Goal: Answer question/provide support

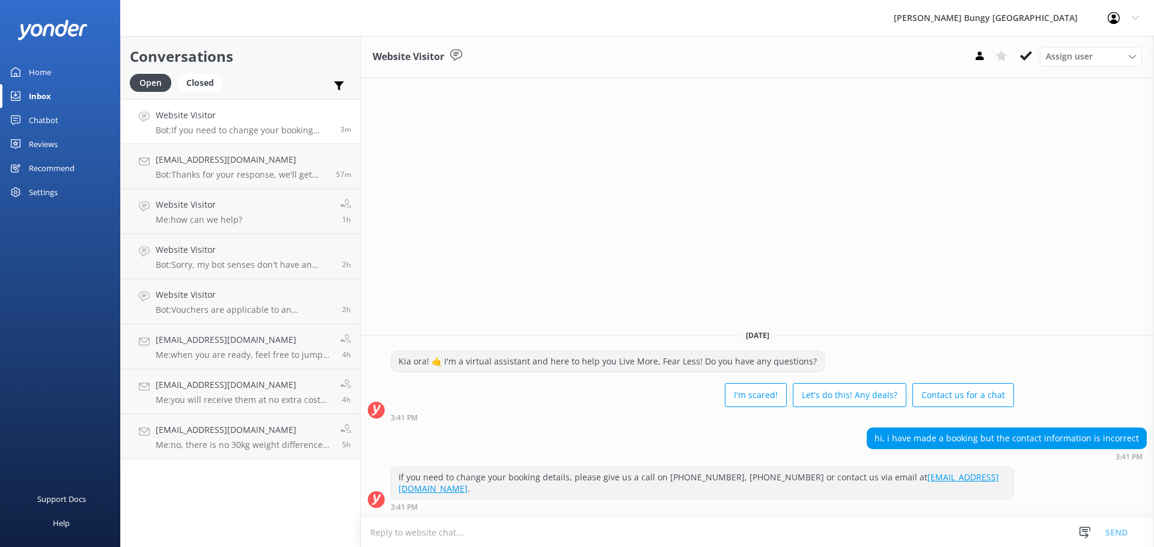
click at [785, 226] on div "Website Visitor Assign user Mike Voyce Michelle Gillard Tech Admin Dan Waugh Re…" at bounding box center [757, 291] width 793 height 511
click at [733, 200] on div "Website Visitor Assign user Mike Voyce Michelle Gillard Tech Admin Dan Waugh Re…" at bounding box center [757, 291] width 793 height 511
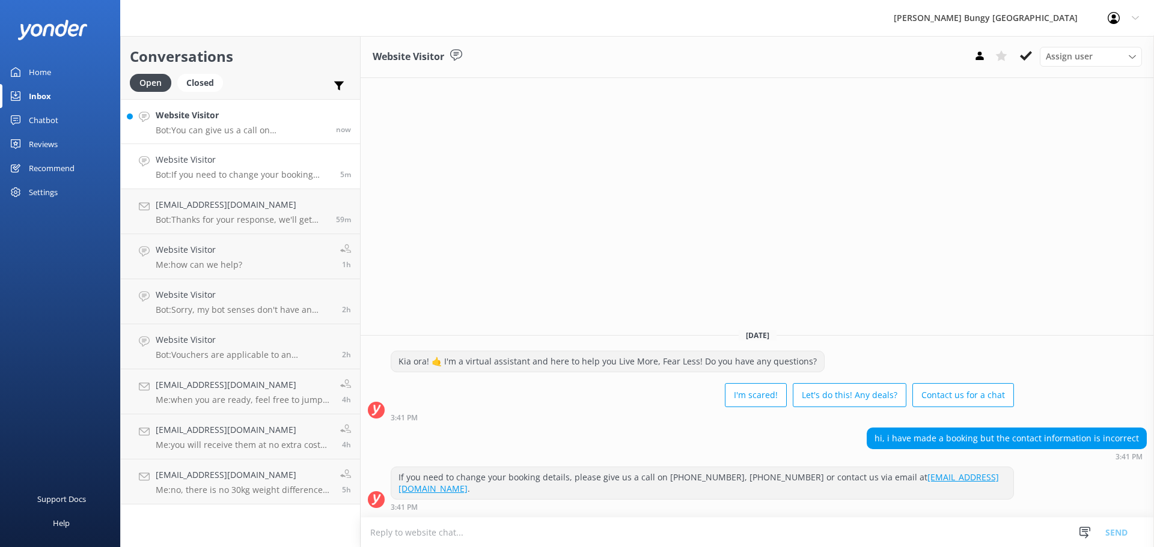
click at [189, 128] on p "Bot: You can give us a call on 0800 286 4958 or +64 3 450 1300 to chat with a c…" at bounding box center [241, 130] width 171 height 11
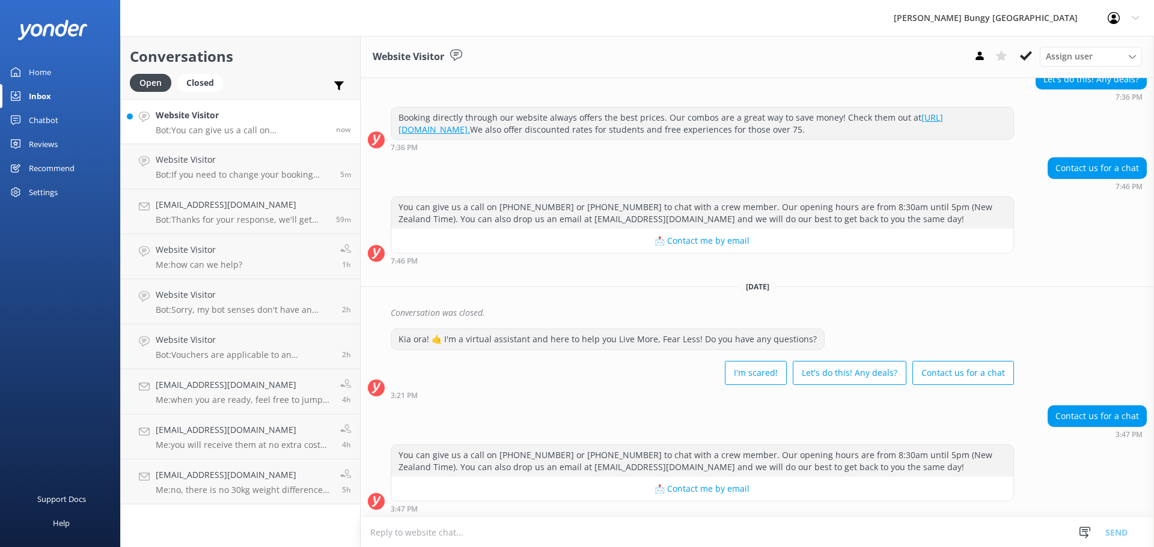
scroll to position [120, 0]
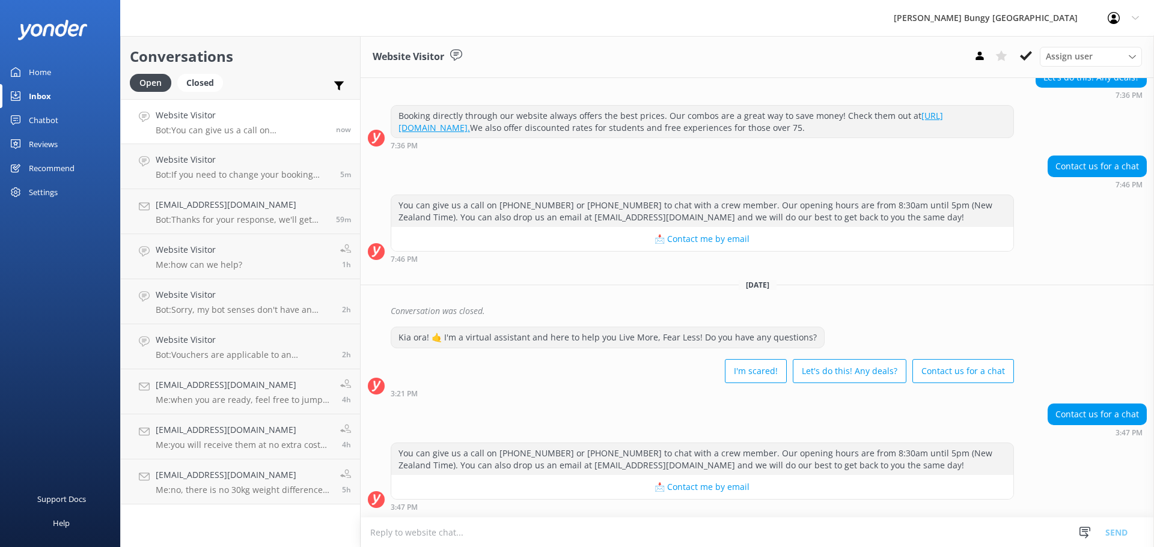
click at [554, 510] on div "3:47 PM" at bounding box center [702, 507] width 623 height 8
click at [562, 536] on textarea at bounding box center [757, 532] width 793 height 29
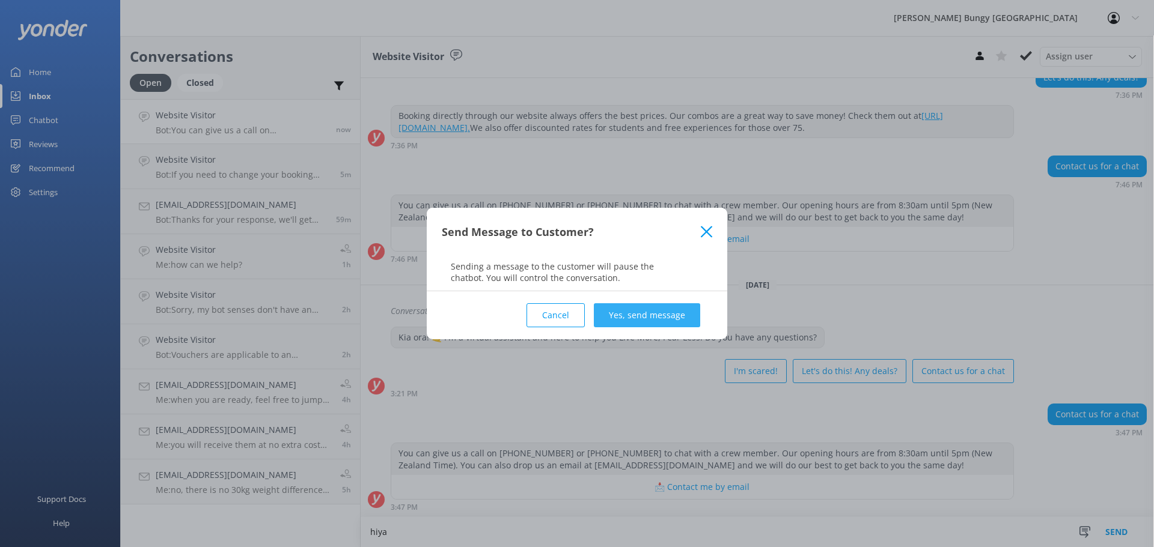
type textarea "hiya"
click at [680, 310] on button "Yes, send message" at bounding box center [647, 315] width 106 height 24
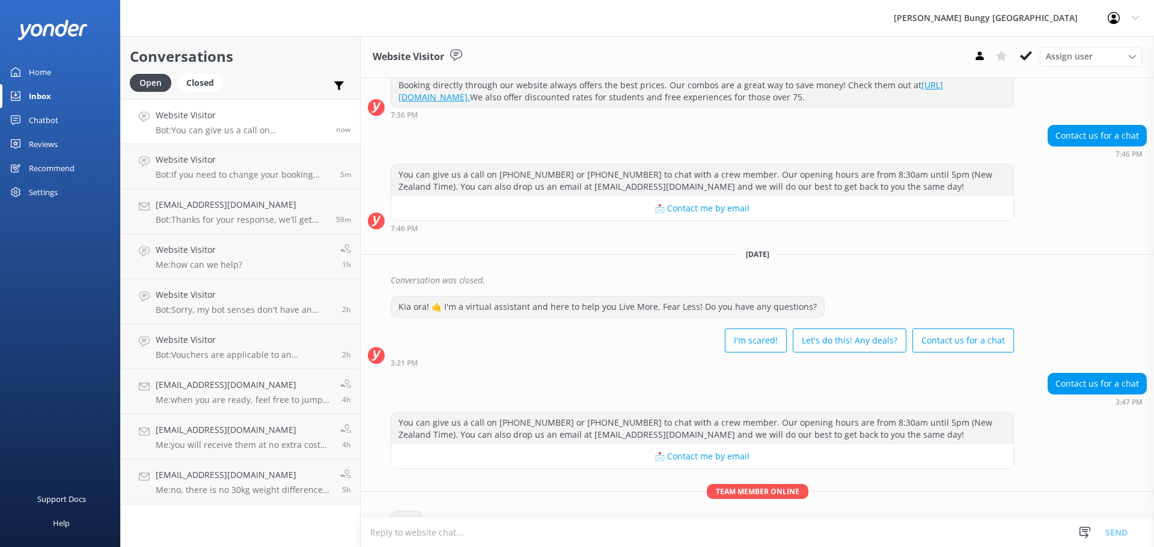
scroll to position [184, 0]
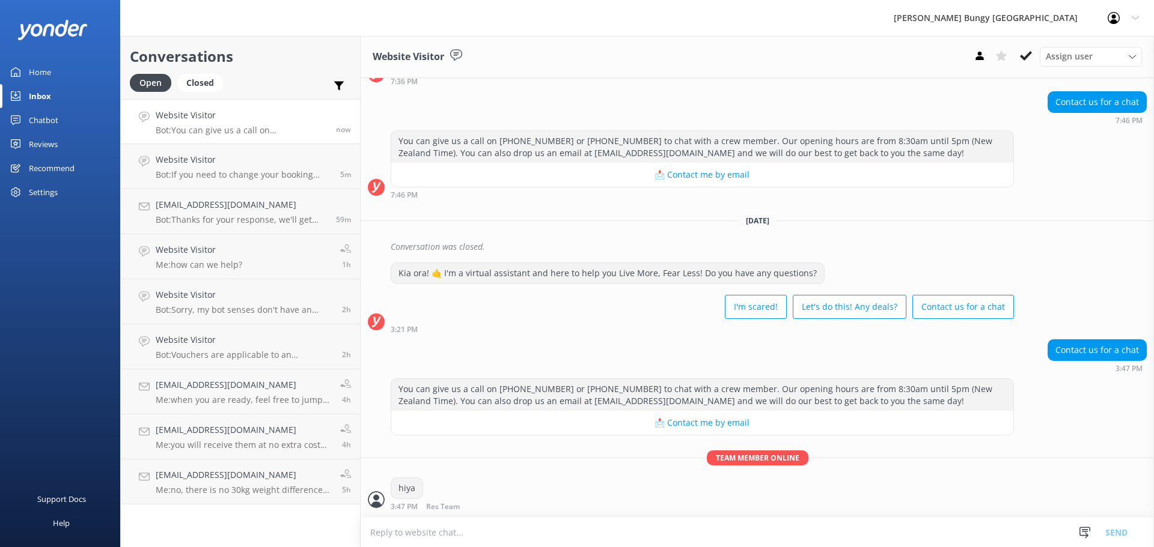
click at [596, 517] on form "Snippets Manage Get that Booked Great! Please give us a call on P: Akl Address …" at bounding box center [757, 532] width 793 height 30
click at [603, 542] on textarea at bounding box center [757, 532] width 793 height 29
type textarea "how can we help?"
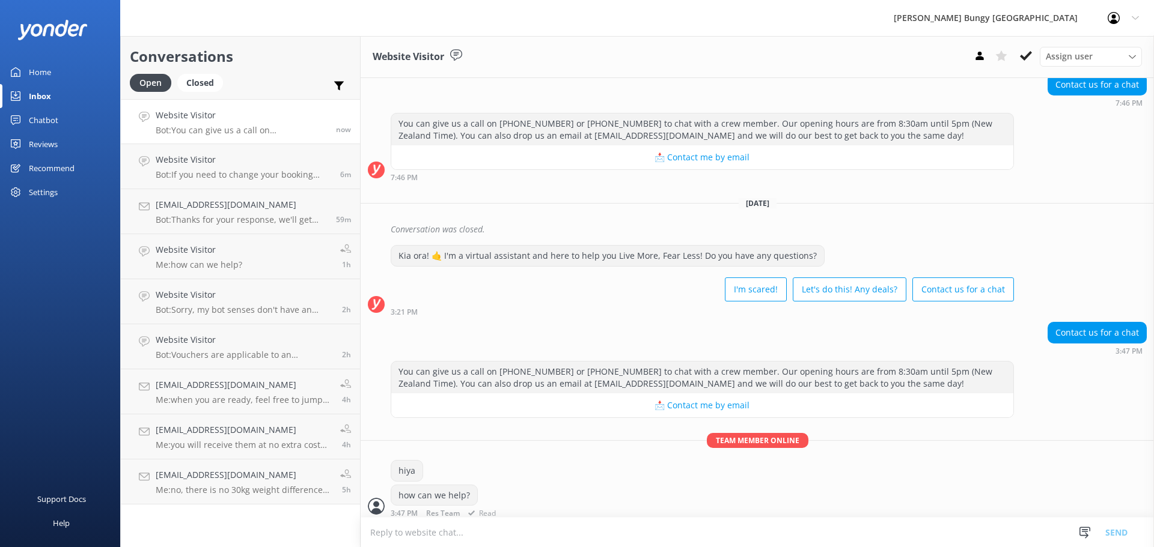
scroll to position [209, 0]
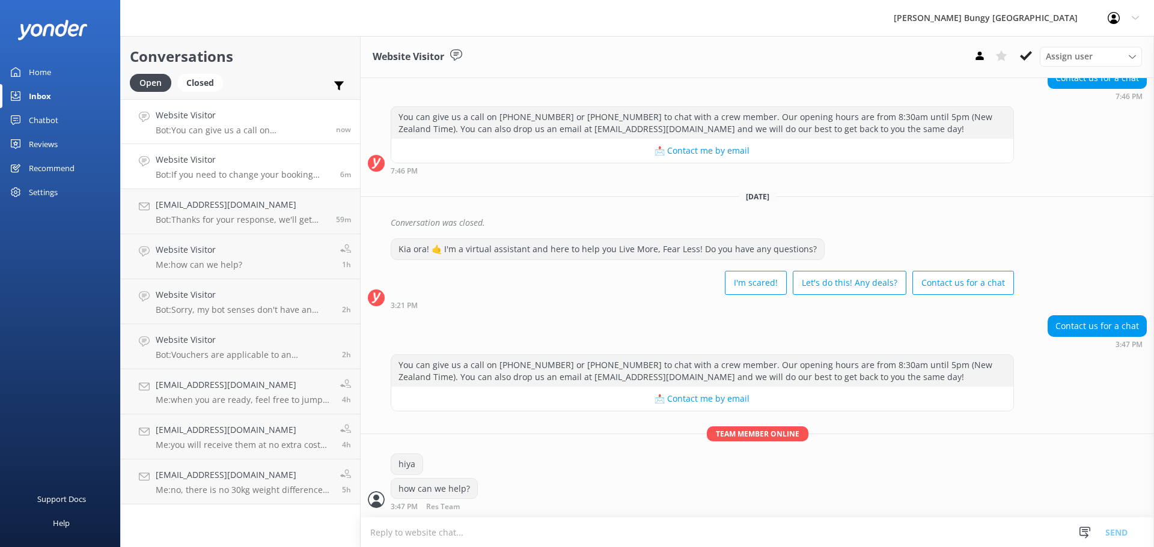
click at [256, 165] on h4 "Website Visitor" at bounding box center [243, 159] width 175 height 13
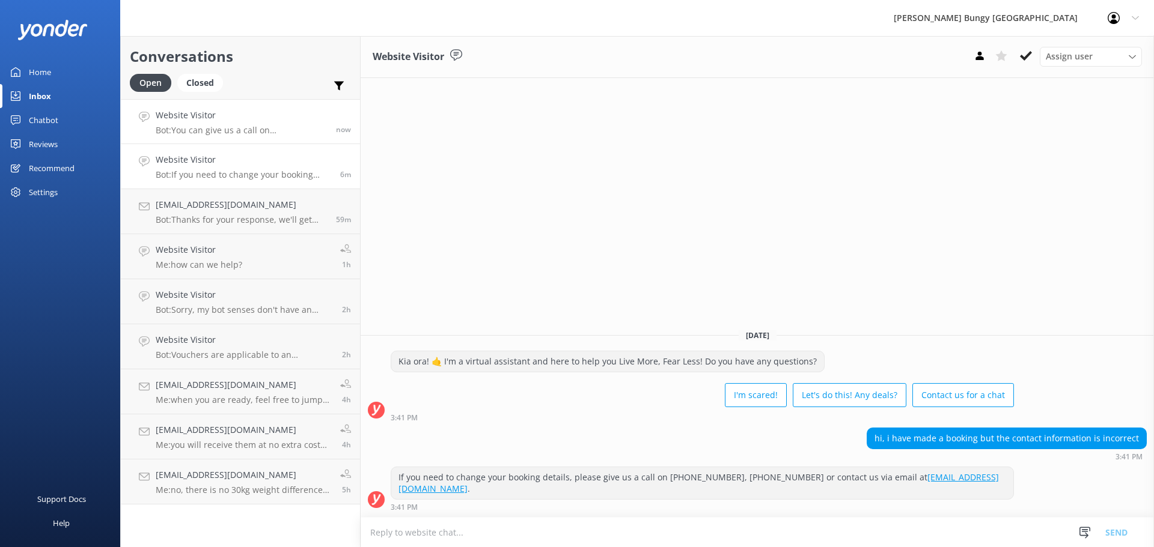
click at [240, 124] on div "Website Visitor Bot: You can give us a call on 0800 286 4958 or +64 3 450 1300 …" at bounding box center [241, 122] width 171 height 26
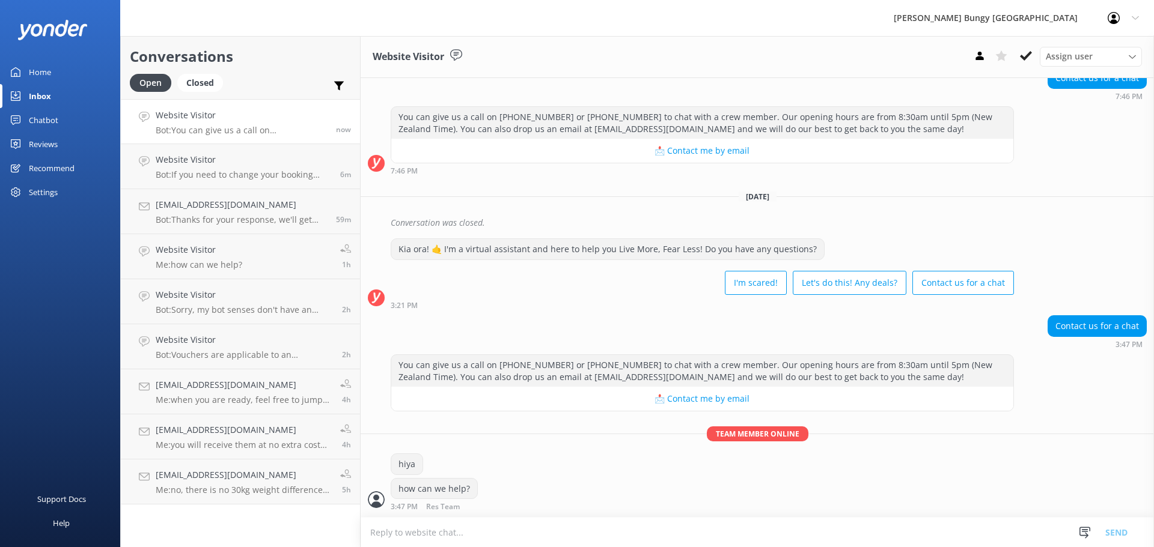
scroll to position [237, 0]
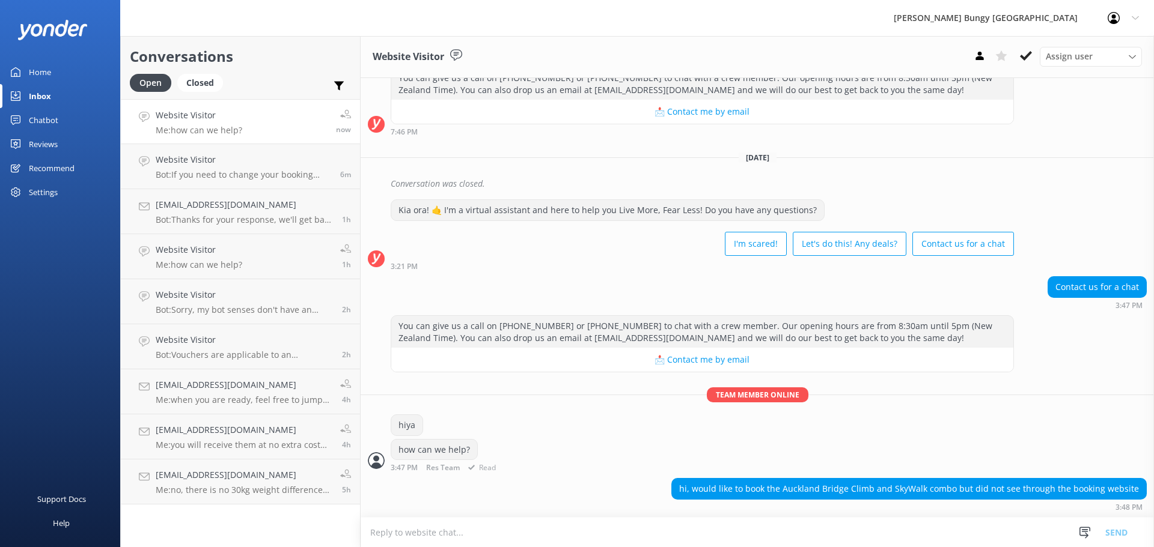
click at [933, 417] on div "hiya" at bounding box center [757, 427] width 793 height 25
click at [759, 544] on textarea at bounding box center [757, 532] width 793 height 29
click at [878, 535] on textarea at bounding box center [757, 532] width 793 height 29
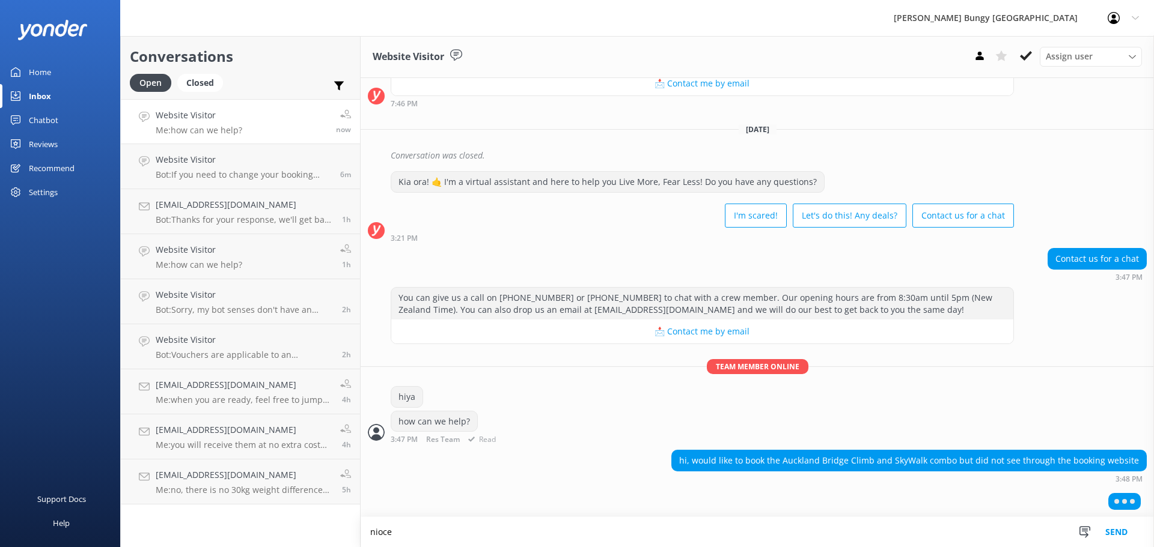
scroll to position [276, 0]
type textarea "nice, yeah we would book over the chat for this one"
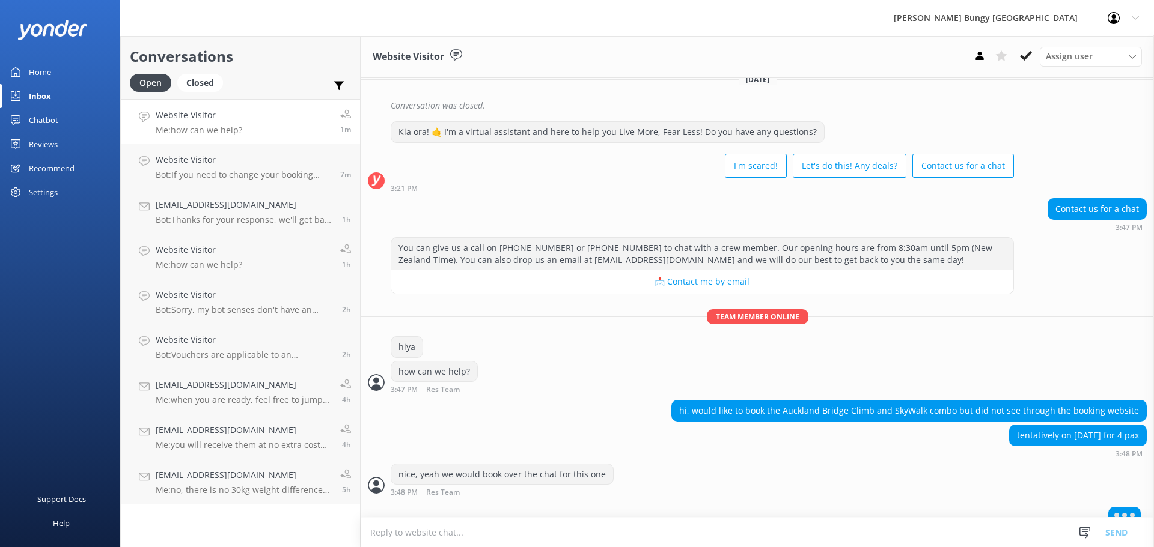
scroll to position [340, 0]
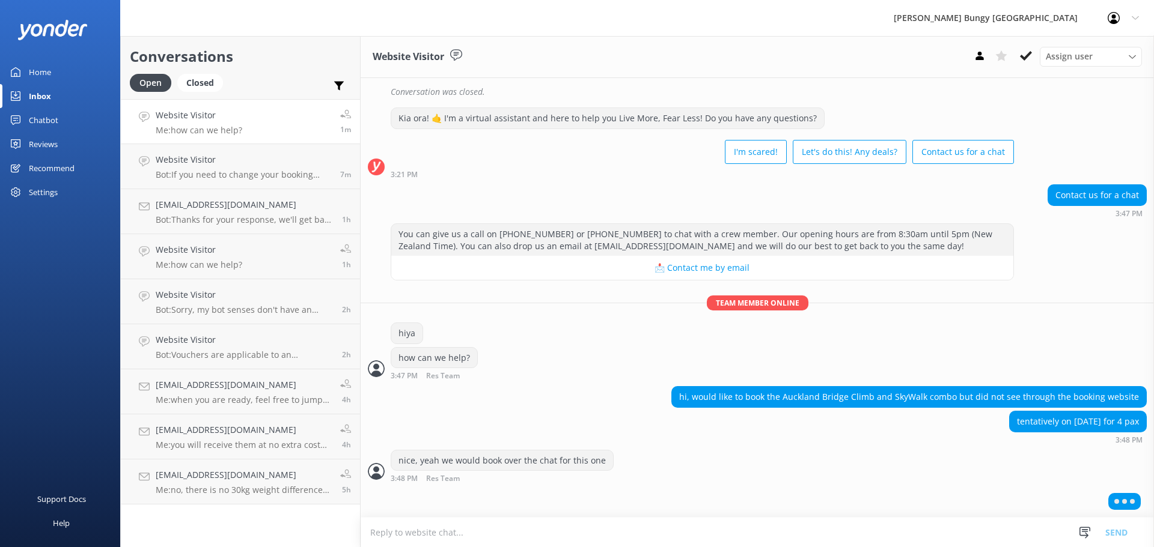
click at [521, 533] on textarea at bounding box center [757, 532] width 793 height 29
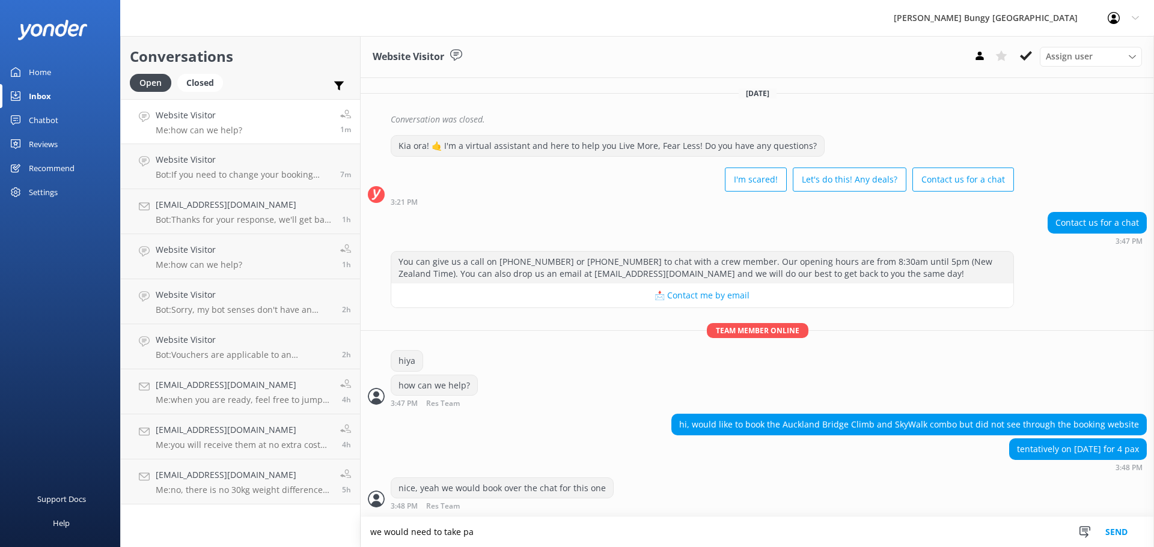
scroll to position [351, 0]
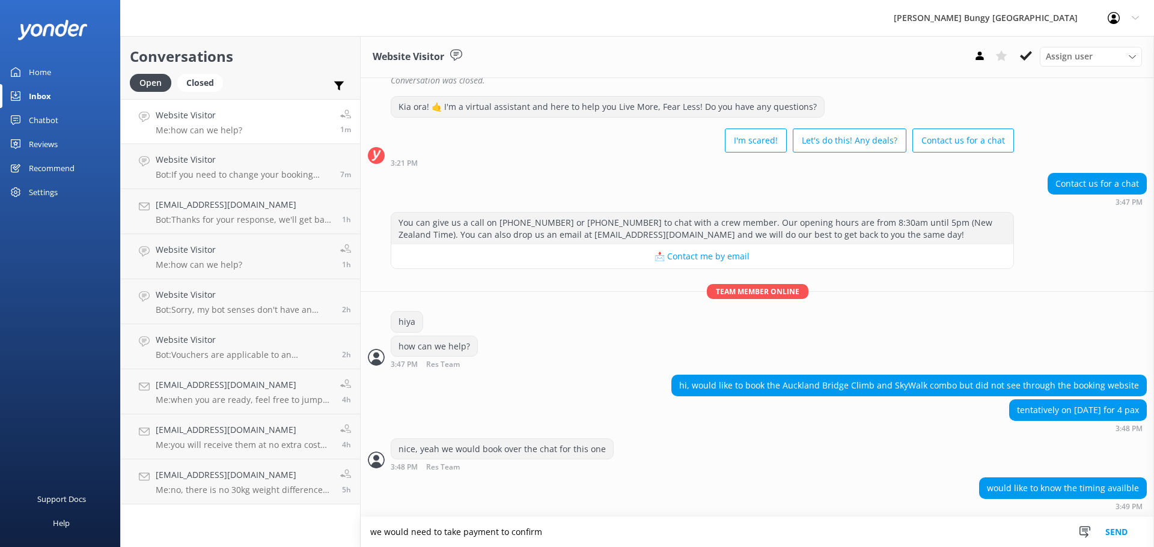
type textarea "we would need to take payment to confirm"
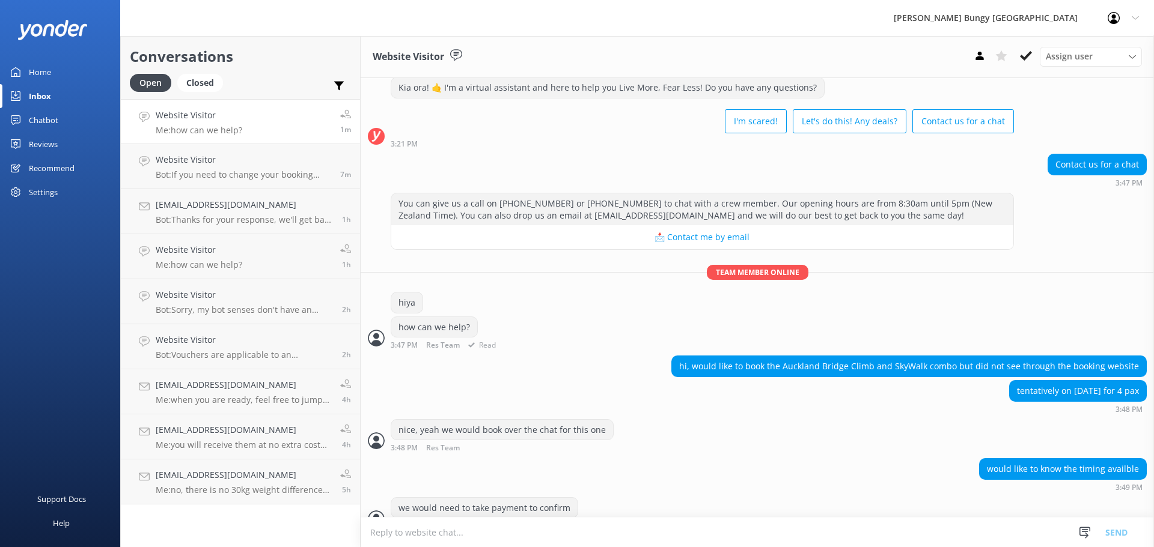
scroll to position [389, 0]
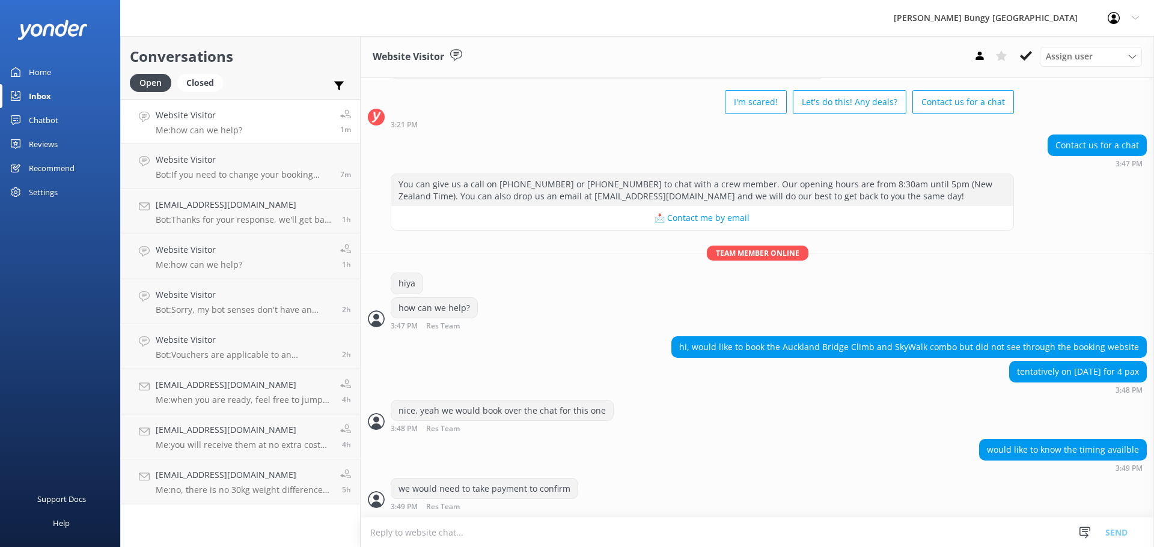
click at [855, 533] on textarea at bounding box center [757, 532] width 793 height 29
click at [823, 529] on textarea at bounding box center [757, 532] width 793 height 29
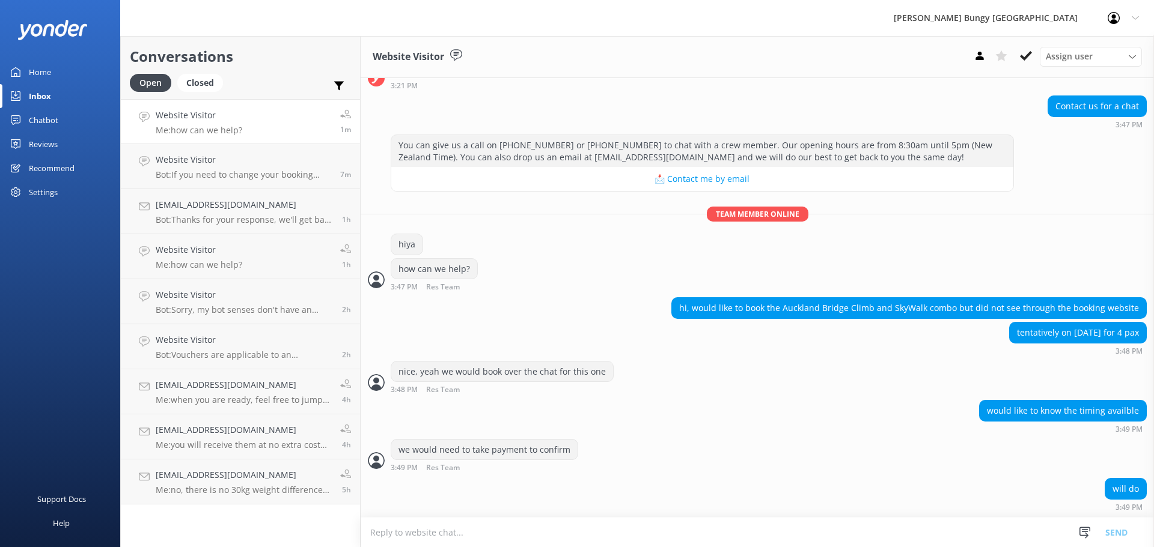
click at [990, 543] on textarea at bounding box center [757, 532] width 793 height 29
click at [840, 522] on textarea at bounding box center [757, 532] width 793 height 29
type textarea "d"
click at [610, 528] on textarea at bounding box center [757, 532] width 793 height 29
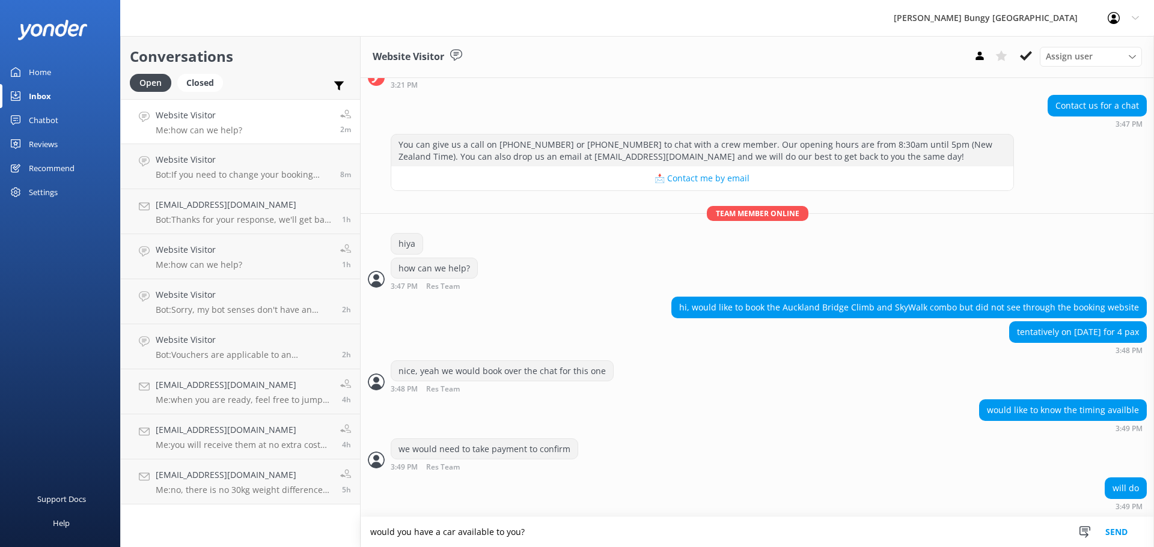
type textarea "would you have a car available to you?"
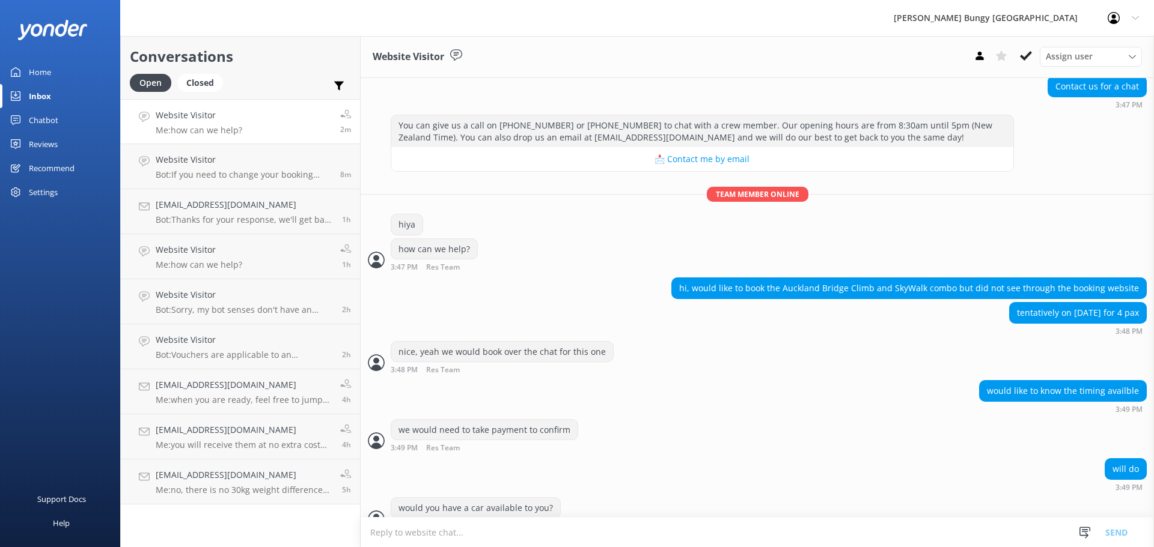
scroll to position [468, 0]
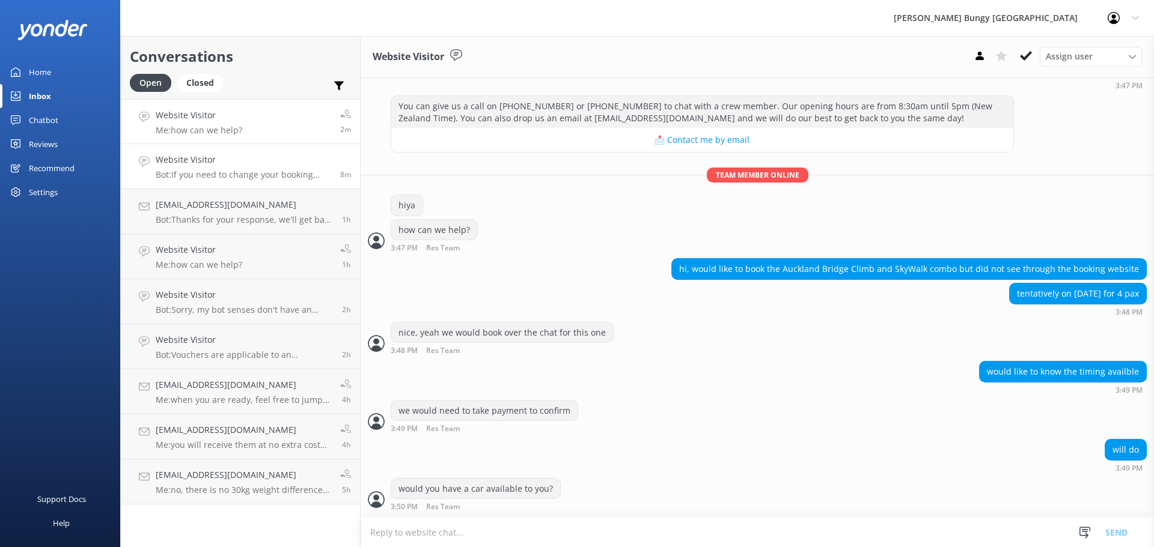
click at [278, 163] on h4 "Website Visitor" at bounding box center [243, 159] width 175 height 13
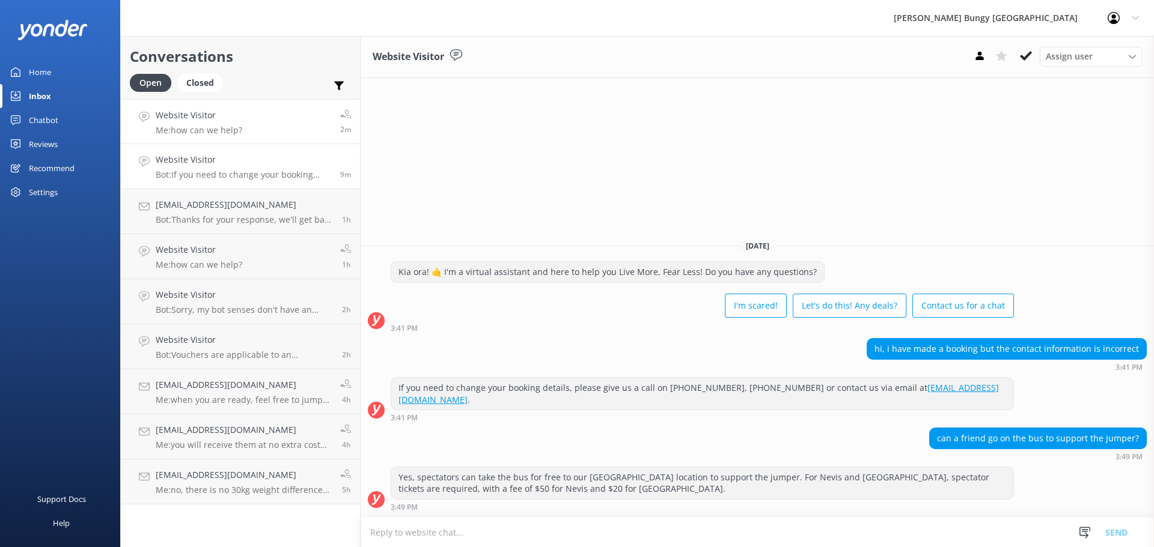
click at [262, 127] on link "Website Visitor Me: how can we help? 2m" at bounding box center [240, 121] width 239 height 45
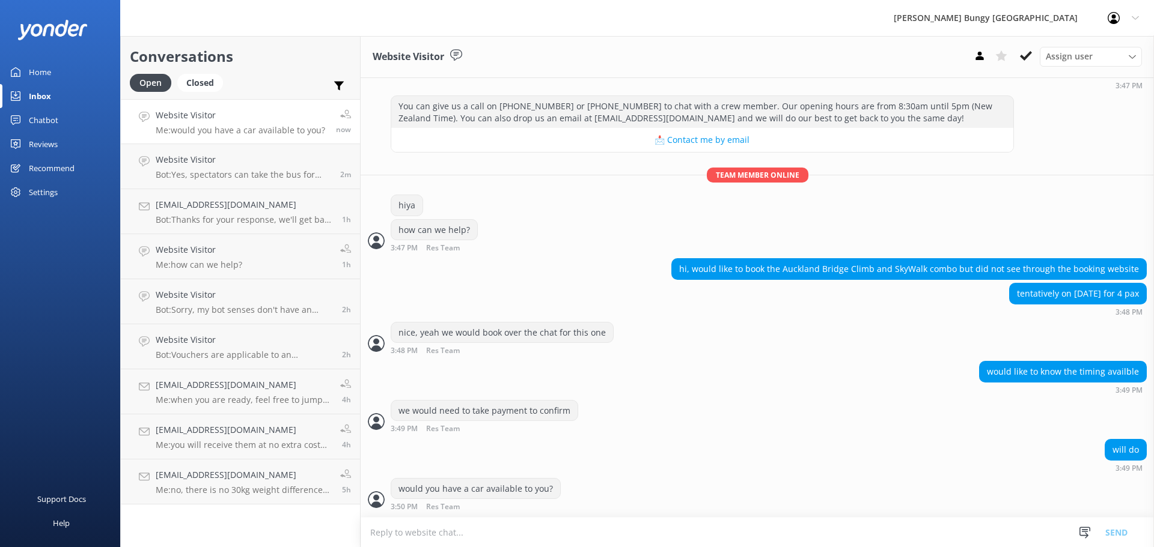
scroll to position [507, 0]
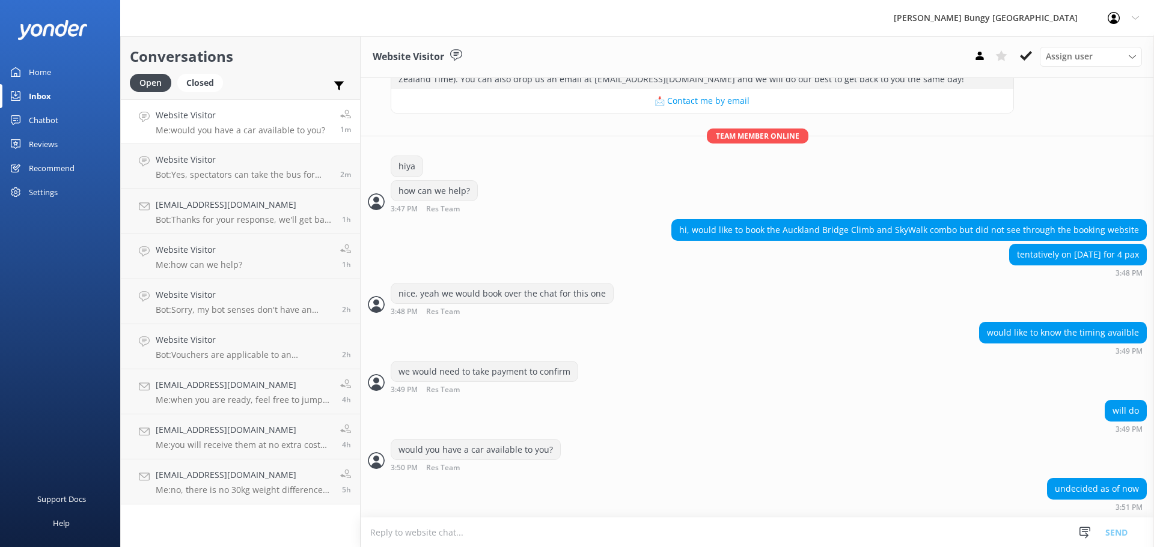
click at [1014, 540] on textarea at bounding box center [757, 532] width 793 height 29
type textarea "d"
type textarea "t"
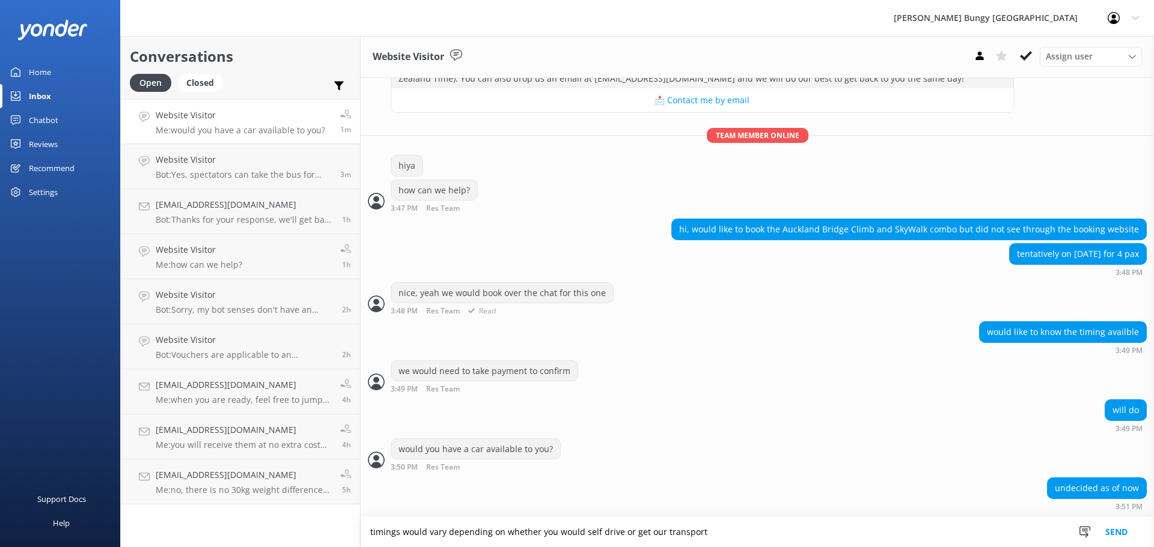
type textarea "timings would vary depending on whether you would self drive or get our transpo…"
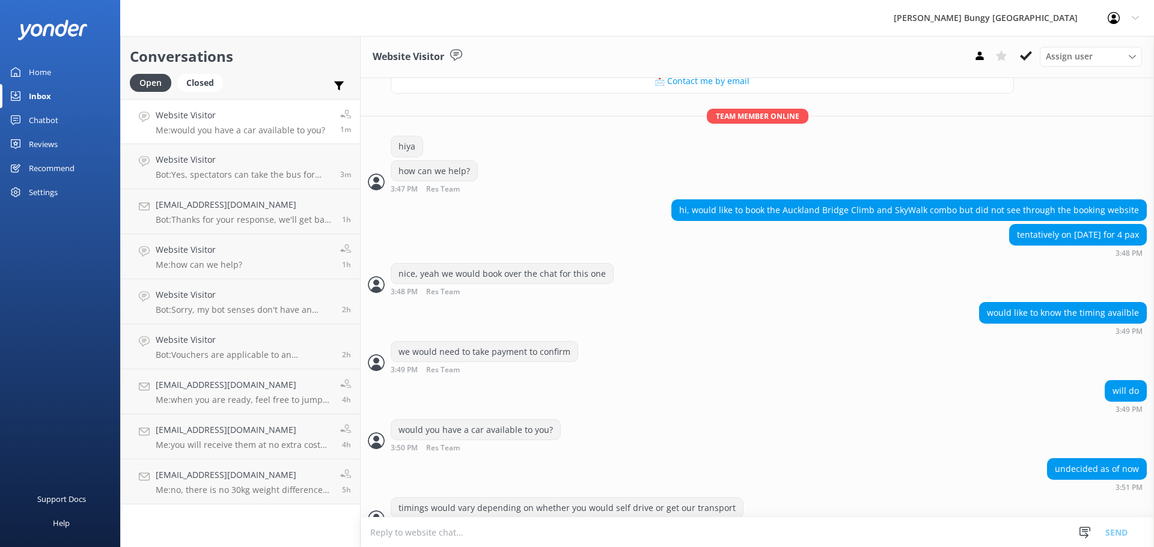
scroll to position [546, 0]
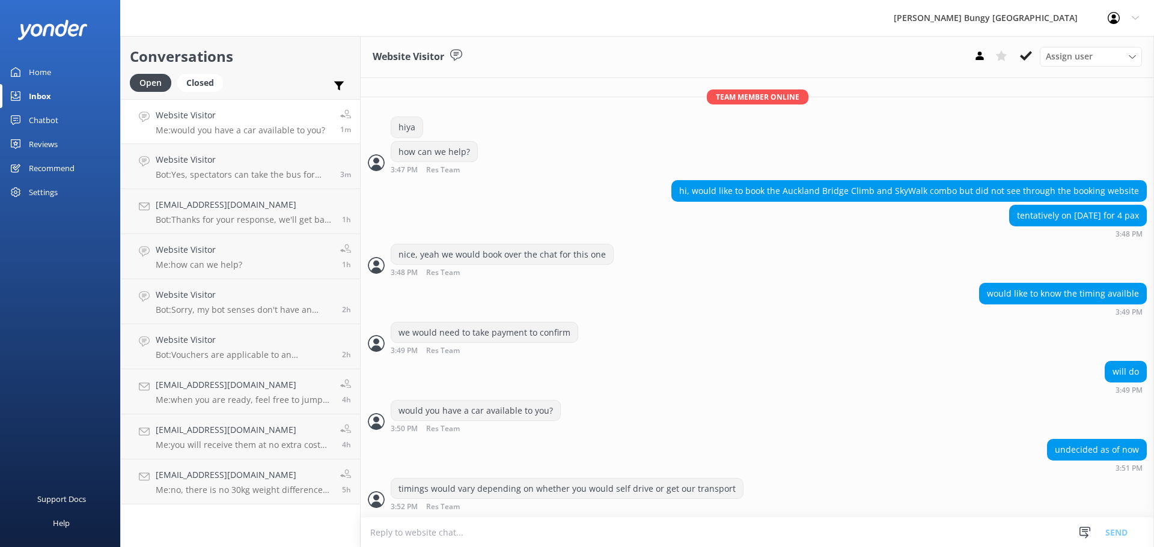
click at [755, 525] on textarea at bounding box center [757, 532] width 793 height 29
type textarea "can make a booking when you are able to confirm"
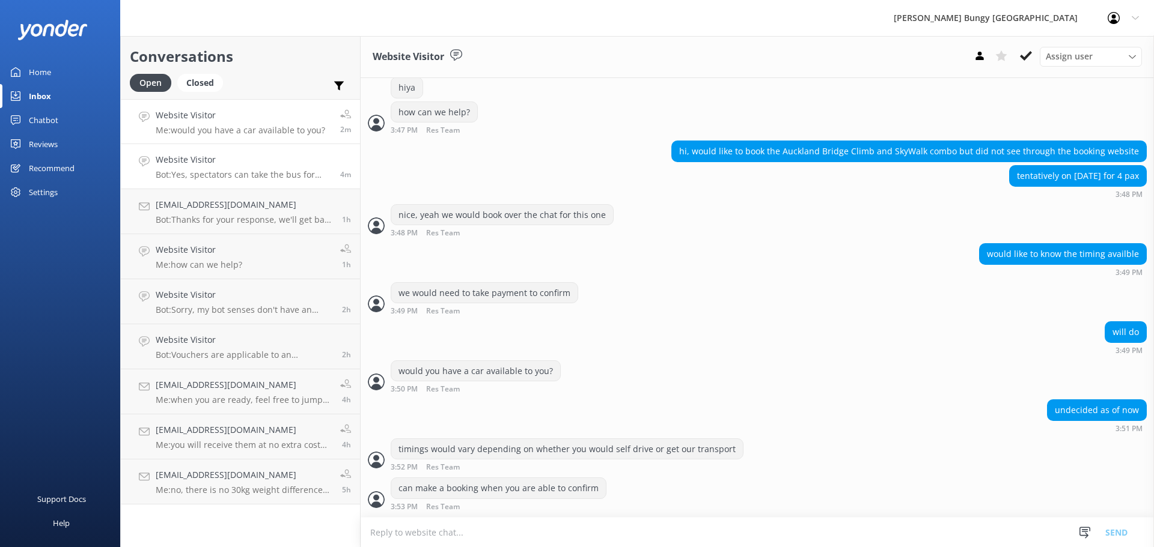
click at [281, 168] on div "Website Visitor Bot: Yes, spectators can take the bus for free to our Kawarau l…" at bounding box center [243, 166] width 175 height 26
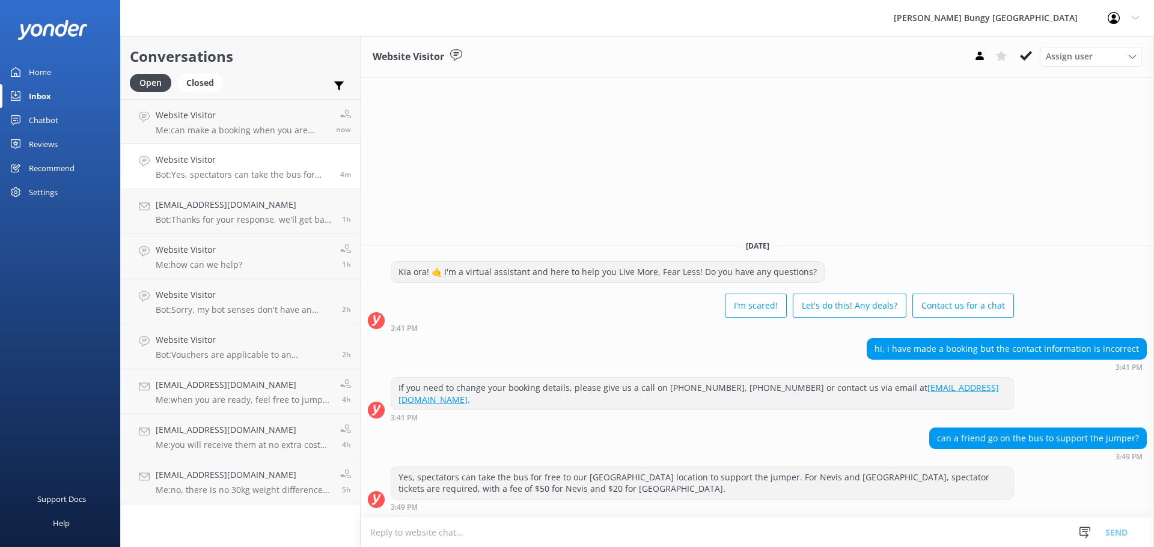
click at [182, 98] on div "Open Closed" at bounding box center [179, 88] width 99 height 29
click at [182, 99] on link "Website Visitor Me: can make a booking when you are able to confirm now" at bounding box center [240, 121] width 239 height 45
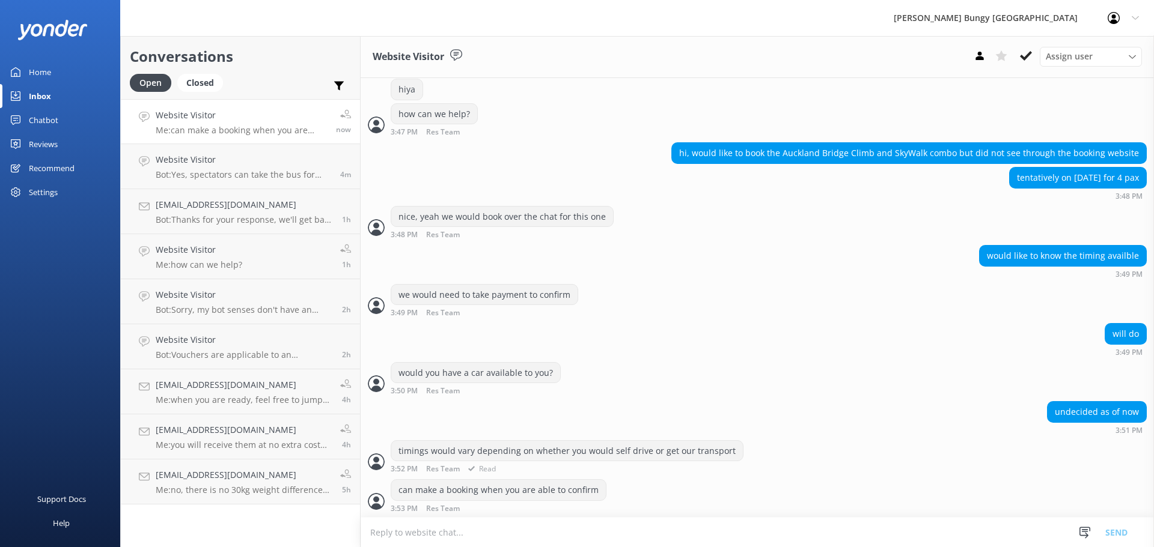
scroll to position [585, 0]
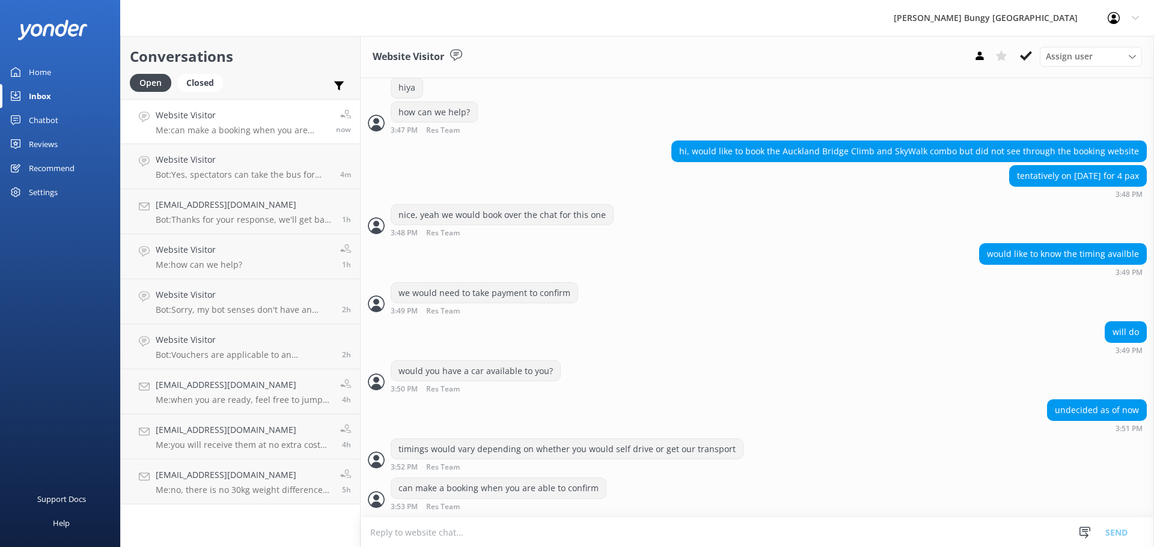
click at [492, 425] on div "undecided as of now 3:51 PM" at bounding box center [757, 416] width 793 height 33
click at [240, 165] on h4 "Website Visitor" at bounding box center [243, 159] width 175 height 13
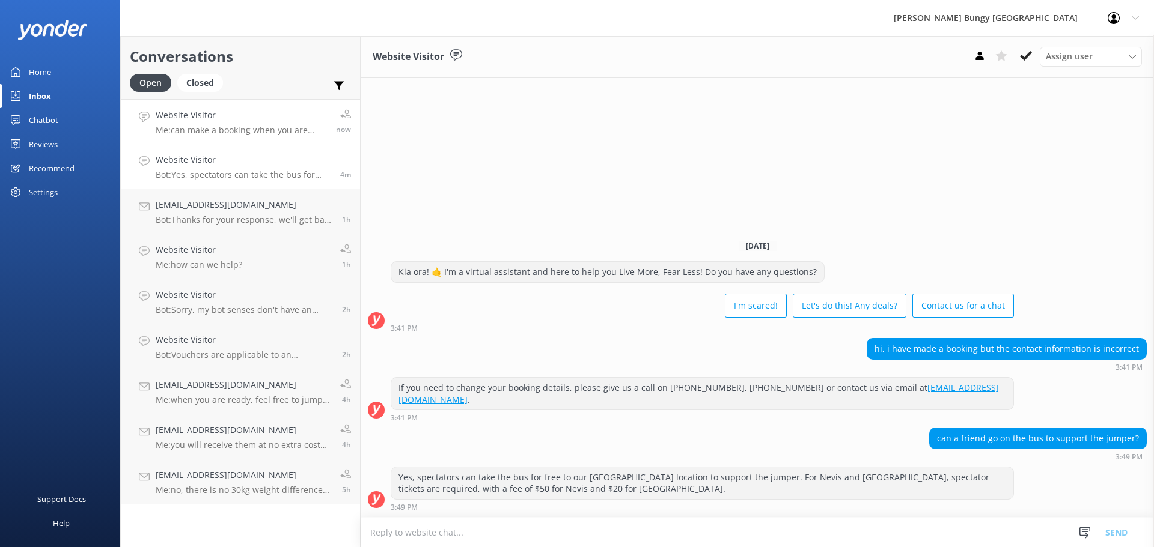
click at [233, 112] on h4 "Website Visitor" at bounding box center [241, 115] width 171 height 13
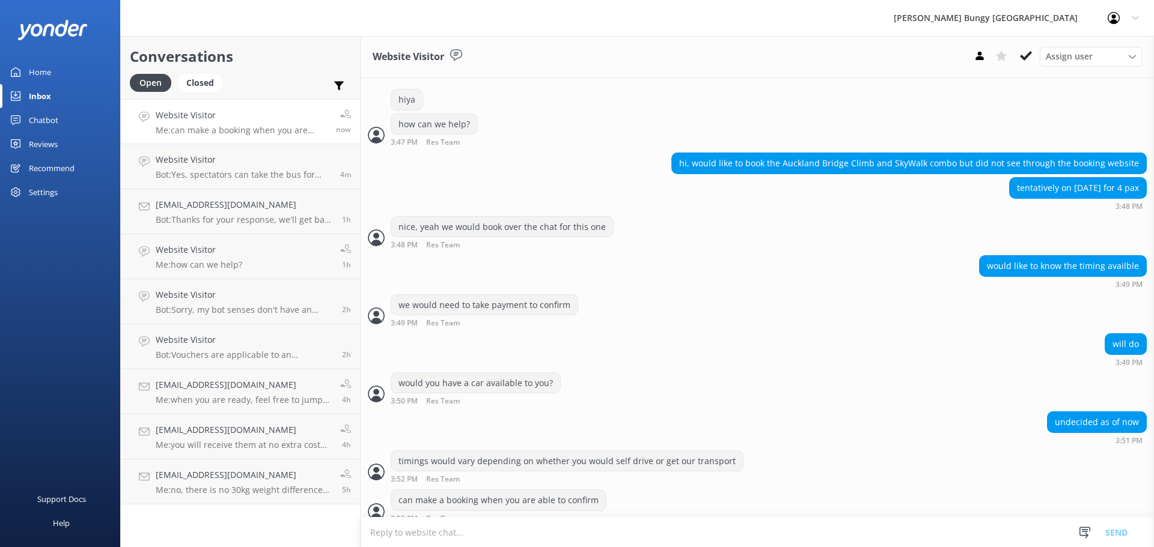
scroll to position [585, 0]
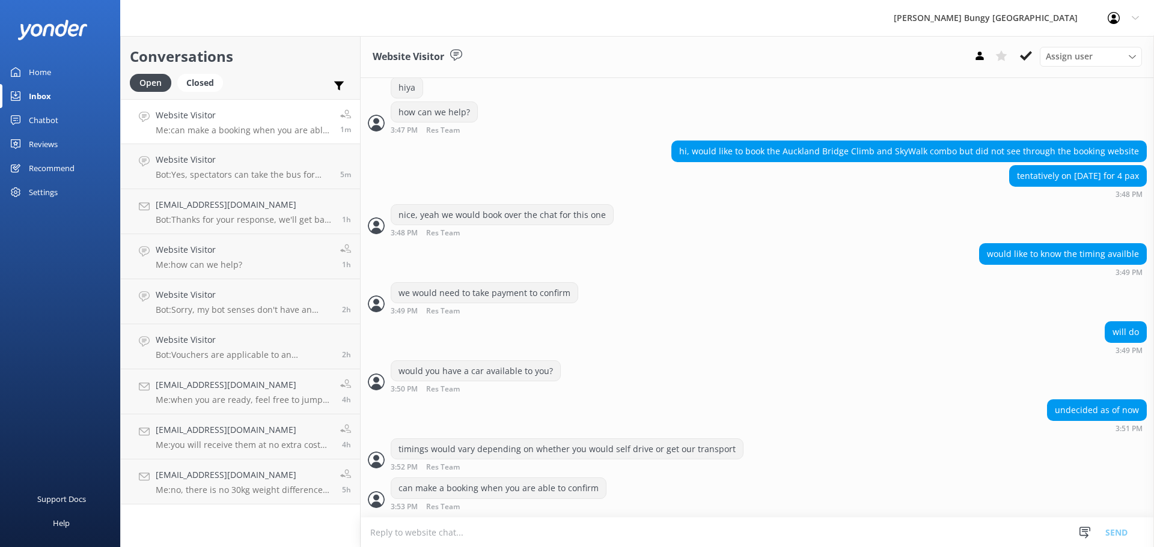
click at [668, 355] on div "will do 3:49 PM" at bounding box center [757, 341] width 793 height 39
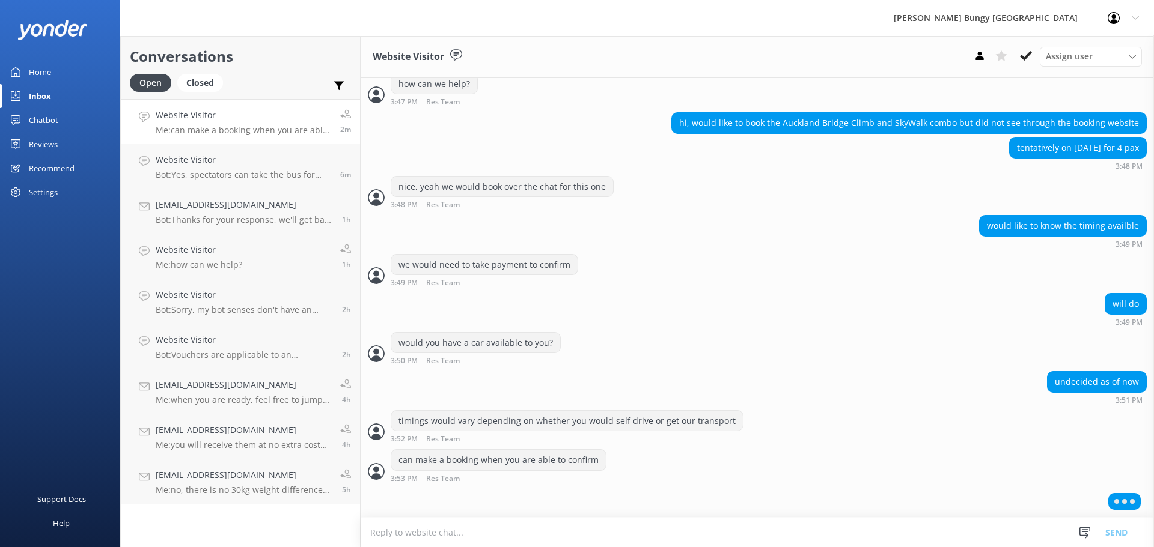
click at [773, 404] on div "undecided as of now 3:51 PM" at bounding box center [757, 390] width 793 height 39
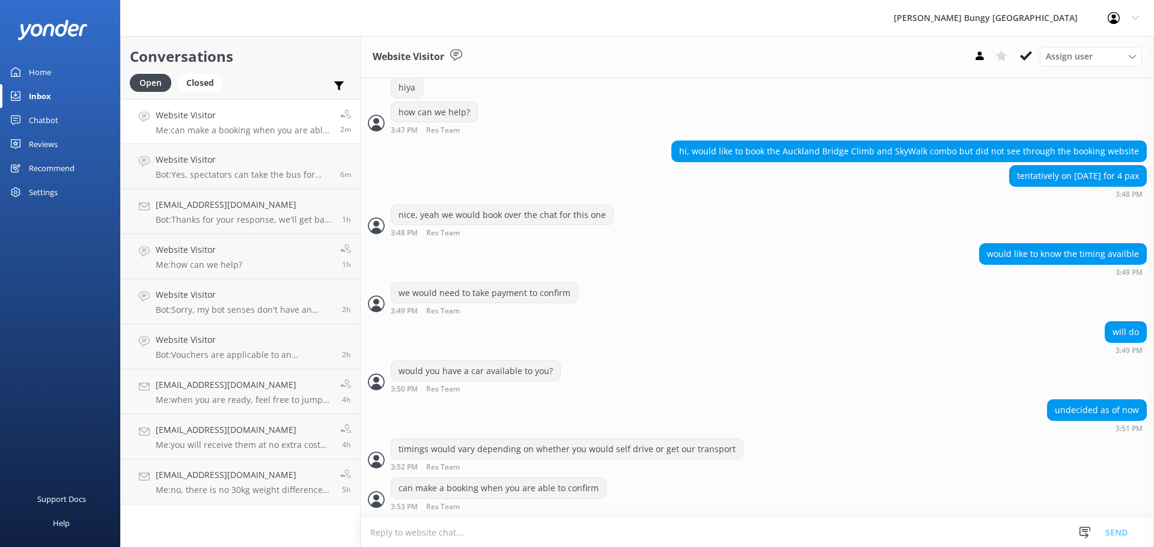
scroll to position [585, 0]
click at [777, 527] on textarea at bounding box center [757, 532] width 793 height 29
click at [743, 422] on div "undecided as of now 3:51 PM" at bounding box center [757, 416] width 793 height 33
click at [262, 156] on h4 "Website Visitor" at bounding box center [243, 159] width 175 height 13
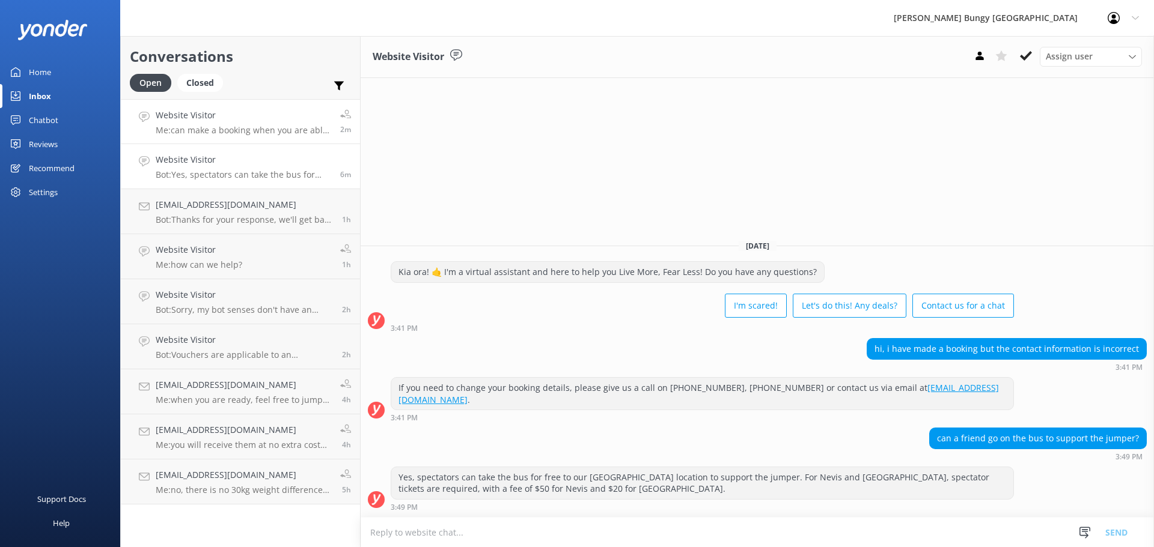
click at [282, 117] on h4 "Website Visitor" at bounding box center [243, 115] width 175 height 13
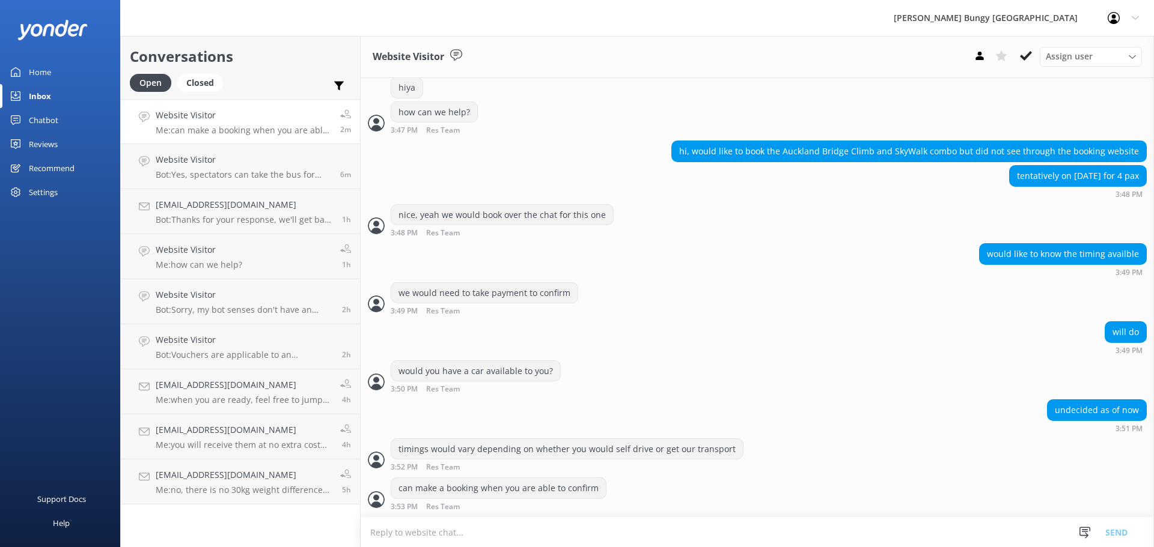
scroll to position [614, 0]
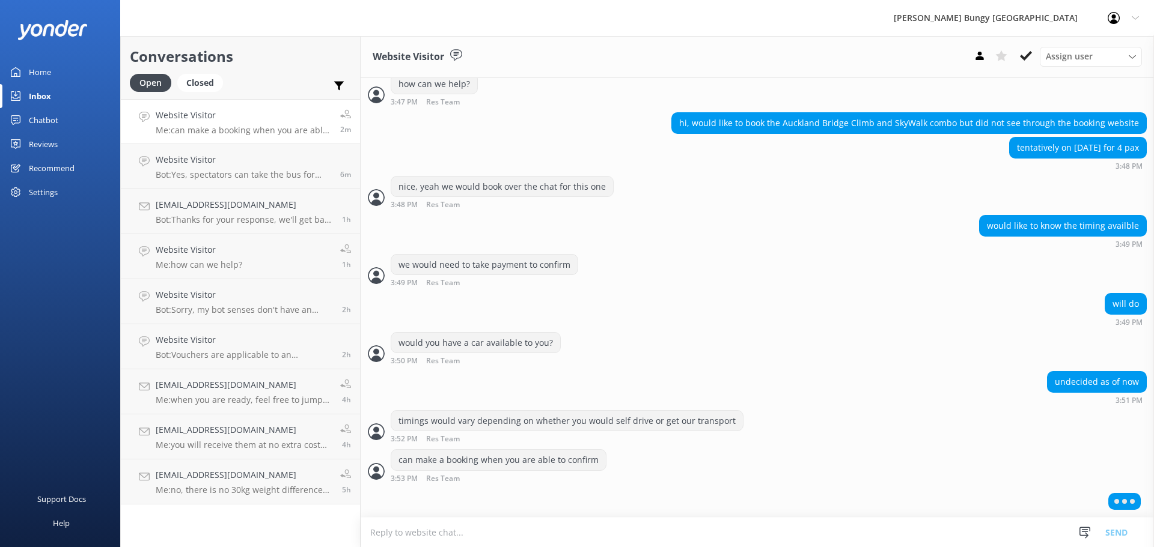
click at [441, 532] on textarea at bounding box center [757, 532] width 793 height 29
click at [262, 174] on p "Bot: Yes, spectators can take the bus for free to our Kawarau location to suppo…" at bounding box center [241, 174] width 171 height 11
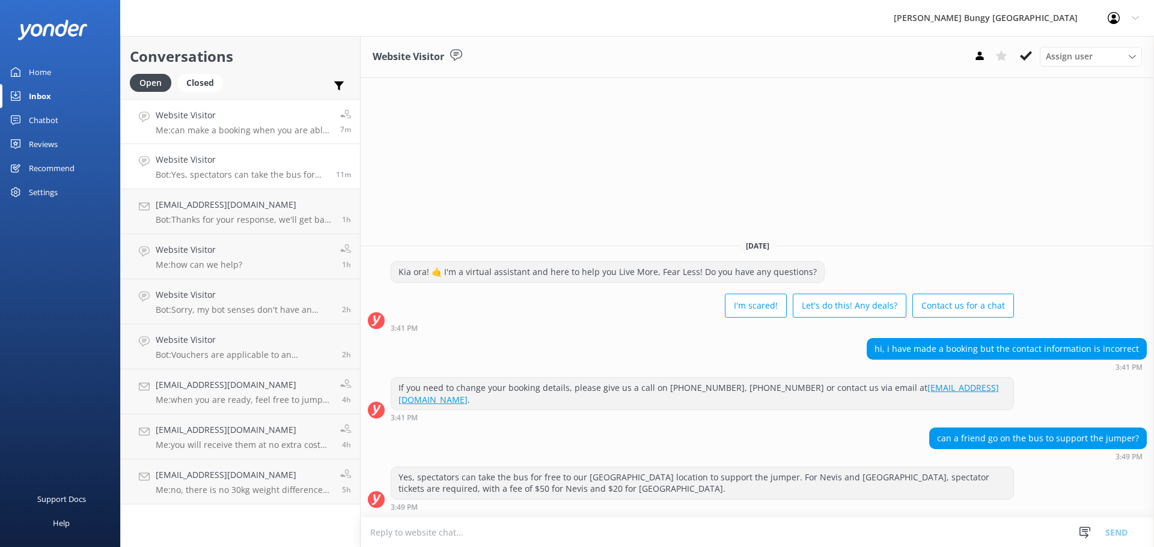
click at [267, 116] on h4 "Website Visitor" at bounding box center [243, 115] width 175 height 13
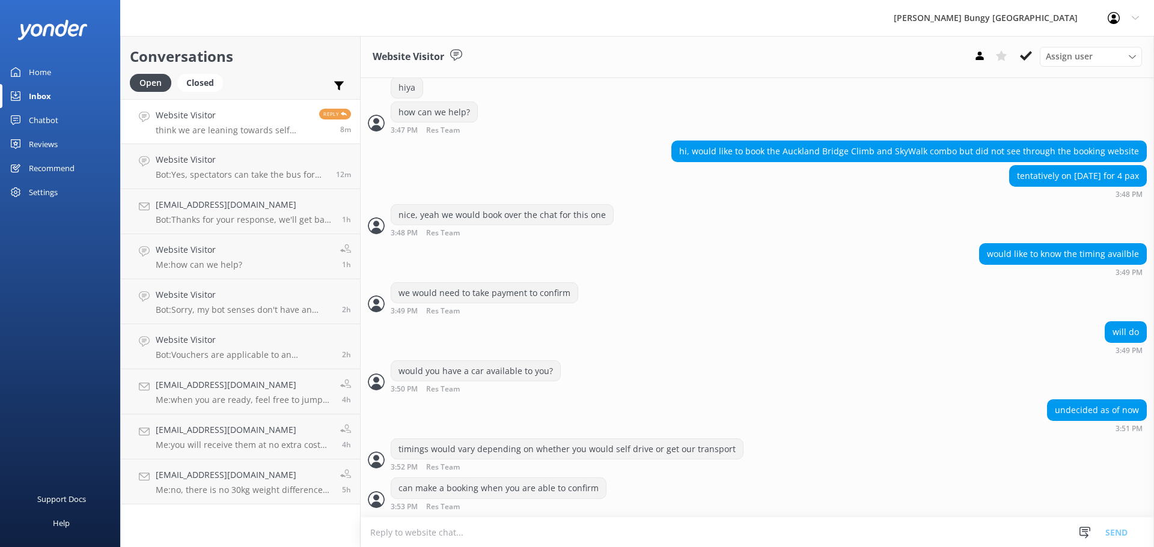
scroll to position [624, 0]
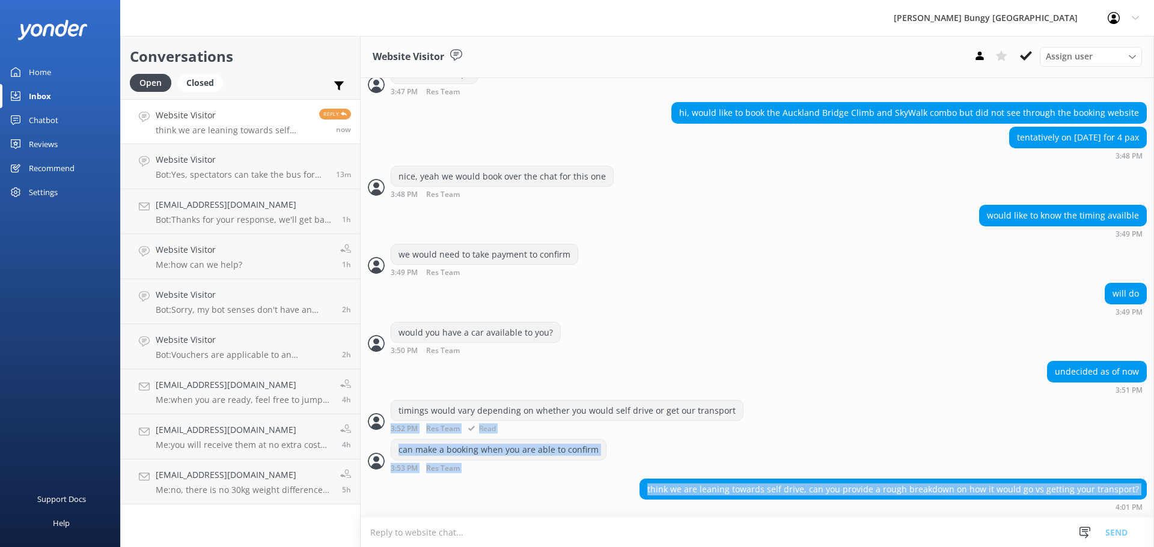
drag, startPoint x: 930, startPoint y: 504, endPoint x: 935, endPoint y: 416, distance: 87.9
click at [935, 416] on div "timings would vary depending on whether you would self drive or get our transpo…" at bounding box center [757, 416] width 793 height 33
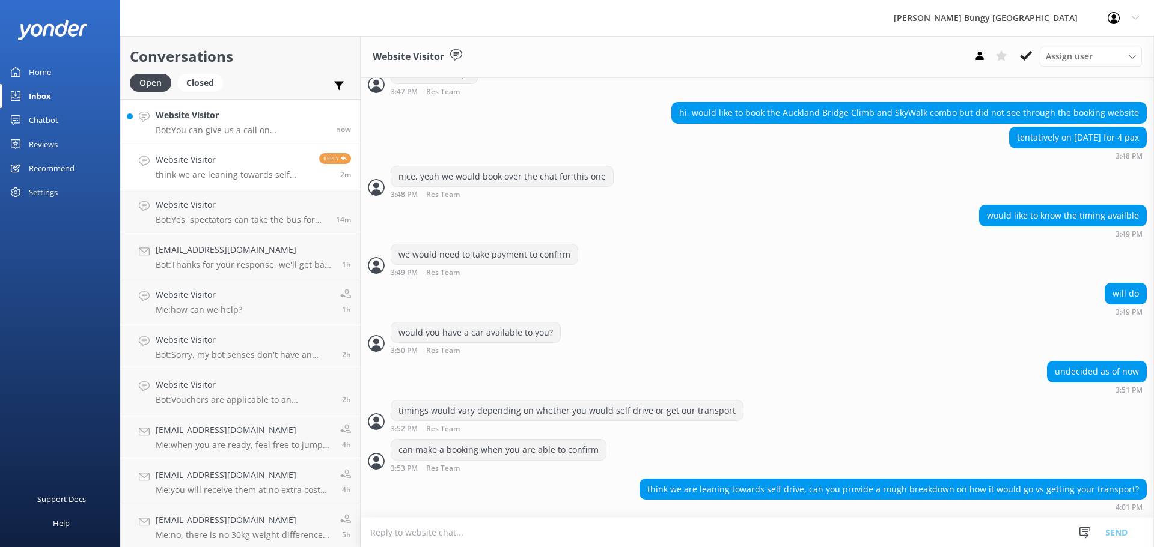
click at [285, 137] on link "Website Visitor Bot: You can give us a call on 0800 286 4958 or +64 3 450 1300 …" at bounding box center [240, 121] width 239 height 45
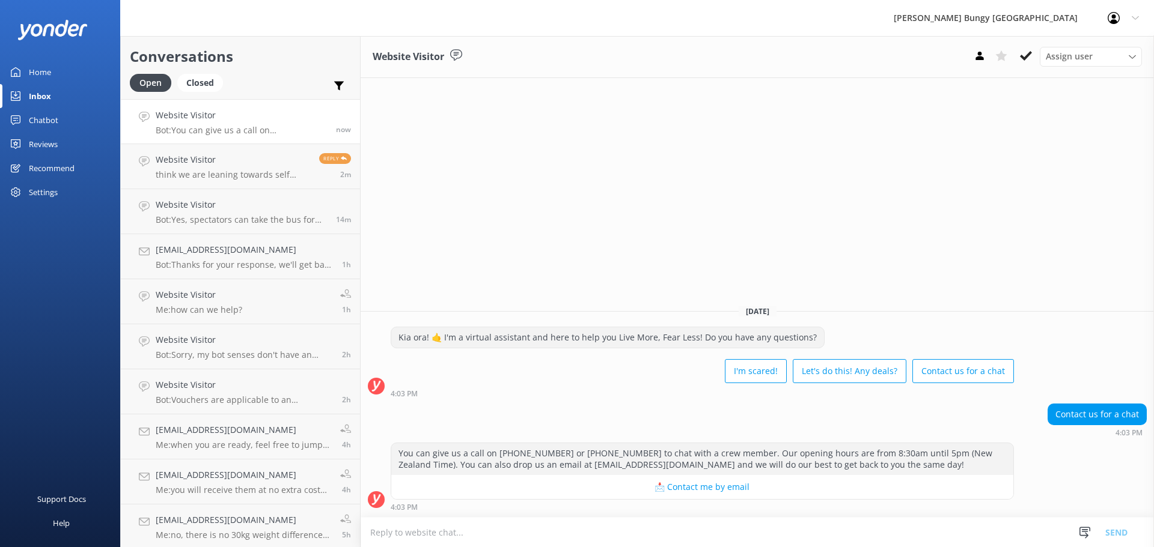
click at [528, 519] on textarea at bounding box center [757, 532] width 793 height 29
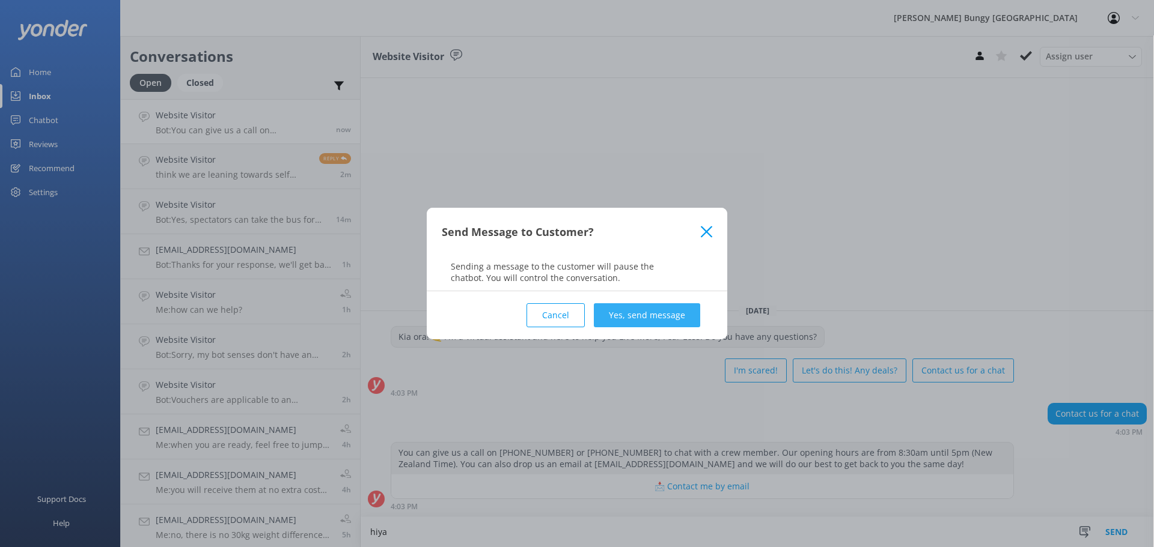
type textarea "hiya"
click at [673, 319] on button "Yes, send message" at bounding box center [647, 315] width 106 height 24
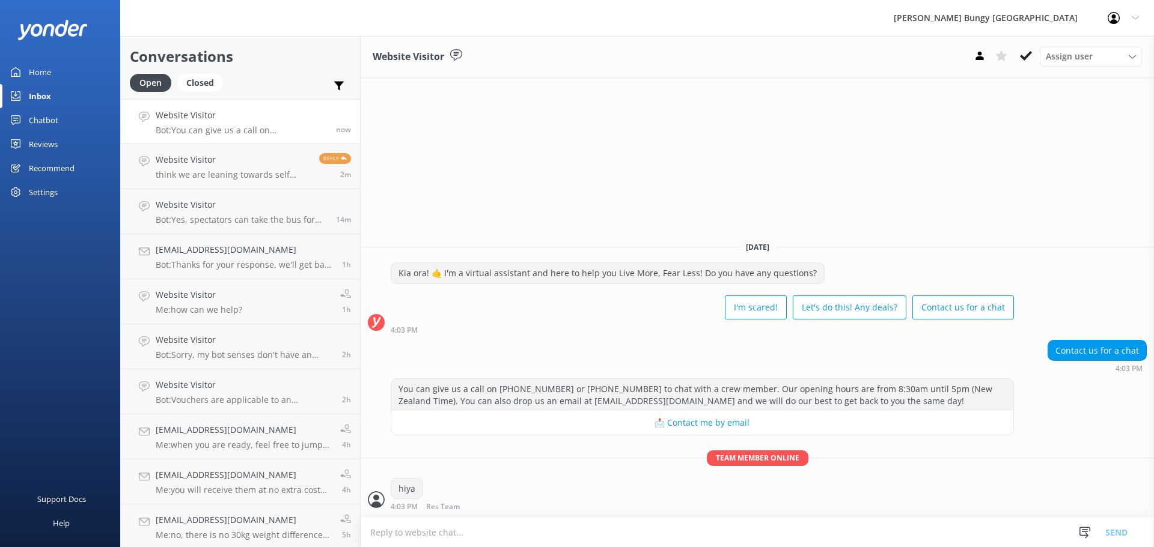
click at [626, 526] on textarea at bounding box center [757, 532] width 793 height 29
type textarea "how can we help?"
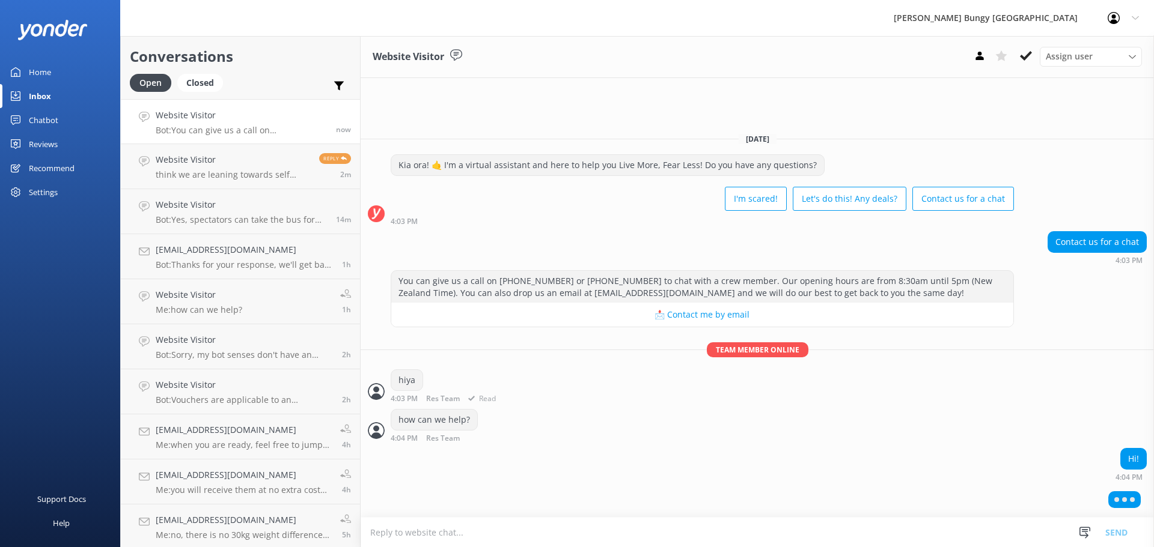
click at [677, 377] on div "hiya 4:03 PM Res Team Read" at bounding box center [757, 386] width 793 height 33
drag, startPoint x: 537, startPoint y: 353, endPoint x: 1046, endPoint y: 572, distance: 553.8
click at [1046, 547] on html "AJ Hackett Bungy New Zealand Profile Settings Logout Home Inbox Chatbot Content…" at bounding box center [577, 273] width 1154 height 547
click at [835, 481] on div "Hi! 4:04 PM" at bounding box center [757, 464] width 793 height 33
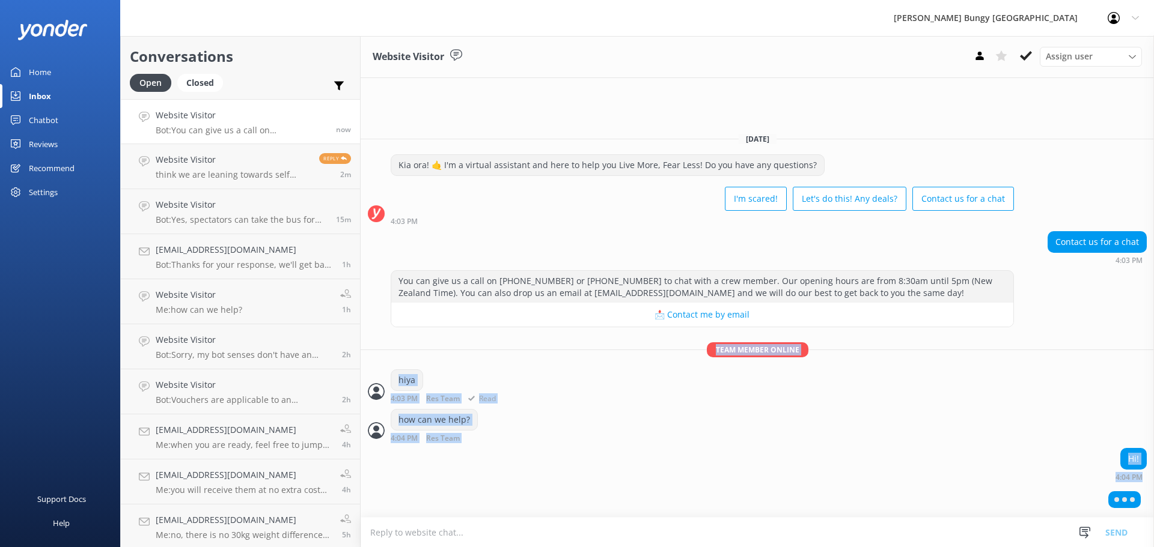
drag, startPoint x: 1141, startPoint y: 497, endPoint x: 417, endPoint y: 336, distance: 741.9
click at [417, 336] on div "Today Kia ora! 🤙 I'm a virtual assistant and here to help you Live More, Fear L…" at bounding box center [757, 320] width 793 height 394
click at [573, 394] on div "hiya 4:03 PM Res Team Read" at bounding box center [757, 386] width 793 height 33
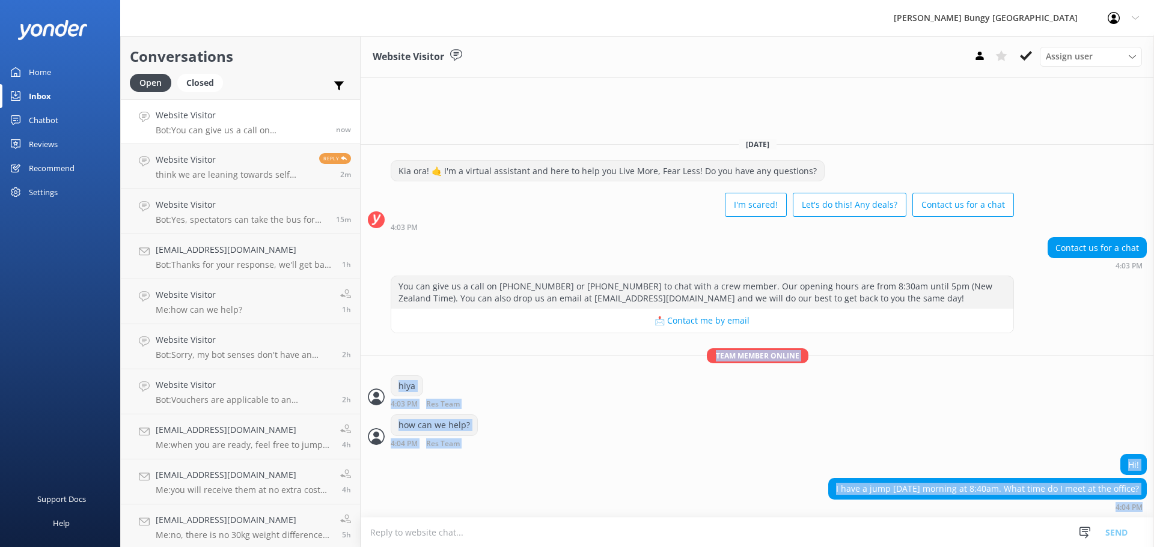
drag, startPoint x: 586, startPoint y: 348, endPoint x: 1020, endPoint y: 538, distance: 473.6
click at [1020, 538] on div "Website Visitor Assign user Mike Voyce Michelle Gillard Tech Admin Dan Waugh Re…" at bounding box center [757, 291] width 793 height 511
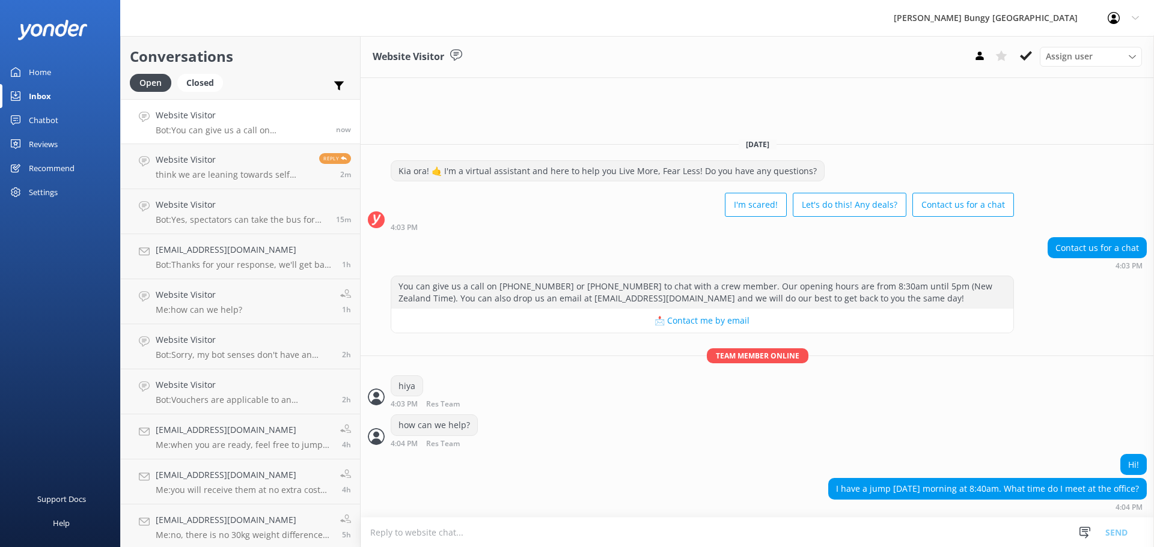
click at [951, 527] on textarea at bounding box center [757, 532] width 793 height 29
click at [860, 543] on textarea at bounding box center [757, 532] width 793 height 29
type textarea "you will have an 8:10am check in at 25 Shotover Street"
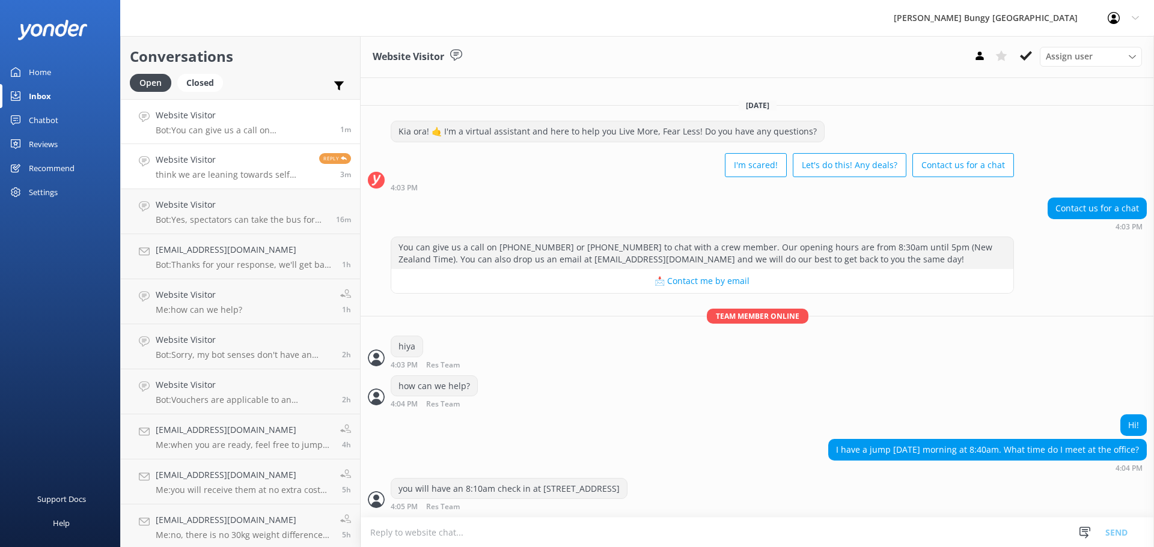
click at [198, 159] on h4 "Website Visitor" at bounding box center [233, 159] width 154 height 13
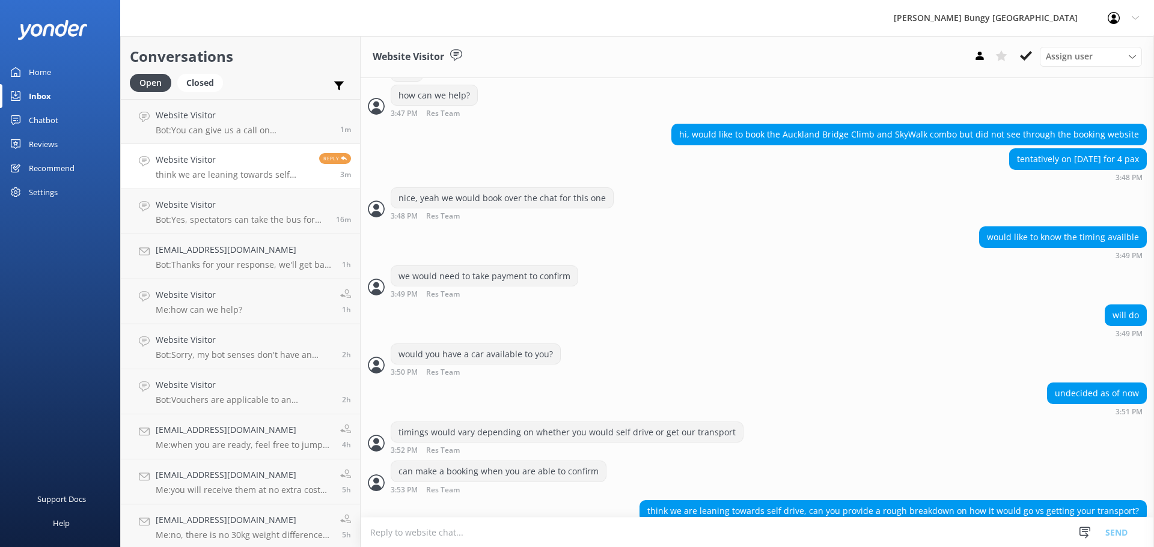
scroll to position [624, 0]
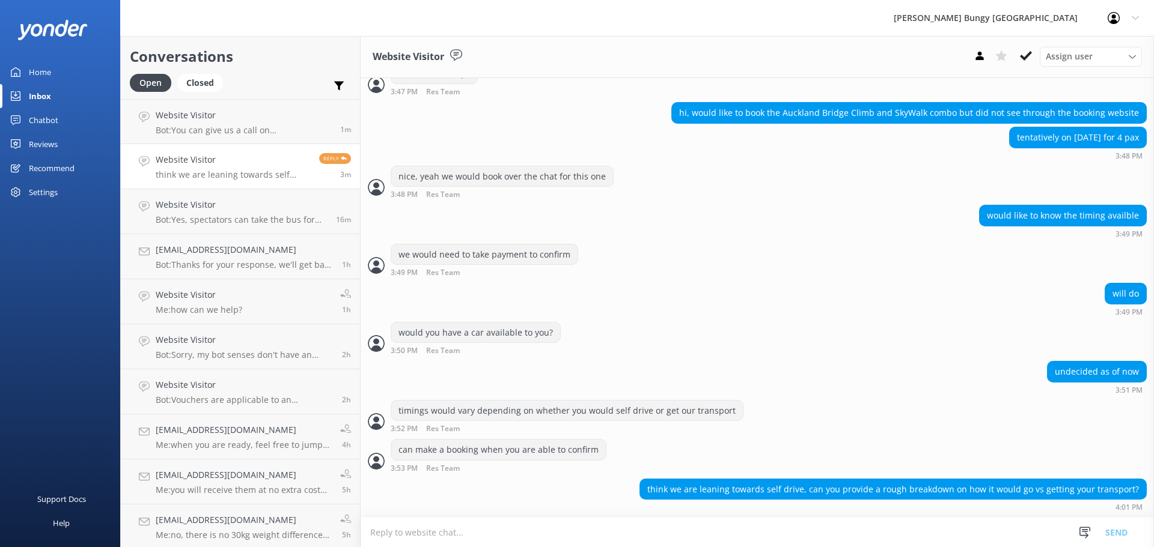
click at [803, 529] on textarea at bounding box center [757, 532] width 793 height 29
click at [843, 444] on div "can make a booking when you are able to confirm 3:53 PM Res Team Read" at bounding box center [757, 455] width 793 height 33
click at [778, 531] on textarea at bounding box center [757, 532] width 793 height 29
click at [817, 540] on textarea at bounding box center [757, 532] width 793 height 29
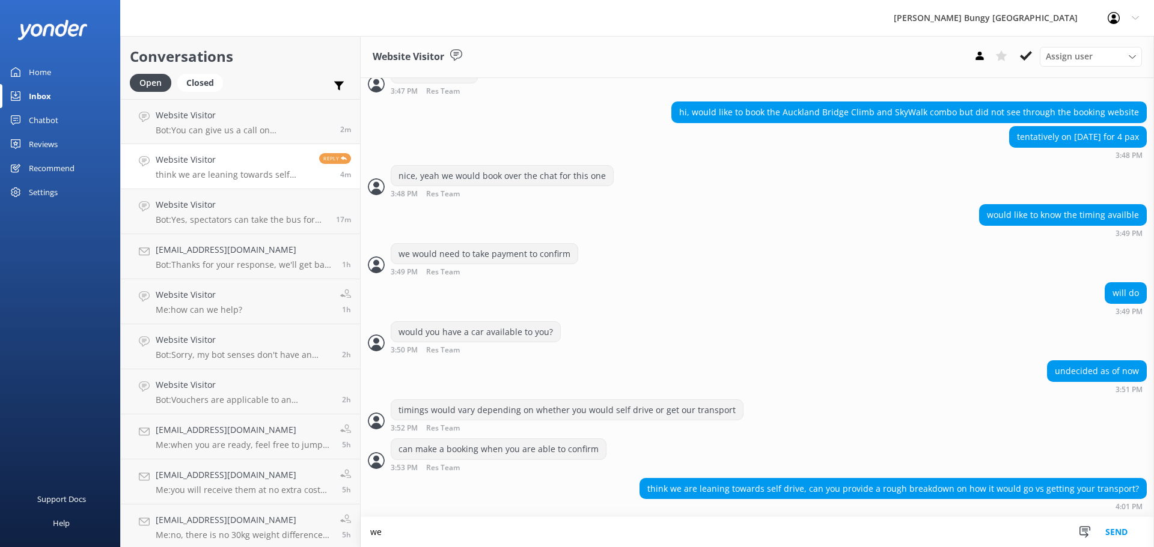
type textarea "w"
click at [704, 531] on textarea "we would" at bounding box center [757, 532] width 793 height 30
drag, startPoint x: 707, startPoint y: 522, endPoint x: 364, endPoint y: 502, distance: 343.1
click at [364, 502] on div "Website Visitor Assign user Mike Voyce Michelle Gillard Tech Admin Dan Waugh Re…" at bounding box center [757, 291] width 793 height 511
click at [588, 531] on textarea "it's all made clear when booking, we can organise trasnport in between" at bounding box center [757, 532] width 793 height 30
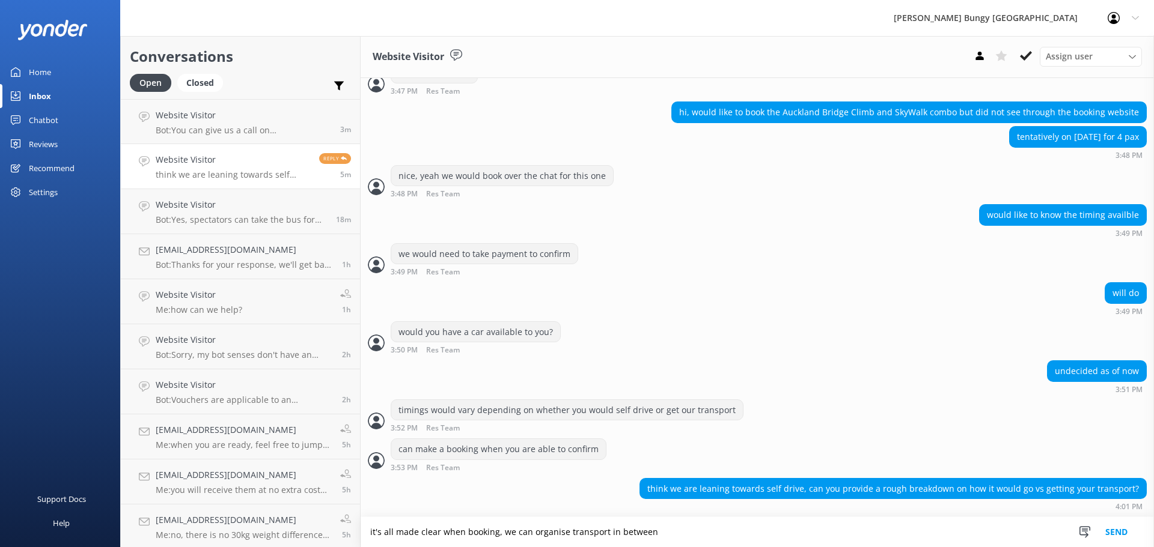
click at [716, 511] on div "think we are leaning towards self drive, can you provide a rough breakdown on h…" at bounding box center [757, 497] width 793 height 39
click at [712, 528] on textarea "it's all made clear when booking, we can organise transport in between" at bounding box center [757, 532] width 793 height 30
drag, startPoint x: 883, startPoint y: 540, endPoint x: 842, endPoint y: 537, distance: 40.9
click at [842, 537] on textarea "it's all made clear when booking, we can organise transport in between or self …" at bounding box center [757, 532] width 793 height 30
click at [873, 527] on textarea "it's all made clear when booking, we can organise transport in between or self …" at bounding box center [757, 532] width 793 height 30
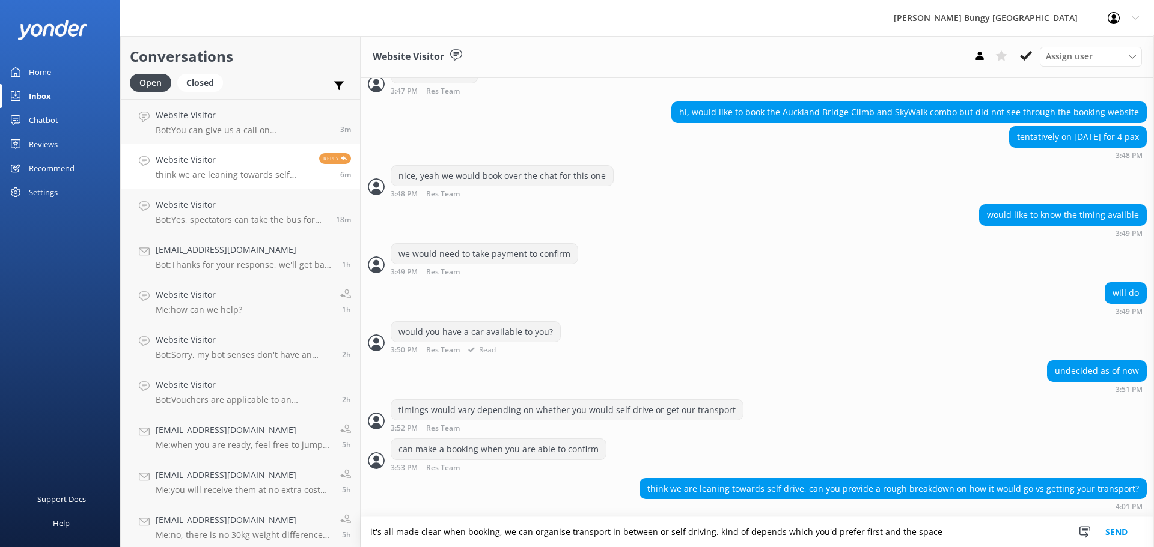
type textarea "it's all made clear when booking, we can organise transport in between or self …"
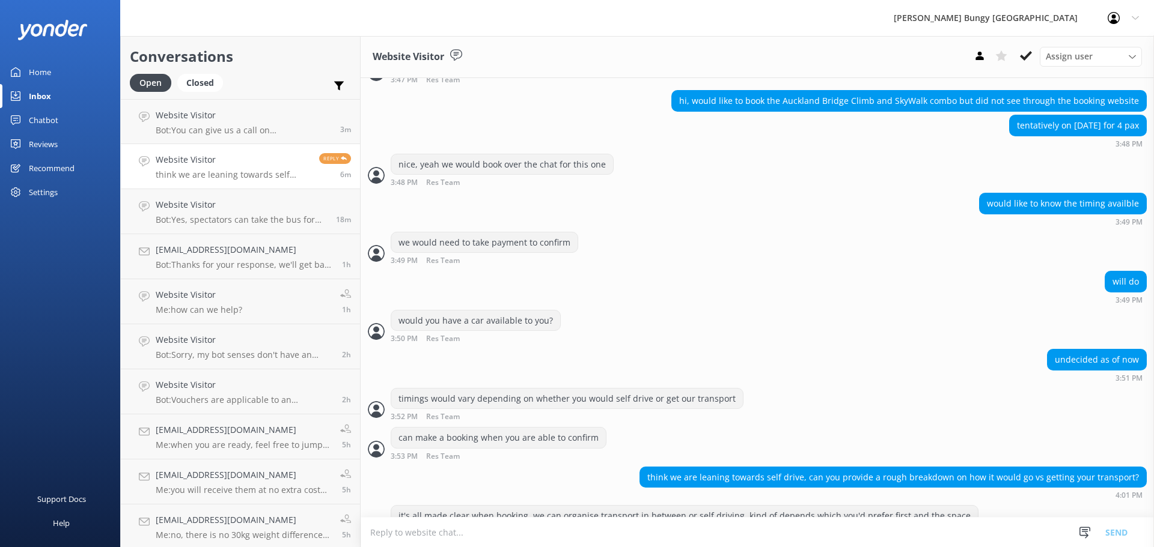
scroll to position [663, 0]
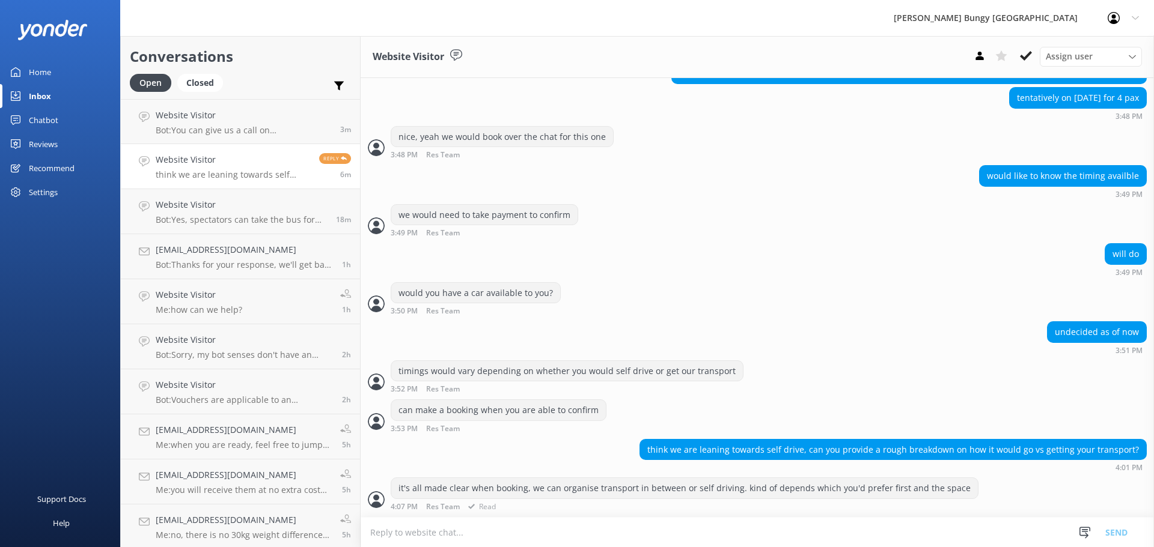
click at [779, 501] on div "it's all made clear when booking, we can organise transport in between or self …" at bounding box center [685, 494] width 588 height 33
click at [760, 532] on textarea at bounding box center [757, 532] width 793 height 29
drag, startPoint x: 923, startPoint y: 287, endPoint x: 921, endPoint y: 303, distance: 15.8
click at [923, 287] on div "would you have a car available to you? 3:50 PM Res Team Read" at bounding box center [757, 298] width 793 height 33
click at [639, 532] on textarea at bounding box center [757, 532] width 793 height 29
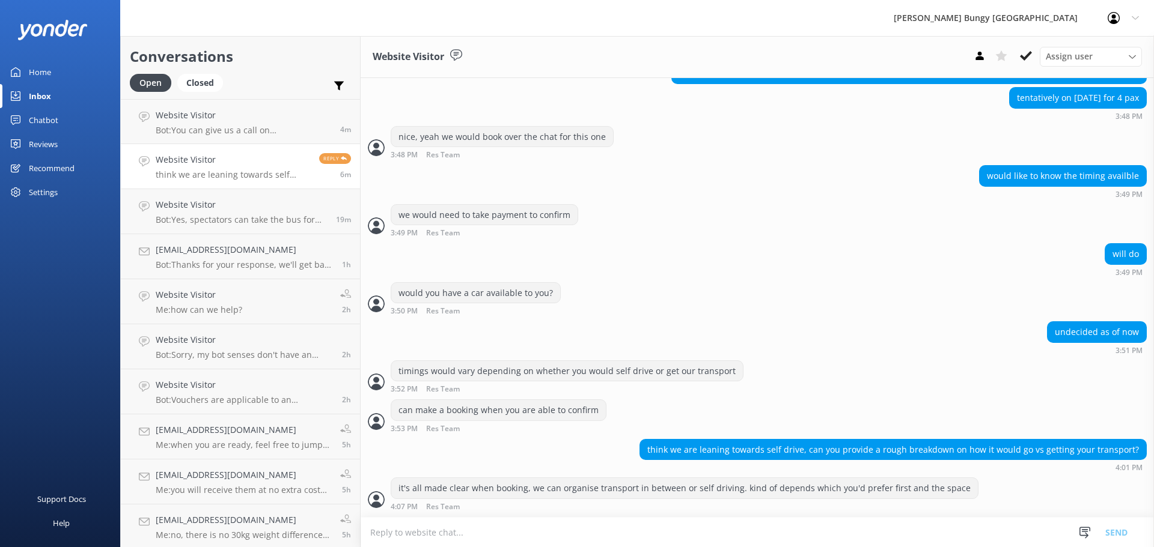
click at [813, 546] on textarea at bounding box center [757, 532] width 793 height 29
type textarea "you'd probably want to allow about 3-4hrs for the whole experience"
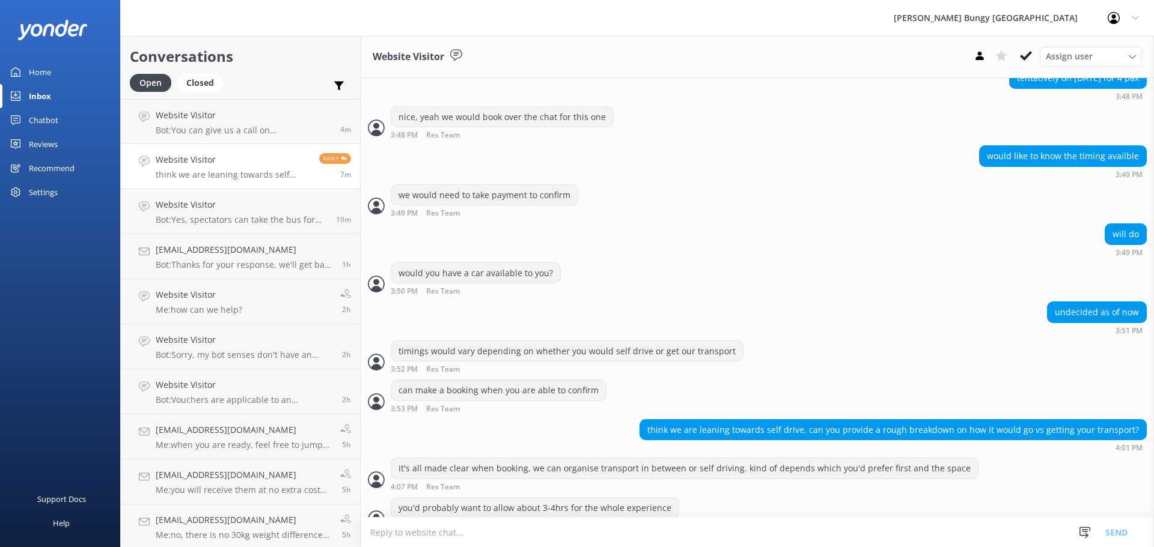
scroll to position [703, 0]
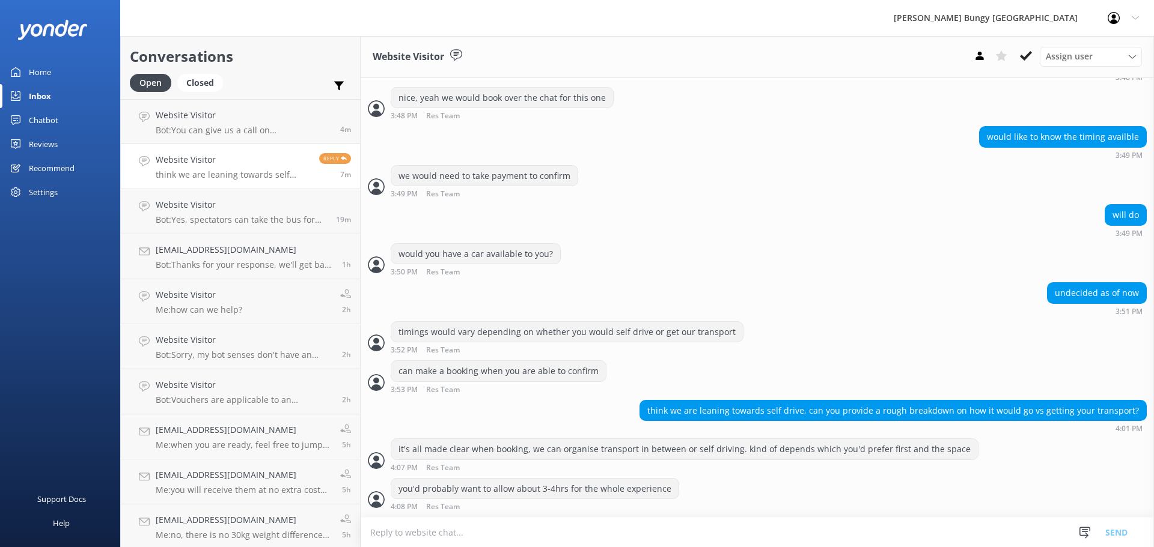
click at [887, 535] on textarea at bounding box center [757, 532] width 793 height 29
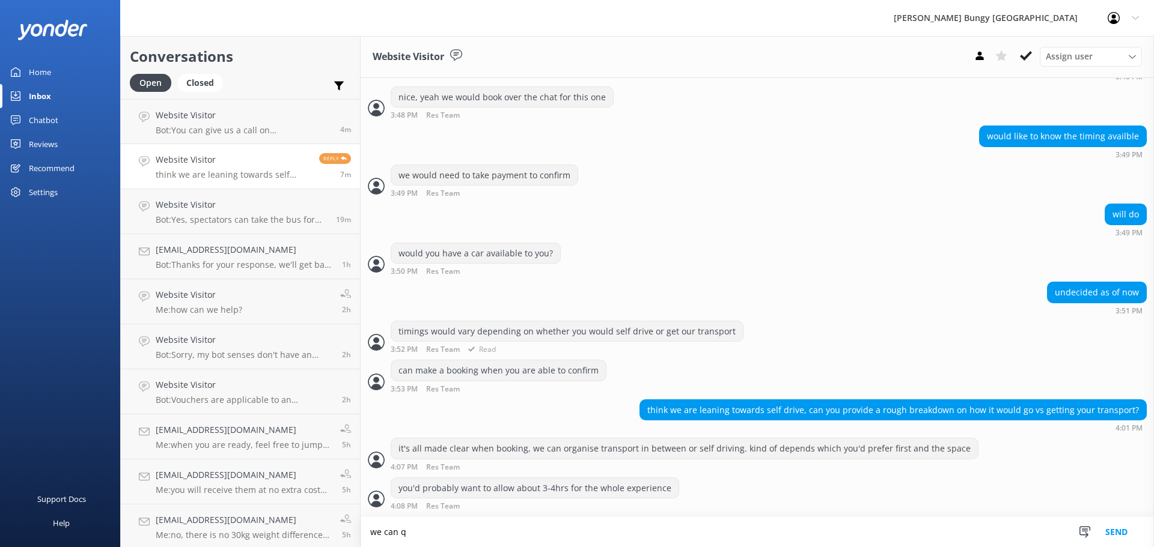
type textarea "we can qu"
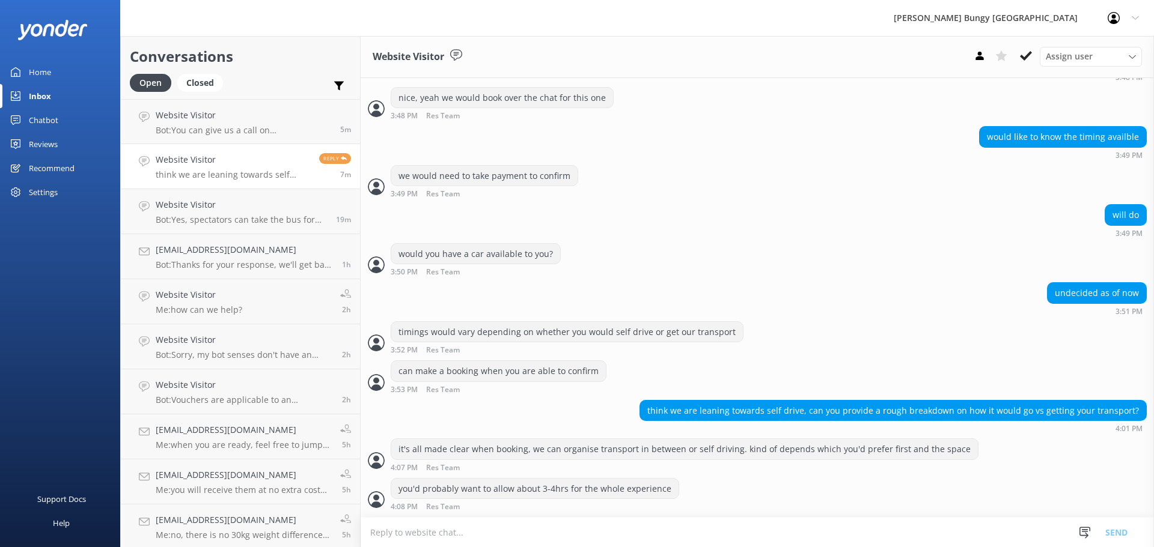
click at [868, 537] on textarea at bounding box center [757, 532] width 793 height 29
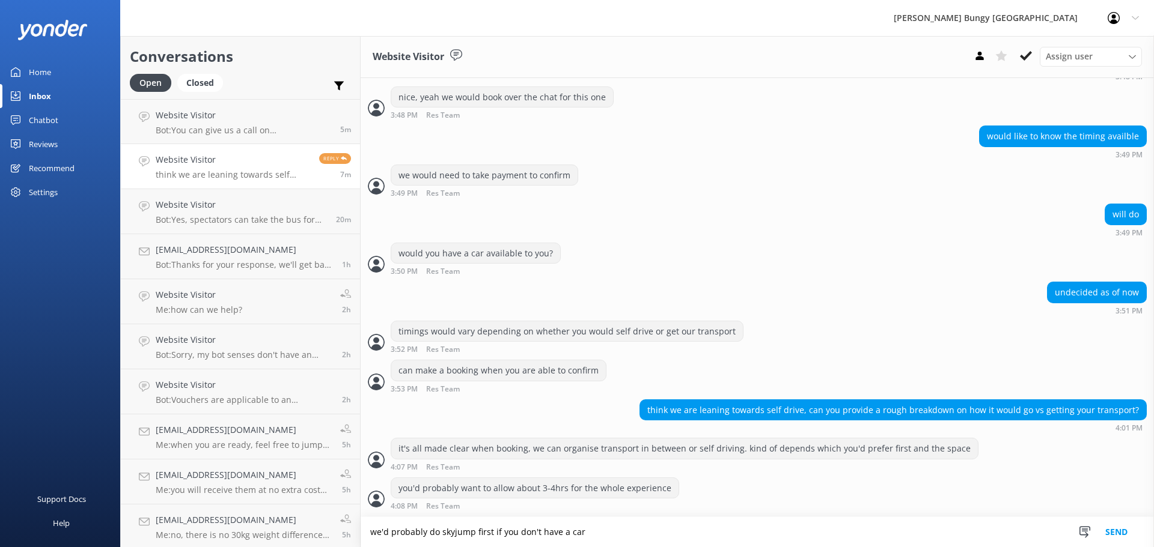
type textarea "we'd probably do skyjump first if you don't have a car"
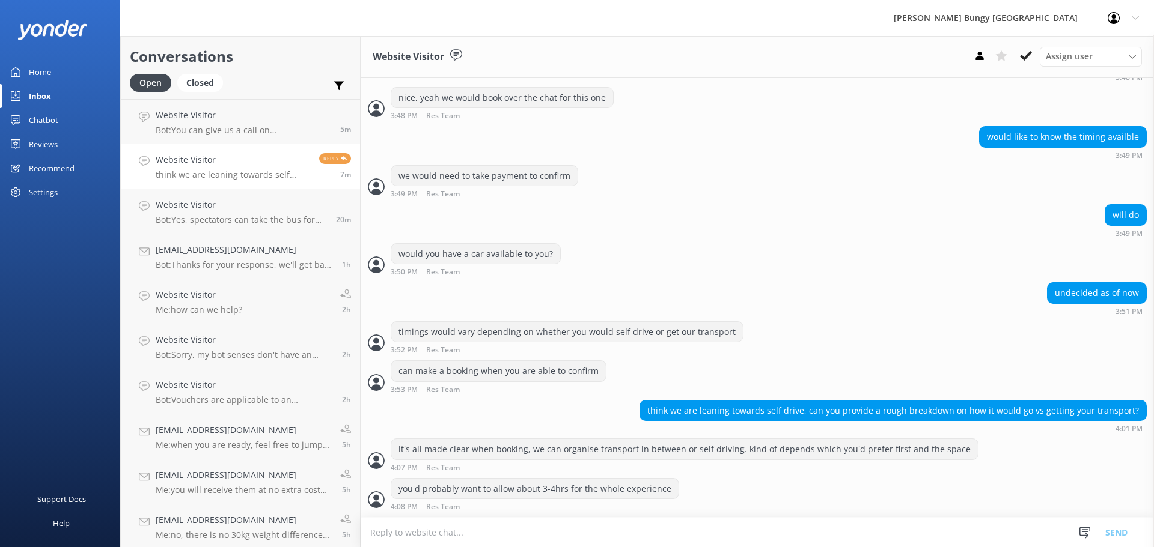
click at [886, 524] on textarea at bounding box center [757, 532] width 793 height 29
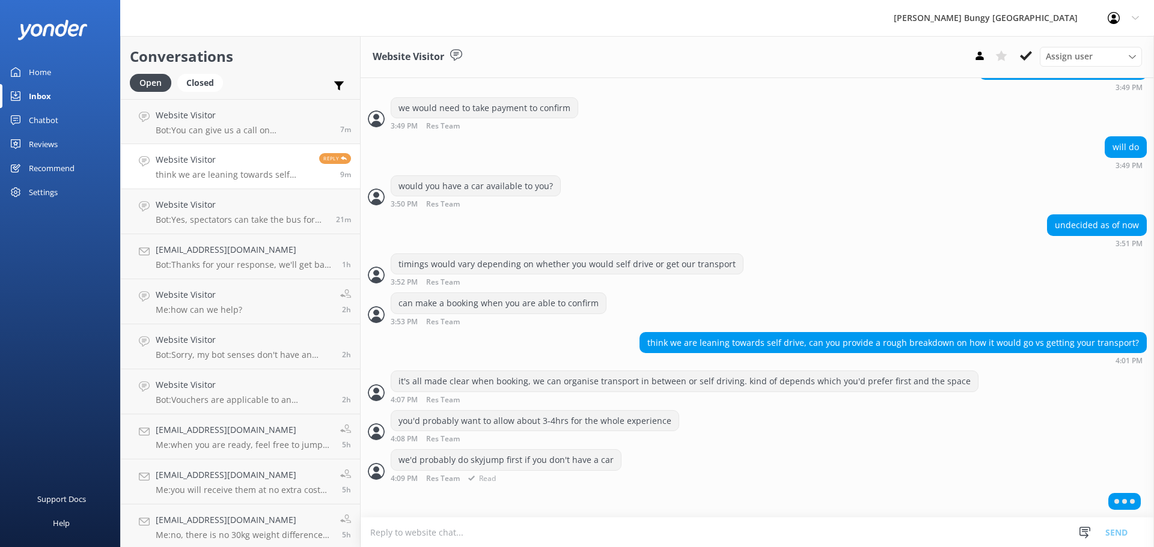
scroll to position [742, 0]
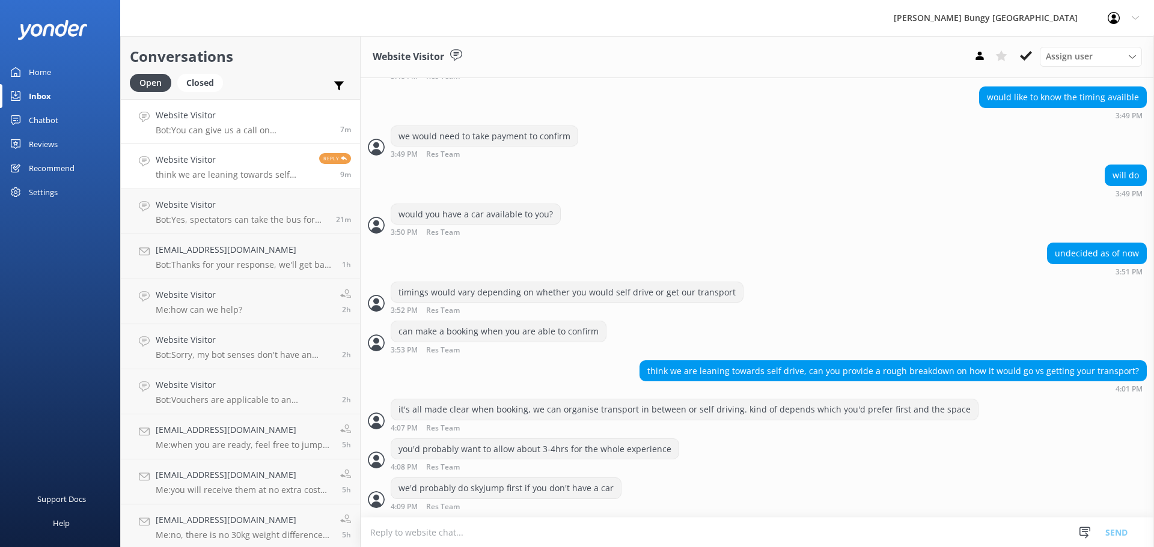
click at [282, 114] on h4 "Website Visitor" at bounding box center [243, 115] width 175 height 13
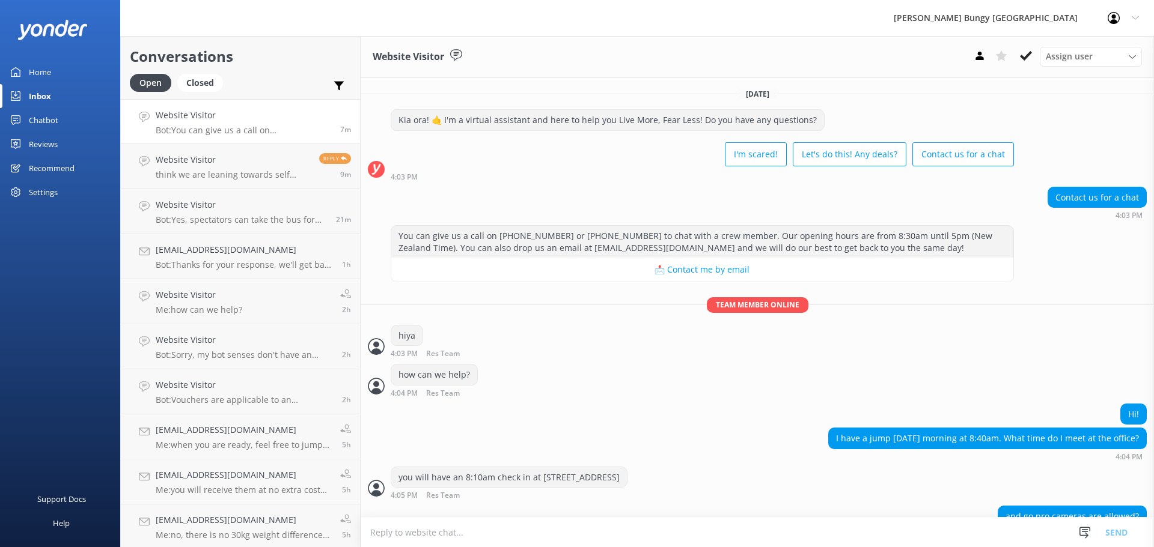
scroll to position [66, 0]
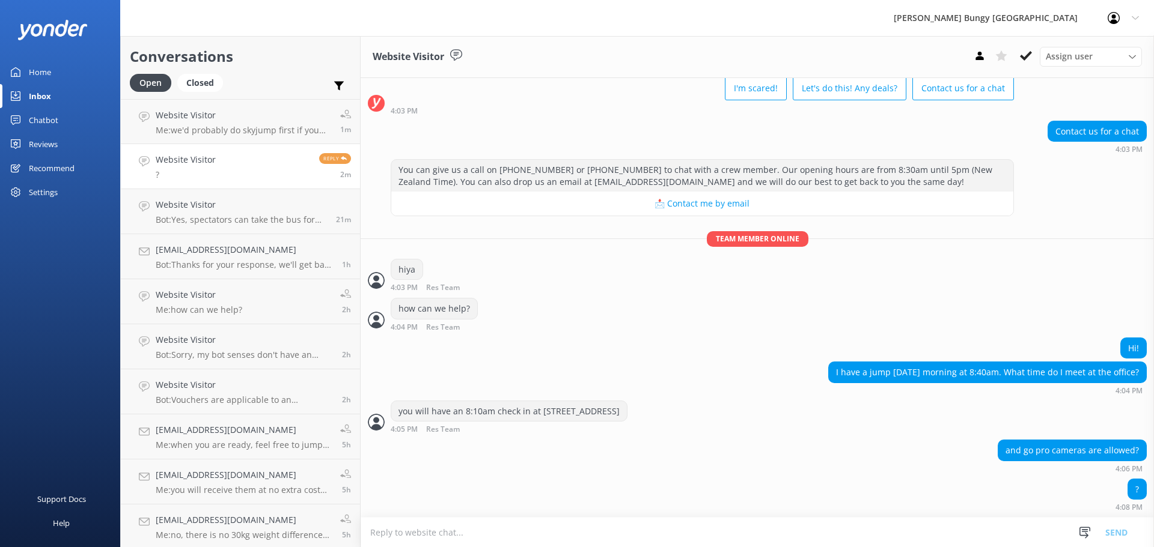
click at [892, 528] on textarea at bounding box center [757, 532] width 793 height 29
click at [1018, 538] on textarea at bounding box center [757, 532] width 793 height 29
type textarea "you are welcome to bring a go pro"
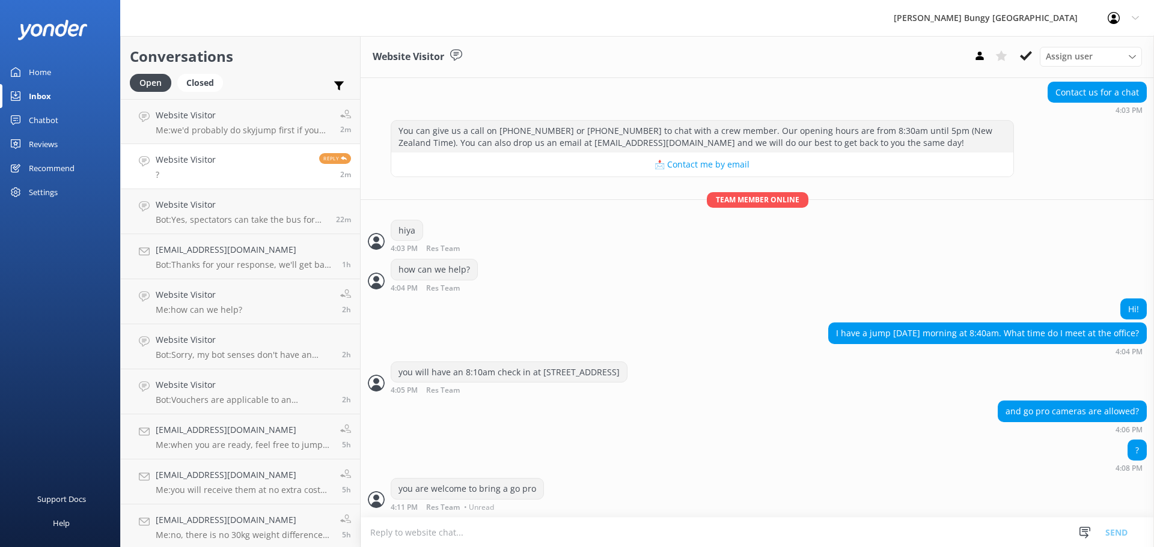
click at [609, 531] on textarea at bounding box center [757, 532] width 793 height 29
type textarea "w"
type textarea "it must be securely attached to either hand or chest"
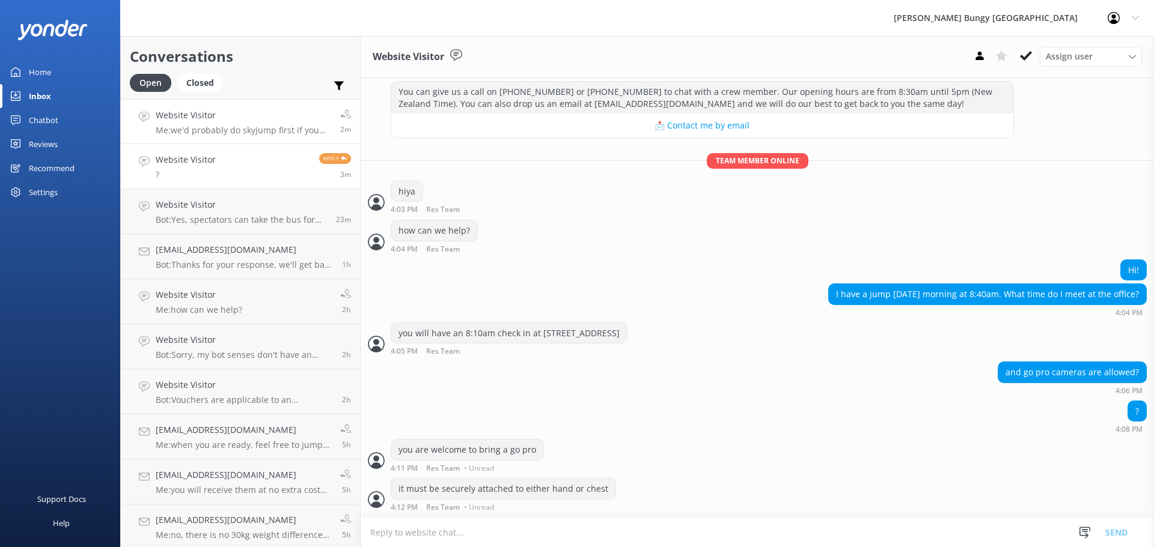
click at [276, 123] on div "Website Visitor Me: we'd probably do skyjump first if you don't have a car" at bounding box center [243, 122] width 175 height 26
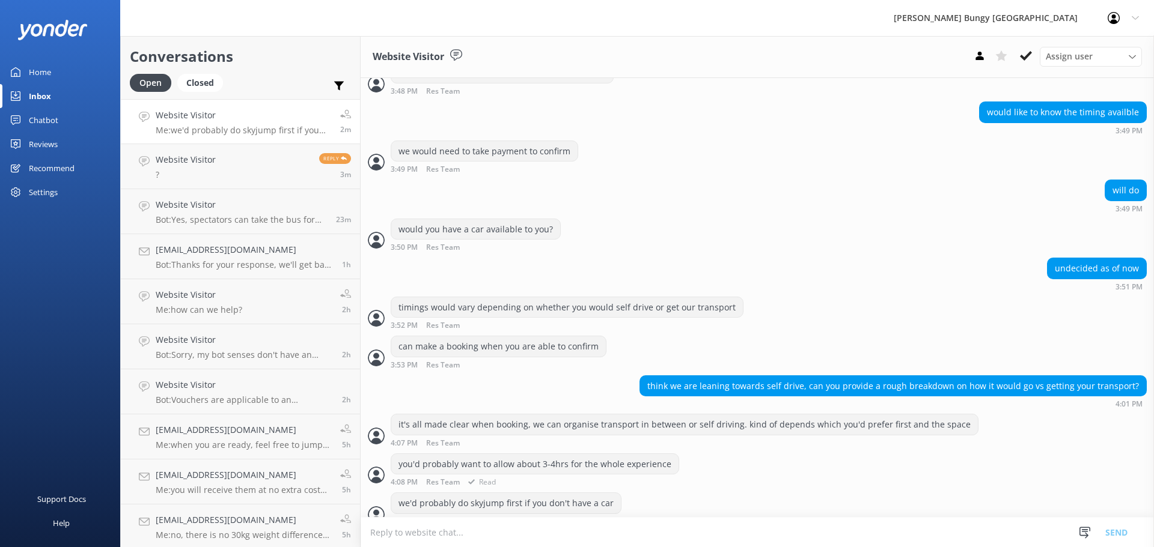
scroll to position [742, 0]
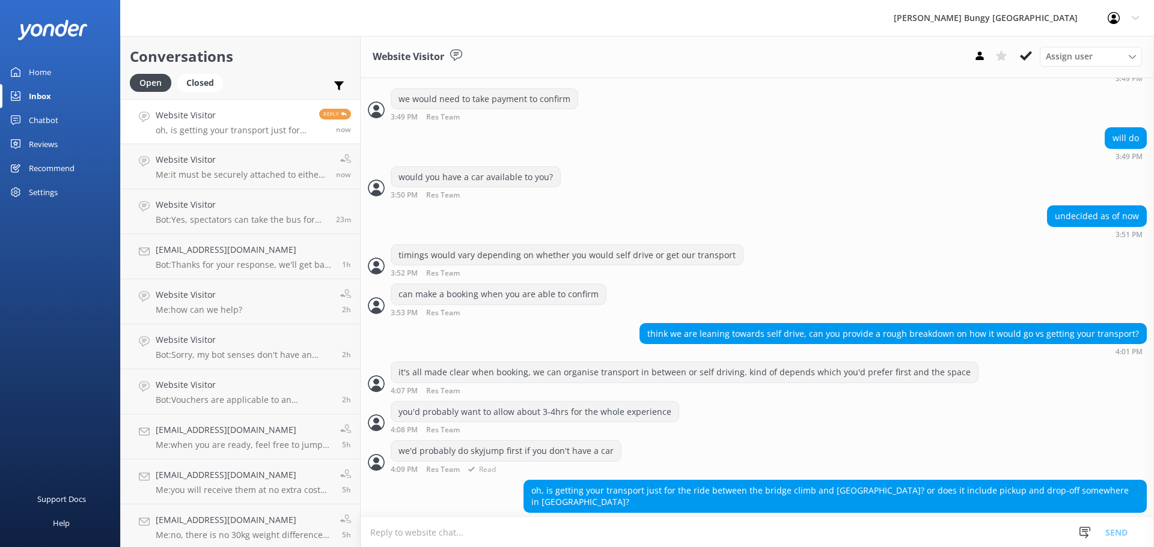
scroll to position [781, 0]
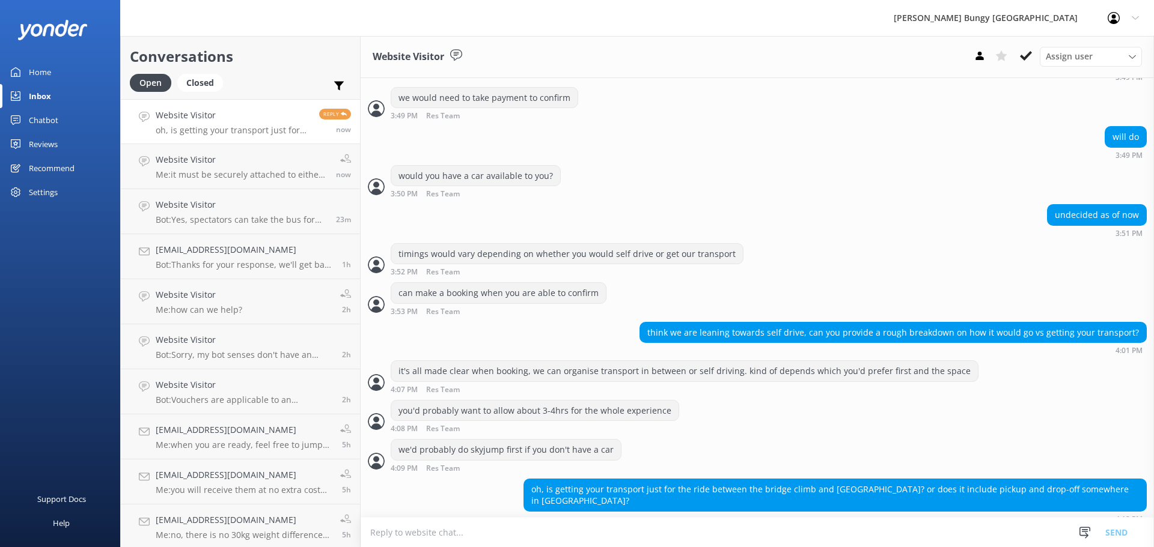
click at [897, 545] on textarea at bounding box center [757, 532] width 793 height 29
click at [932, 537] on textarea at bounding box center [757, 532] width 793 height 29
type textarea "the bus just goes from the skytower to the bridge and back"
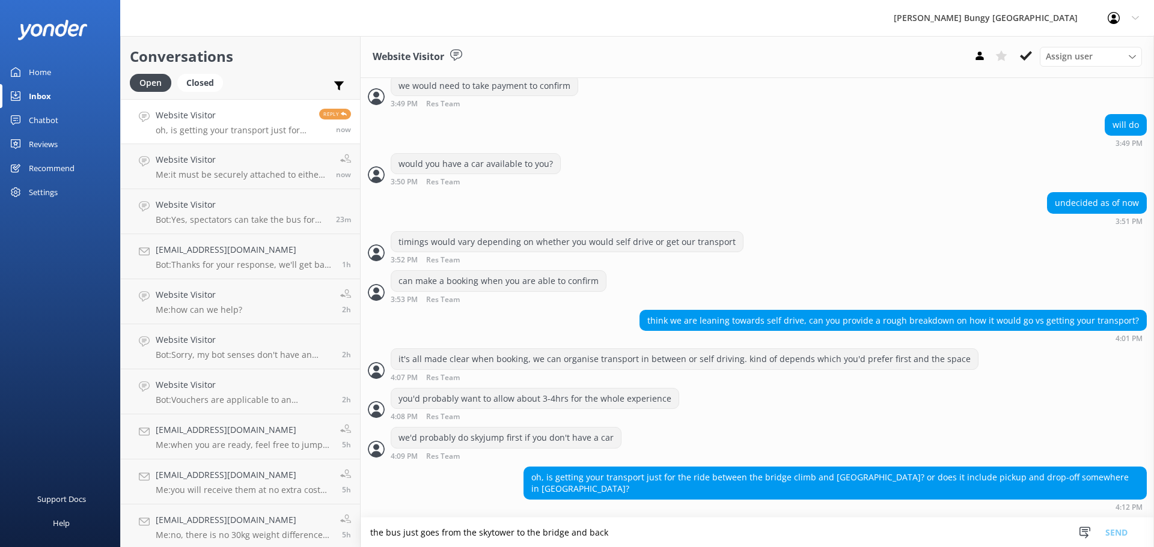
scroll to position [820, 0]
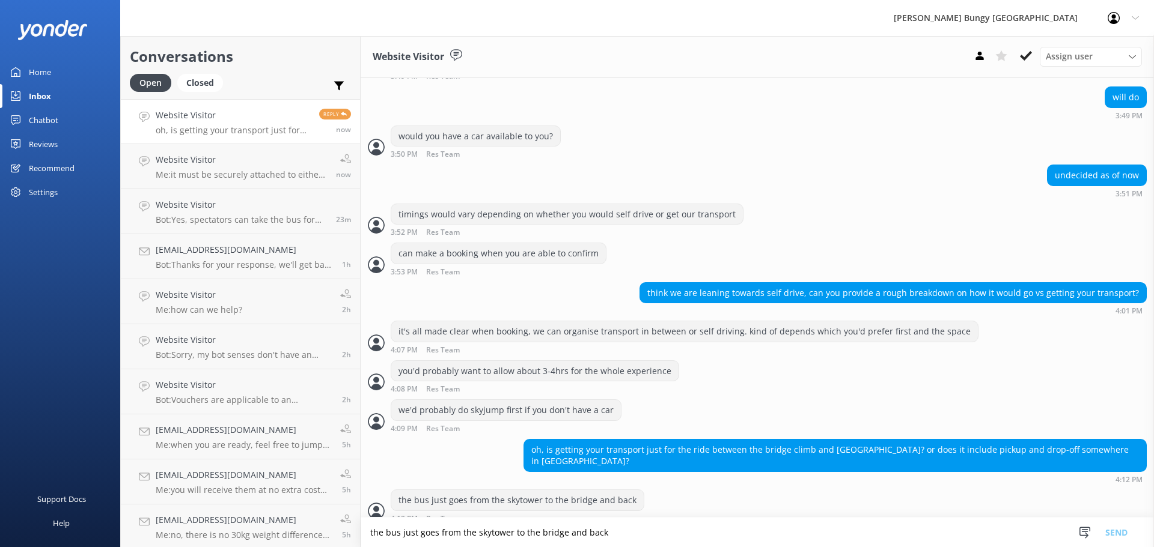
click at [868, 530] on textarea "the bus just goes from the skytower to the bridge and back" at bounding box center [757, 532] width 793 height 29
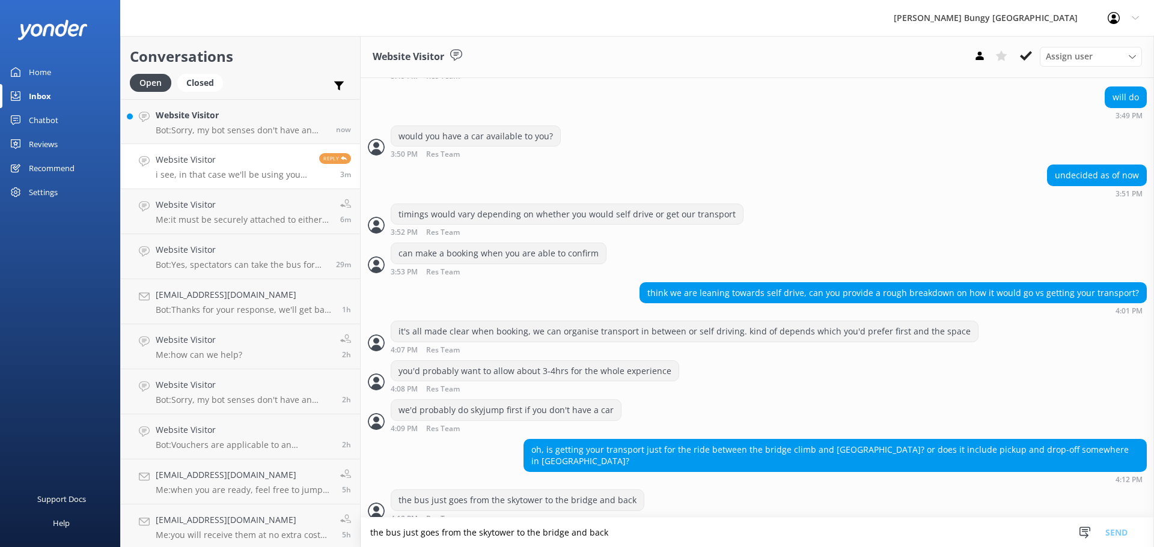
scroll to position [859, 0]
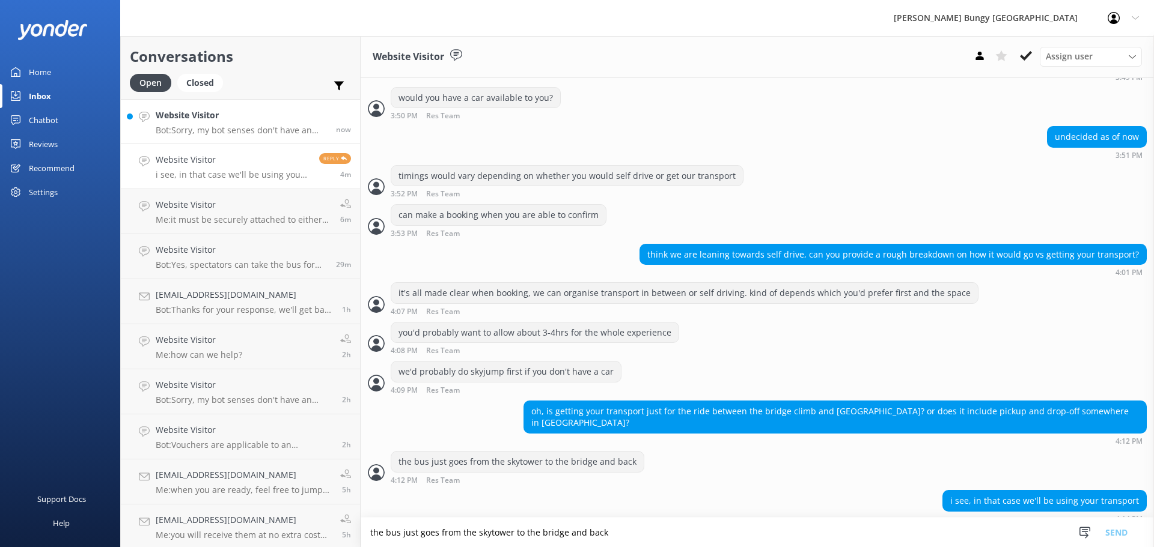
click at [173, 112] on h4 "Website Visitor" at bounding box center [241, 115] width 171 height 13
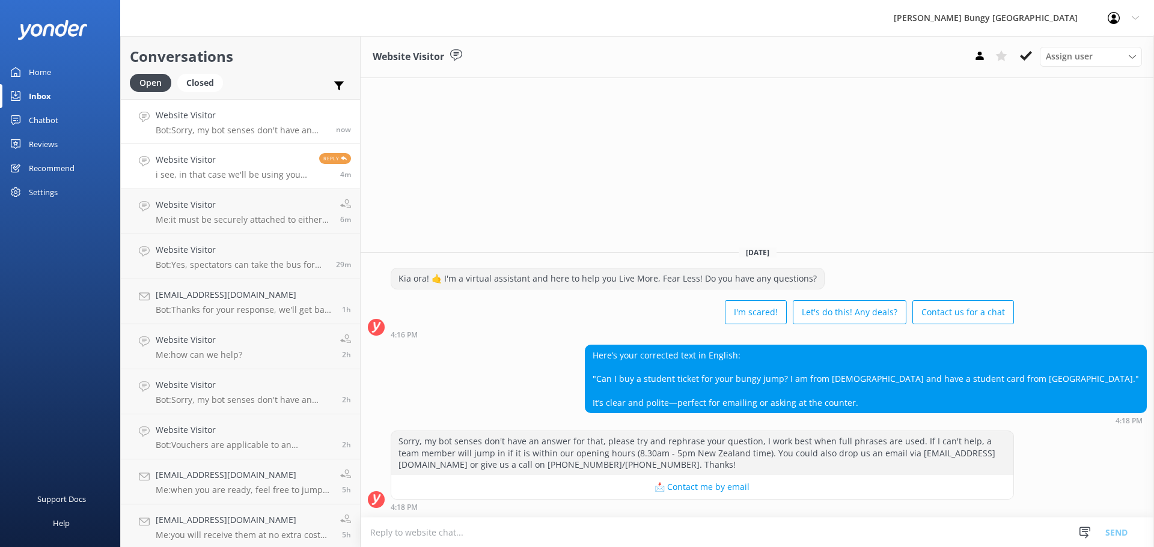
click at [252, 150] on link "Website Visitor i see, in that case we'll be using your transport Reply 4m" at bounding box center [240, 166] width 239 height 45
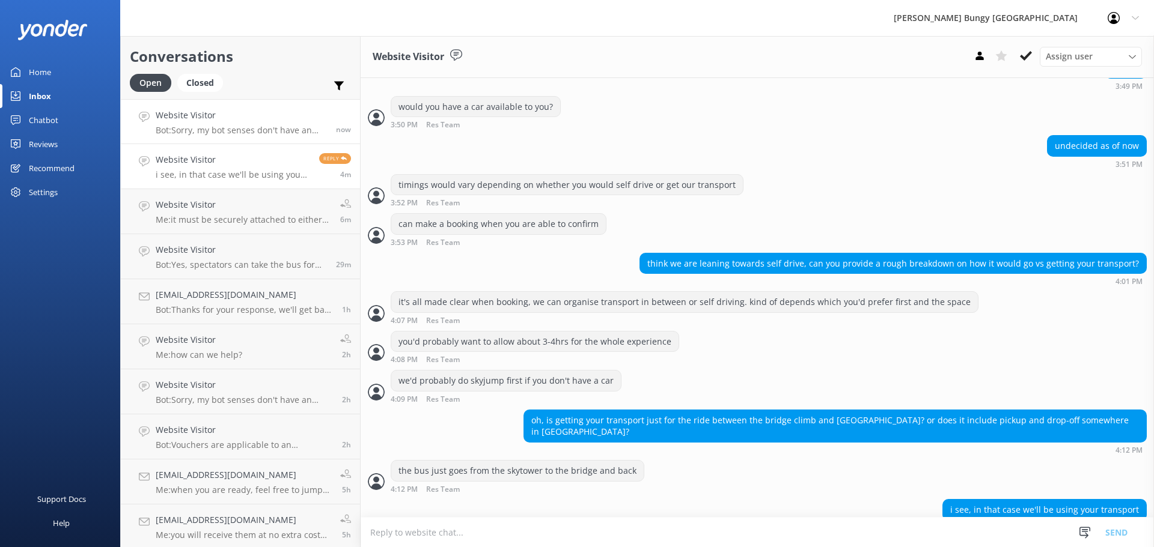
scroll to position [859, 0]
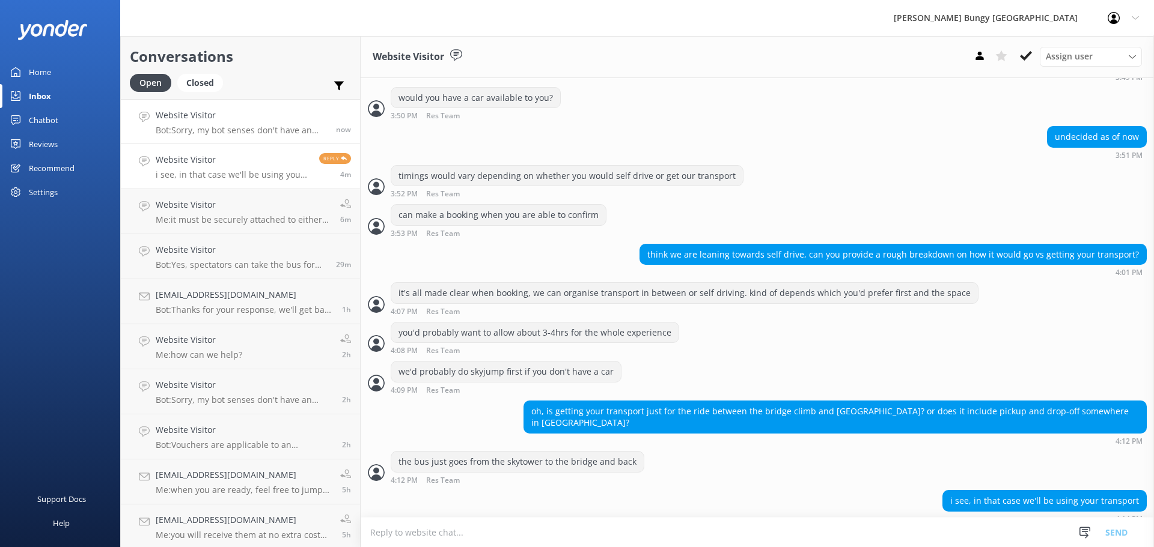
click at [261, 124] on div "Website Visitor Bot: Sorry, my bot senses don't have an answer for that, please…" at bounding box center [241, 122] width 171 height 26
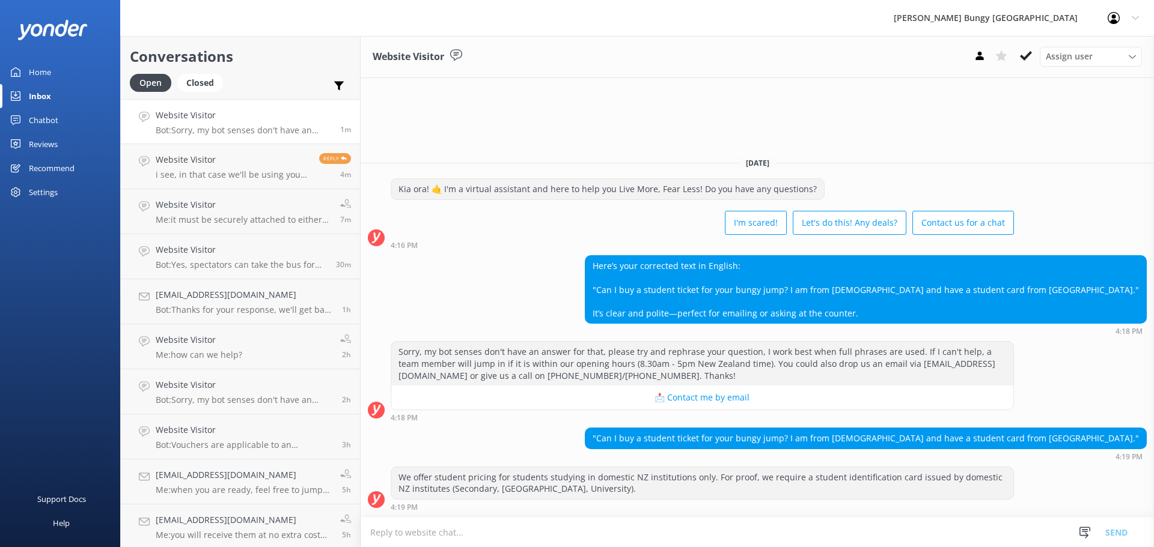
click at [478, 446] on div ""Can I buy a student ticket for your bungy jump? I am from [DEMOGRAPHIC_DATA] a…" at bounding box center [757, 444] width 793 height 33
click at [233, 147] on link "Website Visitor i see, in that case we'll be using your transport Reply 4m" at bounding box center [240, 166] width 239 height 45
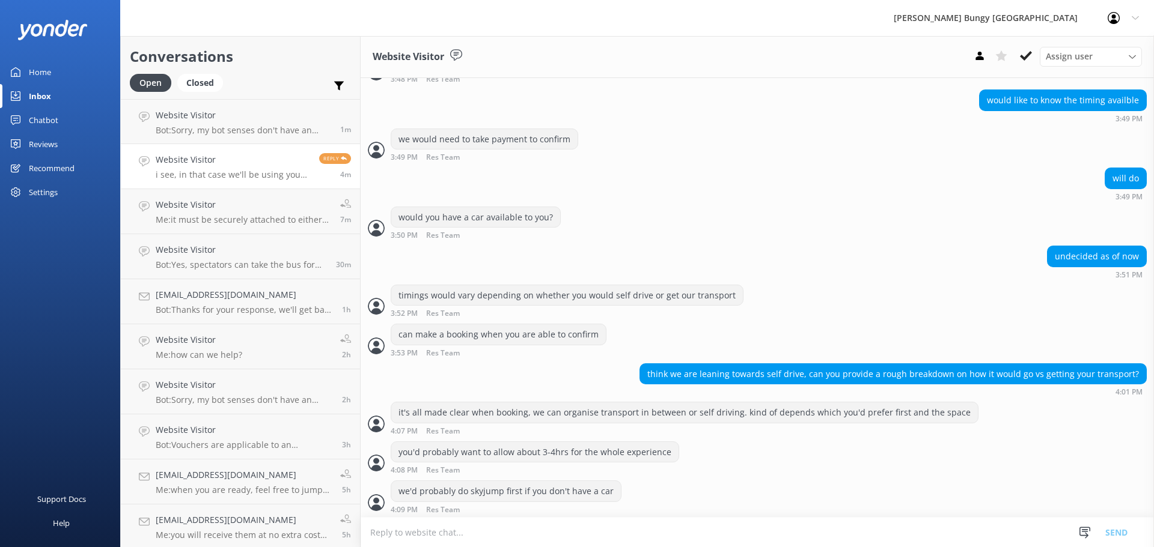
scroll to position [859, 0]
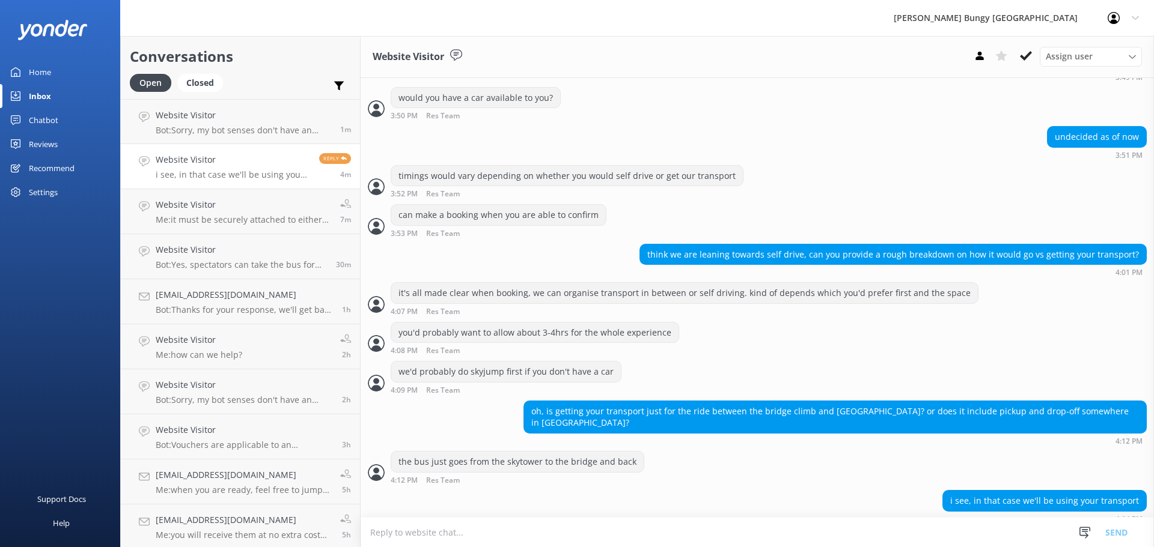
click at [837, 540] on textarea at bounding box center [757, 532] width 793 height 29
click at [665, 534] on textarea at bounding box center [757, 532] width 793 height 29
click at [694, 361] on div "you'd probably want to allow about 3-4hrs for the whole experience 4:08 PM Res …" at bounding box center [757, 341] width 793 height 39
click at [288, 117] on h4 "Website Visitor" at bounding box center [243, 115] width 175 height 13
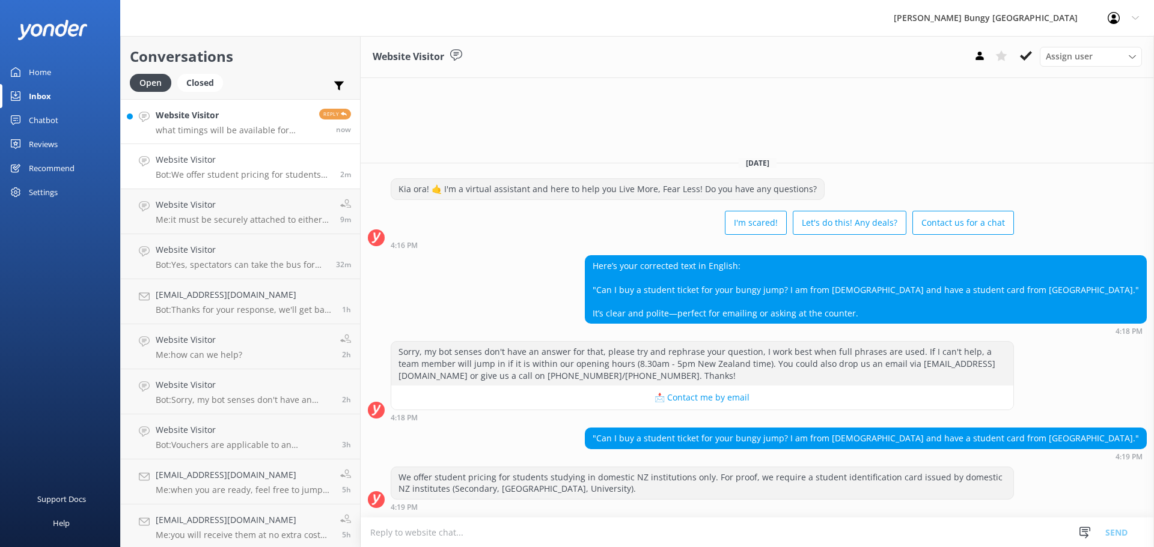
click at [273, 123] on div "Website Visitor what timings will be available for using your transport?" at bounding box center [233, 122] width 154 height 26
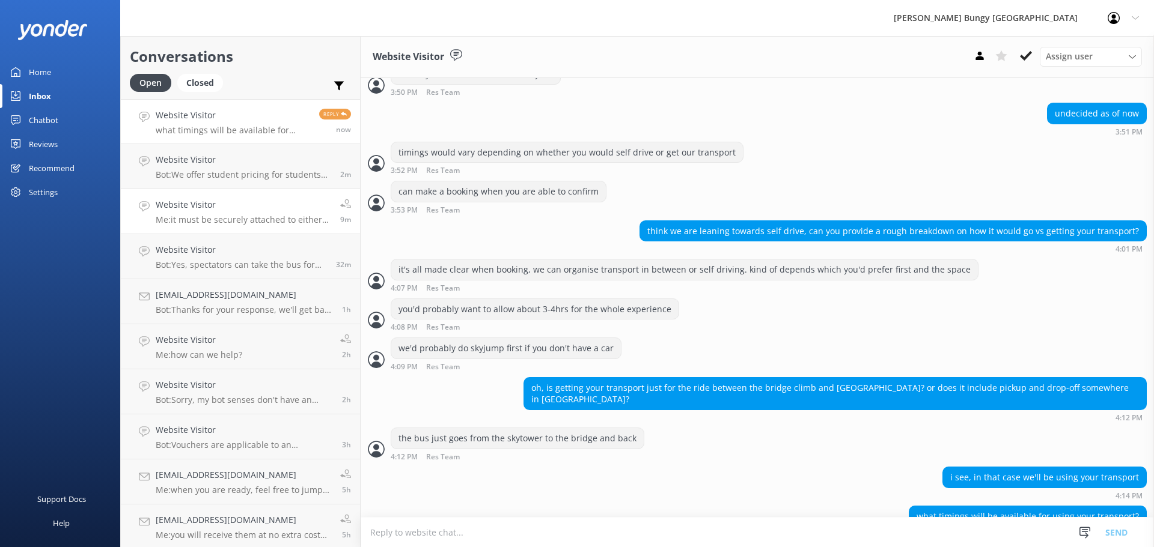
scroll to position [898, 0]
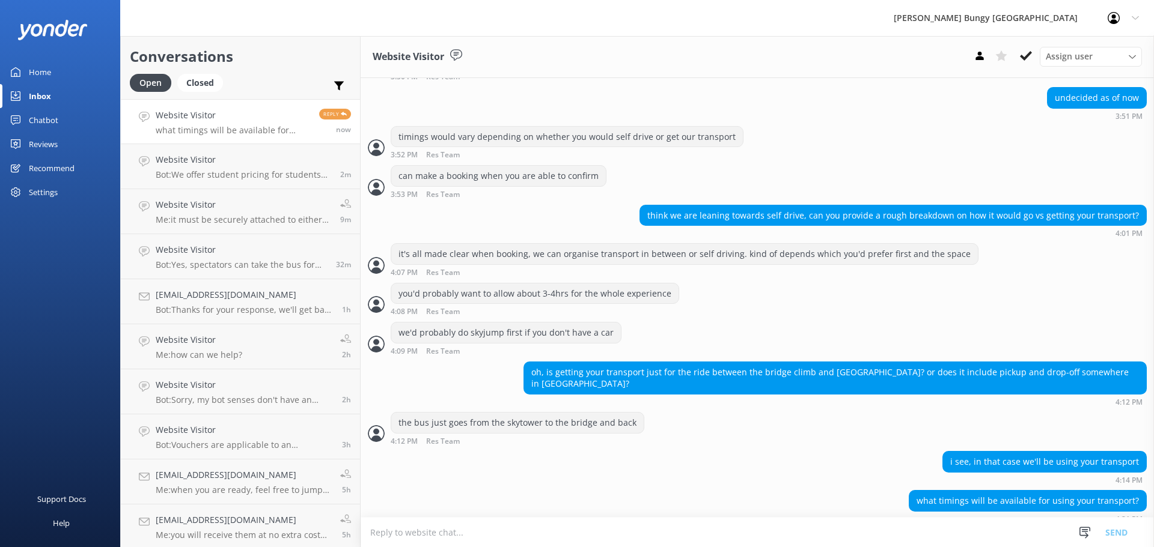
click at [883, 528] on textarea at bounding box center [757, 532] width 793 height 29
click at [901, 520] on textarea at bounding box center [757, 532] width 793 height 29
click at [877, 541] on textarea at bounding box center [757, 532] width 793 height 29
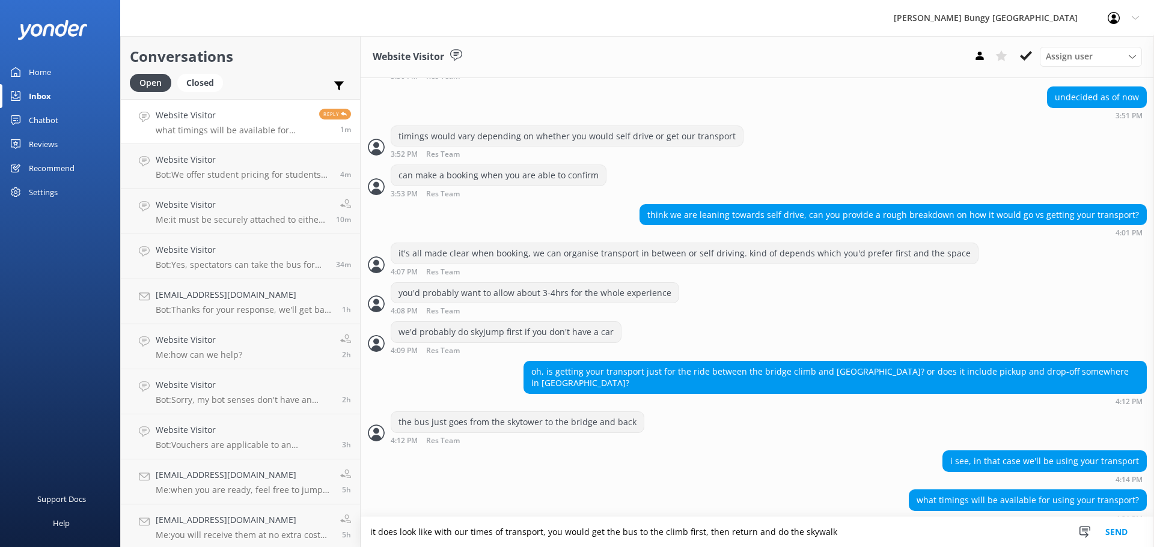
type textarea "it does look like with our times of transport, you would get the bus to the cli…"
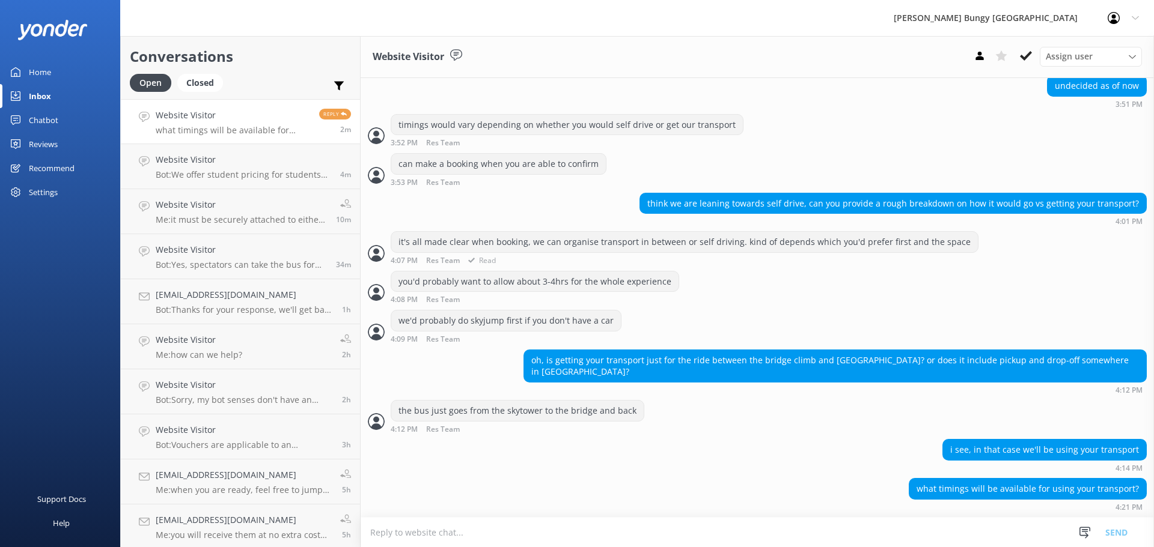
scroll to position [938, 0]
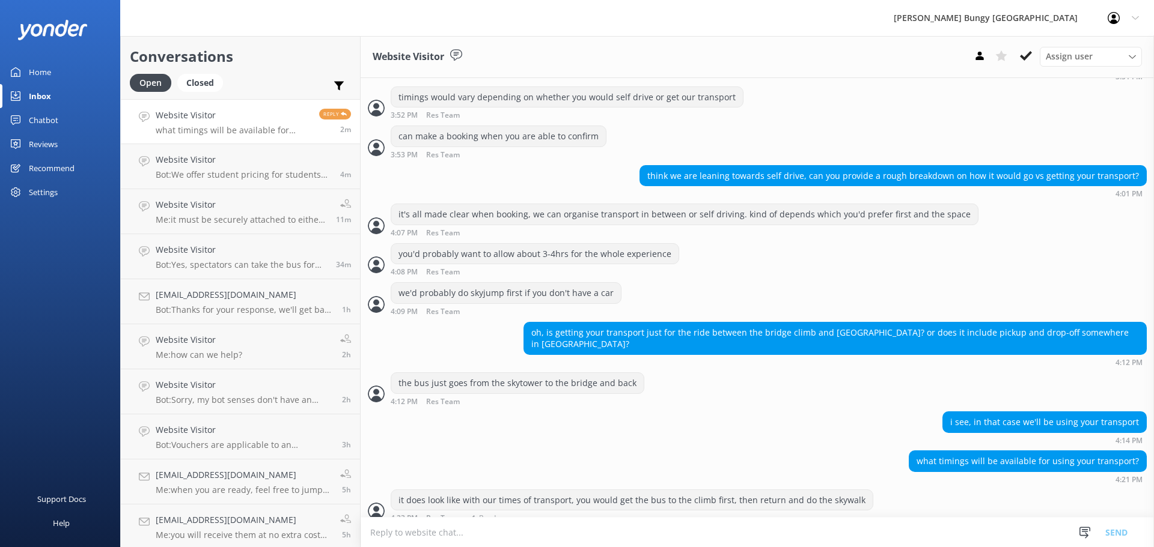
click at [913, 510] on div "it does look like with our times of transport, you would get the bus to the cli…" at bounding box center [757, 506] width 793 height 33
click at [904, 523] on textarea at bounding box center [757, 532] width 793 height 29
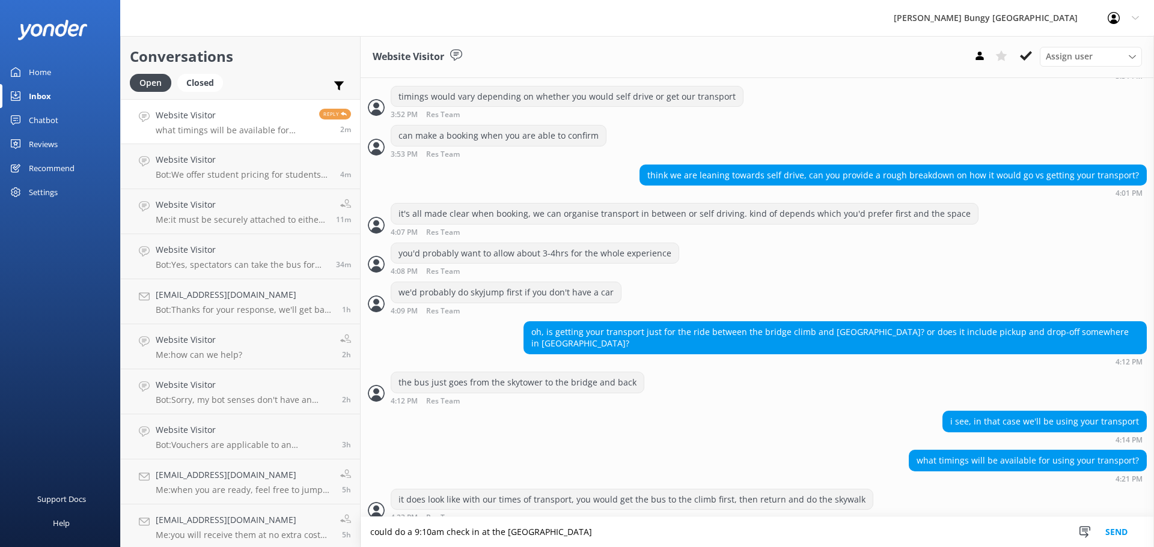
click at [697, 534] on textarea "could do a 9:10am check in at the [GEOGRAPHIC_DATA]" at bounding box center [757, 532] width 793 height 30
type textarea "could do a 9:10am check in at the skytower and then skywalk about 12pm"
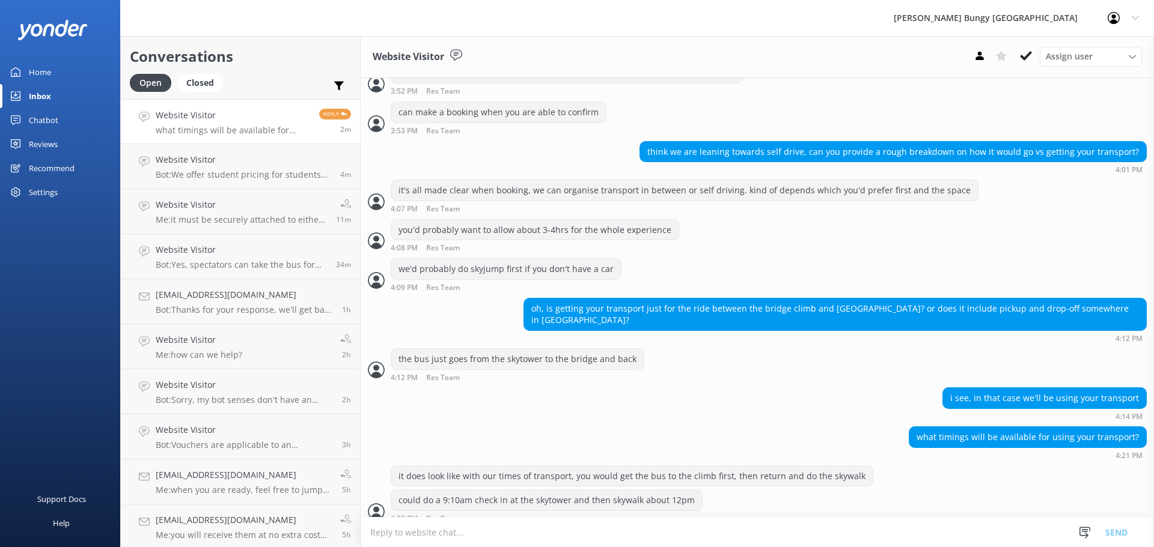
click at [608, 532] on textarea at bounding box center [757, 532] width 793 height 29
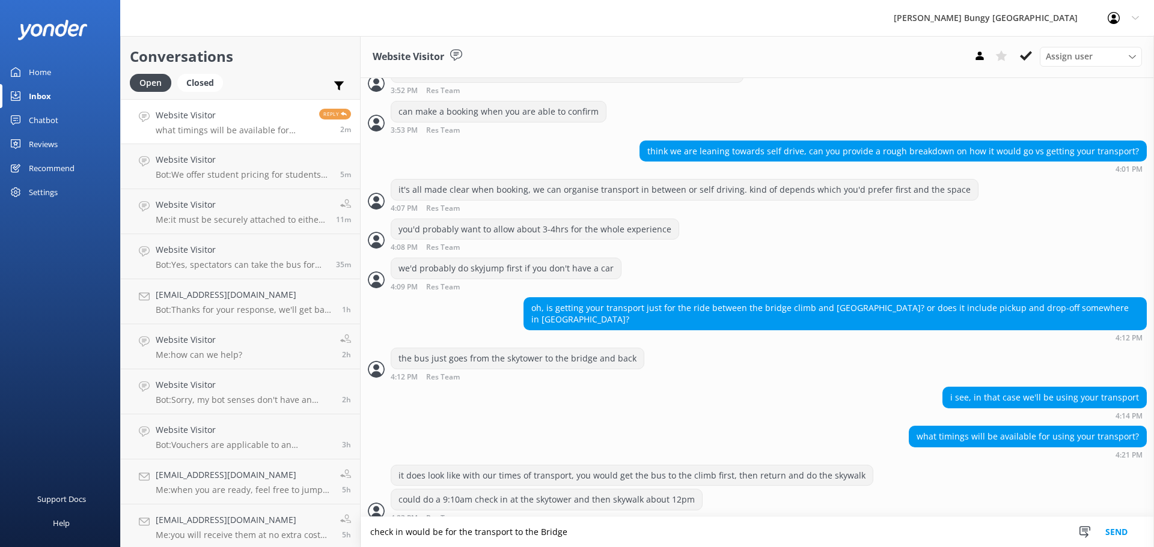
type textarea "check in would be for the transport to the Bridge"
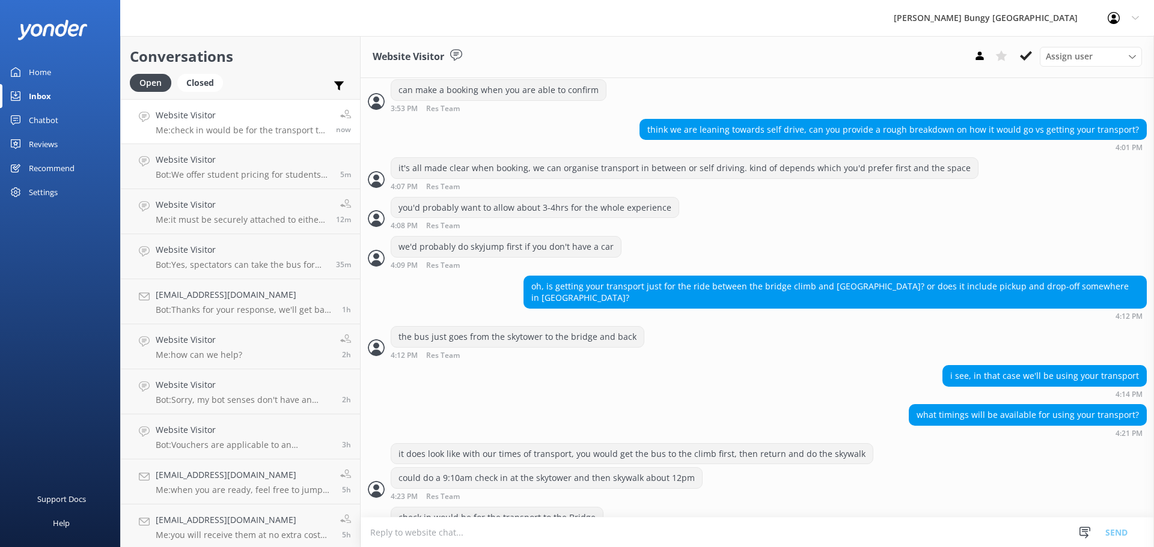
scroll to position [1001, 0]
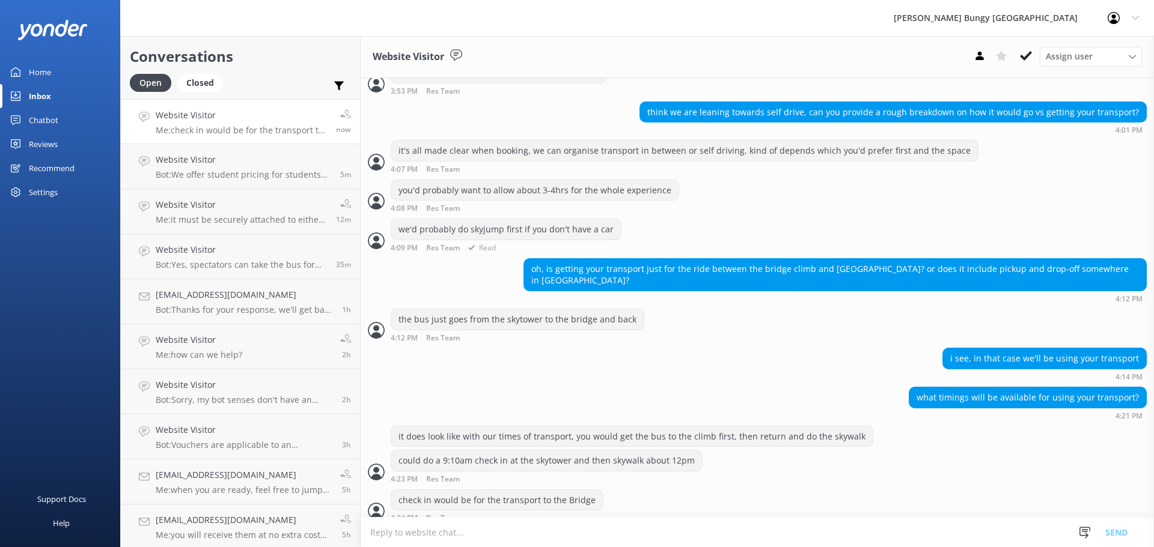
drag, startPoint x: 776, startPoint y: 514, endPoint x: 412, endPoint y: 249, distance: 449.9
click at [411, 272] on div "oh, is getting your transport just for the ride between the bridge climb and [G…" at bounding box center [757, 280] width 793 height 44
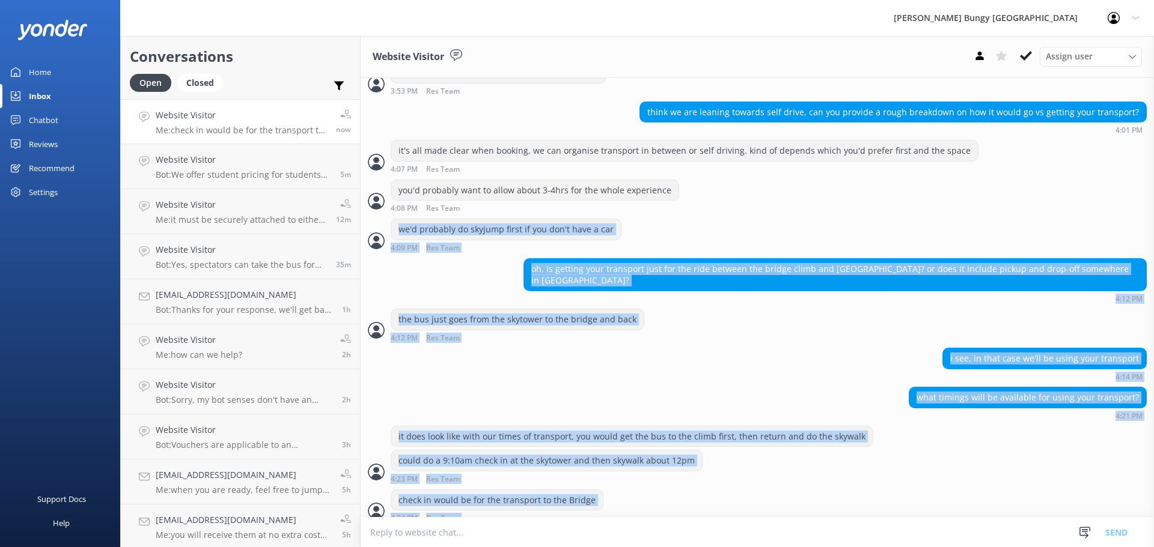
drag, startPoint x: 379, startPoint y: 244, endPoint x: 701, endPoint y: 576, distance: 462.4
click at [701, 547] on html "[PERSON_NAME] Bungy New Zealand Profile Settings Logout Home Inbox Chatbot Cont…" at bounding box center [577, 273] width 1154 height 547
click at [712, 499] on div "check in would be for the transport to the Bridge 4:24 PM Res Team Read" at bounding box center [757, 506] width 793 height 33
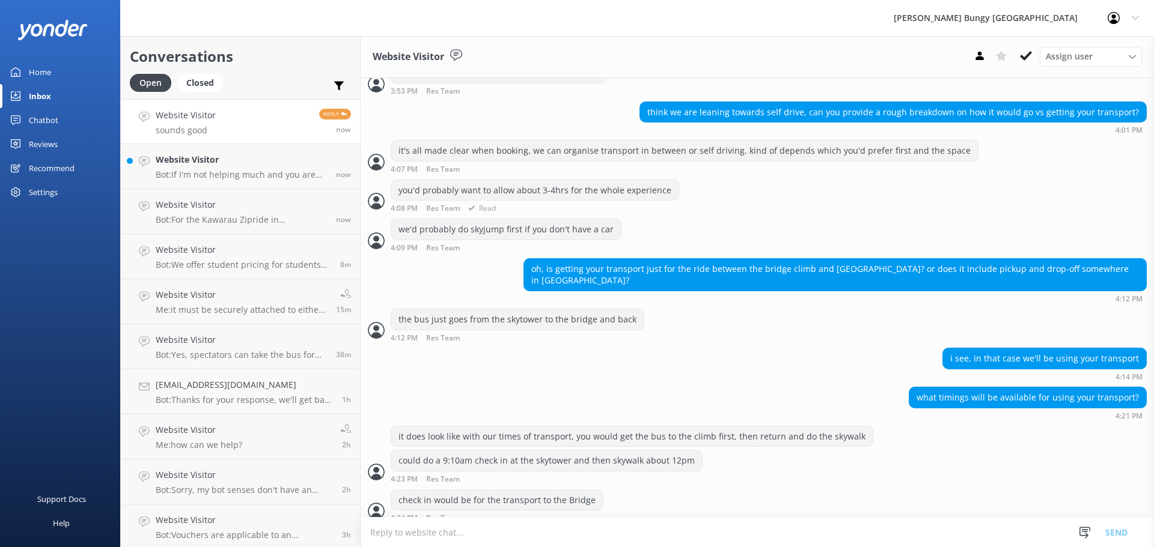
scroll to position [1040, 0]
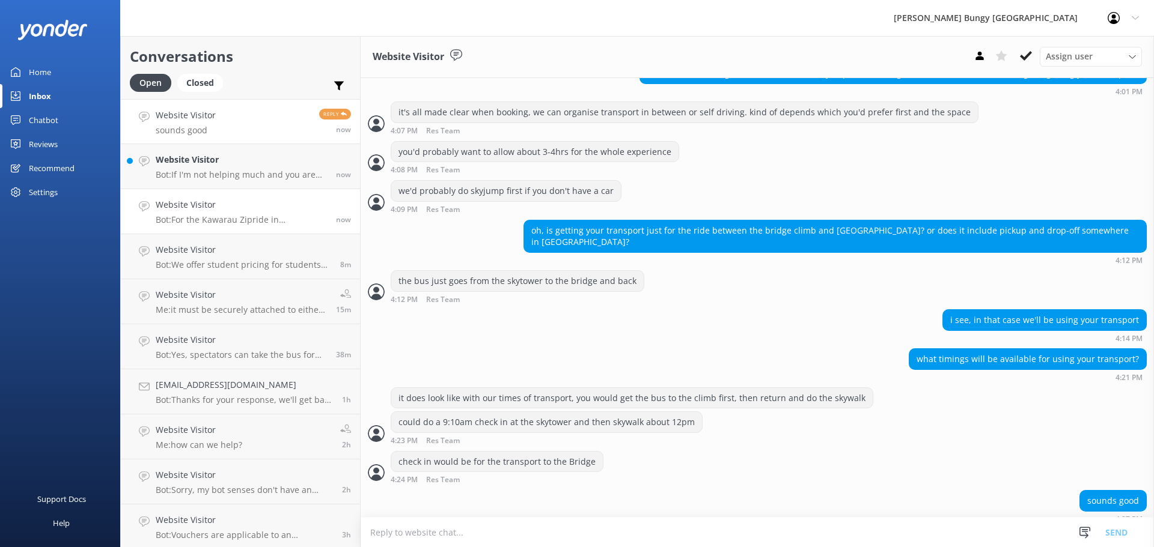
click at [184, 210] on h4 "Website Visitor" at bounding box center [241, 204] width 171 height 13
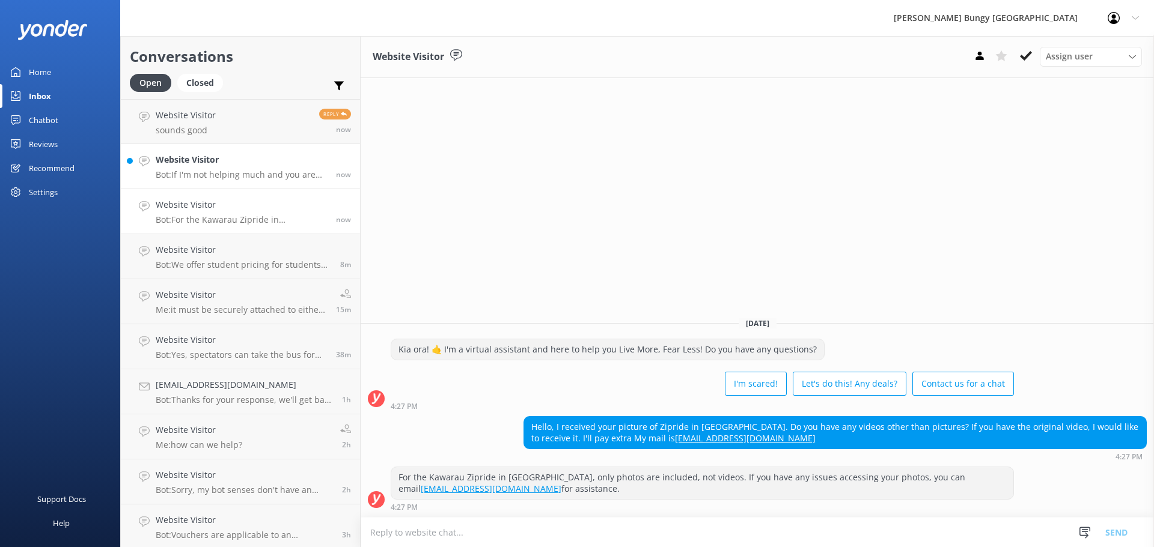
click at [207, 162] on h4 "Website Visitor" at bounding box center [241, 159] width 171 height 13
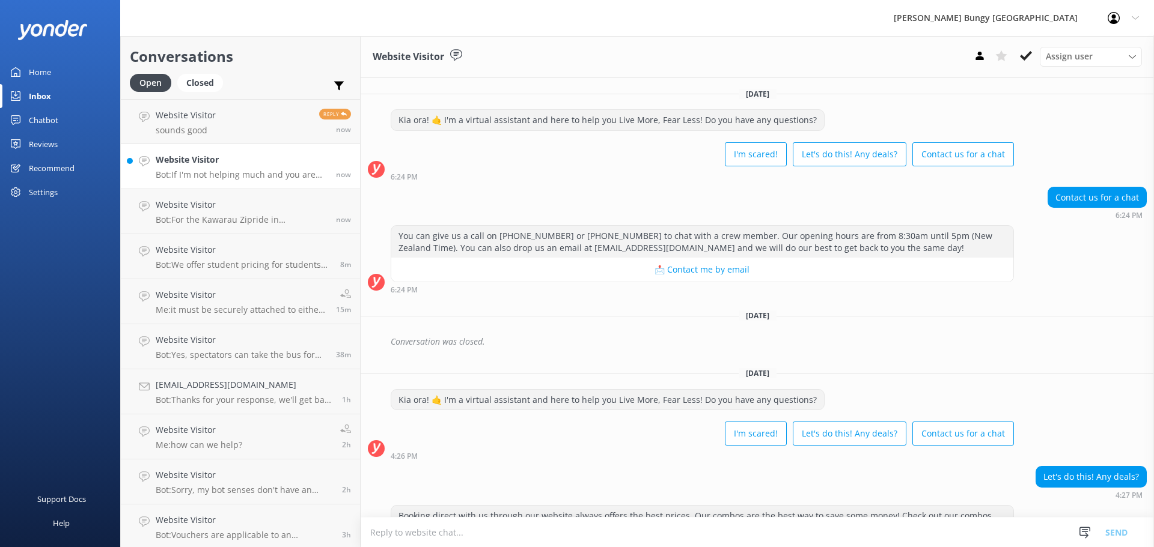
scroll to position [277, 0]
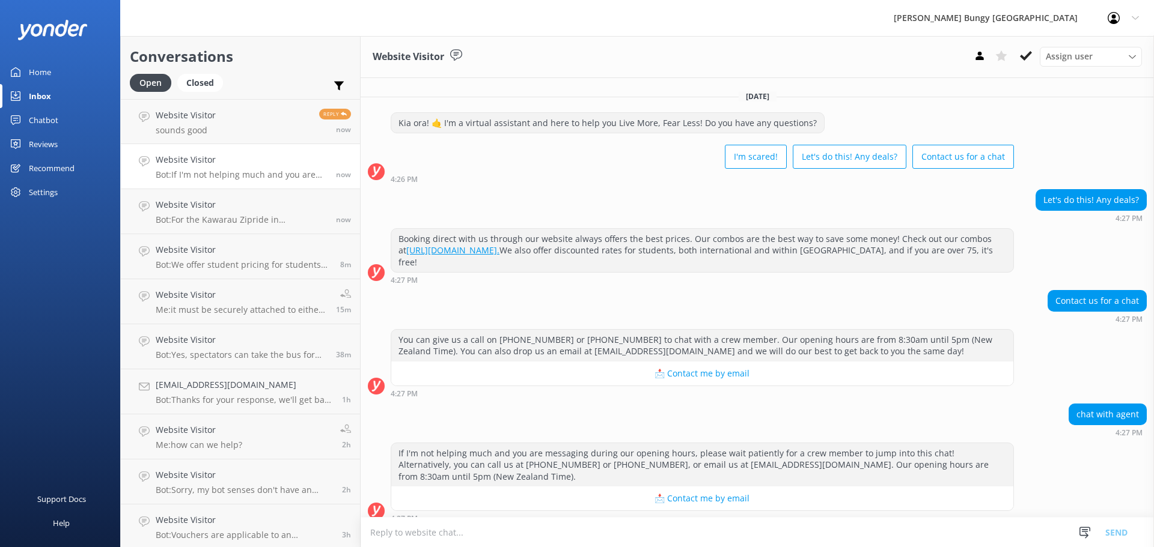
click at [147, 216] on link "Website Visitor Bot: For the Kawarau Zipride in [GEOGRAPHIC_DATA], only photos …" at bounding box center [240, 211] width 239 height 45
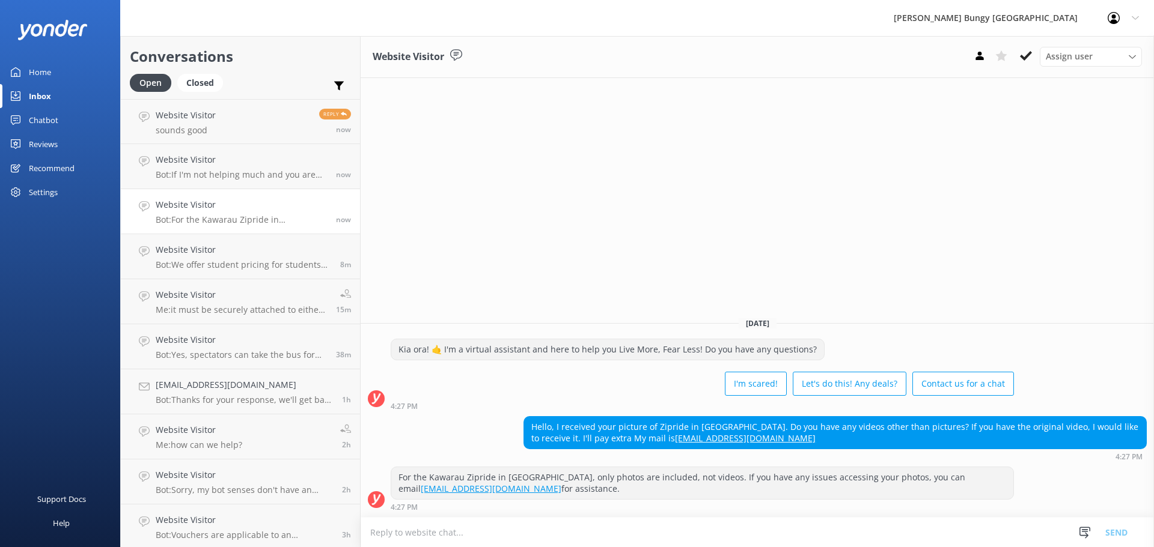
click at [184, 195] on link "Website Visitor Bot: For the Kawarau Zipride in [GEOGRAPHIC_DATA], only photos …" at bounding box center [240, 211] width 239 height 45
click at [192, 177] on p "Bot: If I'm not helping much and you are messaging during our opening hours, pl…" at bounding box center [241, 174] width 171 height 11
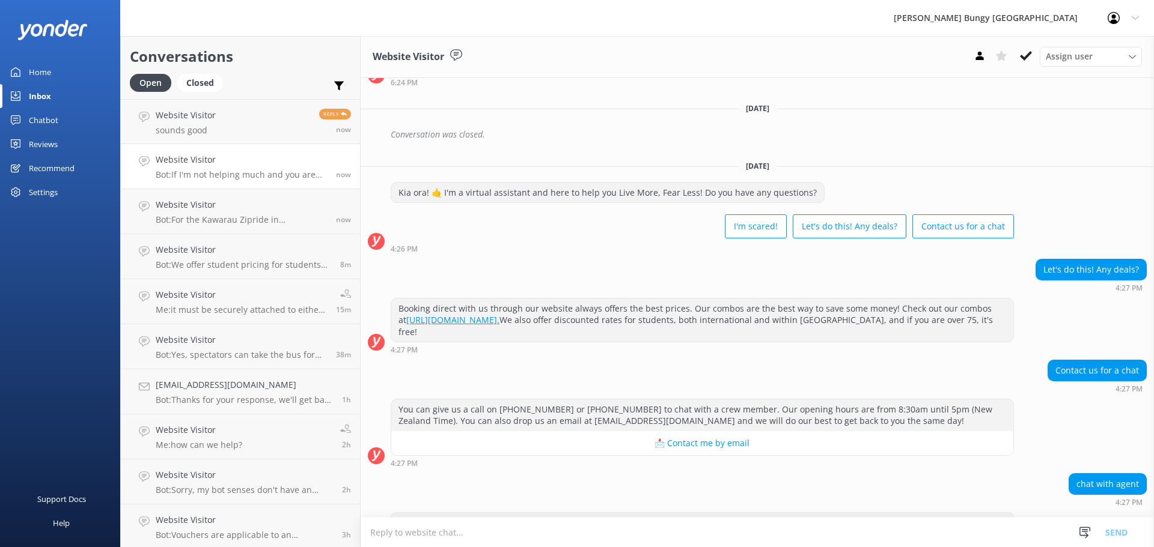
scroll to position [277, 0]
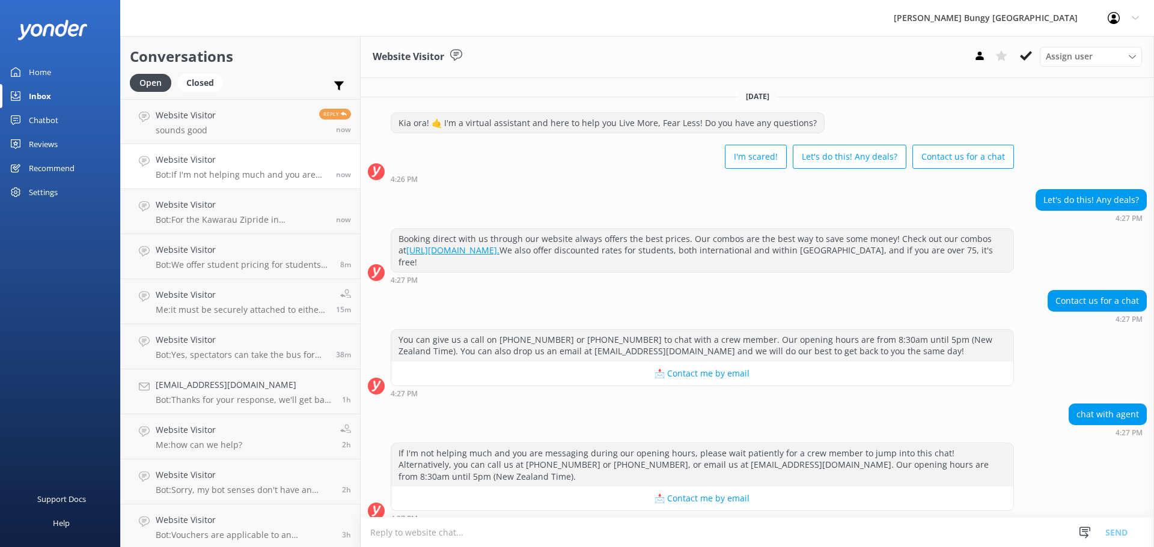
click at [495, 523] on textarea at bounding box center [757, 532] width 793 height 29
type textarea "j"
type textarea "h"
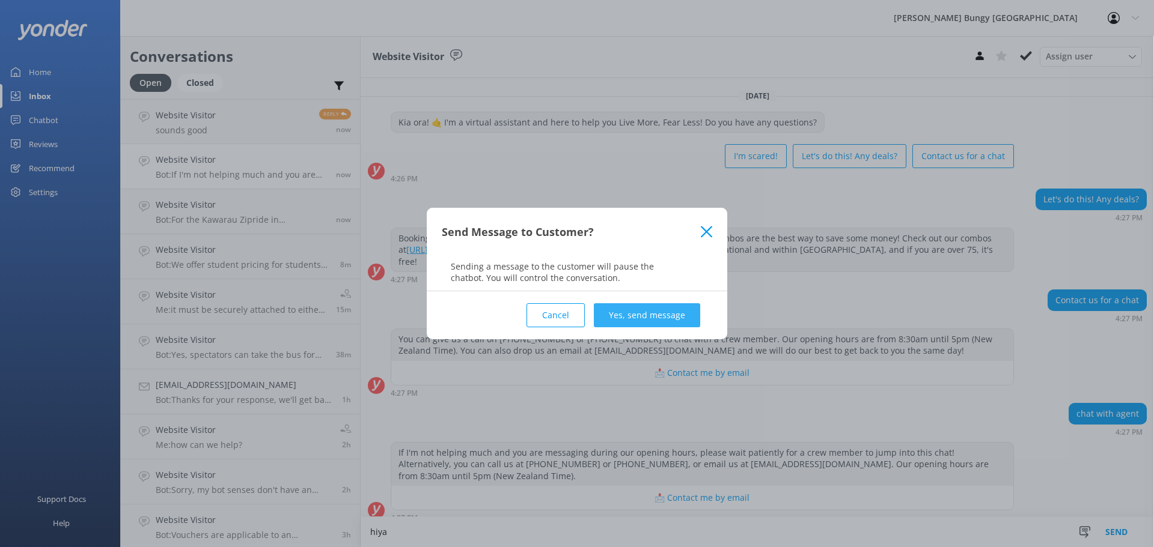
type textarea "hiya"
click at [665, 314] on button "Yes, send message" at bounding box center [647, 315] width 106 height 24
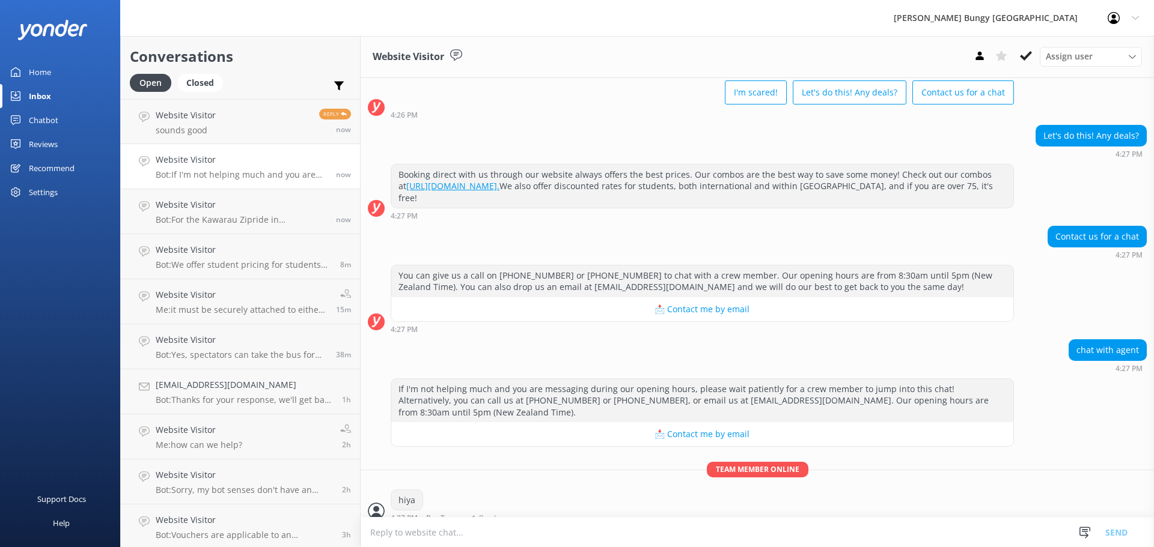
scroll to position [370, 0]
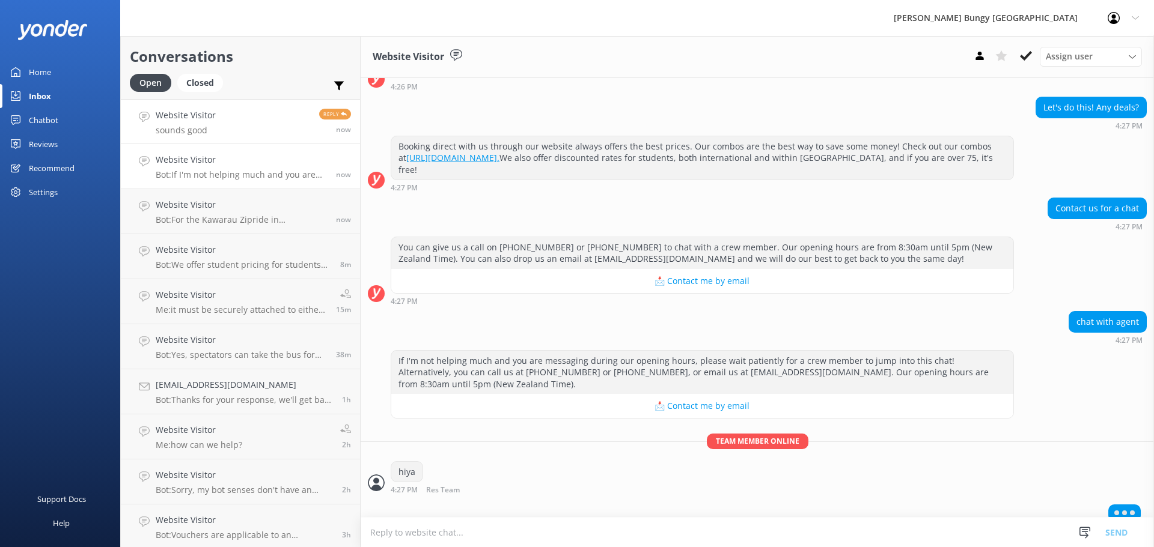
drag, startPoint x: 244, startPoint y: 130, endPoint x: 240, endPoint y: 138, distance: 9.2
click at [244, 131] on link "Website Visitor sounds good Reply now" at bounding box center [240, 121] width 239 height 45
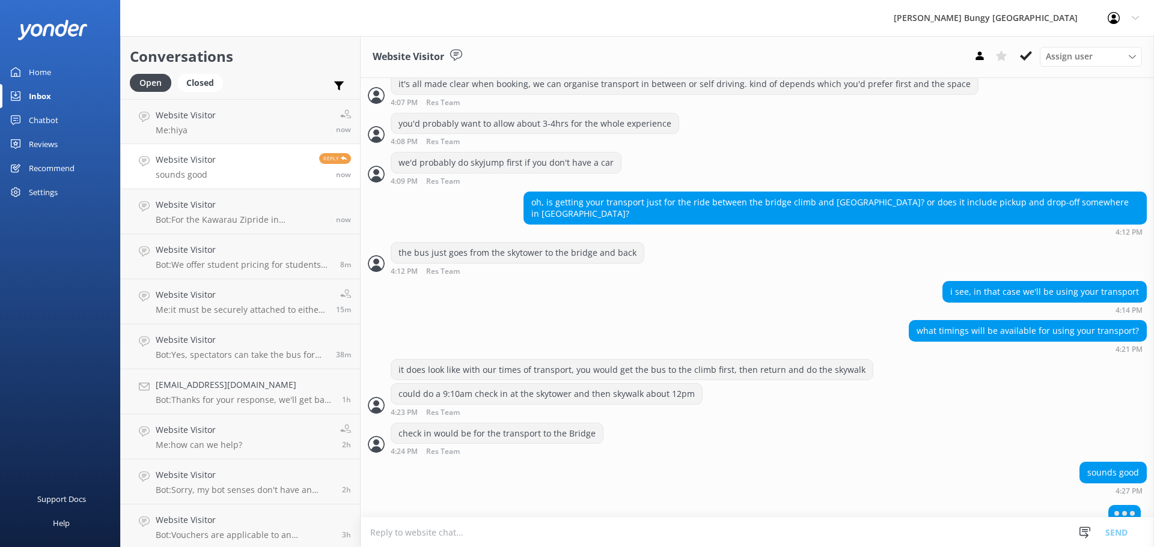
scroll to position [1040, 0]
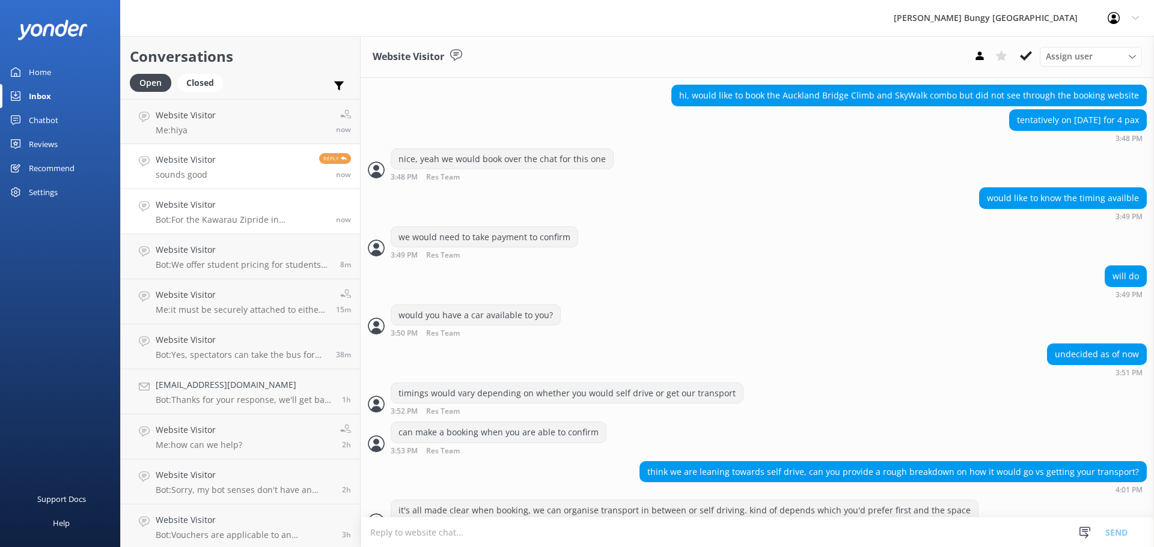
click at [261, 198] on link "Website Visitor Bot: For the Kawarau Zipride in [GEOGRAPHIC_DATA], only photos …" at bounding box center [240, 211] width 239 height 45
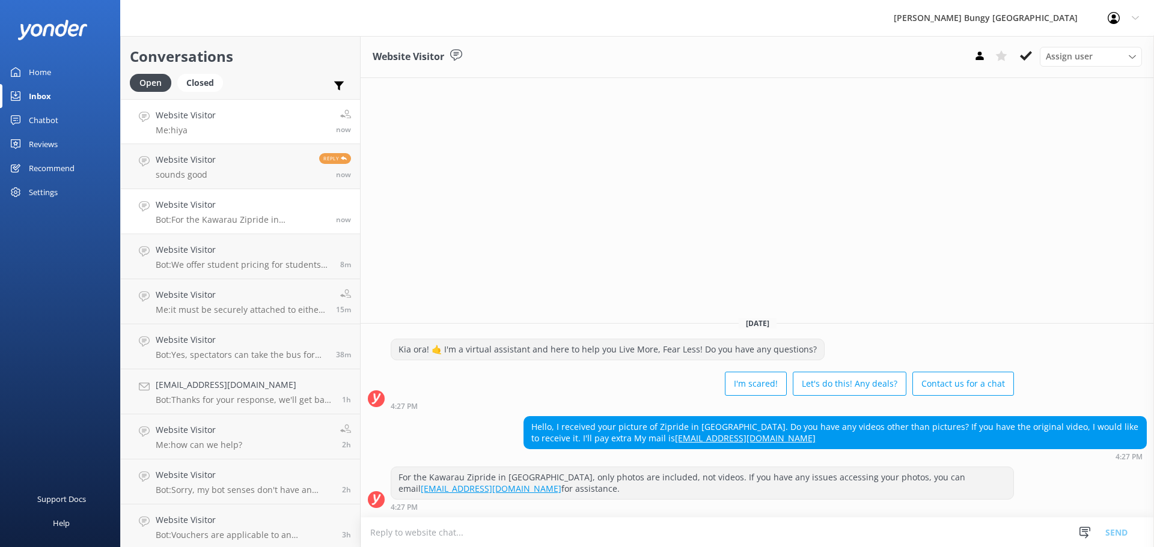
click at [269, 118] on link "Website Visitor Me: hiya now" at bounding box center [240, 121] width 239 height 45
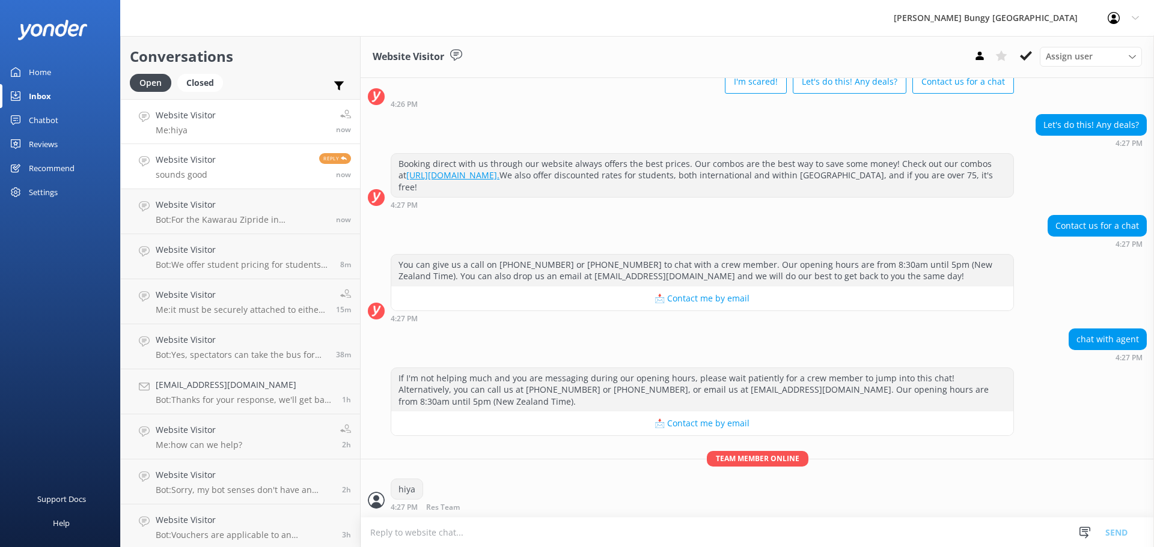
scroll to position [370, 0]
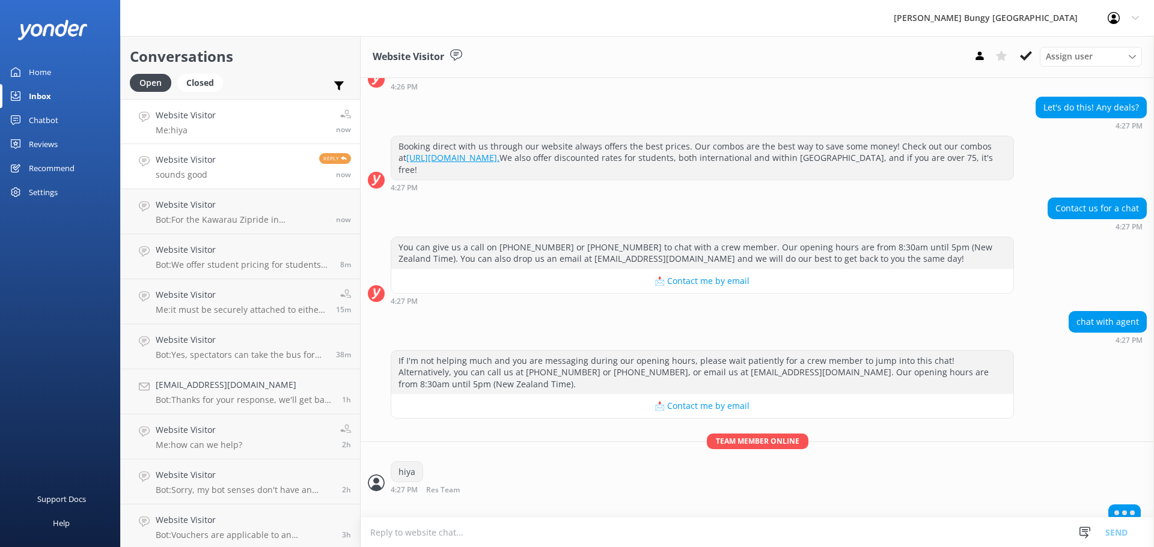
click at [319, 178] on div "now" at bounding box center [335, 175] width 32 height 10
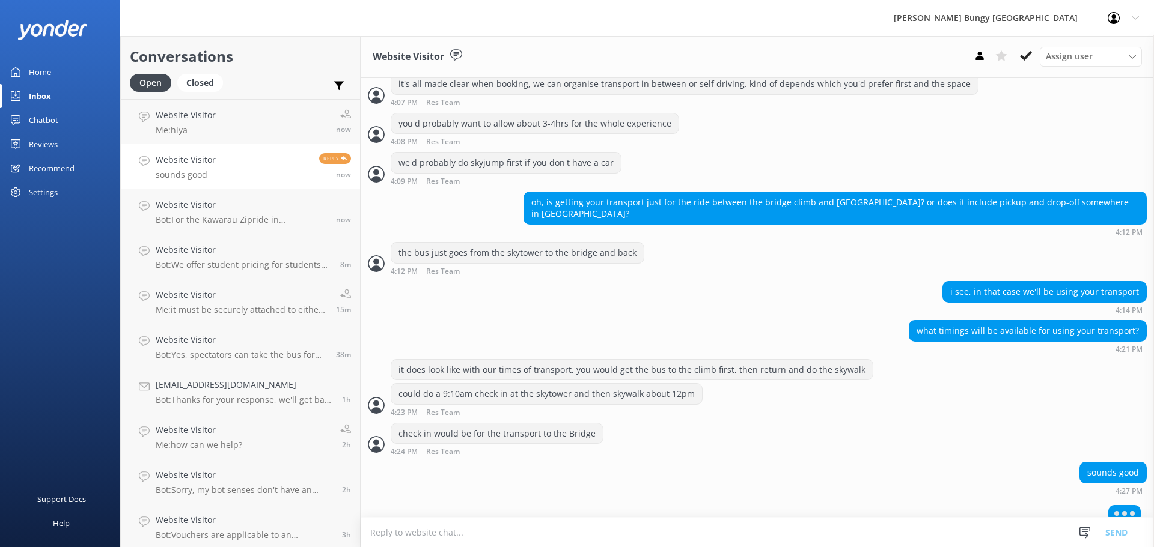
scroll to position [1040, 0]
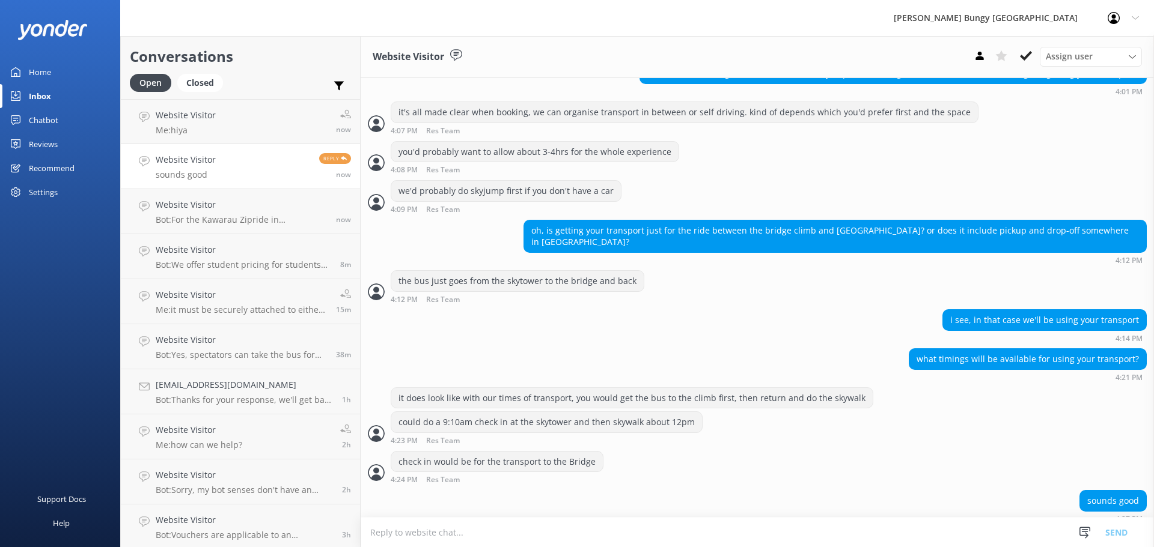
click at [778, 540] on textarea at bounding box center [757, 532] width 793 height 29
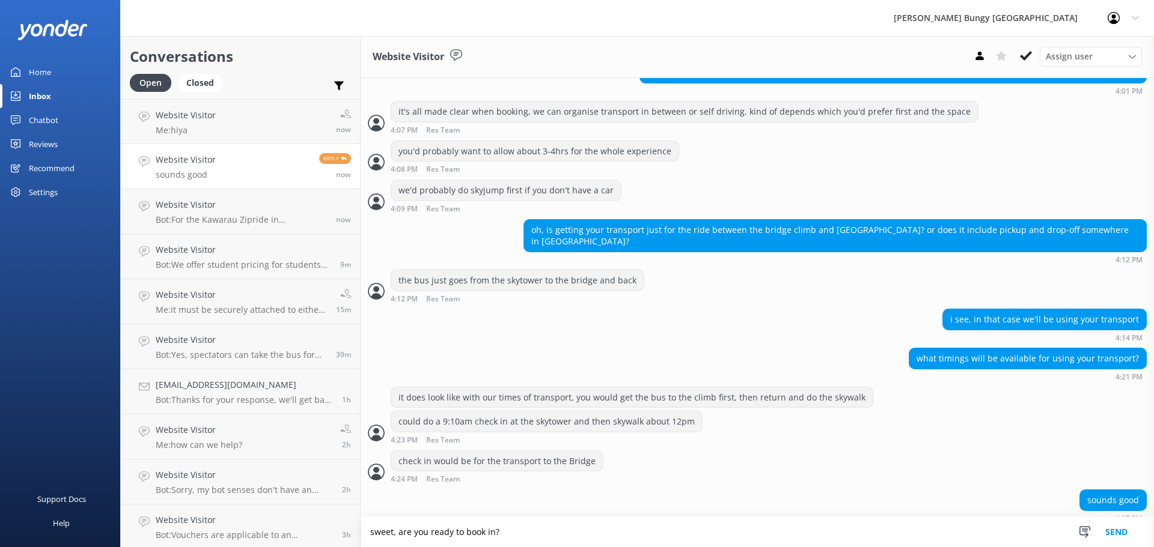
type textarea "sweet, are you ready to book in?"
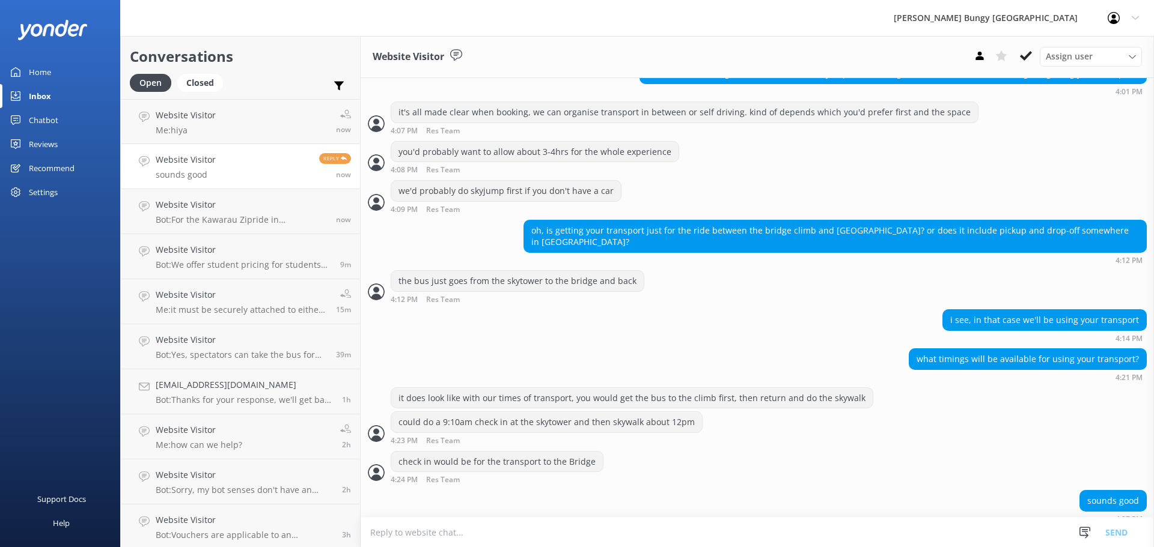
scroll to position [1079, 0]
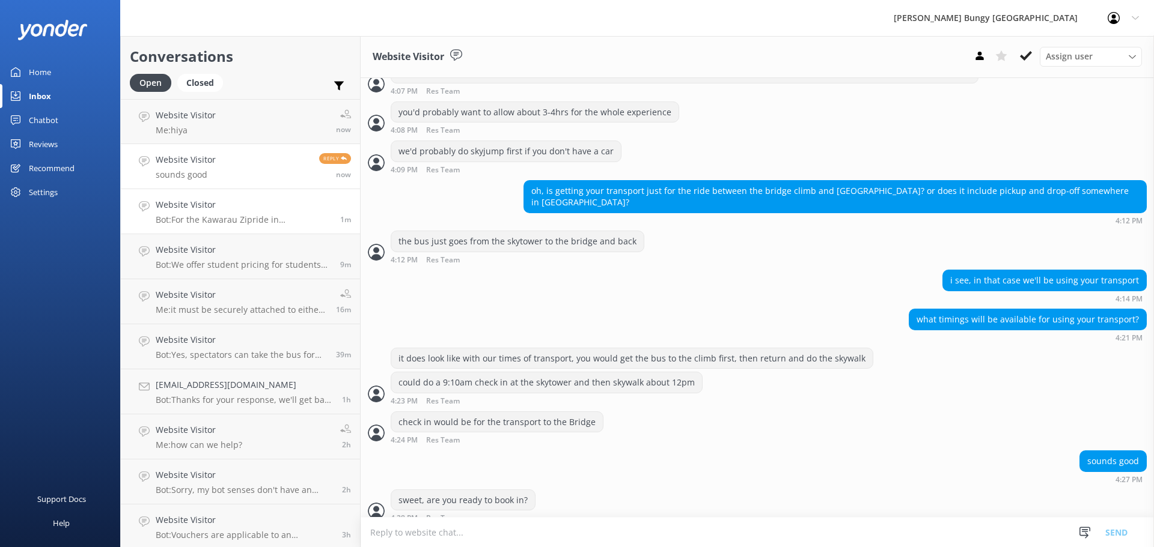
click at [211, 214] on div "Website Visitor Bot: For the Kawarau Zipride in Queenstown, only photos are inc…" at bounding box center [243, 211] width 175 height 26
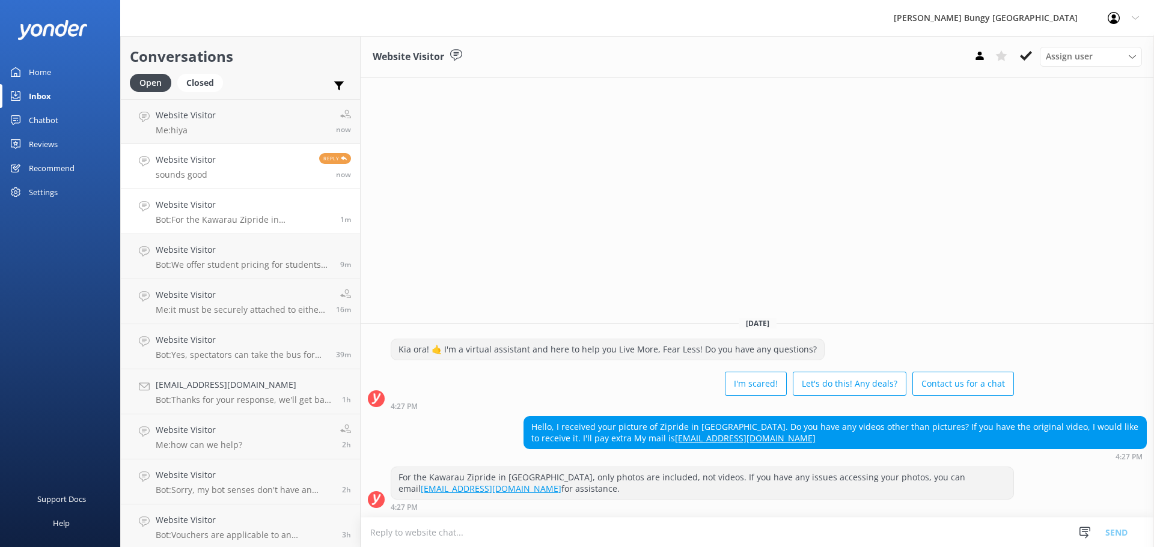
click at [203, 184] on link "Website Visitor sounds good Reply now" at bounding box center [240, 166] width 239 height 45
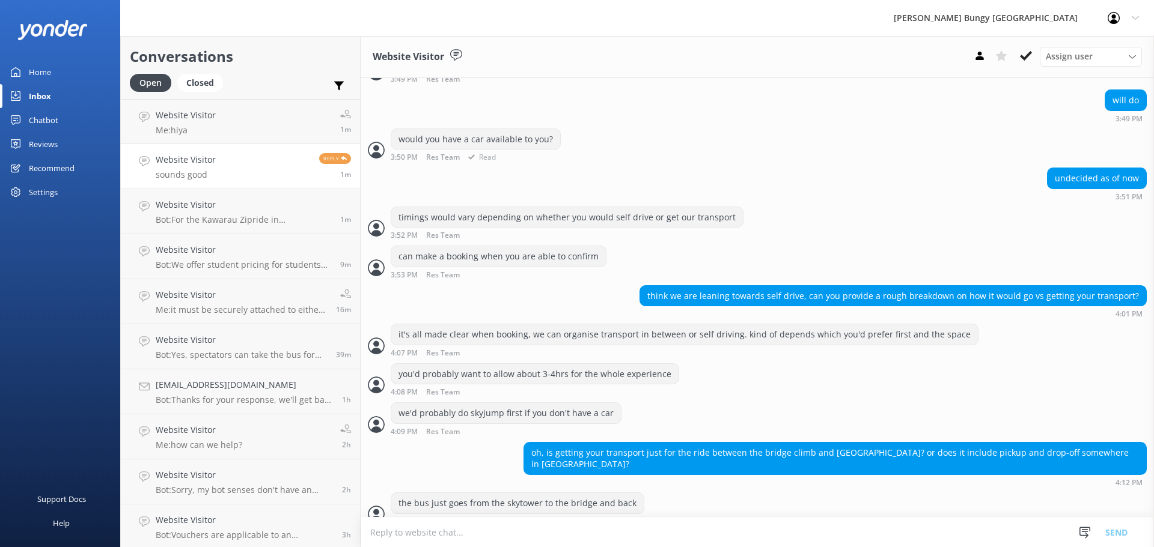
scroll to position [1118, 0]
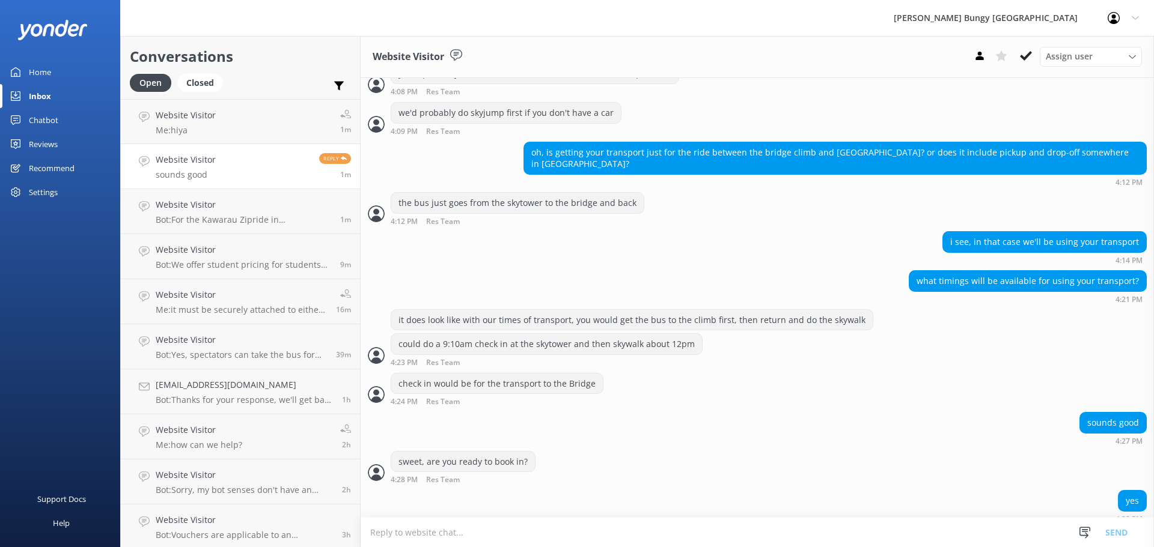
click at [902, 521] on textarea at bounding box center [757, 532] width 793 height 29
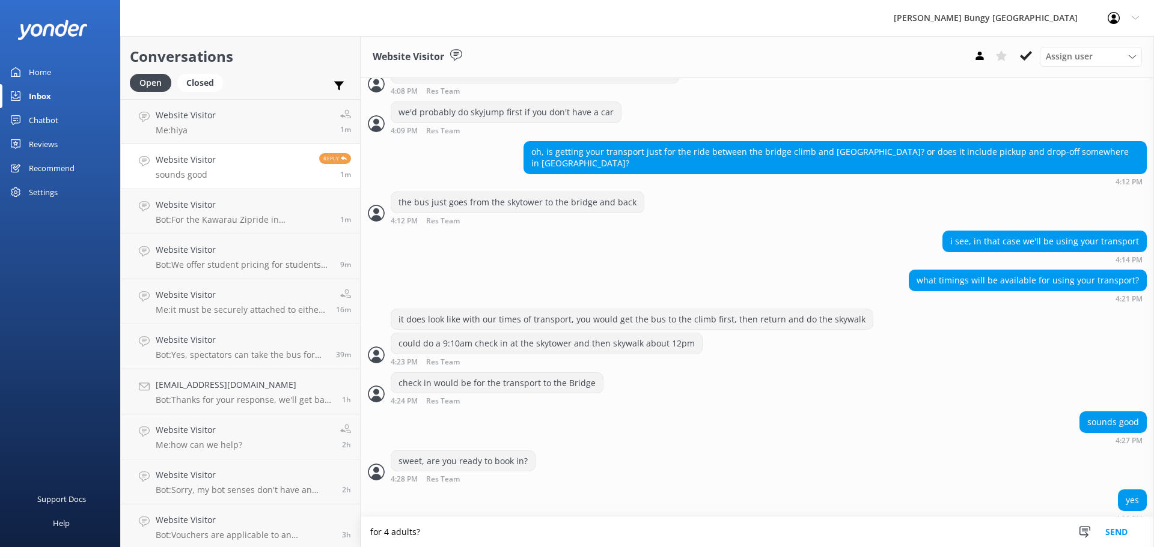
type textarea "for 4 adults?"
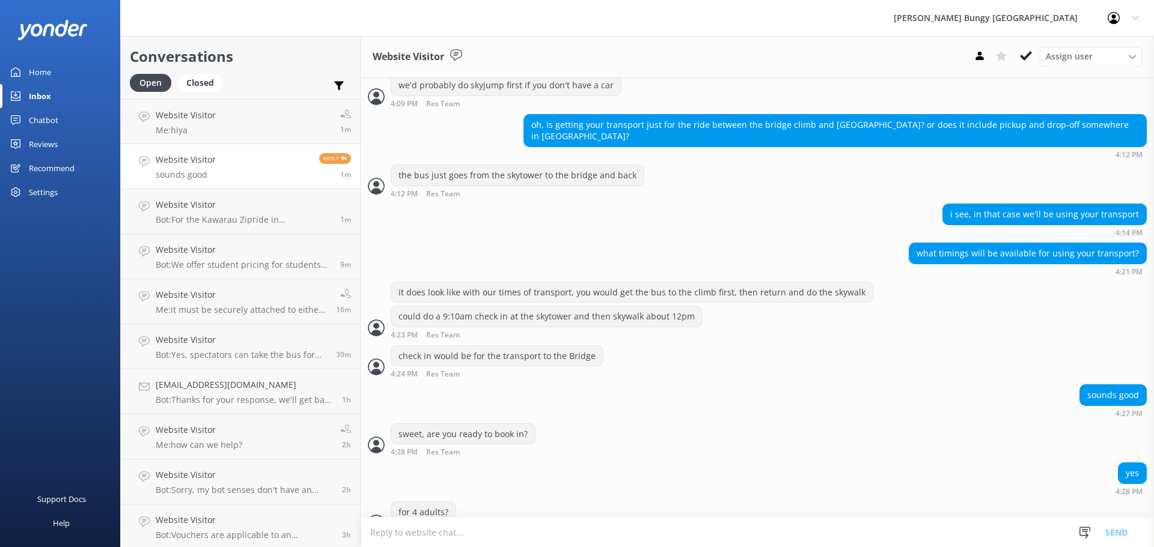
scroll to position [1157, 0]
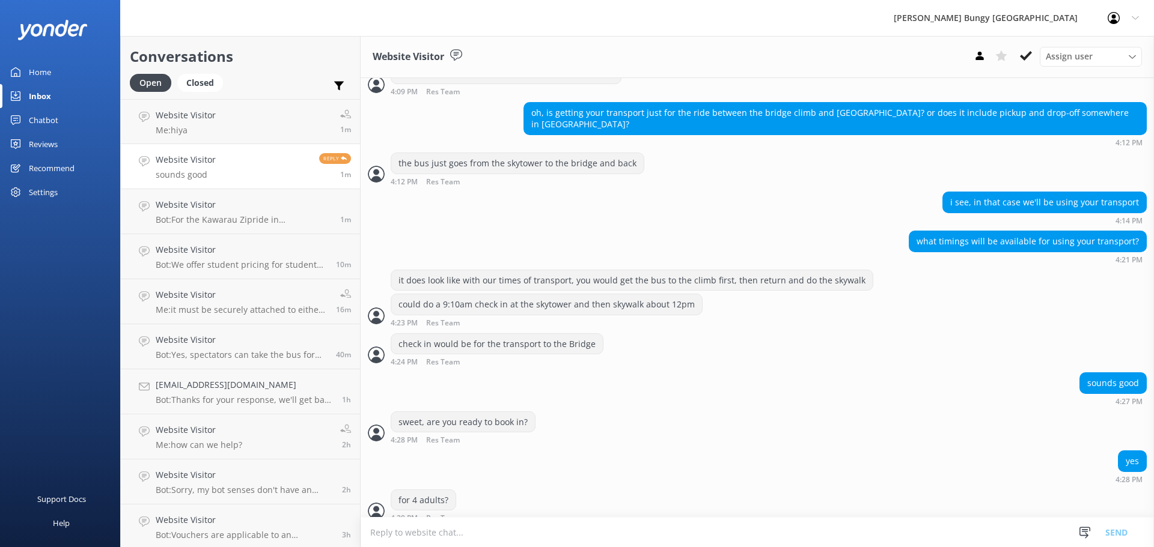
click at [777, 542] on textarea at bounding box center [757, 532] width 793 height 29
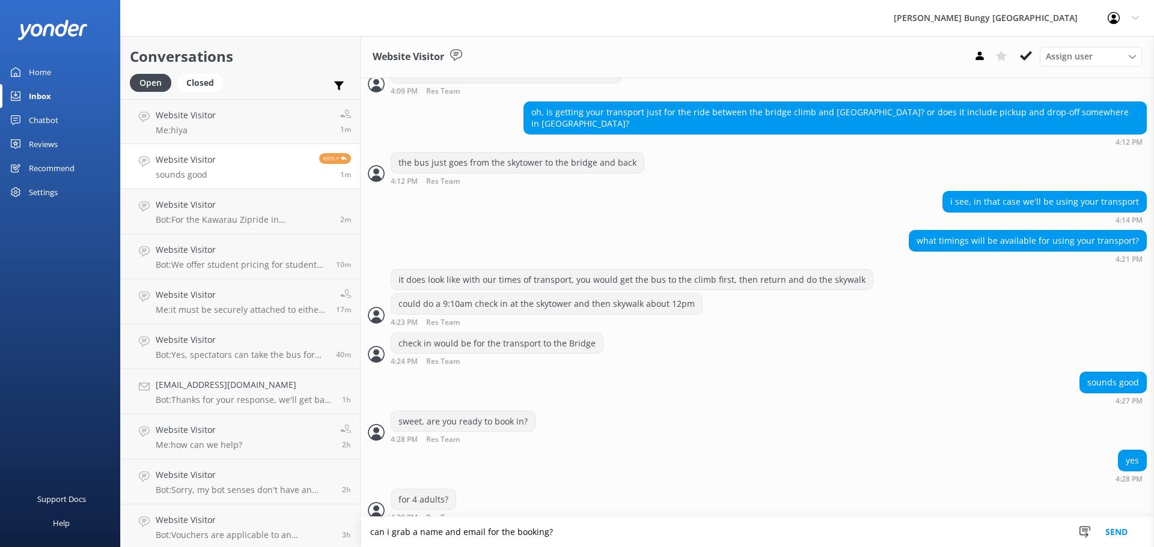
type textarea "can i grab a name and email for the booking?"
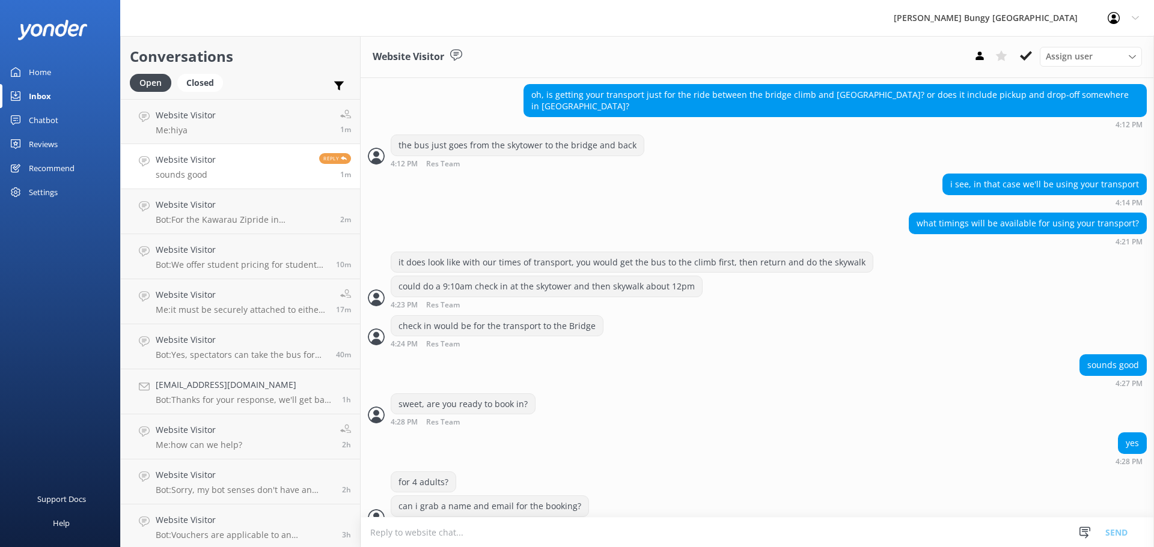
scroll to position [1182, 0]
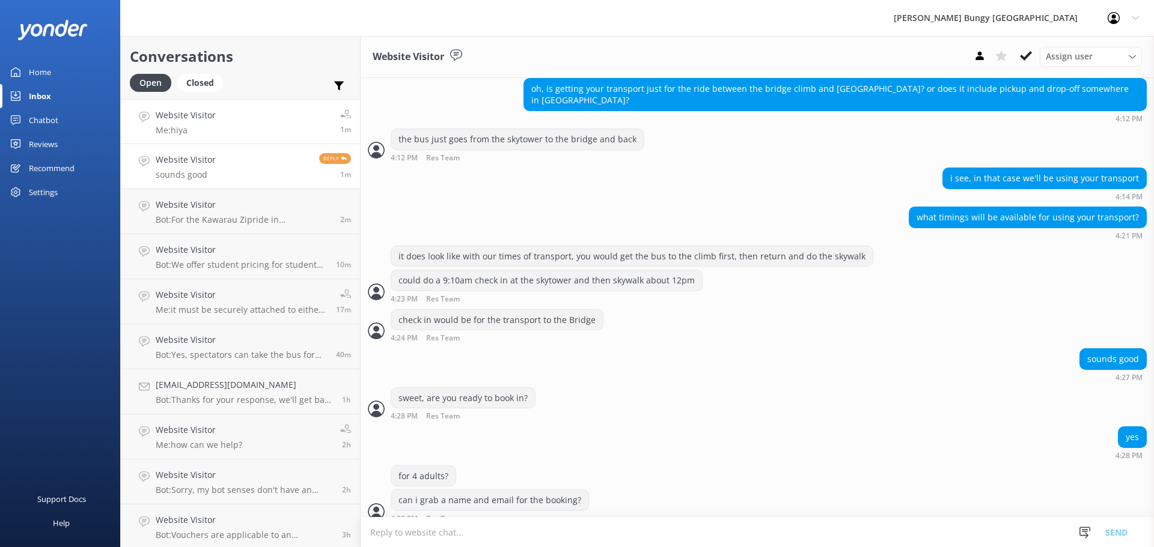
click at [282, 139] on link "Website Visitor Me: hiya 1m" at bounding box center [240, 121] width 239 height 45
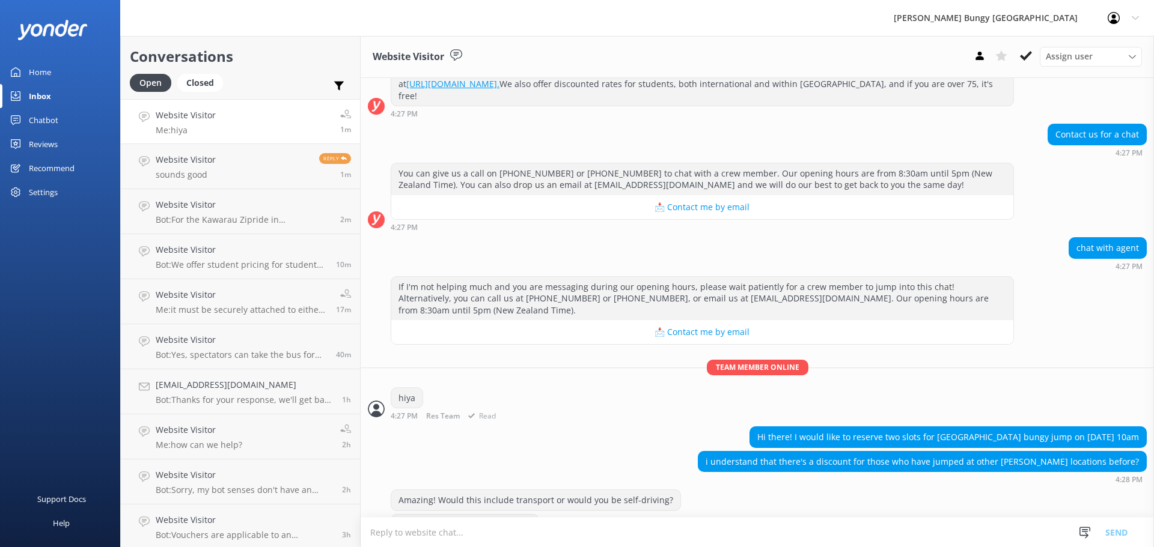
scroll to position [468, 0]
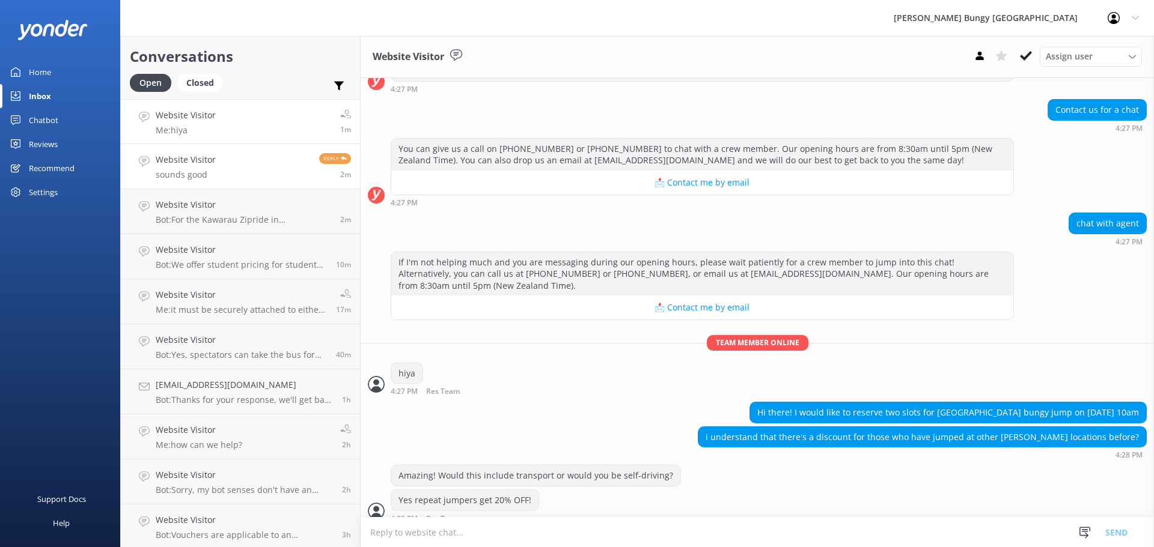
click at [213, 166] on h4 "Website Visitor" at bounding box center [186, 159] width 60 height 13
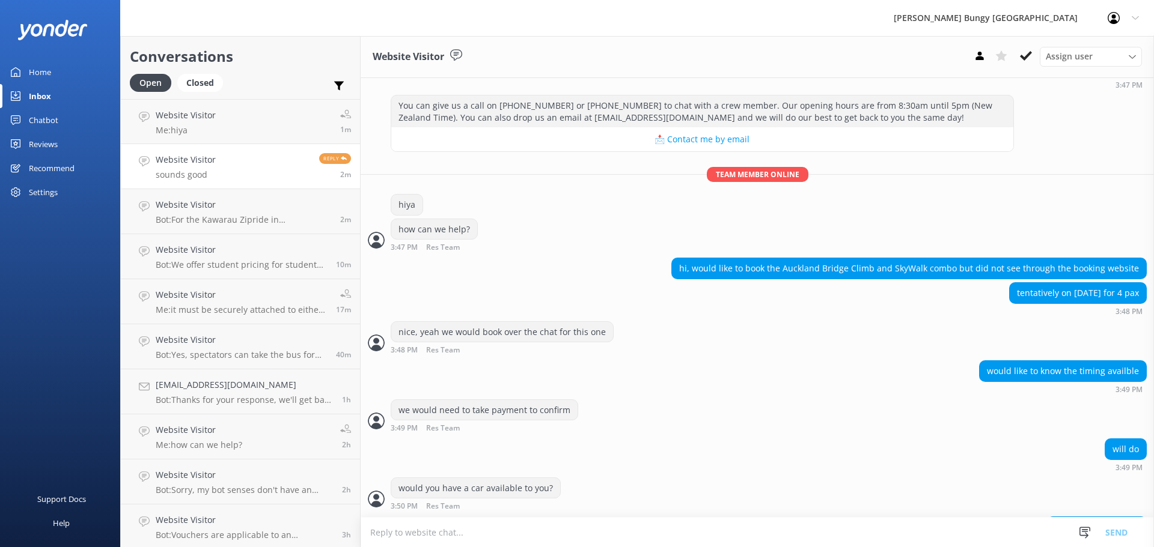
scroll to position [1182, 0]
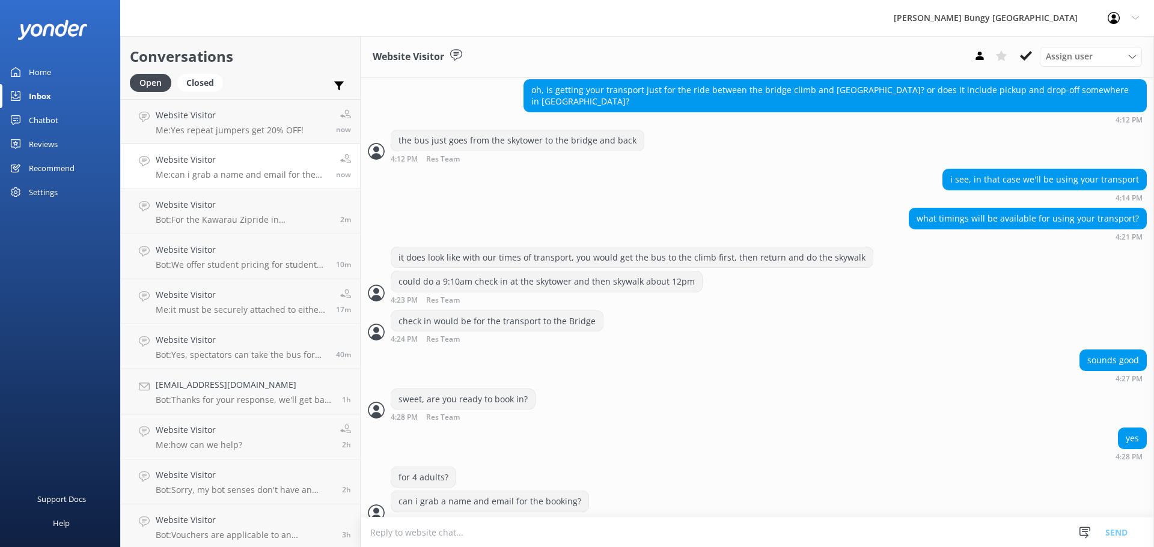
scroll to position [1182, 0]
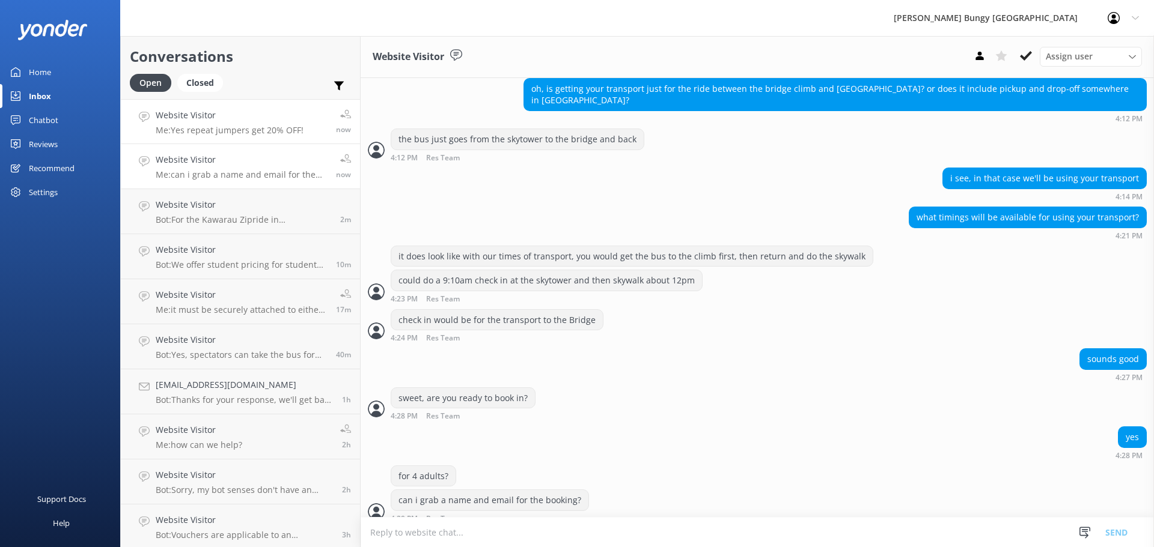
click at [310, 133] on link "Website Visitor Me: Yes repeat jumpers get 20% OFF! now" at bounding box center [240, 121] width 239 height 45
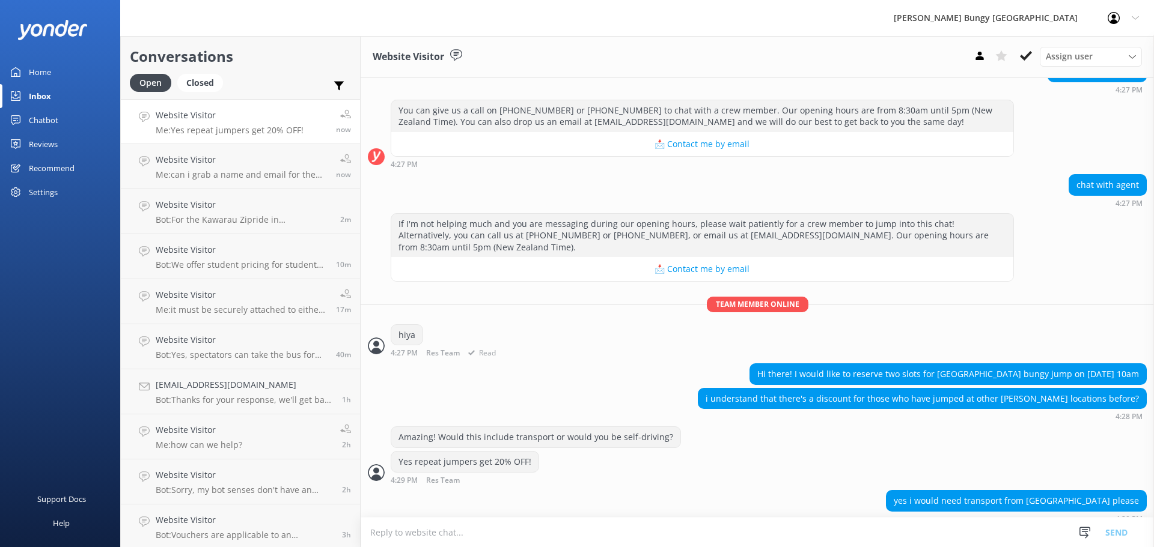
scroll to position [535, 0]
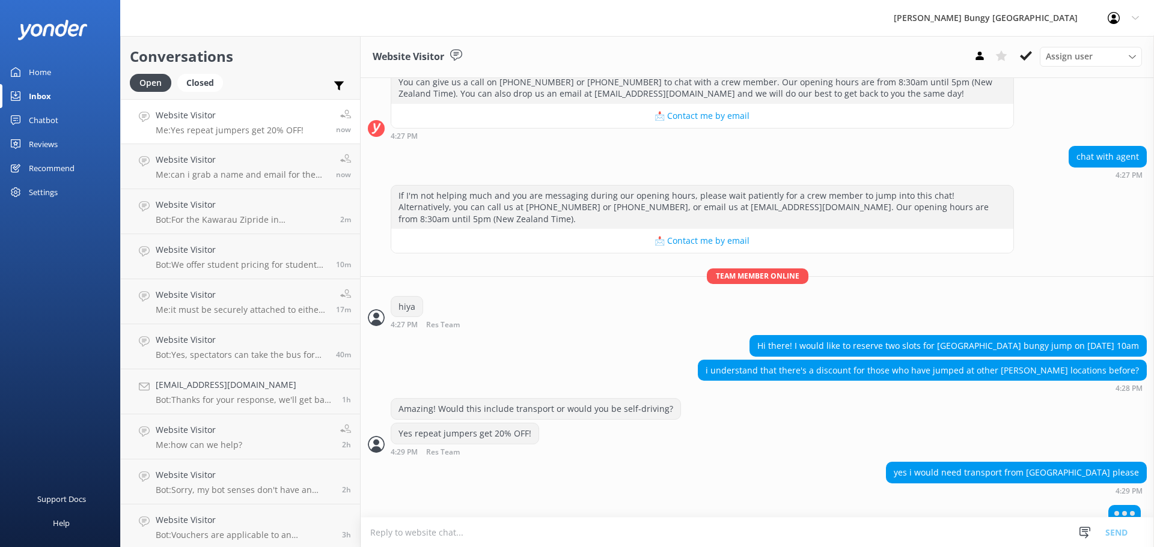
click at [208, 139] on link "Website Visitor Me: Yes repeat jumpers get 20% OFF! now" at bounding box center [240, 121] width 239 height 45
click at [204, 144] on link "Website Visitor Me: Yes repeat jumpers get 20% OFF! now" at bounding box center [240, 121] width 239 height 45
click at [190, 156] on h4 "Website Visitor" at bounding box center [241, 159] width 171 height 13
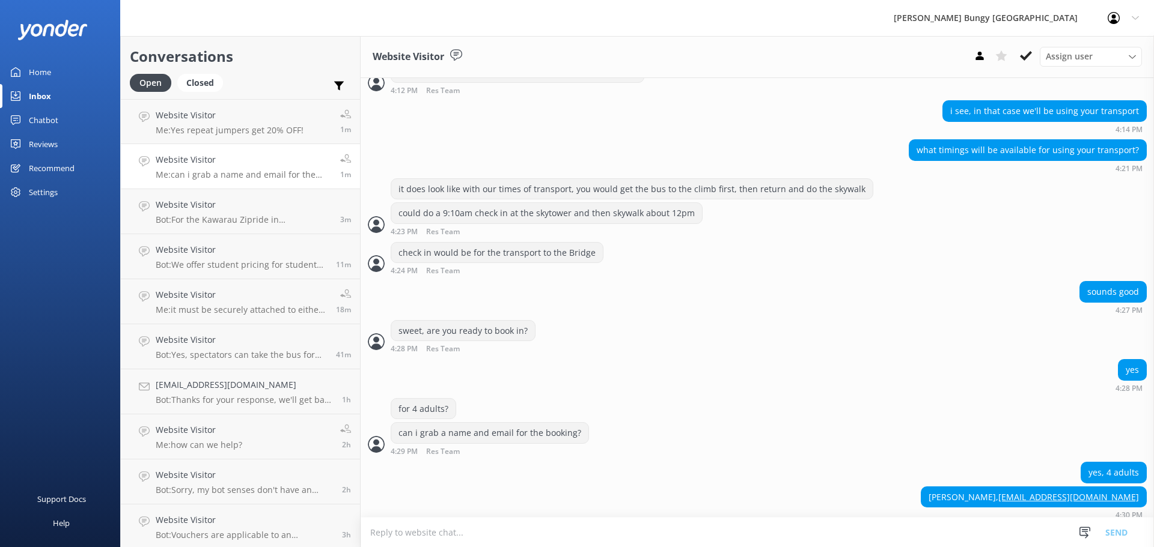
scroll to position [1245, 0]
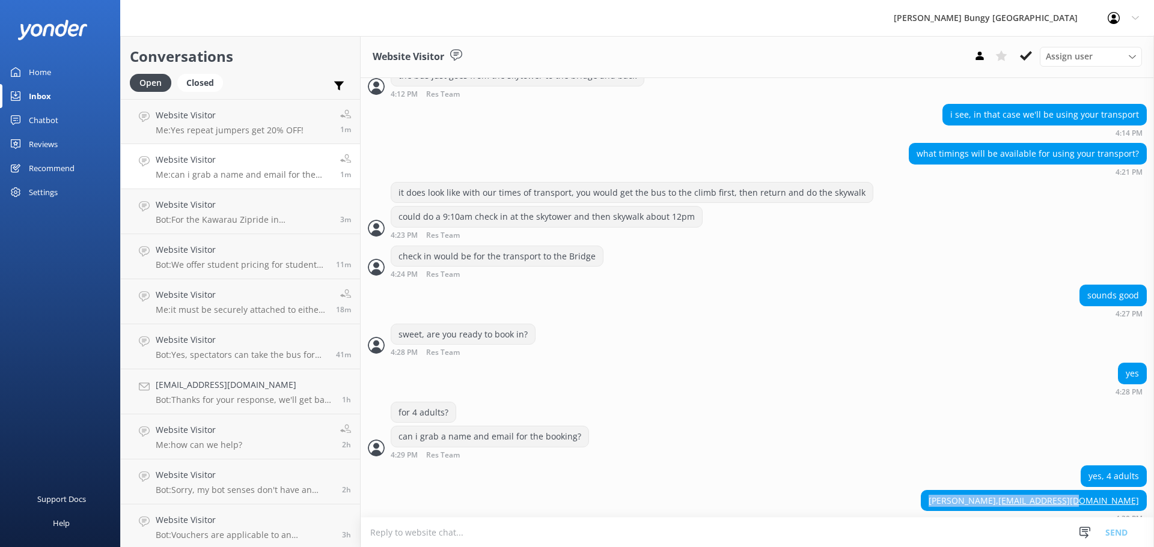
drag, startPoint x: 996, startPoint y: 492, endPoint x: 1145, endPoint y: 496, distance: 148.5
click at [1145, 496] on div "[DATE] Kia ora! 🤙 I'm a virtual assistant and here to help you Live More, Fear …" at bounding box center [757, 297] width 793 height 439
copy div "[PERSON_NAME], [EMAIL_ADDRESS][DOMAIN_NAME]"
click at [522, 451] on div "4:29 PM Res Team Read" at bounding box center [490, 455] width 198 height 9
click at [932, 527] on textarea at bounding box center [757, 532] width 793 height 29
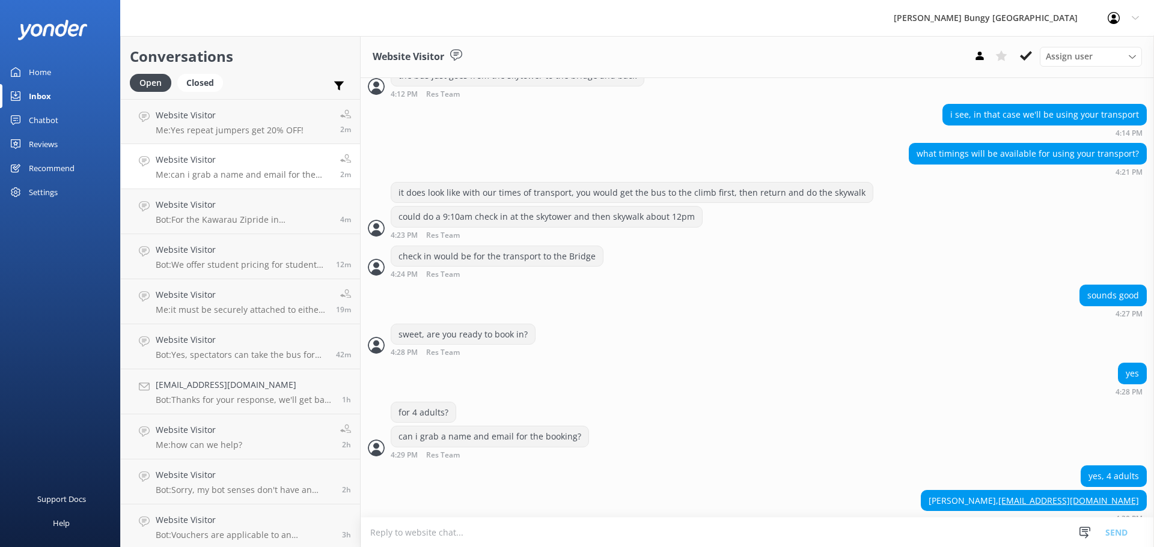
click at [984, 530] on textarea at bounding box center [757, 532] width 793 height 29
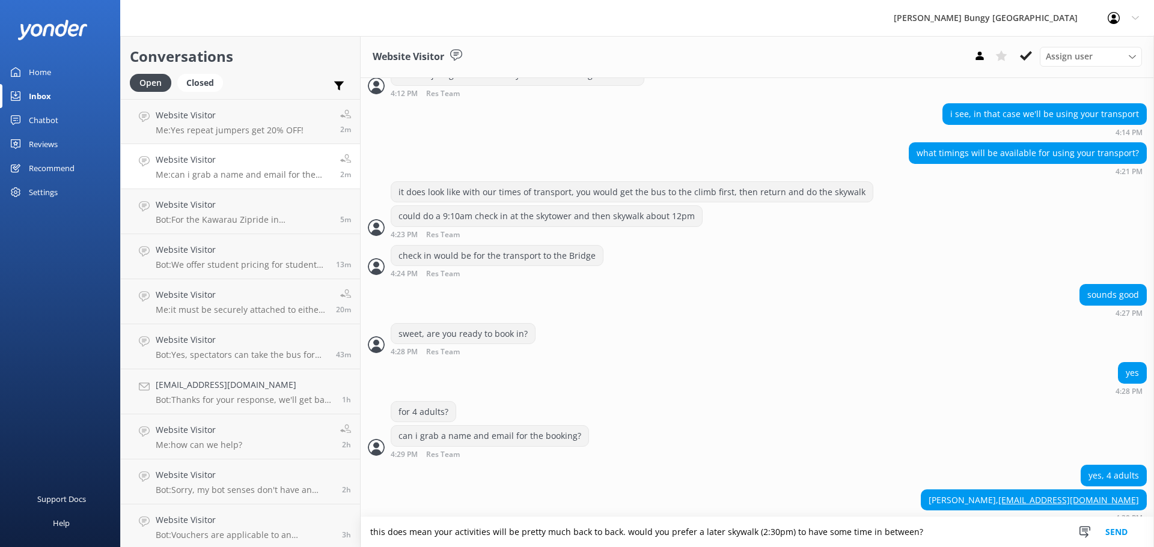
type textarea "this does mean your activities will be pretty much back to back. would you pref…"
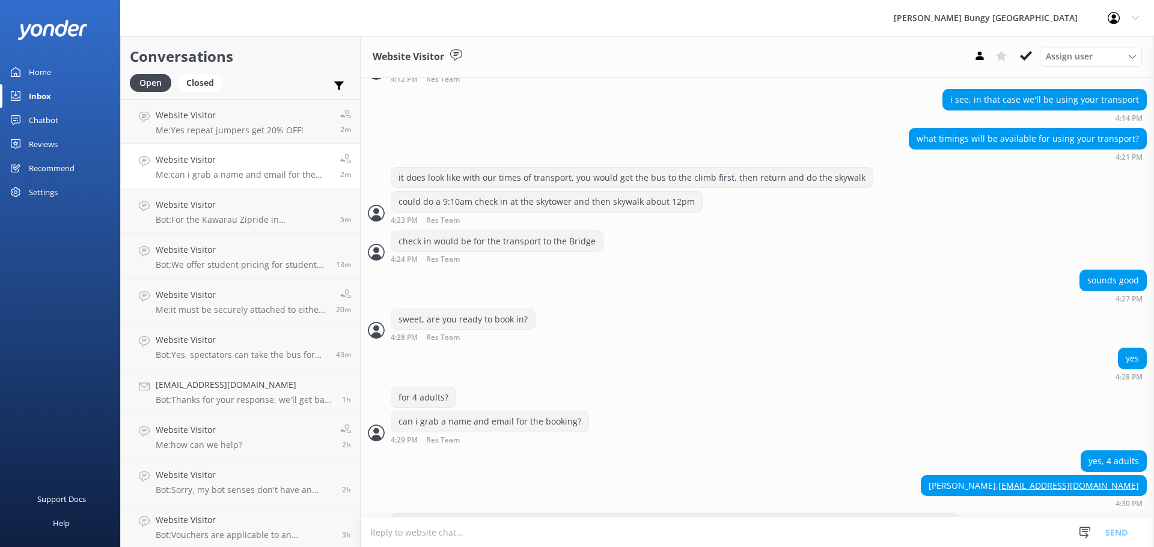
scroll to position [1284, 0]
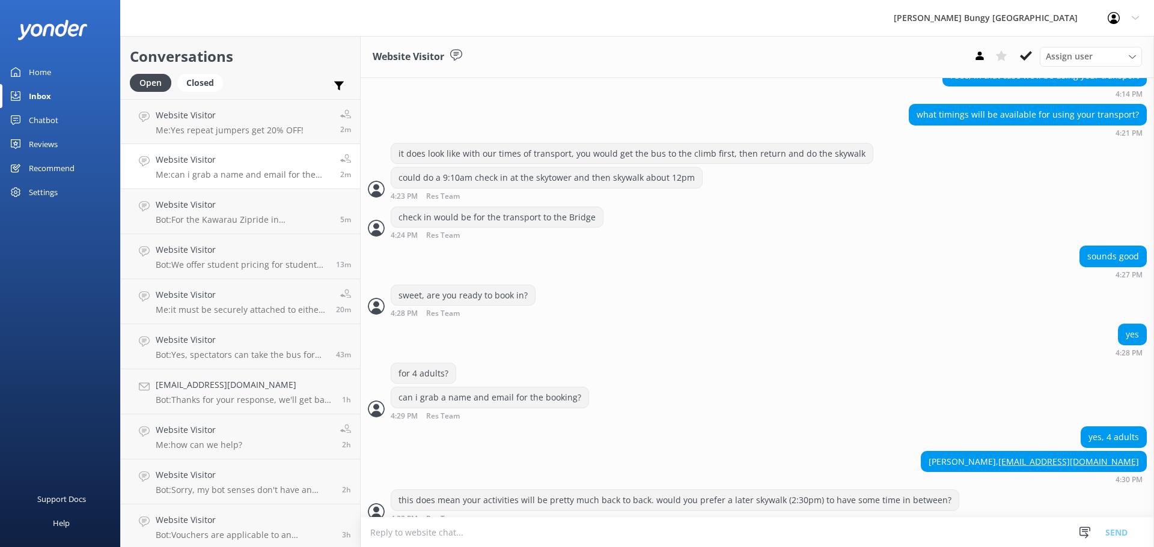
click at [907, 518] on textarea at bounding box center [757, 532] width 793 height 29
type textarea "o"
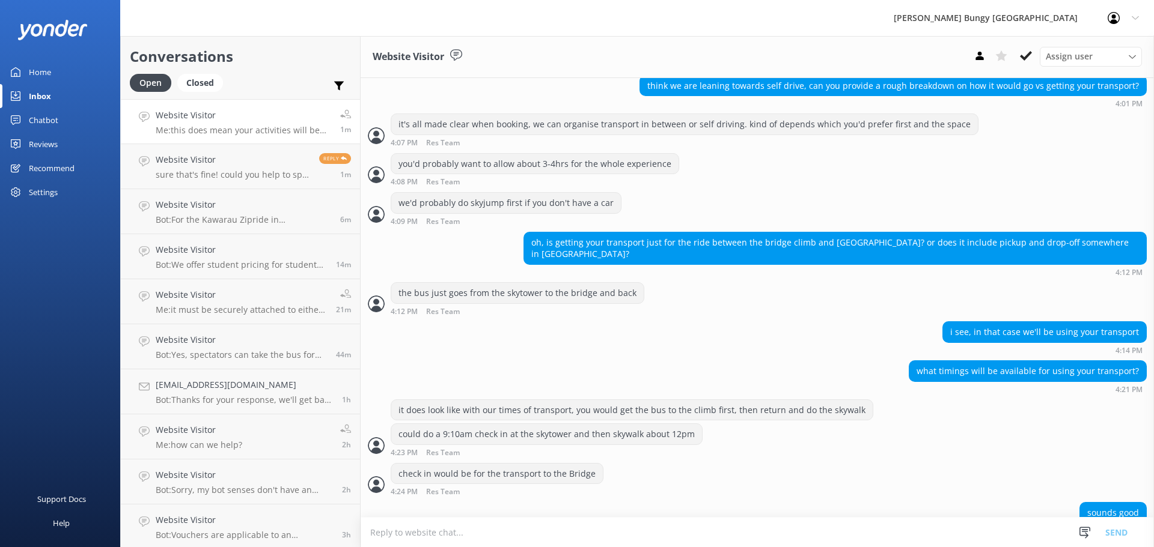
scroll to position [1284, 0]
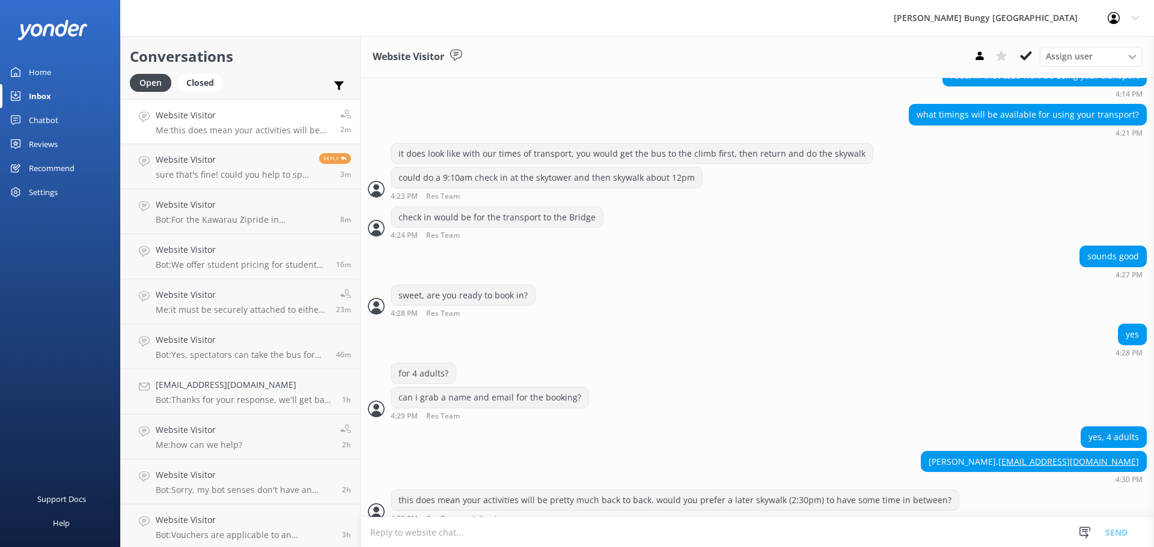
drag, startPoint x: 765, startPoint y: 533, endPoint x: 773, endPoint y: 505, distance: 29.5
click at [765, 533] on textarea at bounding box center [757, 532] width 793 height 29
type textarea "or would you like to go from one to the other?"
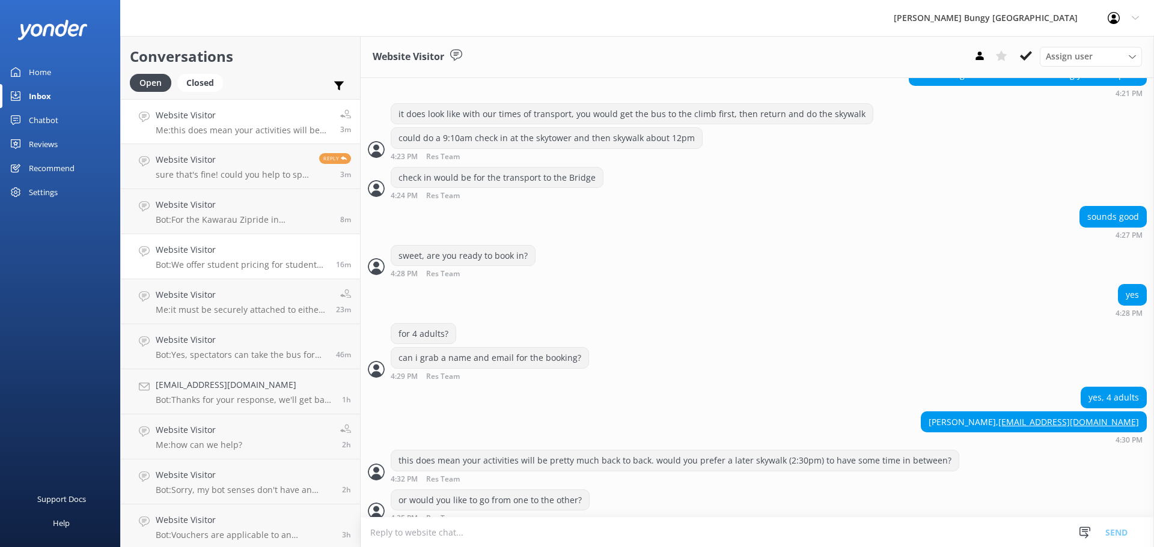
click at [233, 238] on link "Website Visitor Bot: We offer student pricing for students studying in domestic…" at bounding box center [240, 256] width 239 height 45
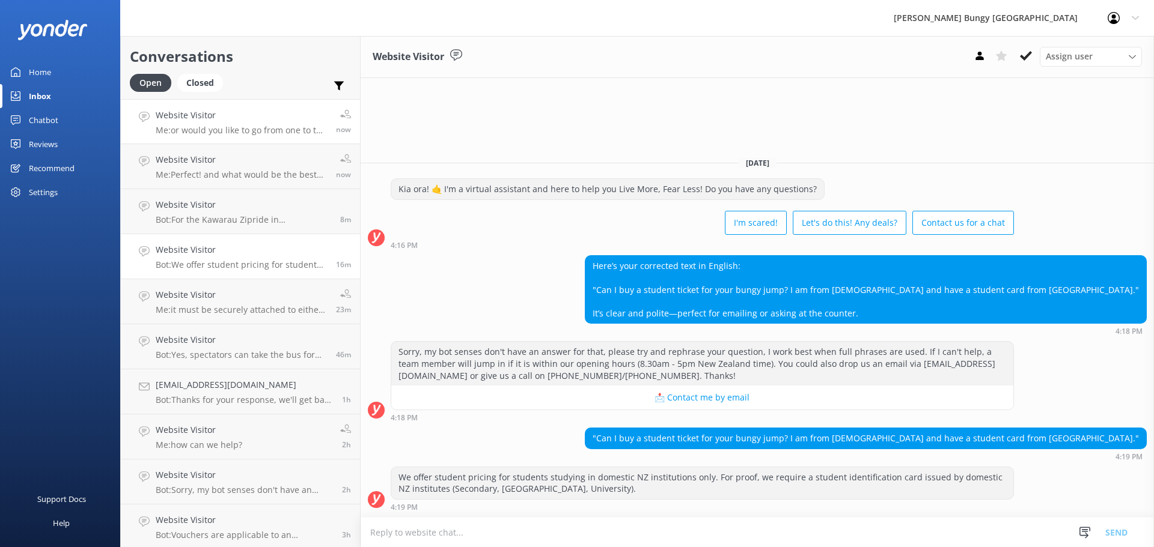
click at [277, 119] on h4 "Website Visitor" at bounding box center [241, 115] width 171 height 13
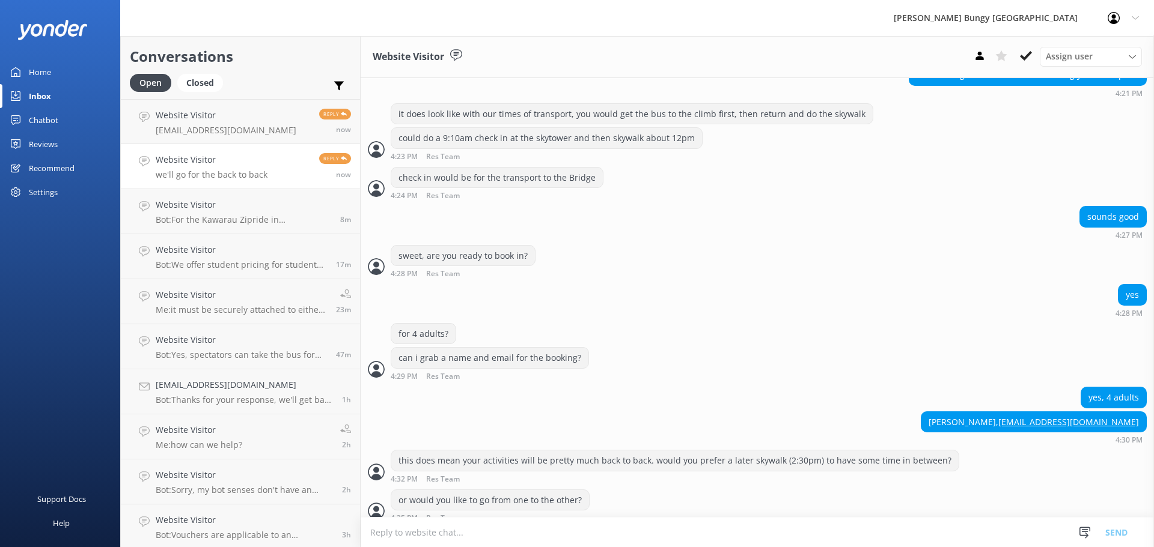
scroll to position [1362, 0]
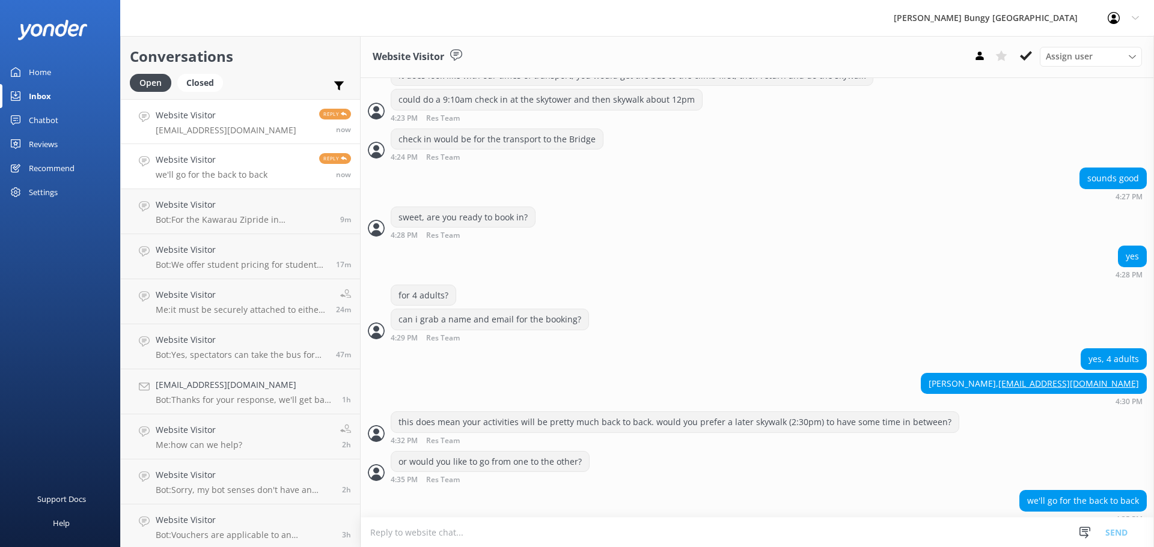
click at [276, 138] on link "Website Visitor jxteo88@gmail.com Reply now" at bounding box center [240, 121] width 239 height 45
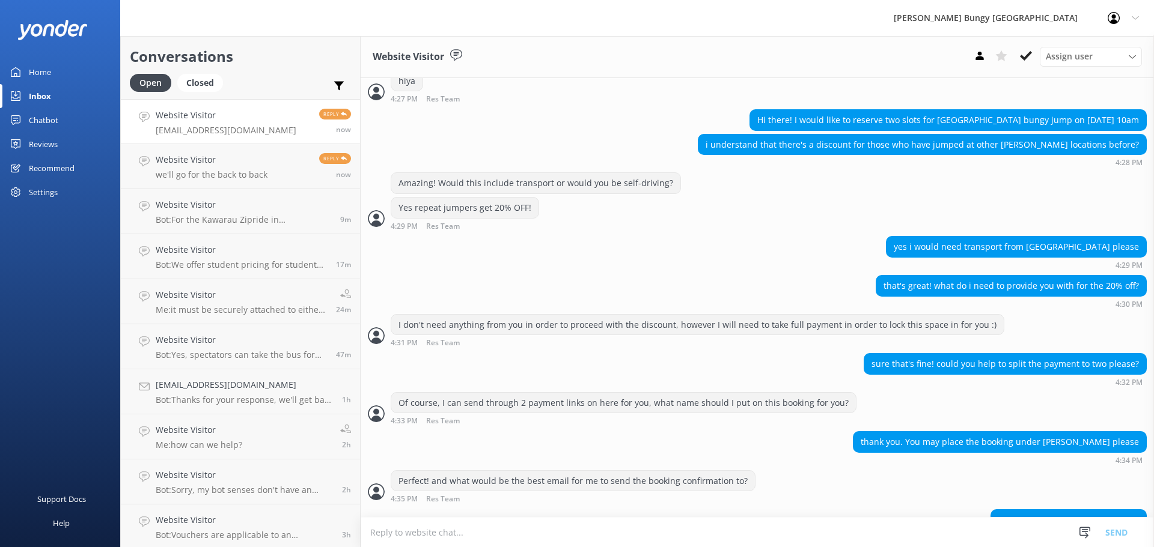
scroll to position [780, 0]
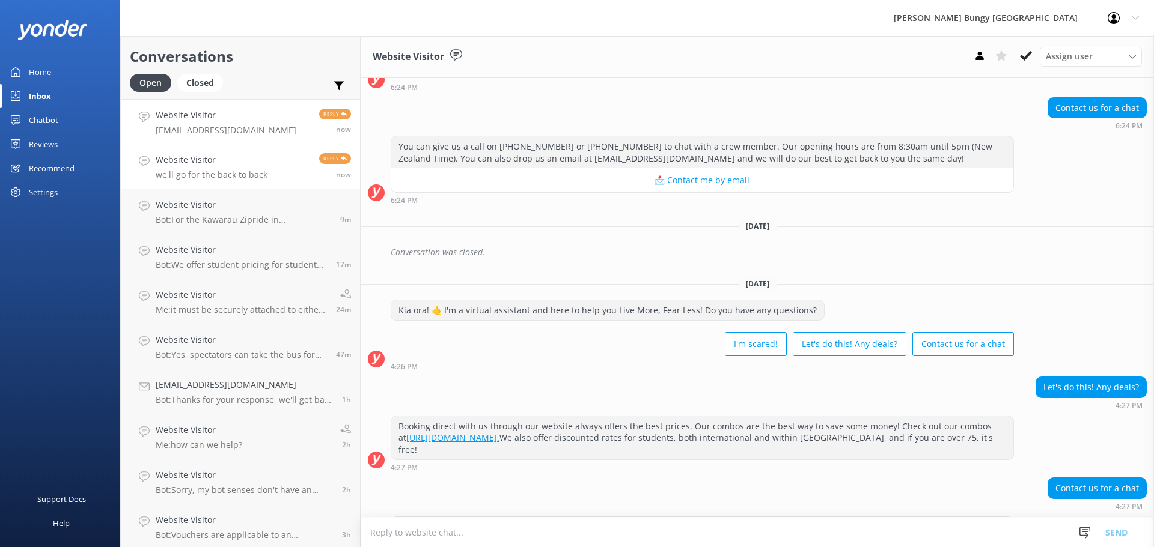
click at [257, 151] on link "Website Visitor we'll go for the back to back Reply now" at bounding box center [240, 166] width 239 height 45
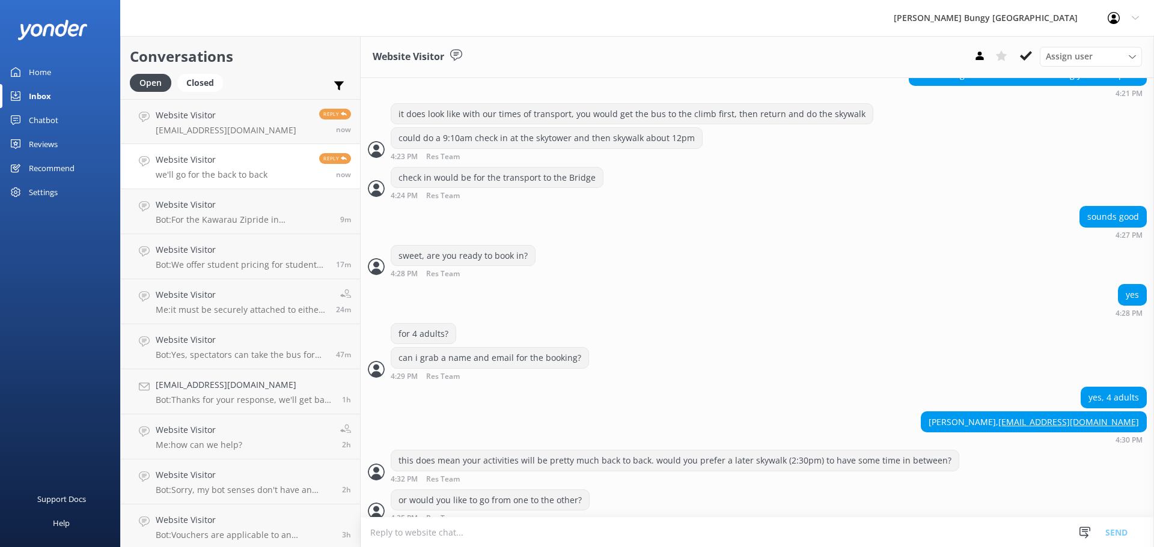
scroll to position [1362, 0]
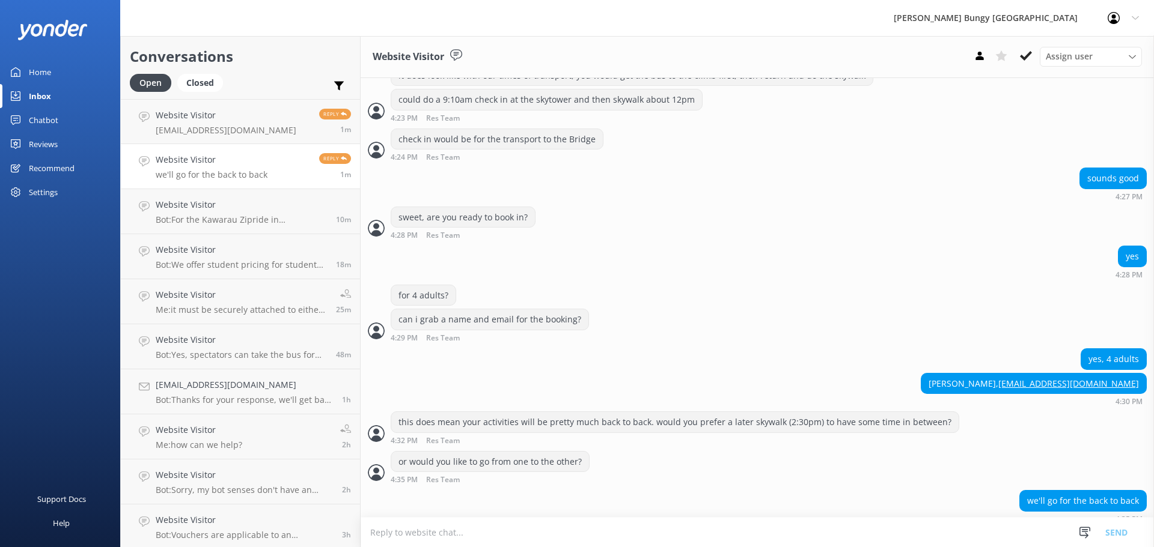
drag, startPoint x: 709, startPoint y: 535, endPoint x: 712, endPoint y: 517, distance: 17.7
click at [709, 535] on textarea at bounding box center [757, 532] width 793 height 29
type textarea "no problem"
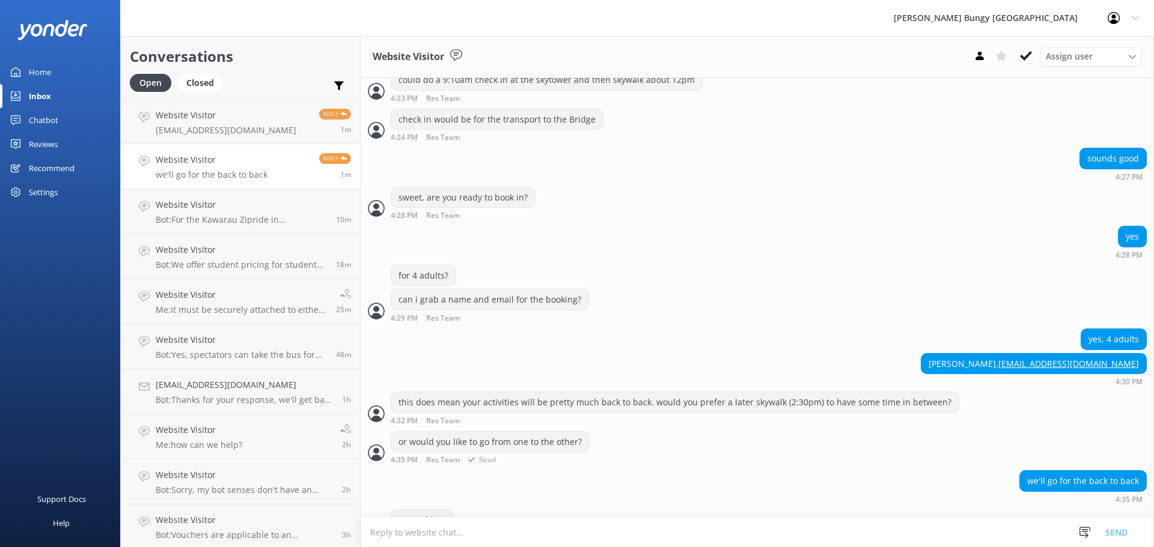
scroll to position [1402, 0]
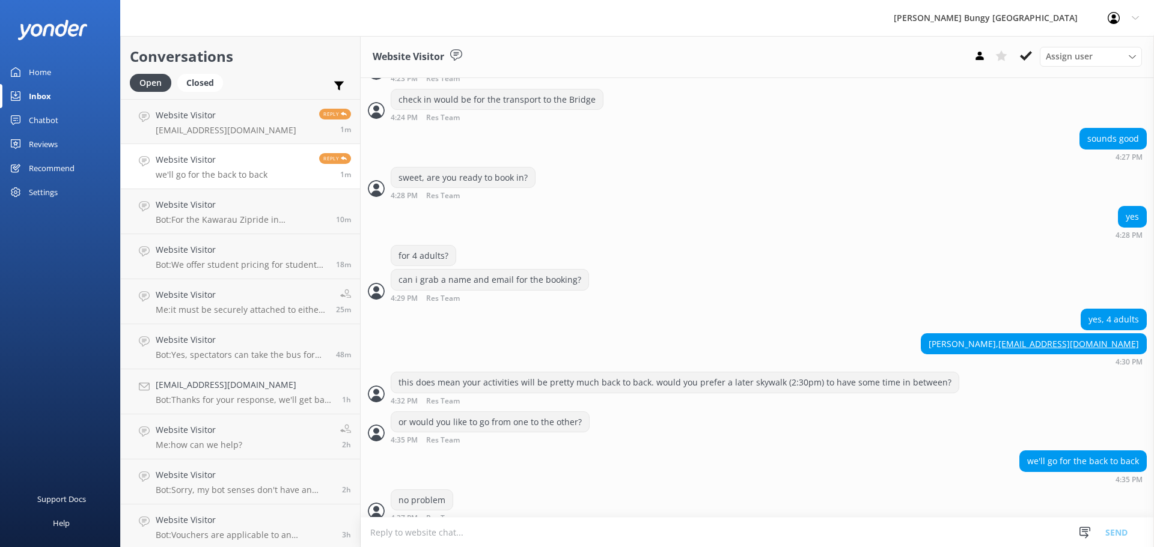
click at [717, 534] on textarea at bounding box center [757, 532] width 793 height 29
click at [769, 533] on textarea "one moment and i'll send your payment link over the chat for" at bounding box center [757, 532] width 793 height 30
type textarea "one moment and i'll send your payment link over the chat for $1120 (+1.99% card…"
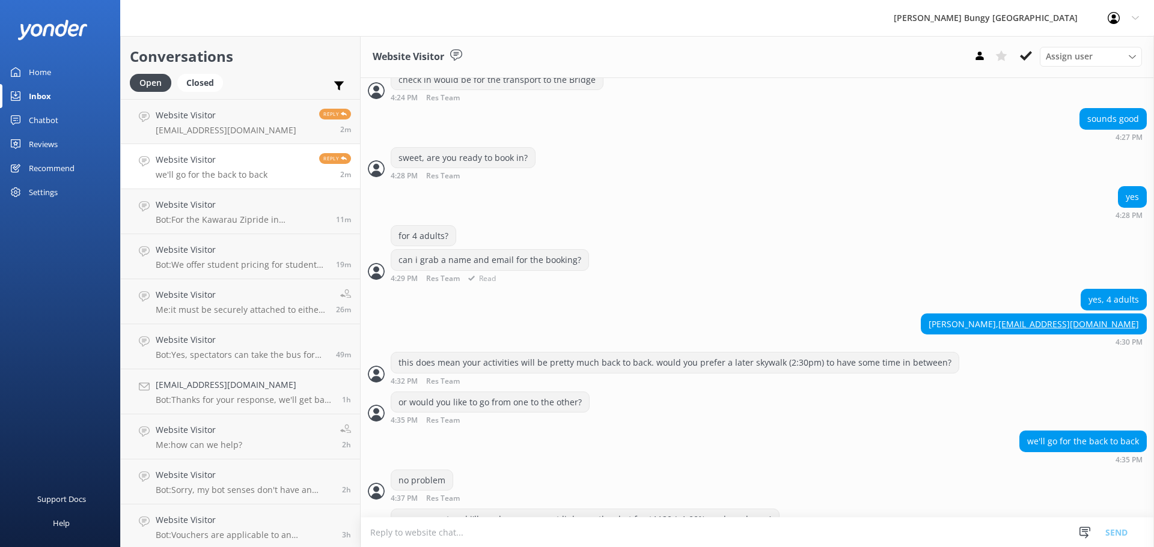
scroll to position [1441, 0]
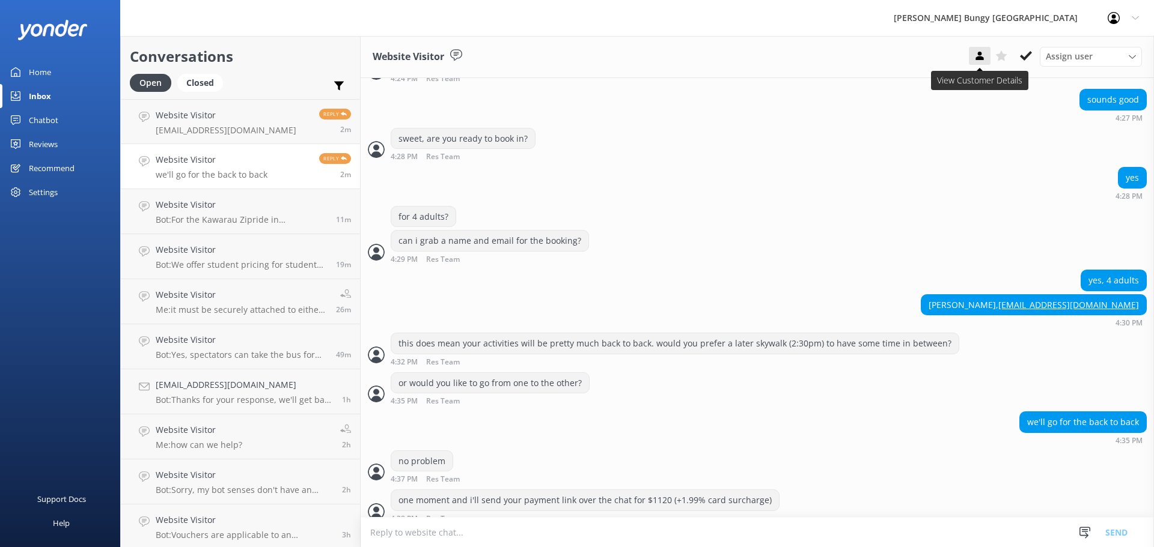
click at [980, 56] on icon at bounding box center [980, 56] width 12 height 12
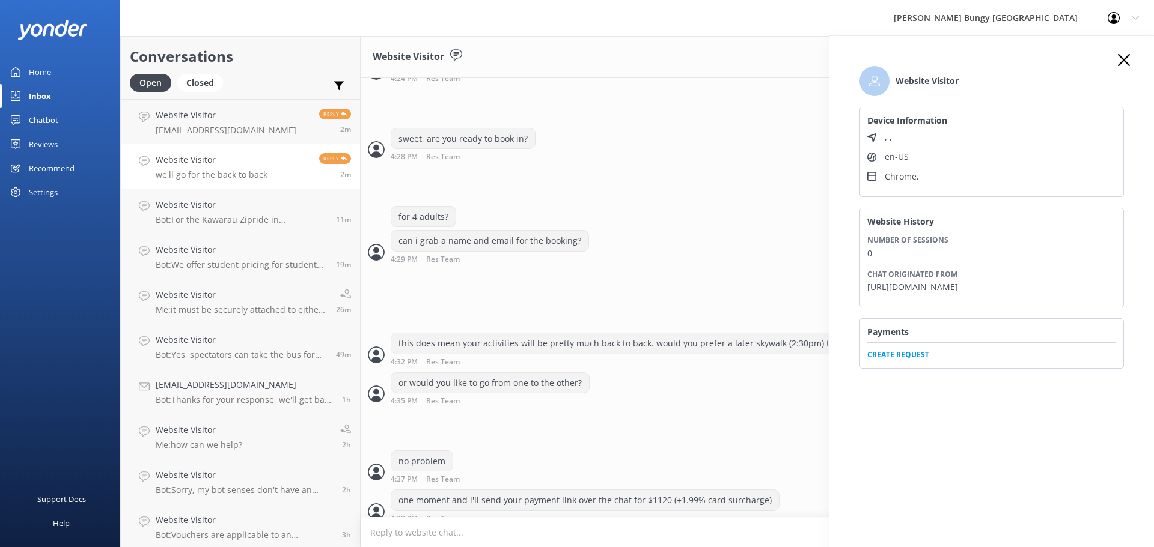
click at [912, 361] on span "Create Request" at bounding box center [991, 352] width 249 height 18
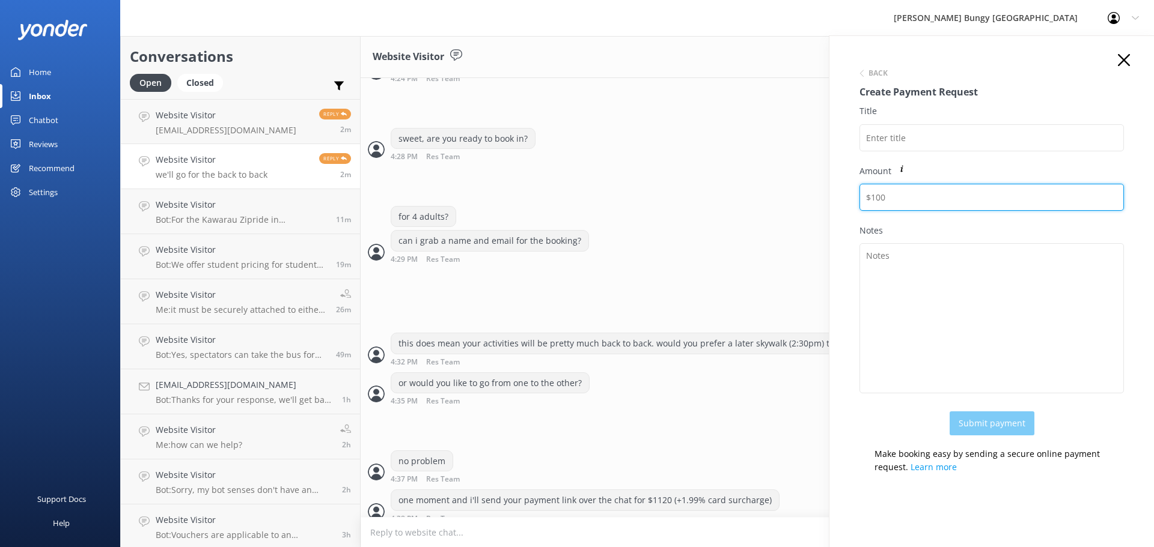
click at [922, 197] on input "Amount" at bounding box center [991, 197] width 264 height 27
paste input "1142.28"
type input "1142.28"
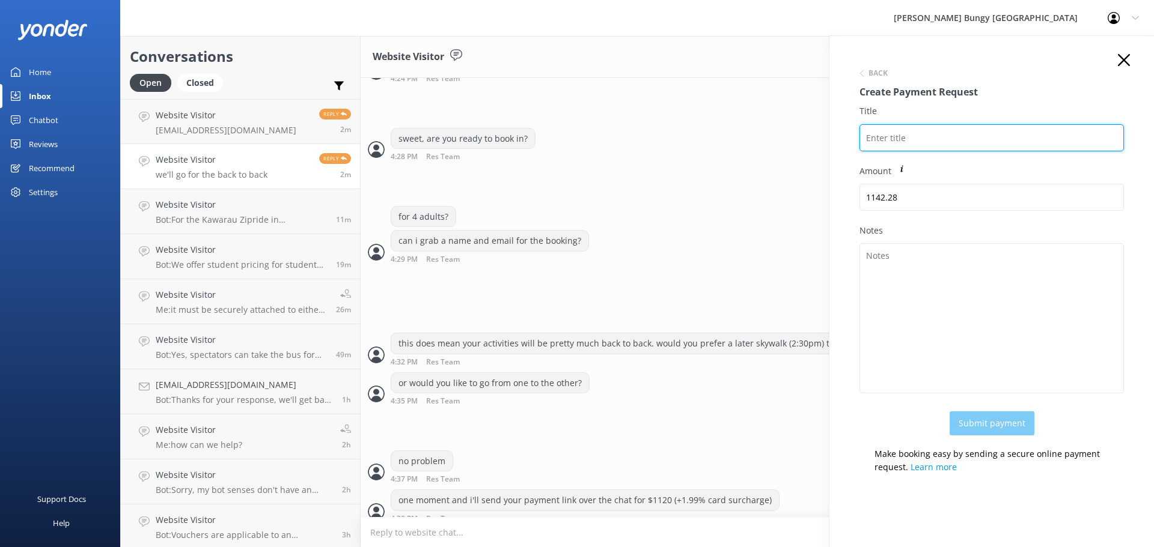
click at [929, 145] on input "Title" at bounding box center [991, 137] width 264 height 27
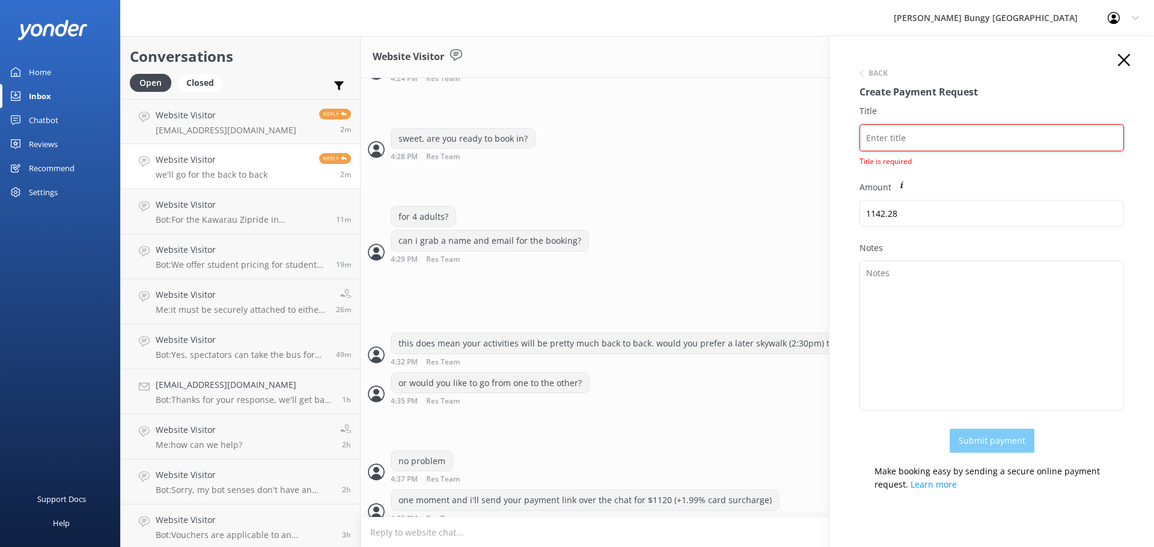
click at [933, 133] on input "Title" at bounding box center [991, 137] width 264 height 27
paste input "Denise Chan"
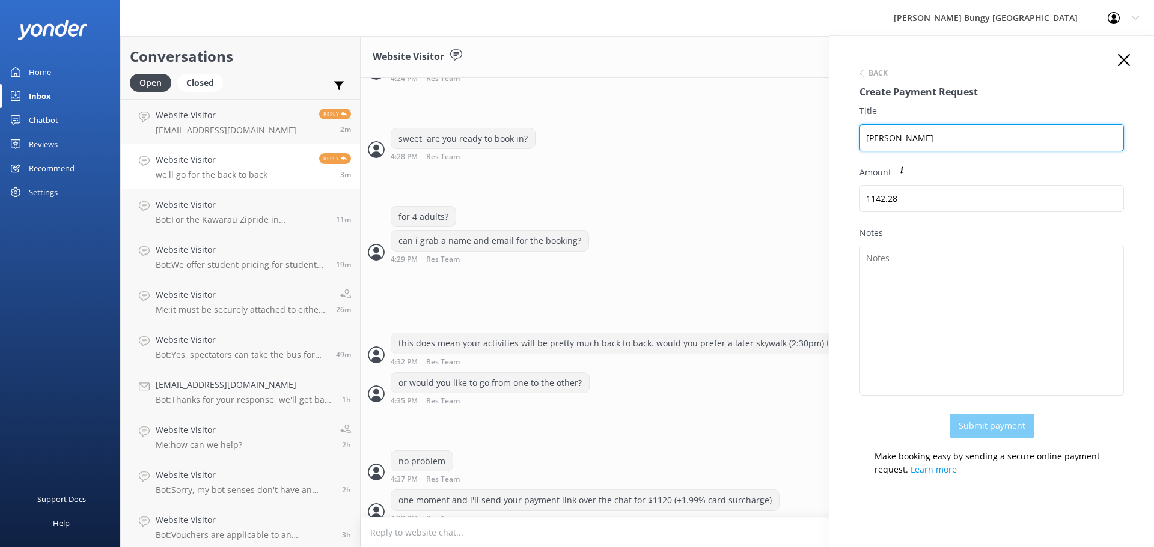
click at [868, 141] on input "Denise Chan" at bounding box center [991, 137] width 264 height 27
click at [873, 145] on input "Denise Chan" at bounding box center [991, 137] width 264 height 27
paste input "2449258"
drag, startPoint x: 967, startPoint y: 137, endPoint x: 782, endPoint y: 133, distance: 184.5
click at [782, 133] on div "Conversations Open Closed Important Assigned to me Unassigned Website Visitor j…" at bounding box center [637, 291] width 1034 height 511
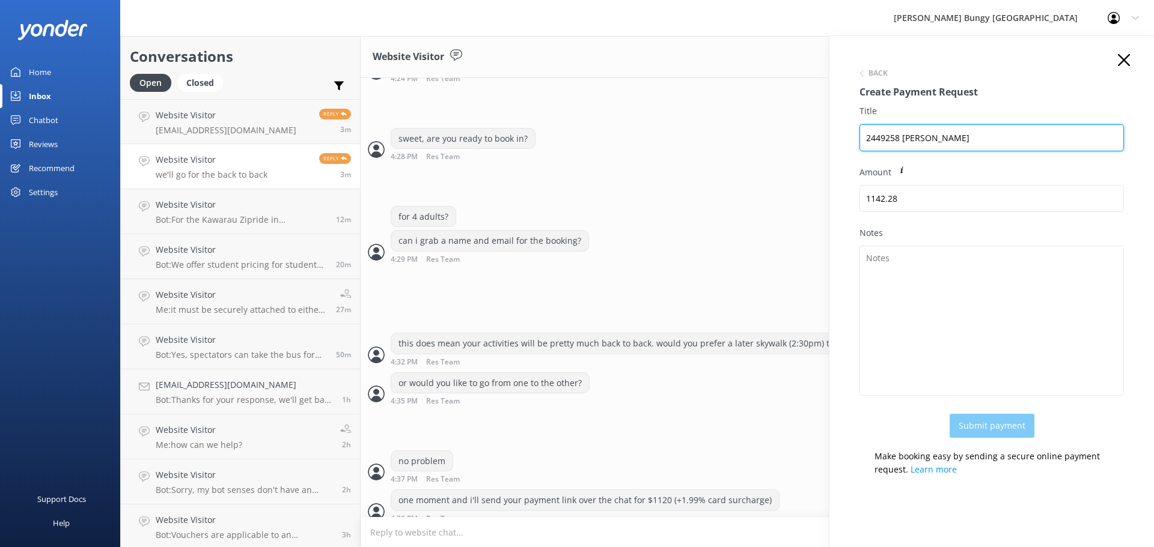
type input "2449258 Denise Chan"
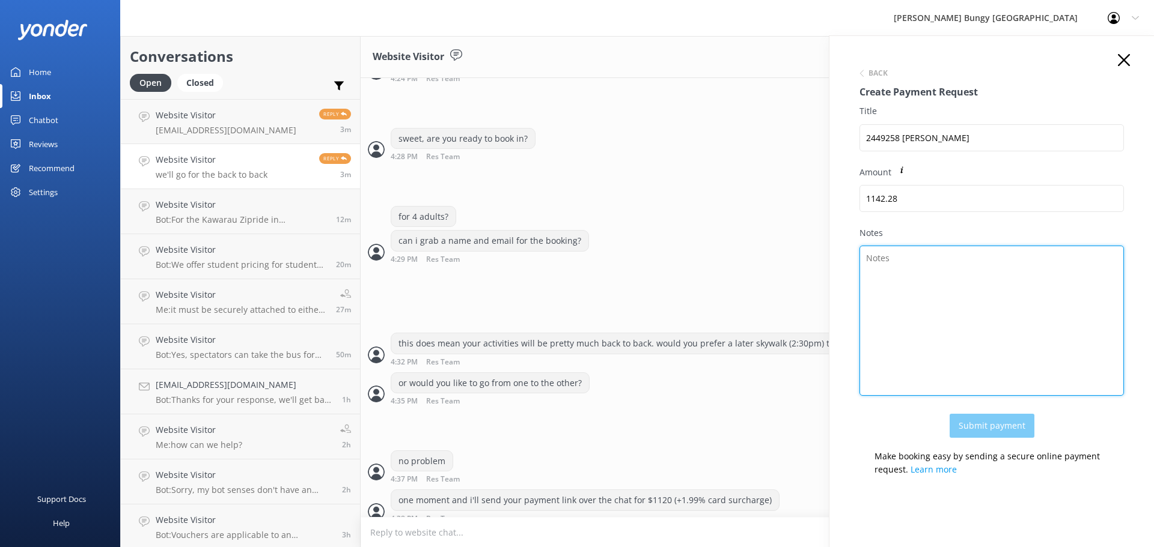
click at [1065, 319] on textarea "Notes" at bounding box center [991, 321] width 264 height 150
paste textarea "2449258 Denise Chan"
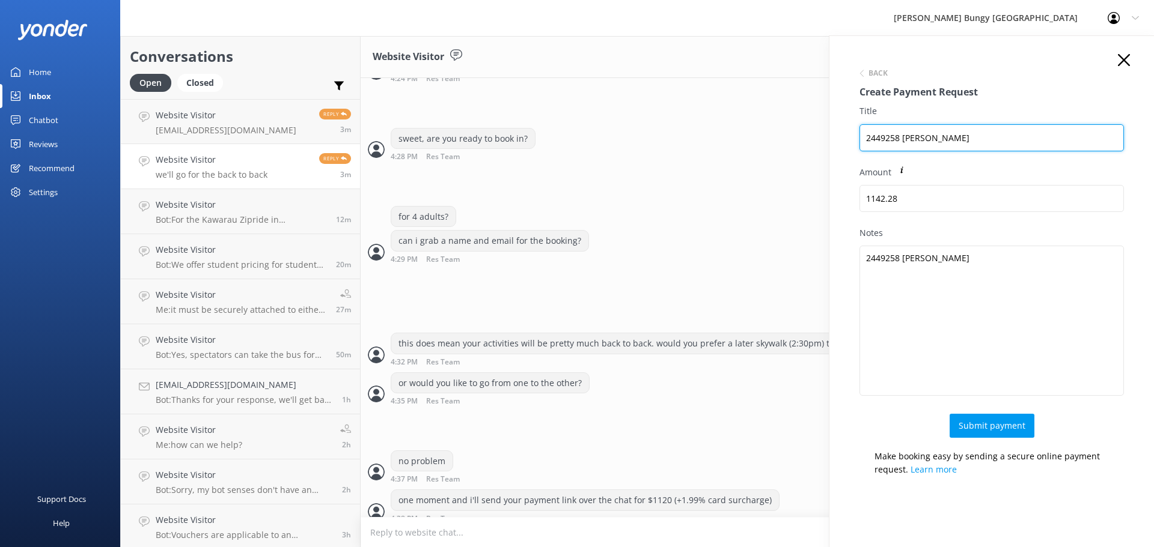
click at [989, 139] on input "2449258 Denise Chan" at bounding box center [991, 137] width 264 height 27
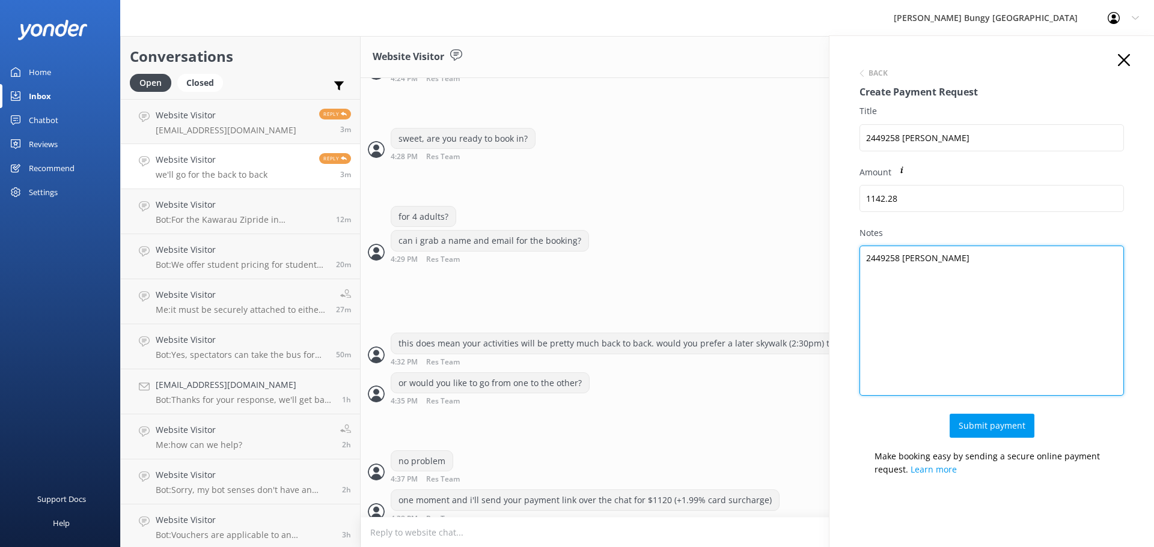
click at [982, 263] on textarea "2449258 Denise Chan" at bounding box center [991, 321] width 264 height 150
type textarea "2449258 Denise Chan 4x Auckland Climb and SkyWalk"
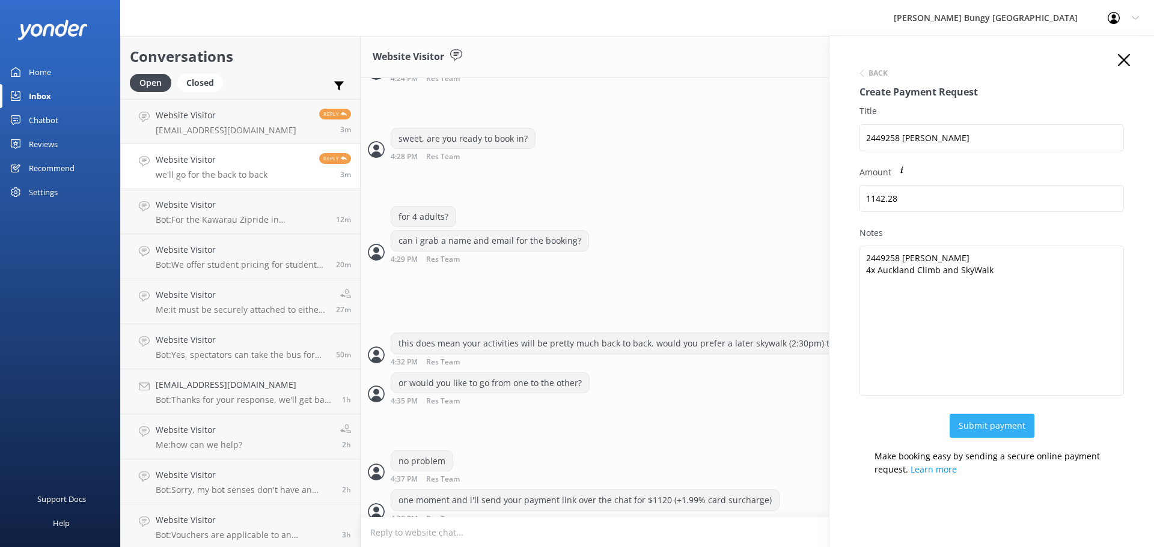
click at [1008, 425] on button "Submit payment" at bounding box center [992, 426] width 85 height 24
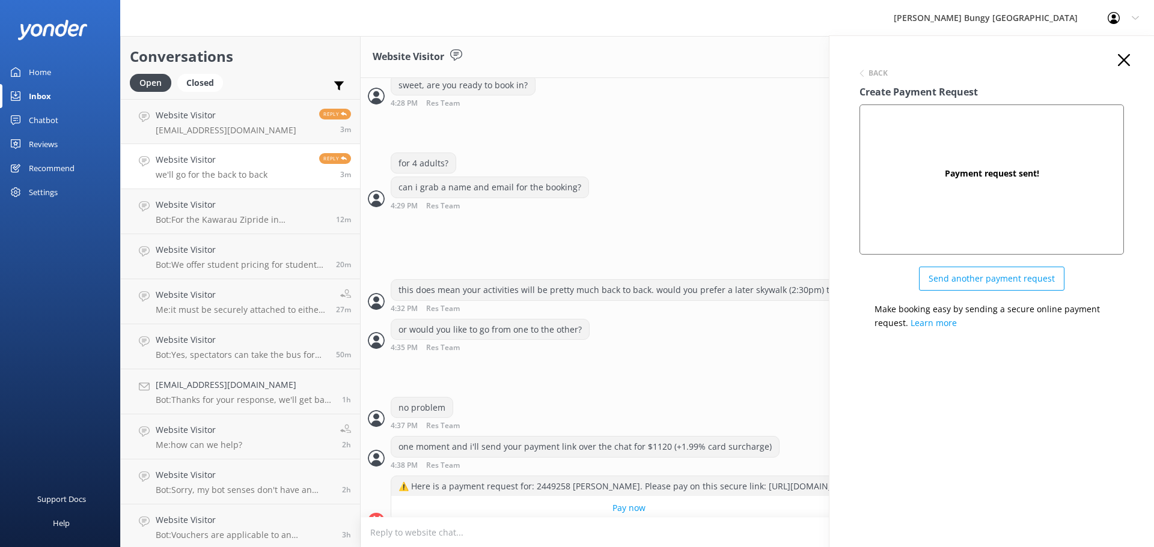
scroll to position [1516, 0]
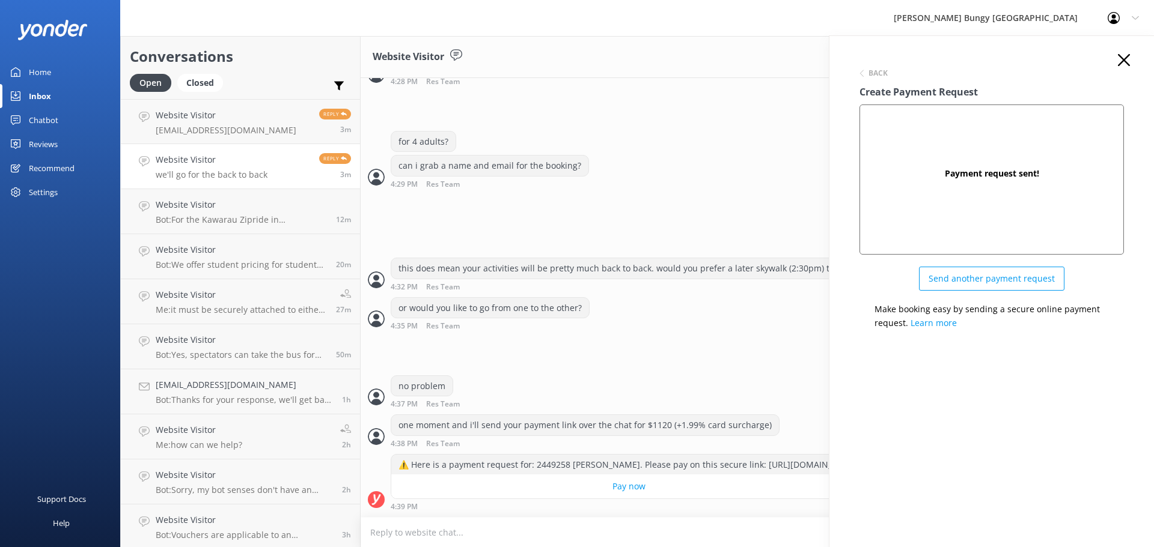
click at [1114, 58] on div "Back Create Payment Request Payment request sent! Send another payment request …" at bounding box center [991, 196] width 288 height 285
click at [1130, 58] on div "Back Create Payment Request Payment request sent! Send another payment request …" at bounding box center [991, 196] width 288 height 285
click at [1126, 51] on div "Back Create Payment Request Payment request sent! Send another payment request …" at bounding box center [991, 309] width 325 height 547
click at [1122, 58] on use at bounding box center [1124, 60] width 12 height 12
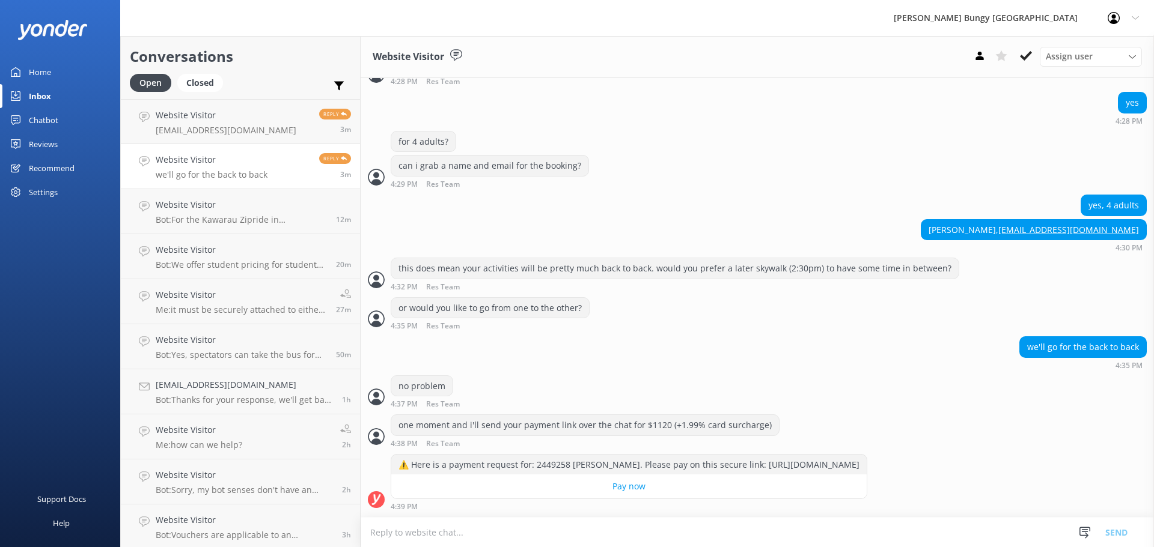
click at [659, 531] on textarea at bounding box center [757, 532] width 793 height 29
type textarea "once completed i'll send email confirmations"
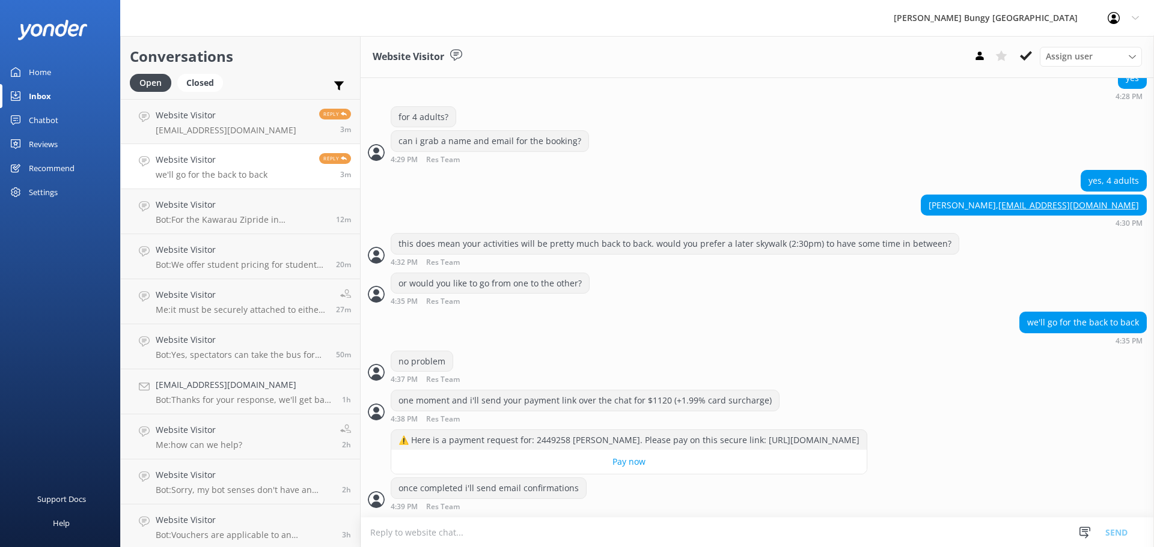
click at [630, 529] on textarea at bounding box center [757, 532] width 793 height 29
type textarea "o"
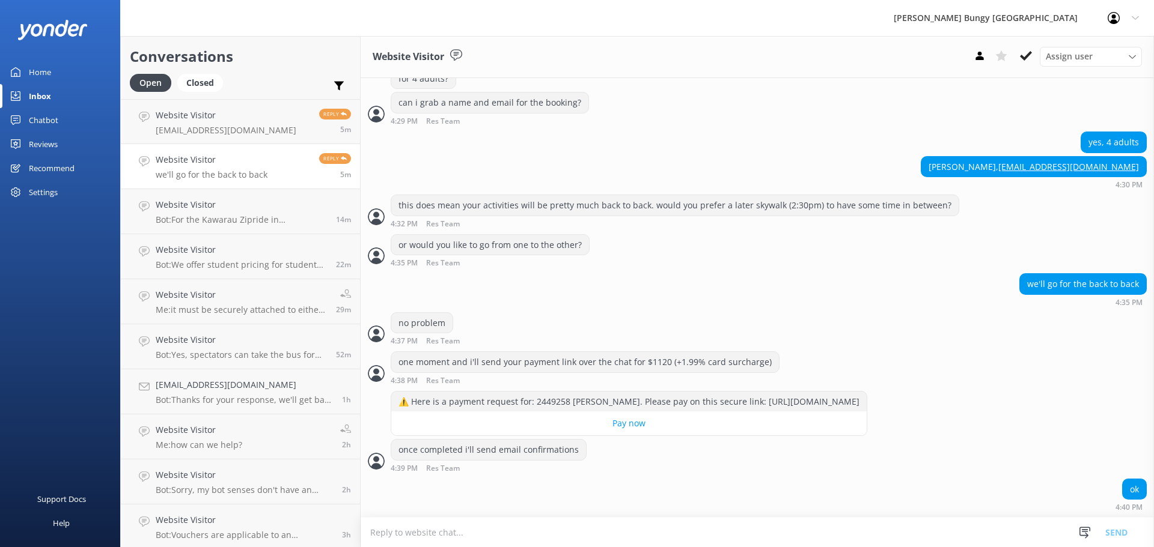
click at [669, 485] on div "ok 4:40 PM" at bounding box center [757, 495] width 793 height 33
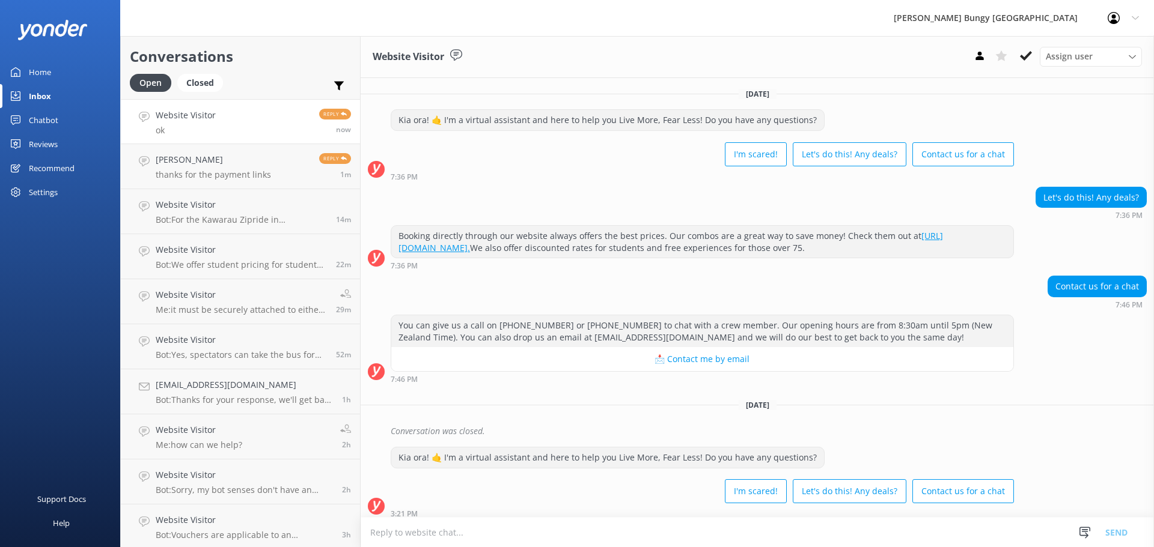
scroll to position [1579, 0]
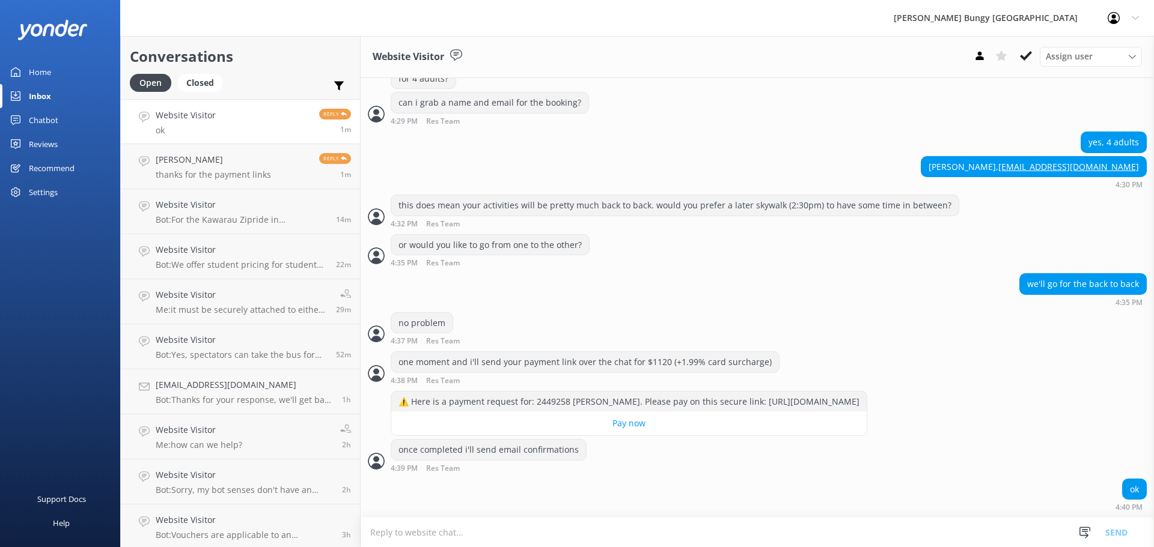
click at [732, 537] on textarea at bounding box center [757, 532] width 793 height 29
click at [660, 471] on div "once completed i'll send email confirmations 4:39 PM Res Team Read" at bounding box center [757, 455] width 793 height 33
click at [537, 537] on textarea "let us know if you have any" at bounding box center [757, 532] width 793 height 30
type textarea "let us know if you have any questions"
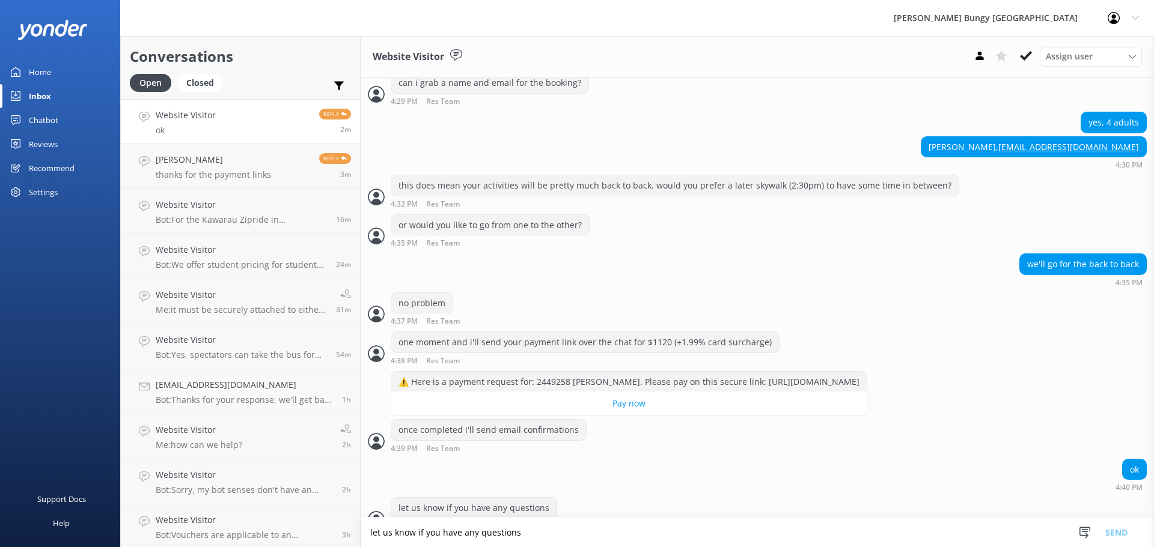
scroll to position [1619, 0]
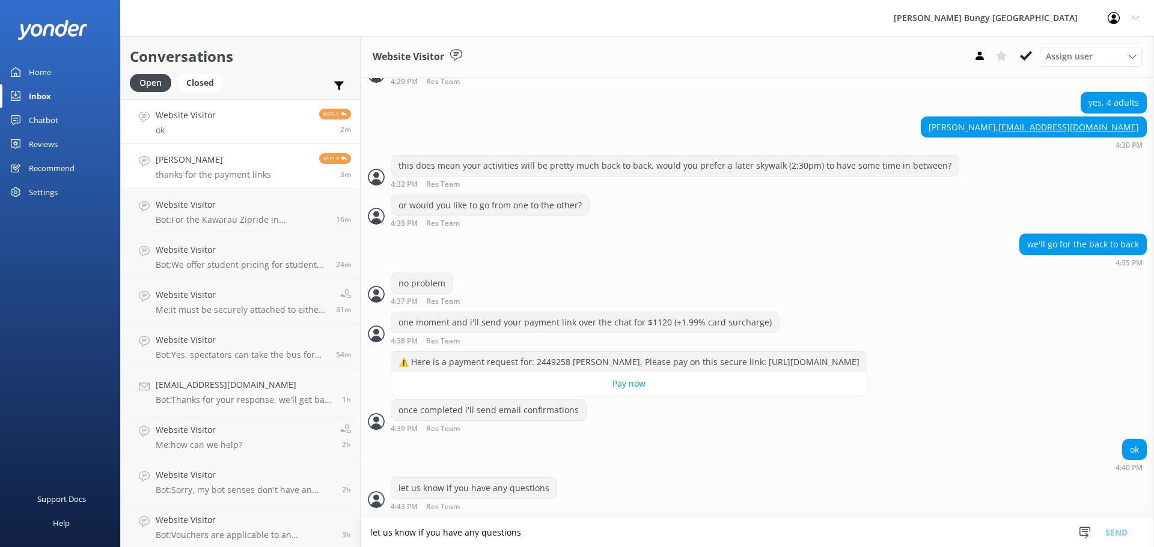
click at [198, 183] on link "[PERSON_NAME] thanks for the payment links Reply 3m" at bounding box center [240, 166] width 239 height 45
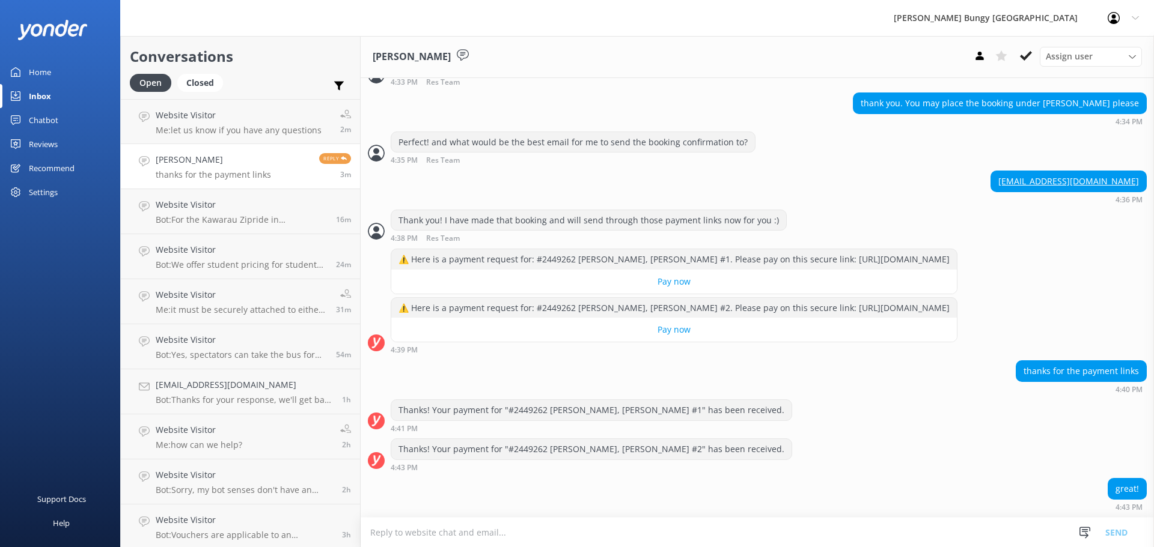
scroll to position [1111, 0]
click at [291, 173] on p "Me: let us know if you have any questions" at bounding box center [239, 174] width 166 height 11
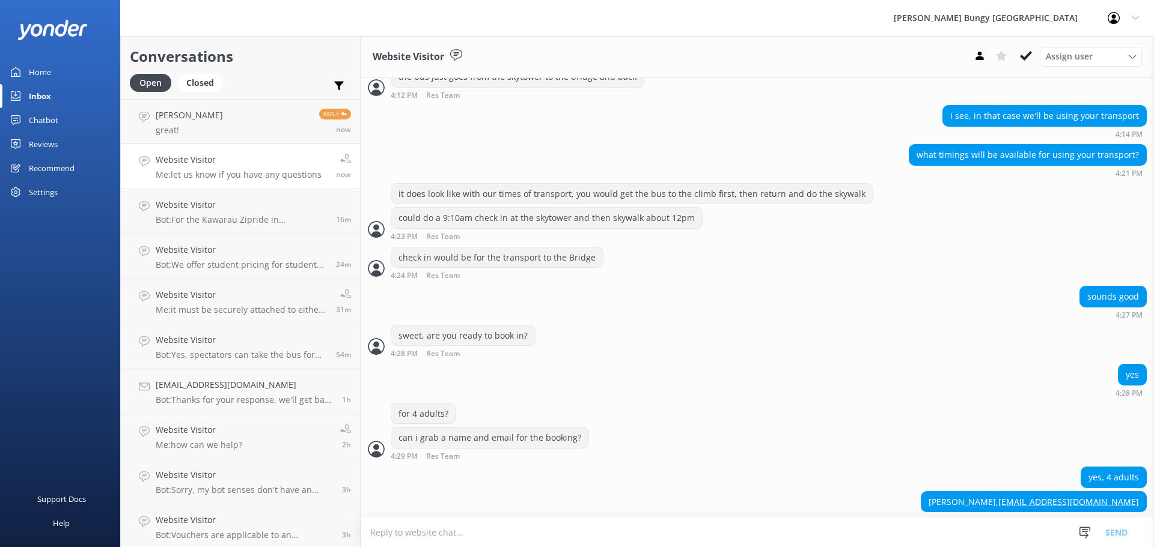
scroll to position [1619, 0]
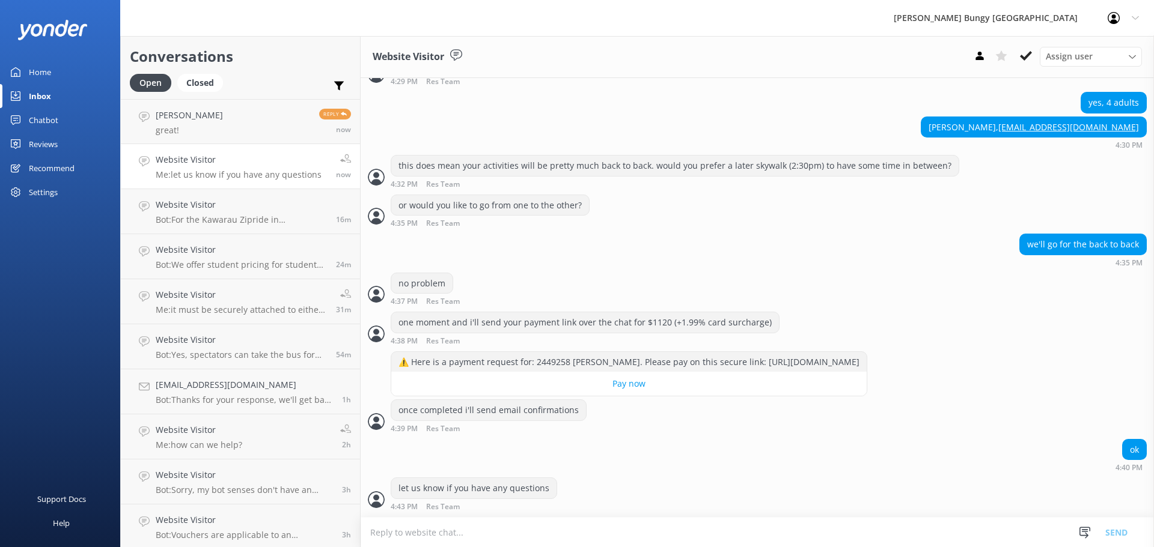
click at [496, 519] on textarea at bounding box center [757, 532] width 793 height 29
click at [688, 526] on textarea at bounding box center [757, 532] width 793 height 29
type textarea "as we won't be able to hold space without payment"
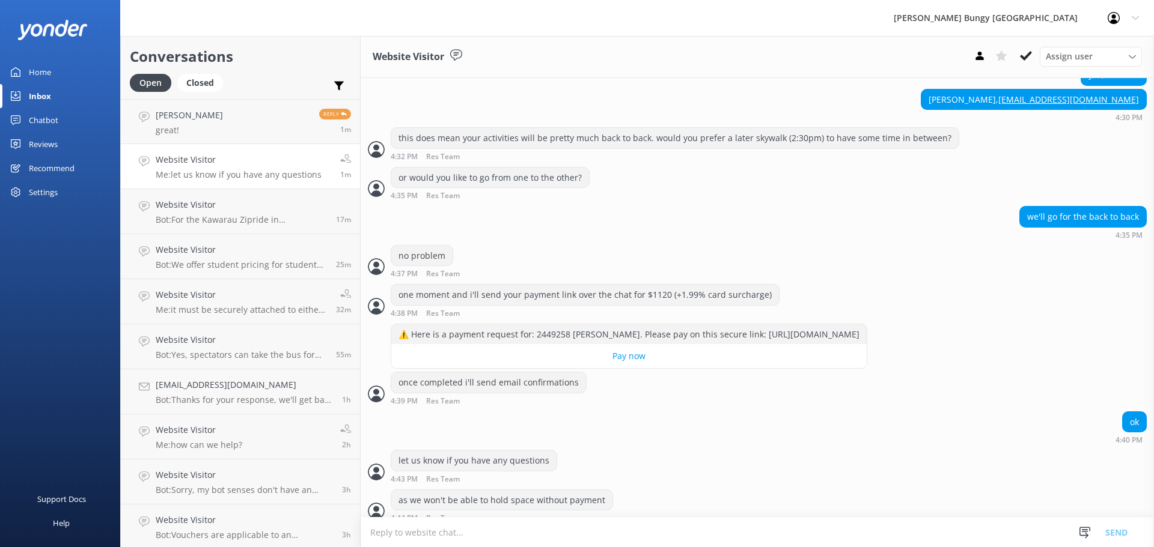
scroll to position [1658, 0]
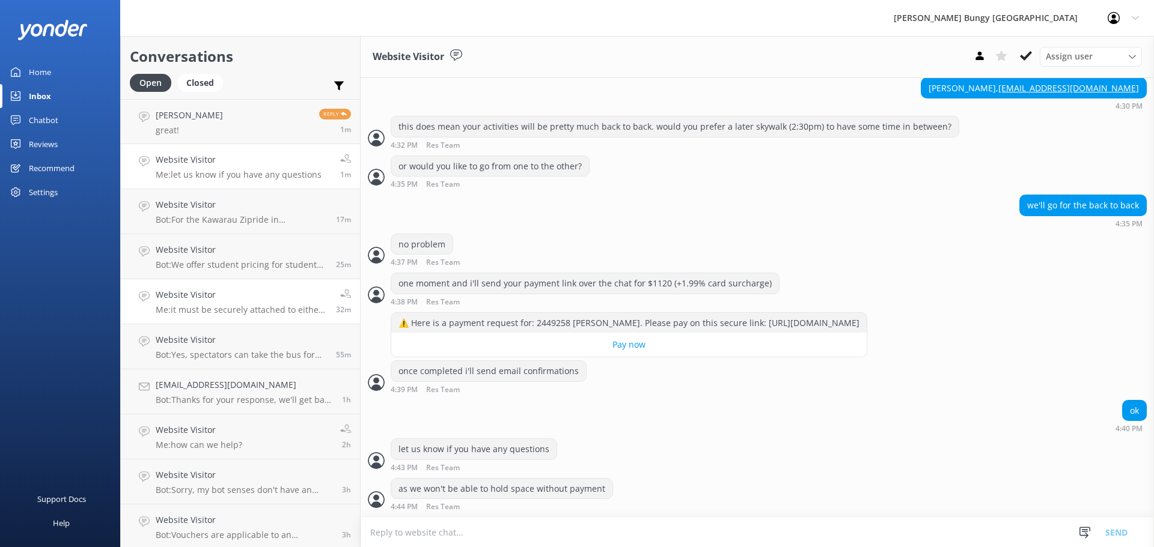
click at [272, 281] on link "Website Visitor Me: it must be securely attached to either hand or chest 32m" at bounding box center [240, 301] width 239 height 45
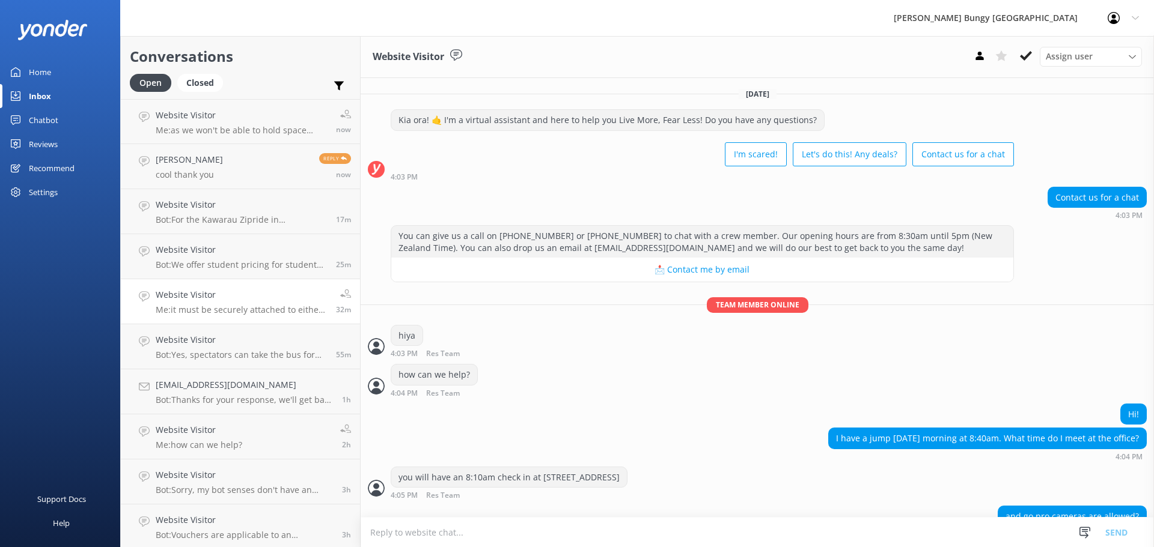
scroll to position [144, 0]
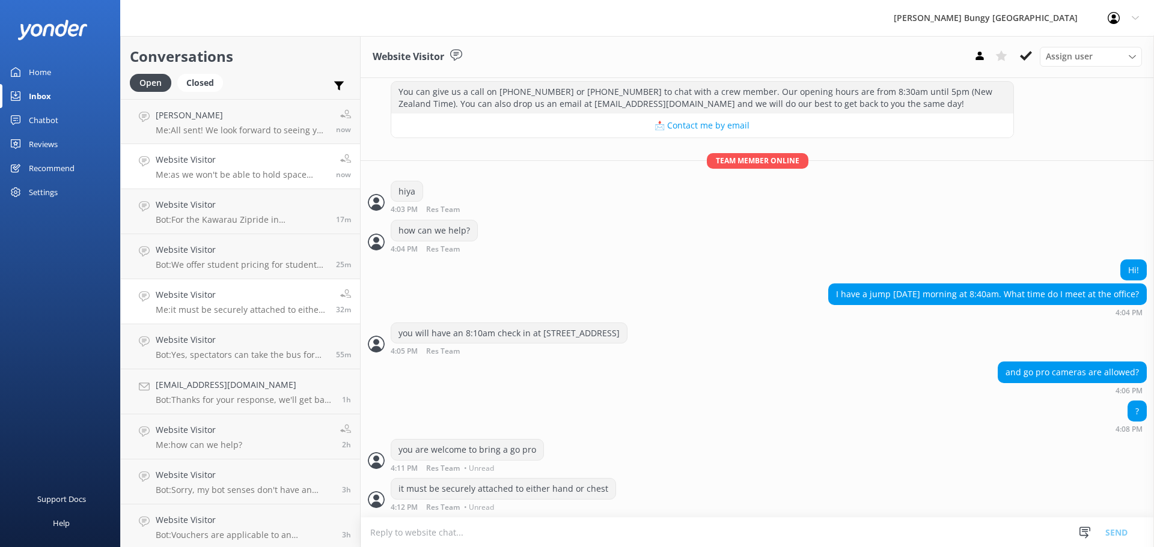
click at [206, 154] on h4 "Website Visitor" at bounding box center [241, 159] width 171 height 13
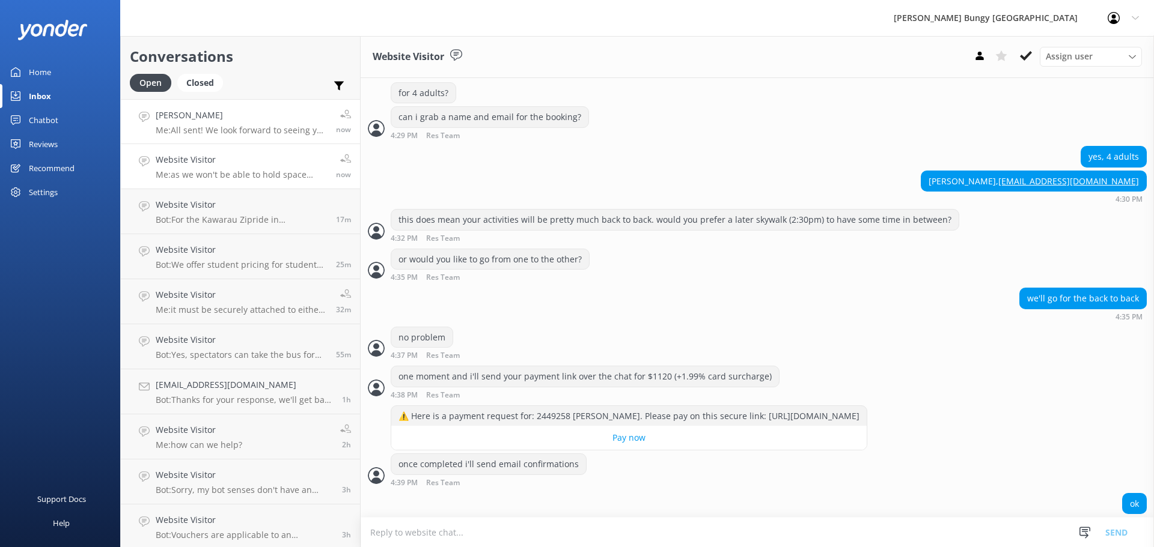
scroll to position [1658, 0]
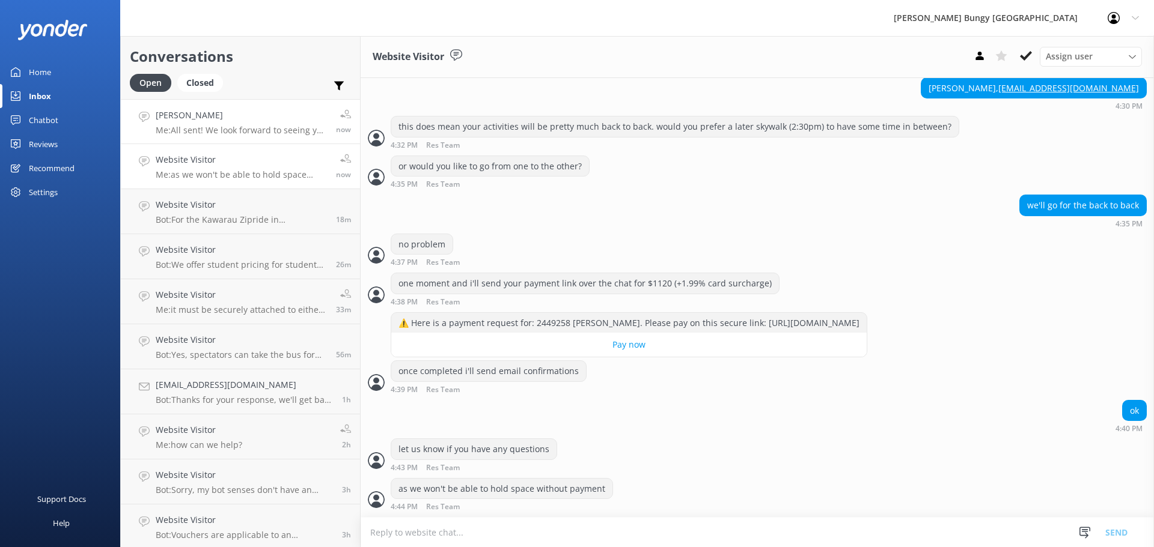
click at [308, 103] on link "Daphne Teh Me: All sent! We look forward to seeing you in December :) now" at bounding box center [240, 121] width 239 height 45
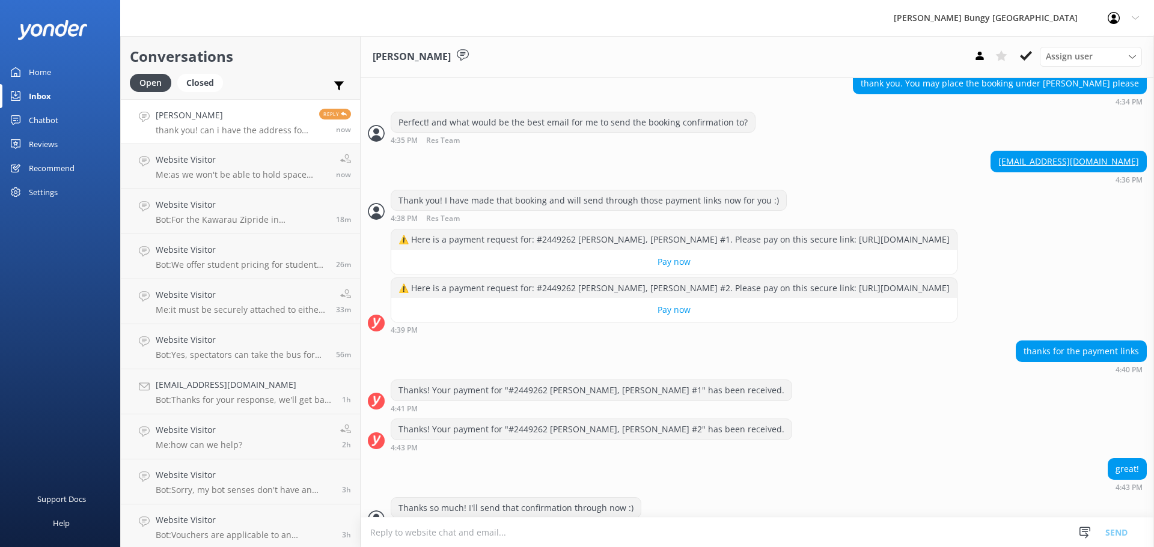
scroll to position [1267, 0]
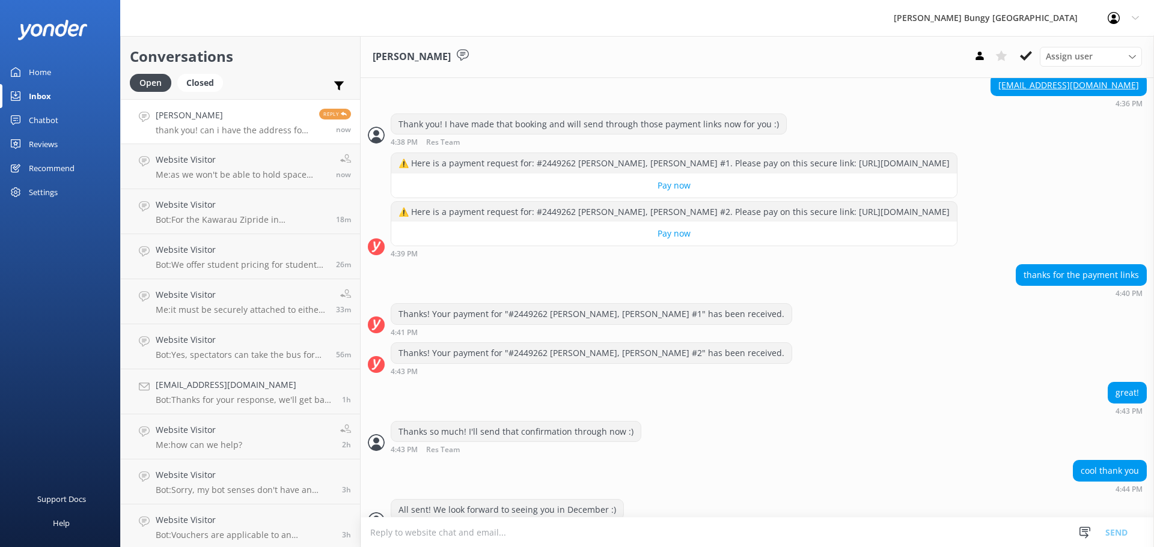
scroll to position [1267, 0]
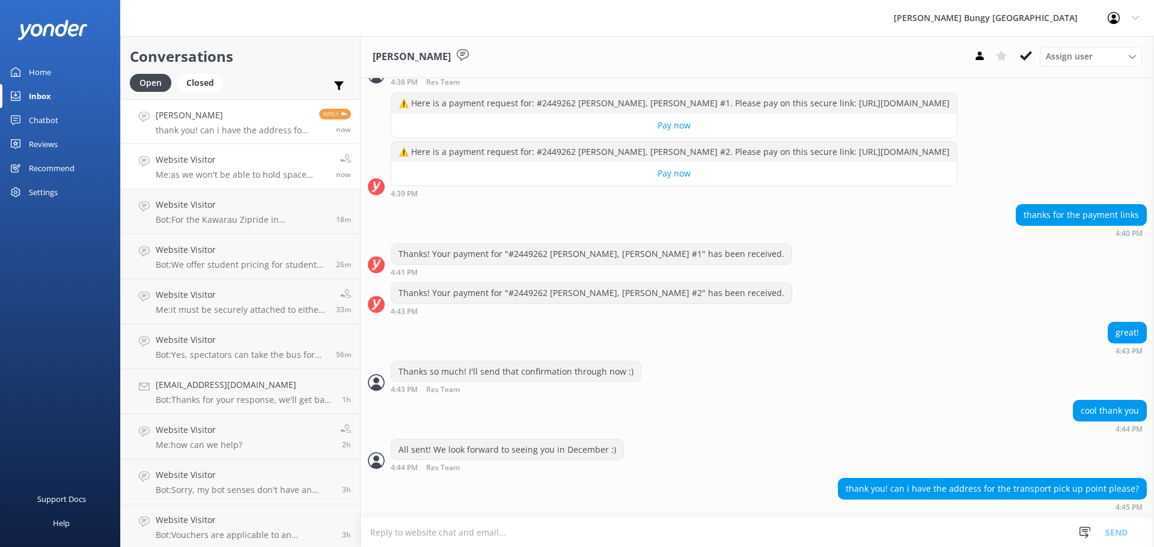
click at [289, 160] on h4 "Website Visitor" at bounding box center [241, 159] width 171 height 13
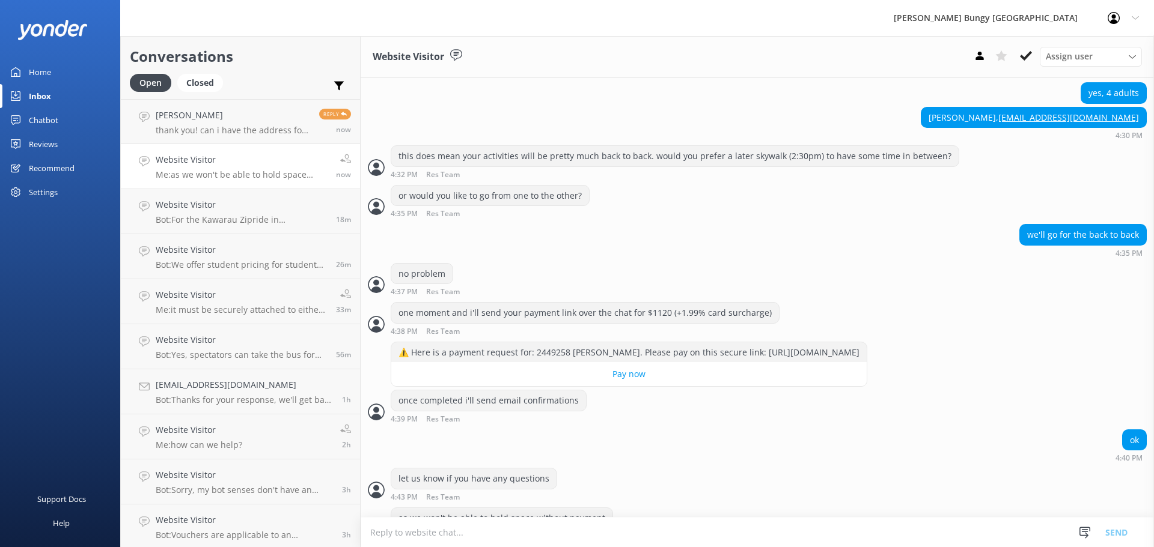
scroll to position [1658, 0]
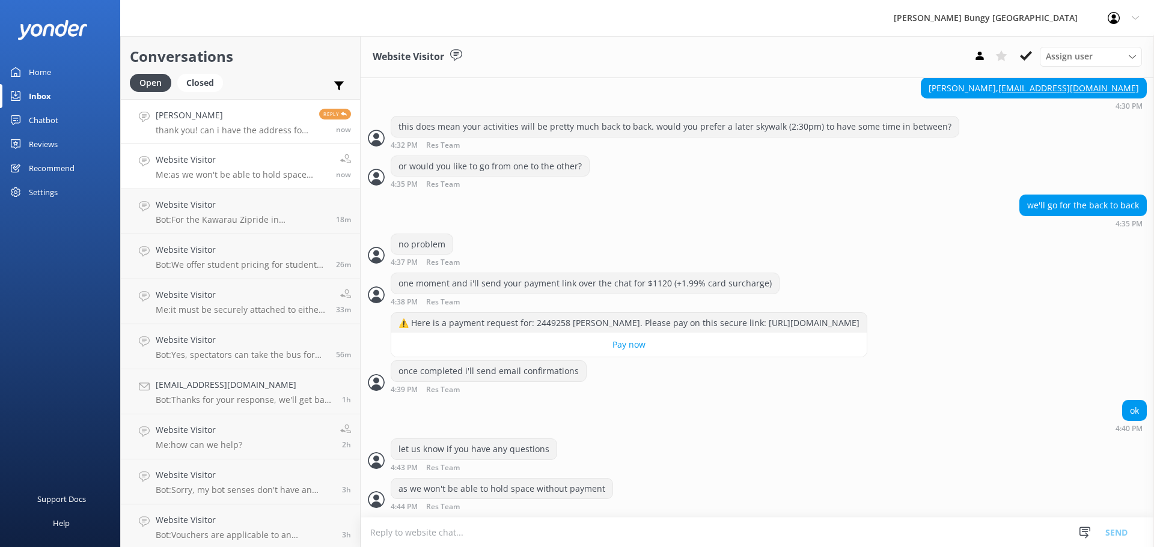
click at [207, 123] on div "Daphne Teh thank you! can i have the address for the transport pick up point pl…" at bounding box center [233, 122] width 154 height 26
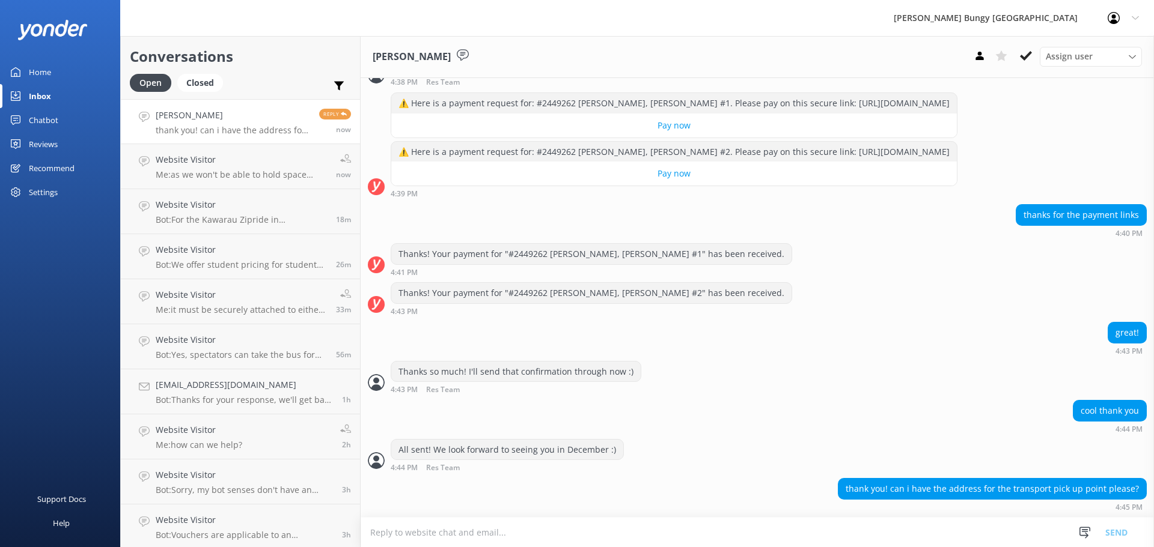
scroll to position [1267, 0]
click at [764, 407] on div "cool thank you 4:44 PM" at bounding box center [757, 416] width 793 height 33
click at [783, 295] on div "Thanks! Your payment for "#2449262 Kawarau Bungy, JUSTIN TEO #2" has been recei…" at bounding box center [757, 298] width 793 height 33
click at [257, 194] on link "Website Visitor Bot: For the Kawarau Zipride in Queenstown, only photos are inc…" at bounding box center [240, 211] width 239 height 45
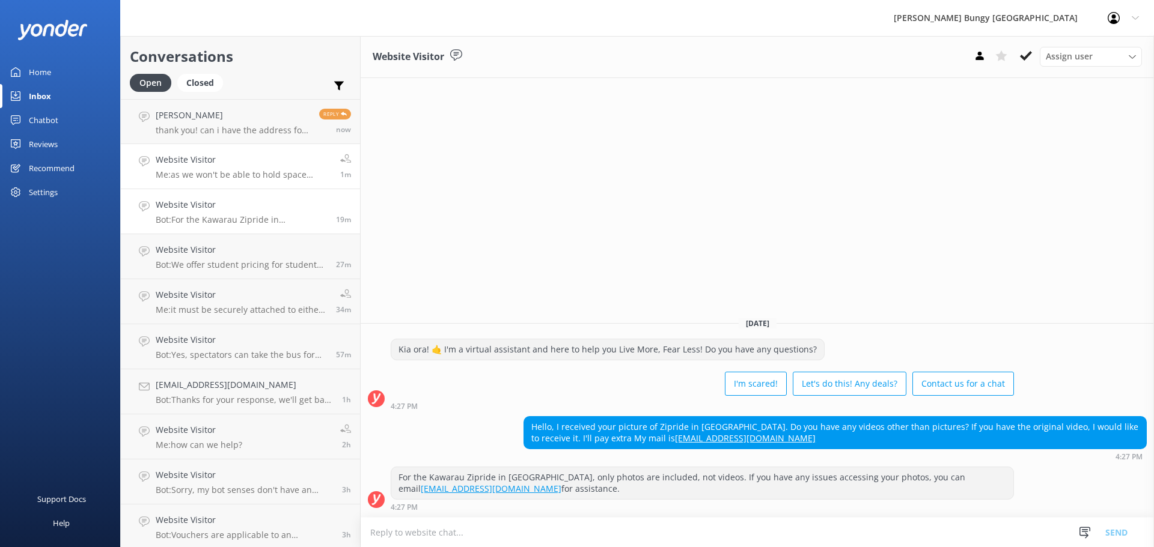
click at [287, 149] on link "Website Visitor Me: as we won't be able to hold space without payment 1m" at bounding box center [240, 166] width 239 height 45
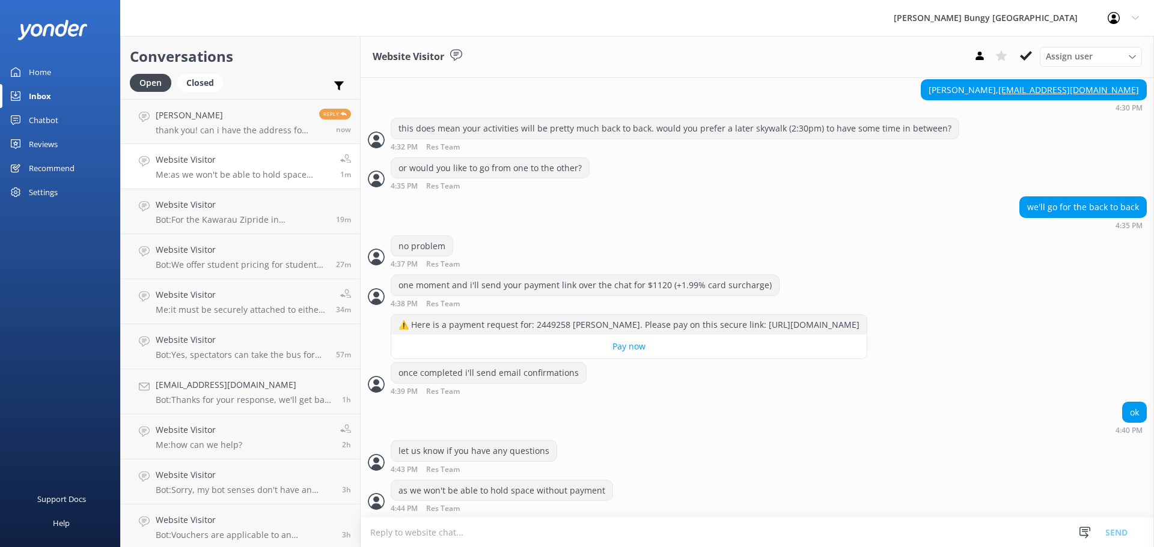
scroll to position [1658, 0]
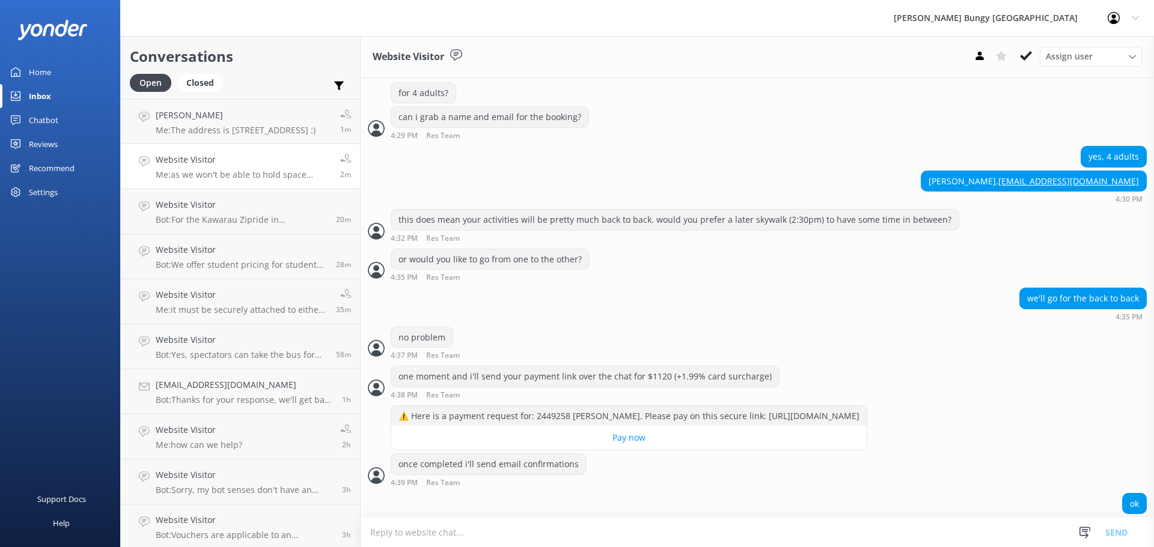
scroll to position [1658, 0]
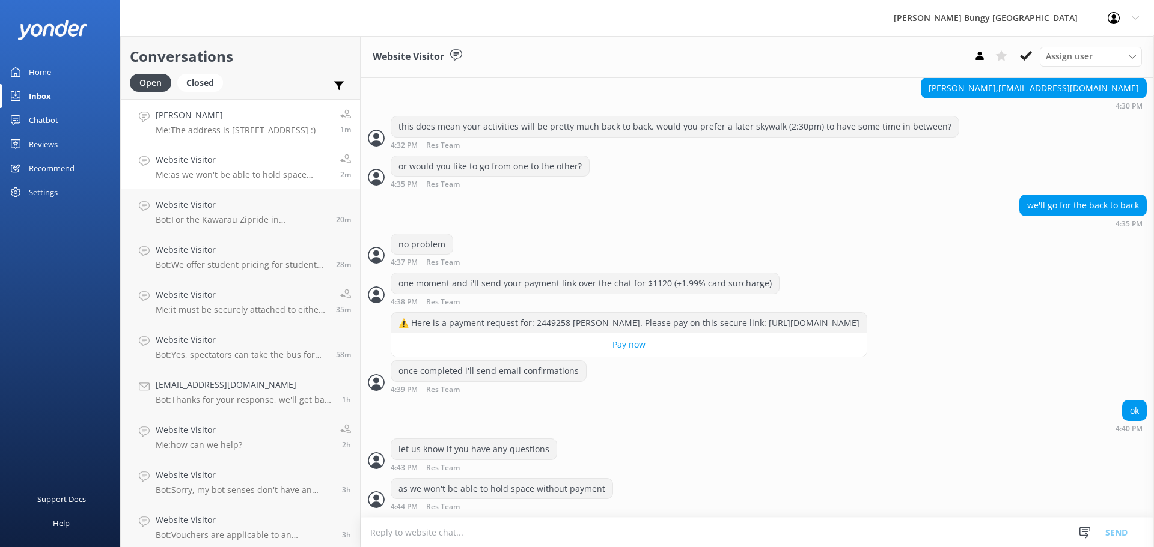
click at [256, 138] on link "Daphne Teh Me: The address is 25 Shotover street :) 1m" at bounding box center [240, 121] width 239 height 45
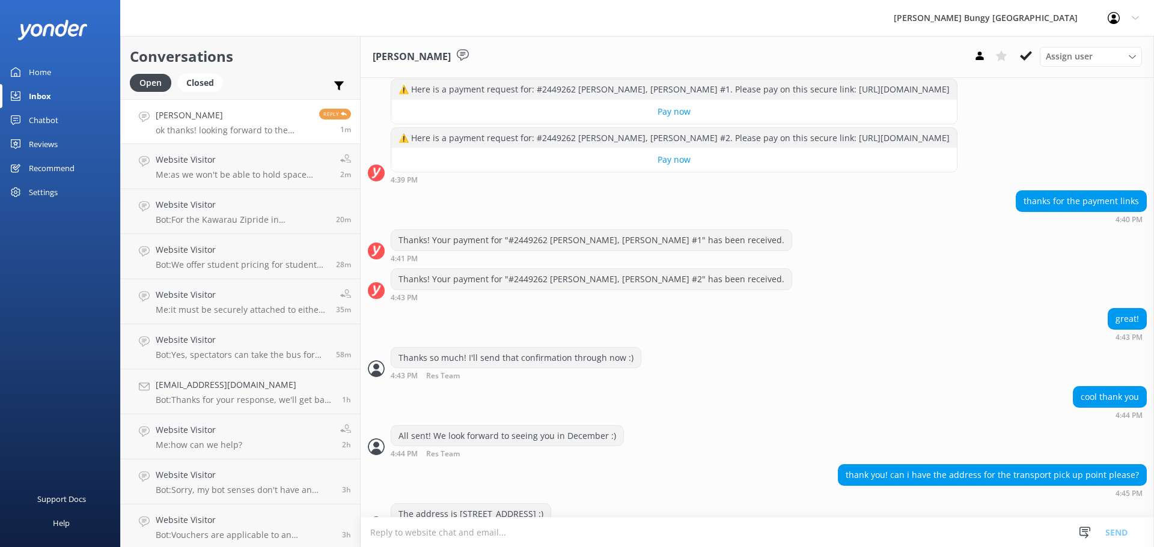
scroll to position [1346, 0]
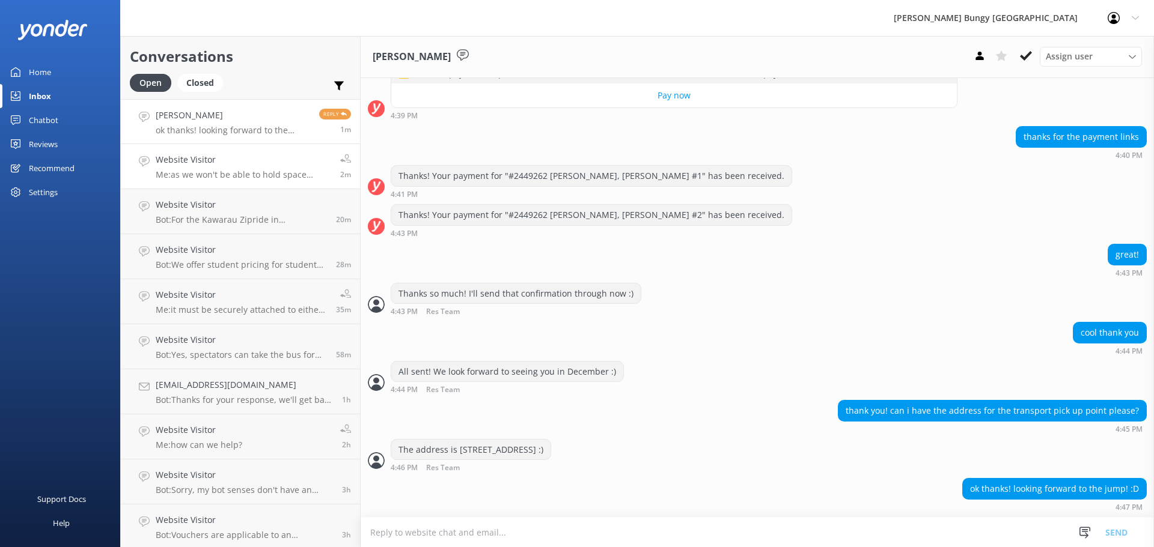
click at [211, 150] on link "Website Visitor Me: as we won't be able to hold space without payment 2m" at bounding box center [240, 166] width 239 height 45
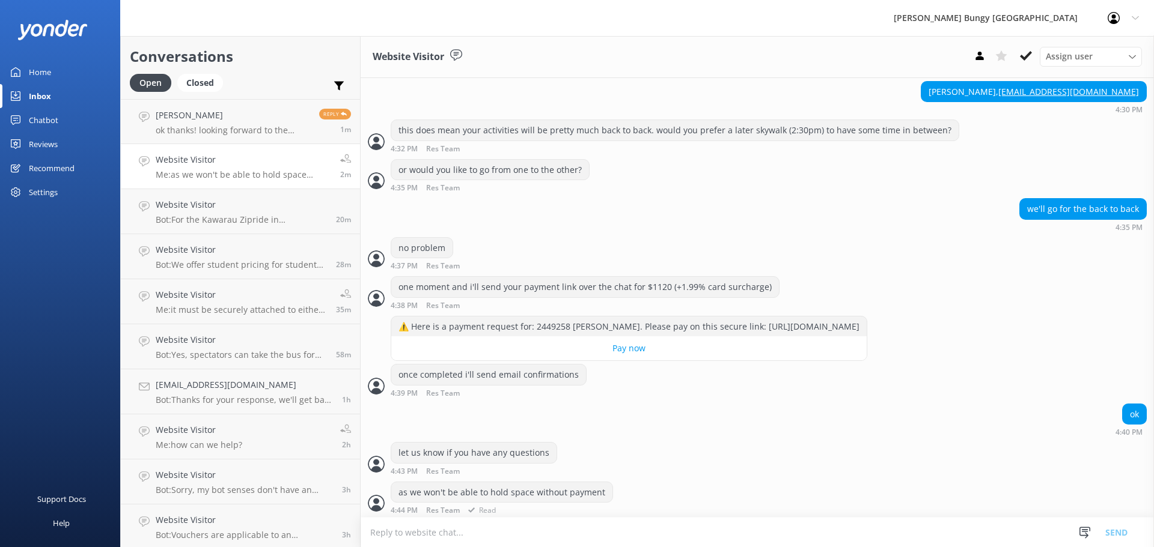
scroll to position [1658, 0]
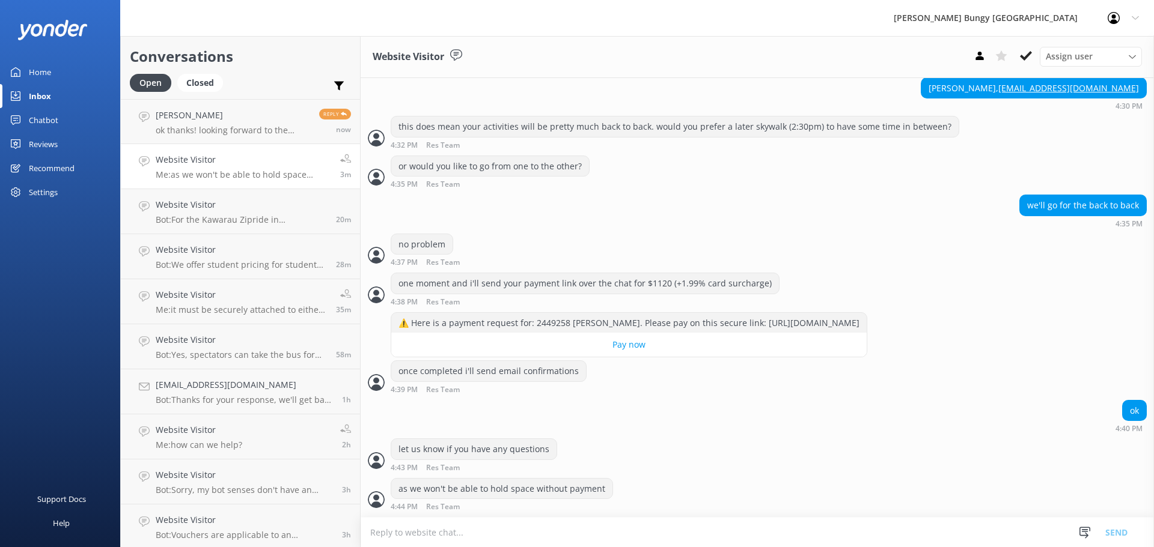
drag, startPoint x: 544, startPoint y: 519, endPoint x: 443, endPoint y: 428, distance: 135.8
click at [443, 428] on div "Website Visitor Assign user Mike Voyce Michelle Gillard Tech Admin Dan Waugh Re…" at bounding box center [757, 291] width 793 height 511
click at [477, 507] on span "Read" at bounding box center [480, 508] width 32 height 8
drag, startPoint x: 502, startPoint y: 505, endPoint x: 687, endPoint y: 576, distance: 197.4
click at [687, 547] on html "AJ Hackett Bungy New Zealand Profile Settings Logout Home Inbox Chatbot Content…" at bounding box center [577, 273] width 1154 height 547
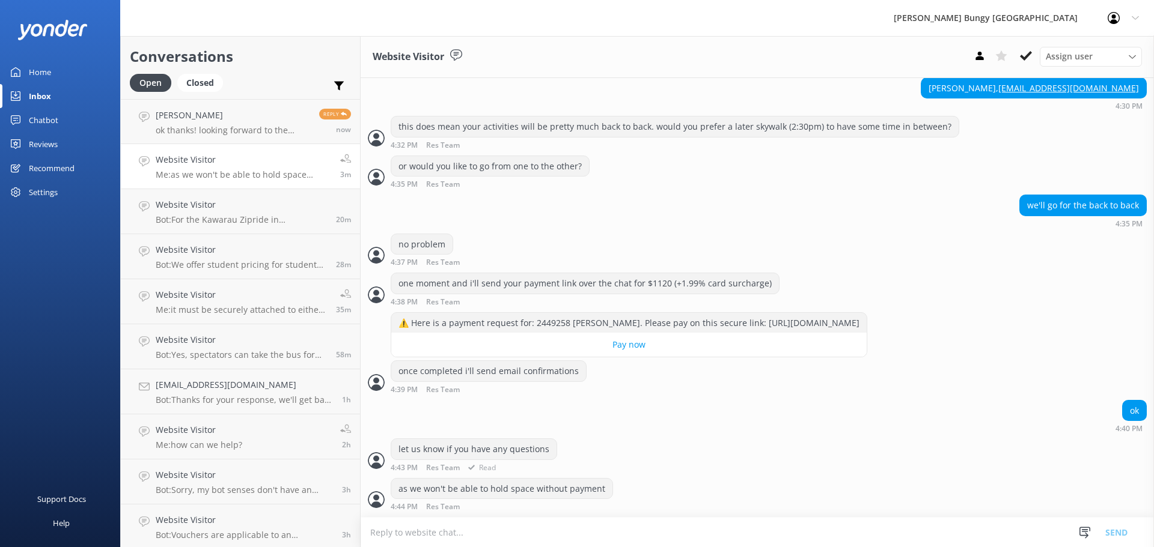
click at [889, 450] on div "let us know if you have any questions 4:43 PM Res Team Read" at bounding box center [757, 455] width 793 height 33
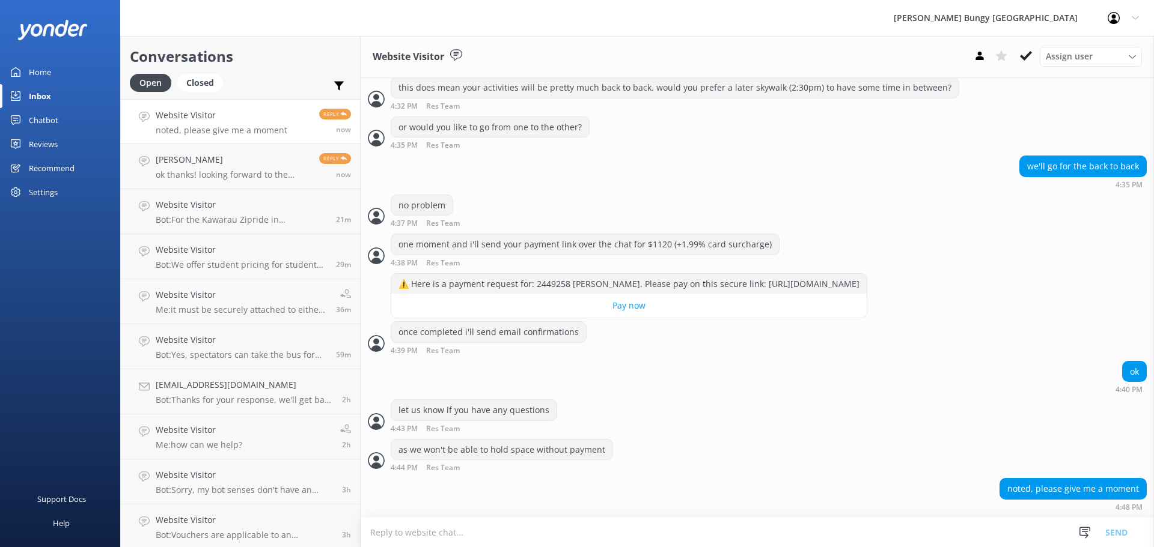
click at [829, 510] on div "noted, please give me a moment 4:48 PM" at bounding box center [757, 494] width 793 height 33
click at [192, 212] on h4 "Website Visitor" at bounding box center [241, 204] width 171 height 13
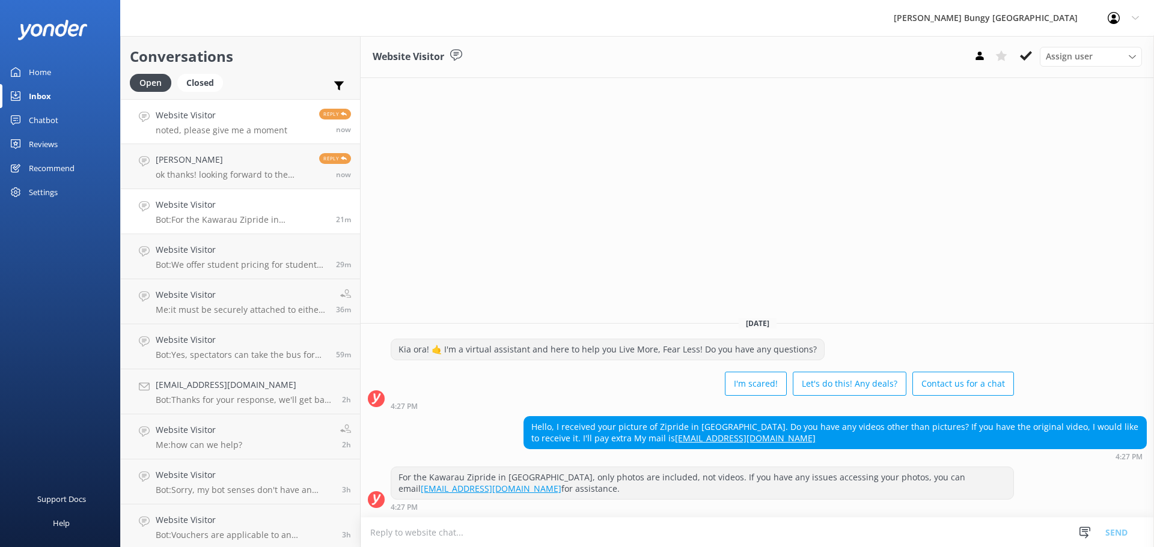
click at [201, 132] on p "noted, please give me a moment" at bounding box center [222, 130] width 132 height 11
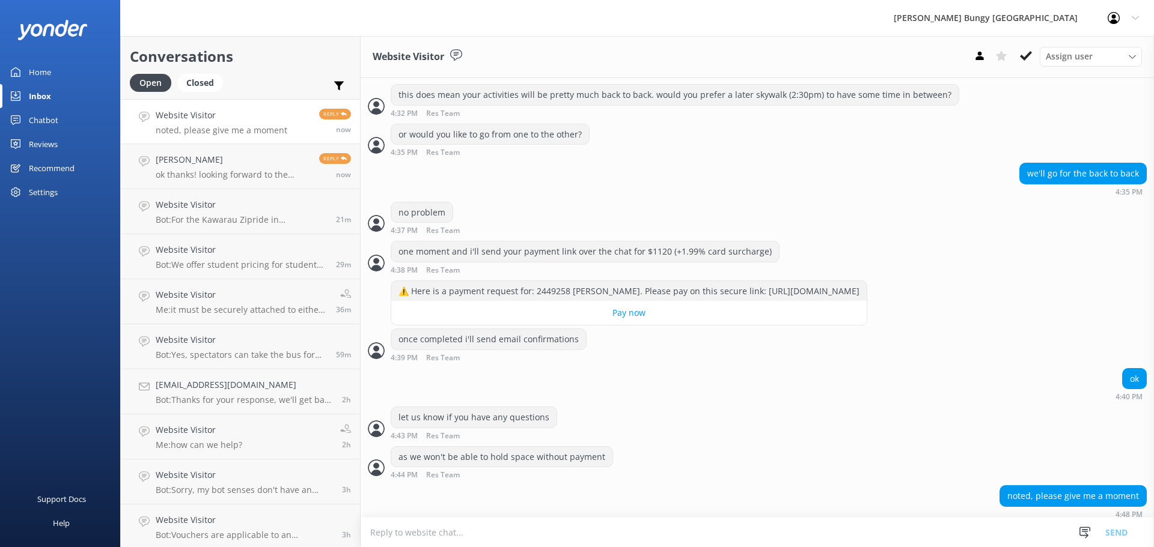
scroll to position [1697, 0]
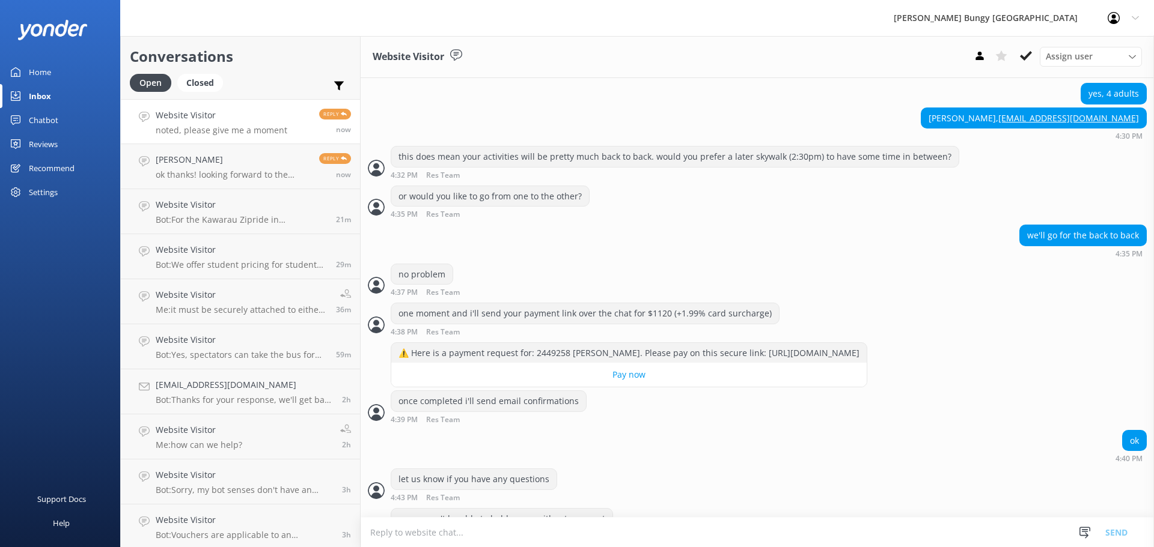
scroll to position [1697, 0]
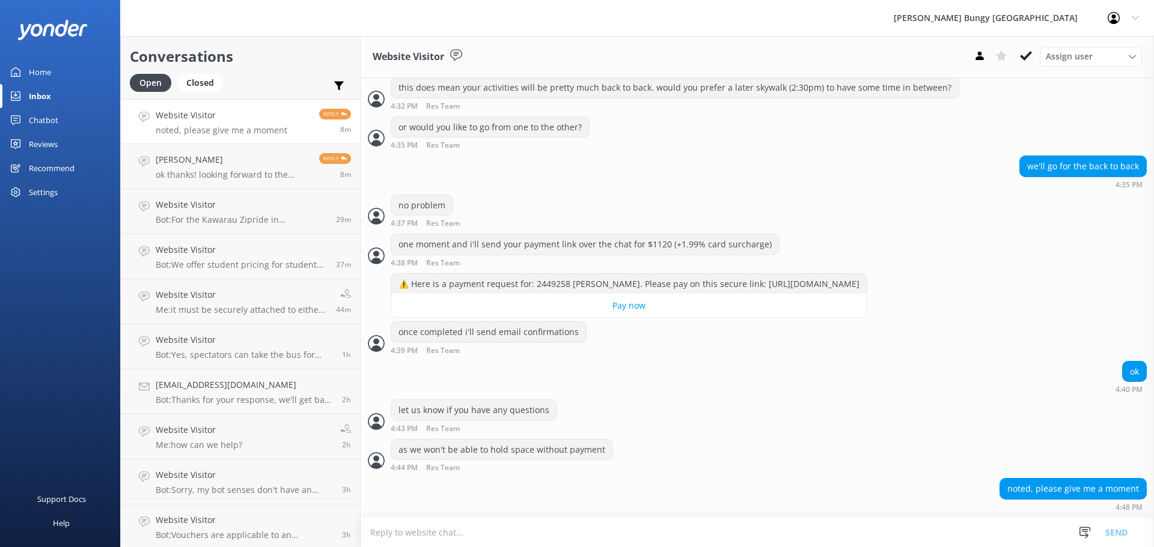
click at [663, 398] on div "ok 4:40 PM" at bounding box center [757, 380] width 793 height 39
click at [169, 161] on h4 "[PERSON_NAME]" at bounding box center [233, 159] width 154 height 13
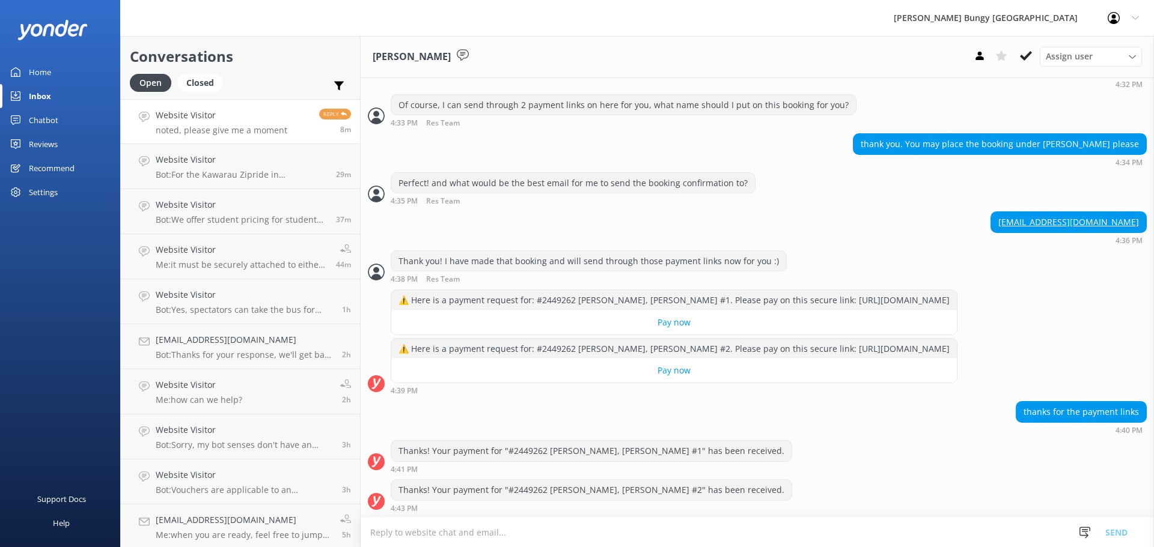
click at [205, 120] on h4 "Website Visitor" at bounding box center [222, 115] width 132 height 13
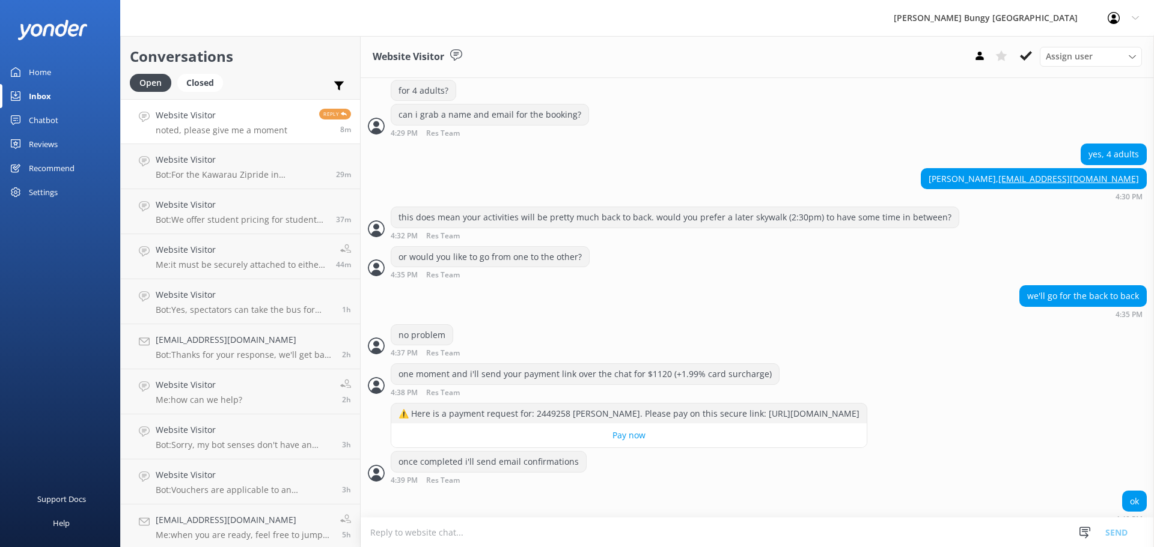
scroll to position [1697, 0]
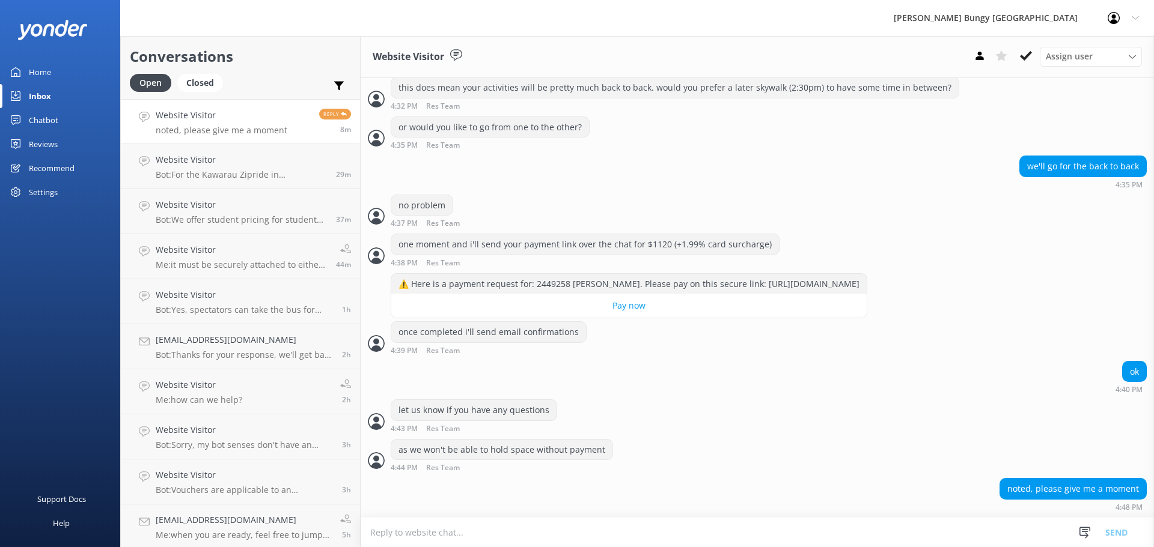
click at [868, 514] on div "noted, please give me a moment 4:48 PM" at bounding box center [757, 497] width 793 height 39
click at [873, 530] on textarea at bounding box center [757, 532] width 793 height 29
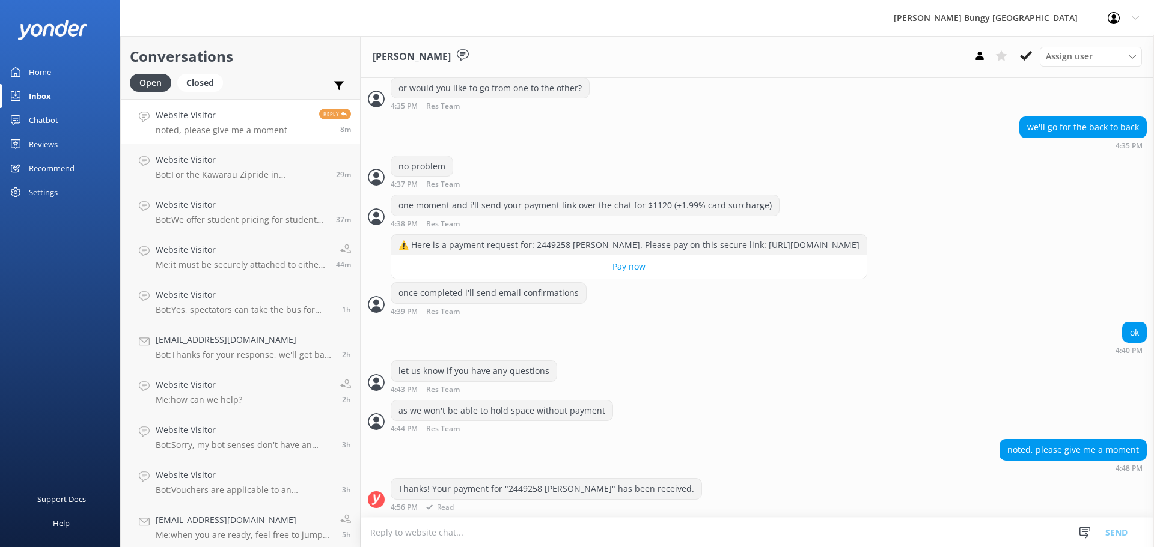
click at [513, 485] on div "Thanks! Your payment for "2449258 [PERSON_NAME]" has been received." at bounding box center [546, 489] width 310 height 20
copy div "2449258"
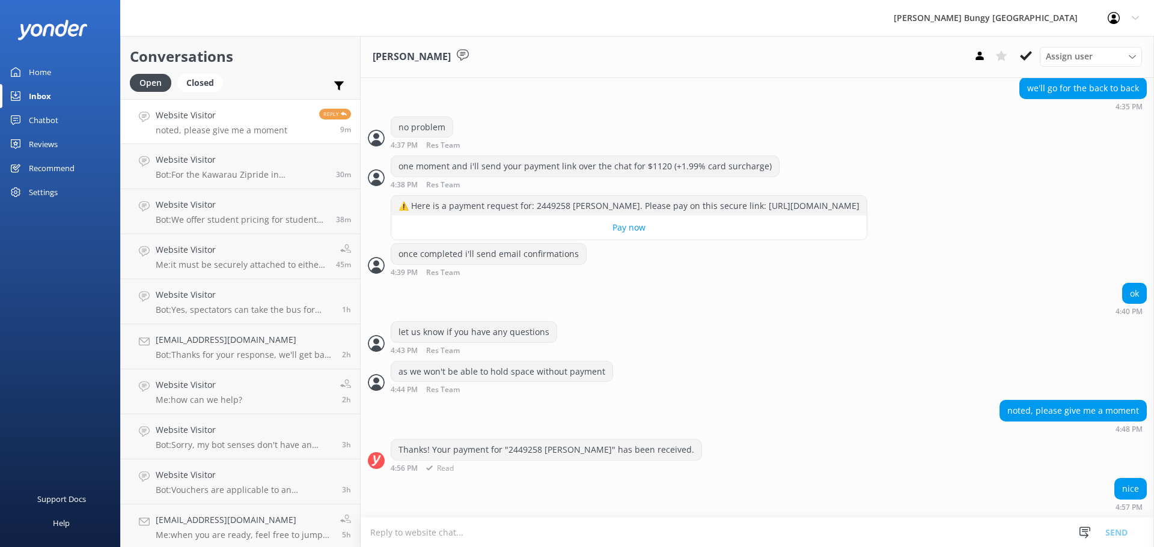
click at [777, 475] on div "Thanks! Your payment for "2449258 [PERSON_NAME]" has been received. 4:56 PM Read" at bounding box center [757, 458] width 793 height 39
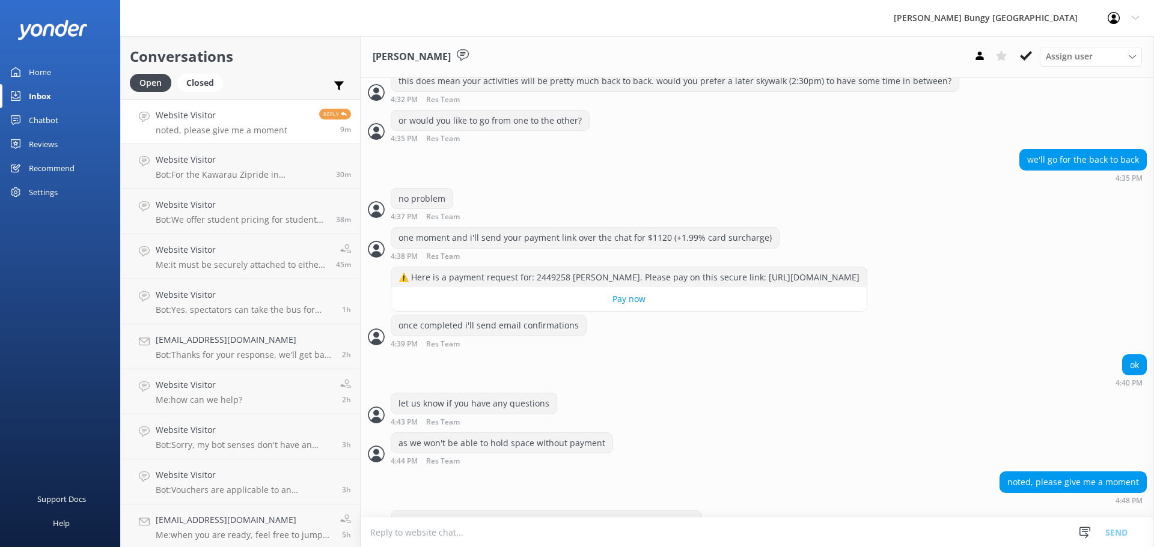
scroll to position [1595, 0]
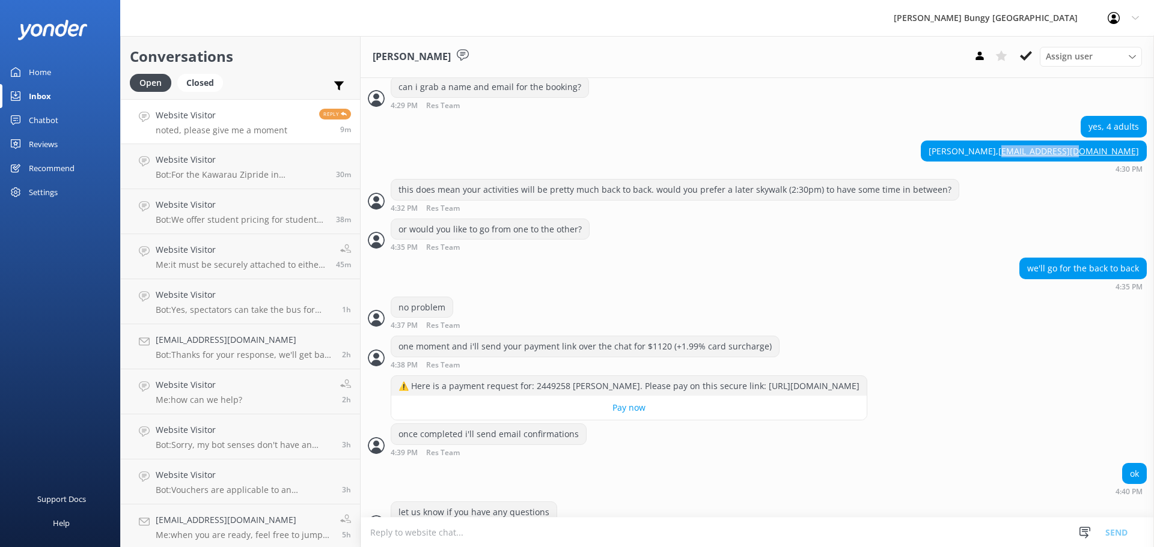
drag, startPoint x: 1133, startPoint y: 139, endPoint x: 1054, endPoint y: 136, distance: 78.8
click at [1054, 141] on div "[PERSON_NAME], [EMAIL_ADDRESS][DOMAIN_NAME]" at bounding box center [1033, 151] width 225 height 20
drag, startPoint x: 975, startPoint y: 194, endPoint x: 1135, endPoint y: 148, distance: 165.7
click at [975, 194] on div "this does mean your activities will be pretty much back to back. would you pref…" at bounding box center [757, 195] width 793 height 33
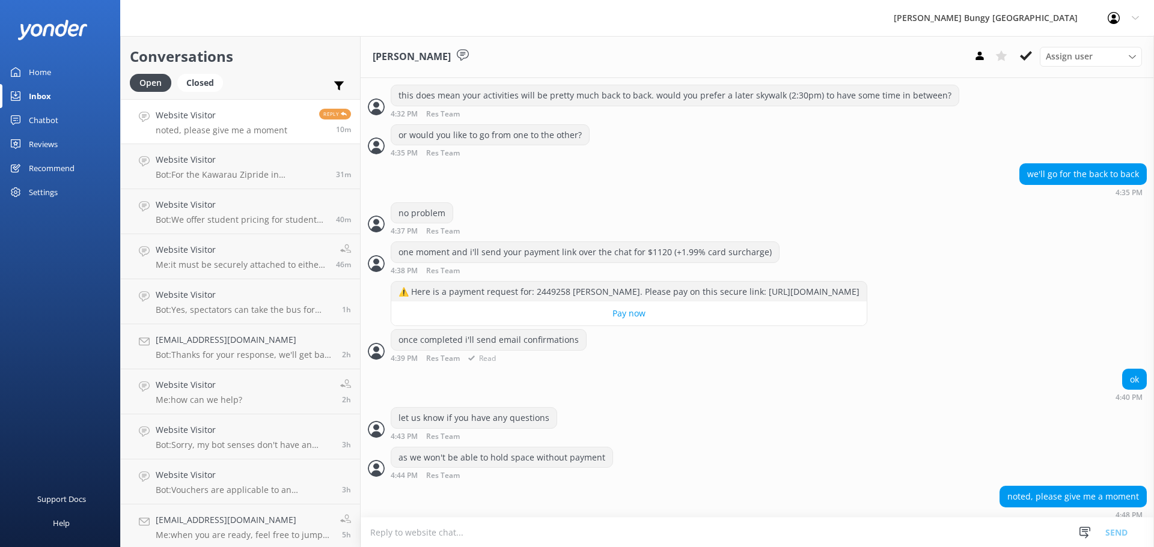
scroll to position [1775, 0]
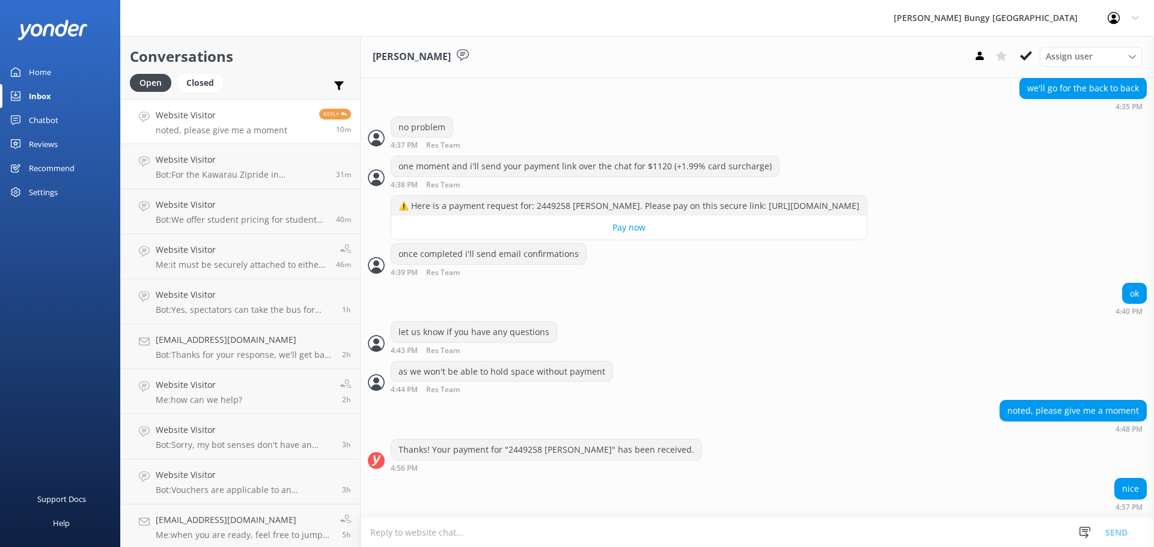
click at [659, 529] on textarea at bounding box center [757, 532] width 793 height 29
type textarea "thanks all done"
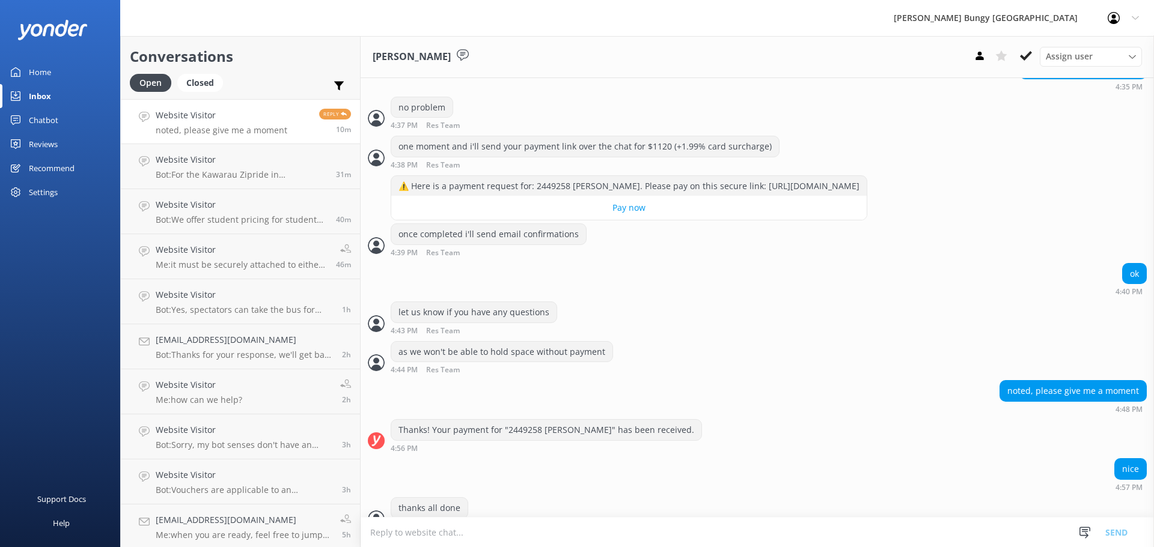
scroll to position [1814, 0]
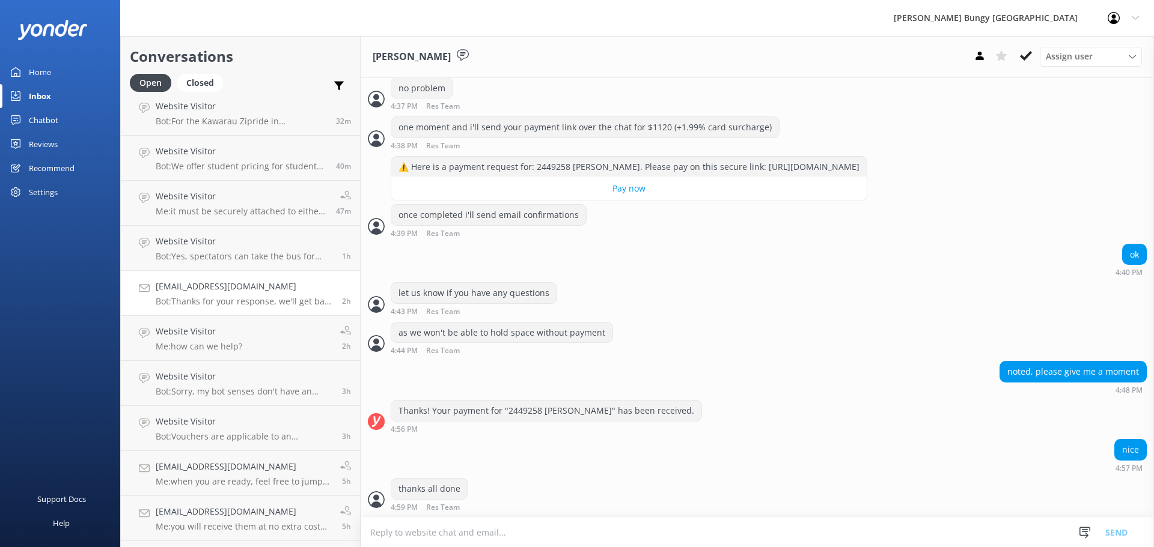
scroll to position [93, 0]
